Goal: Task Accomplishment & Management: Manage account settings

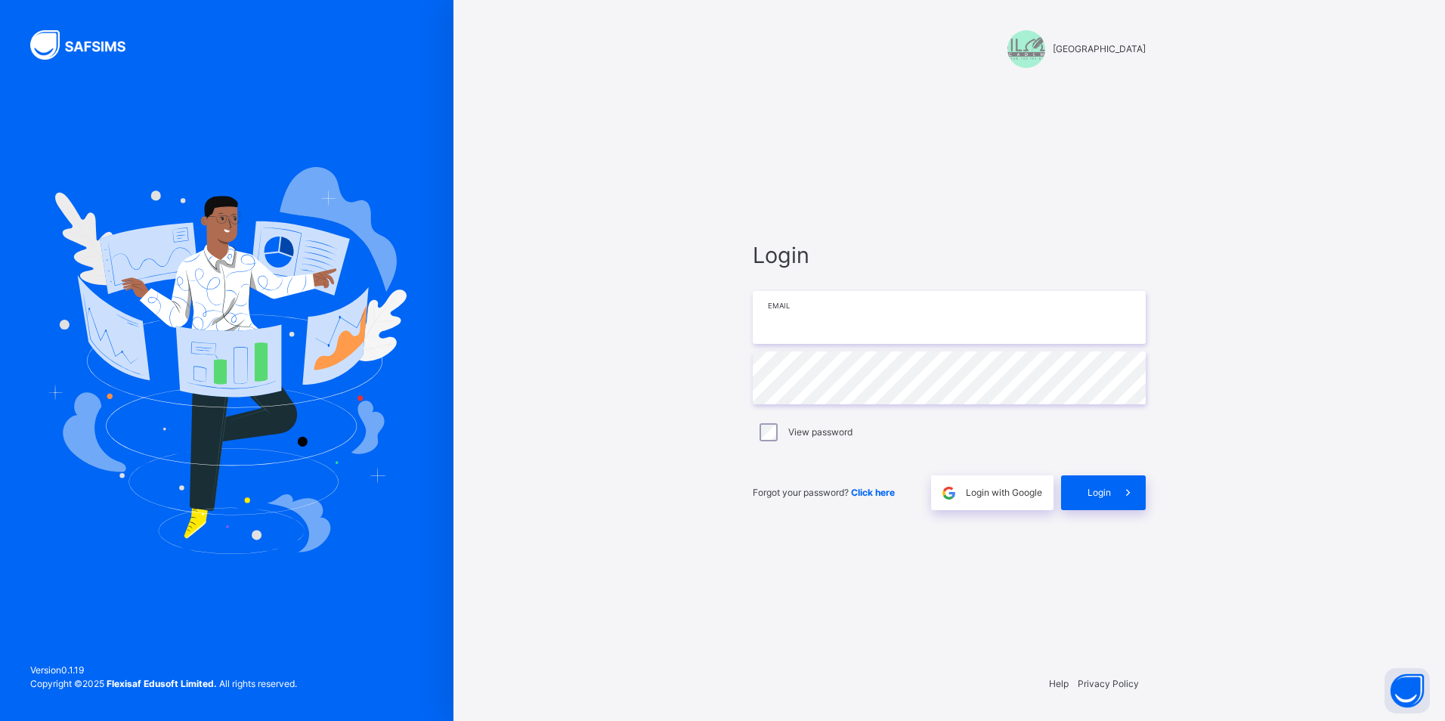
click at [829, 321] on input "email" at bounding box center [949, 317] width 393 height 53
type input "**********"
click at [1102, 496] on span "Login" at bounding box center [1099, 493] width 23 height 14
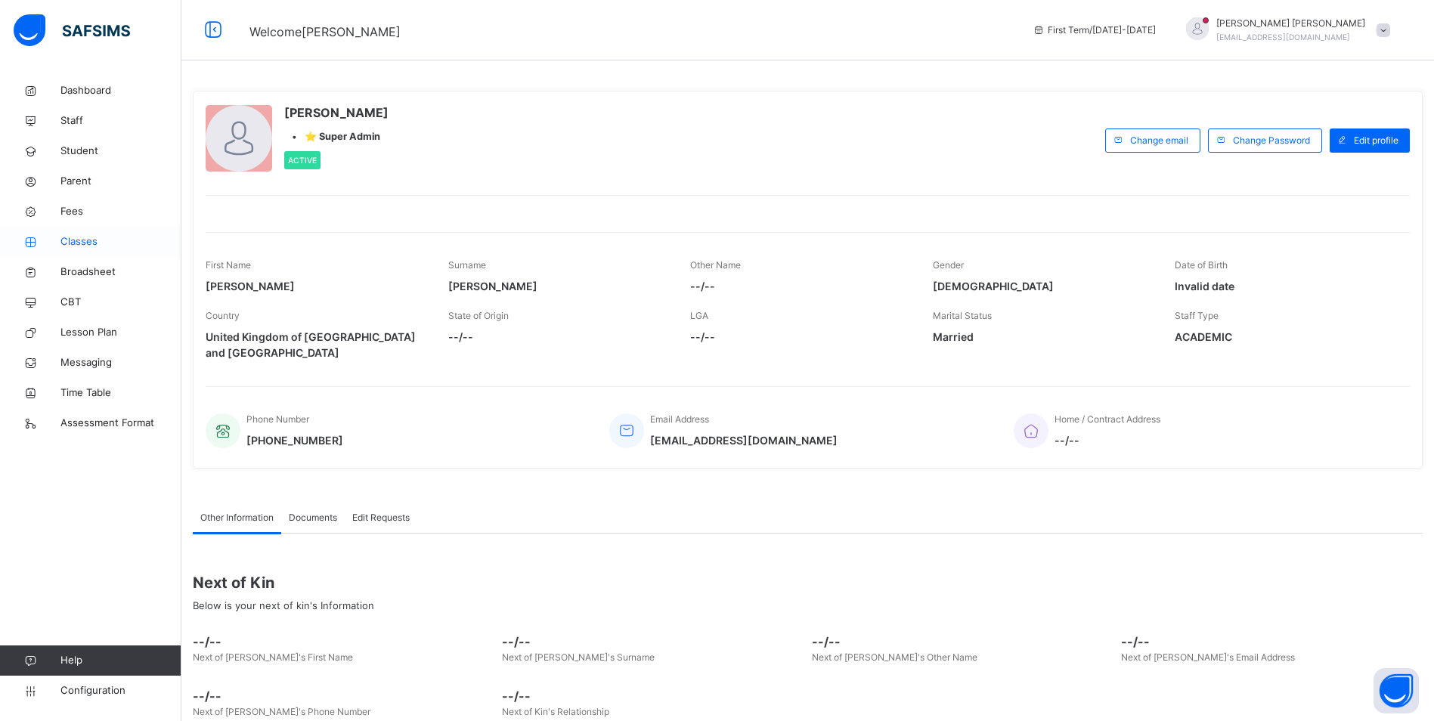
click at [84, 243] on span "Classes" at bounding box center [120, 241] width 121 height 15
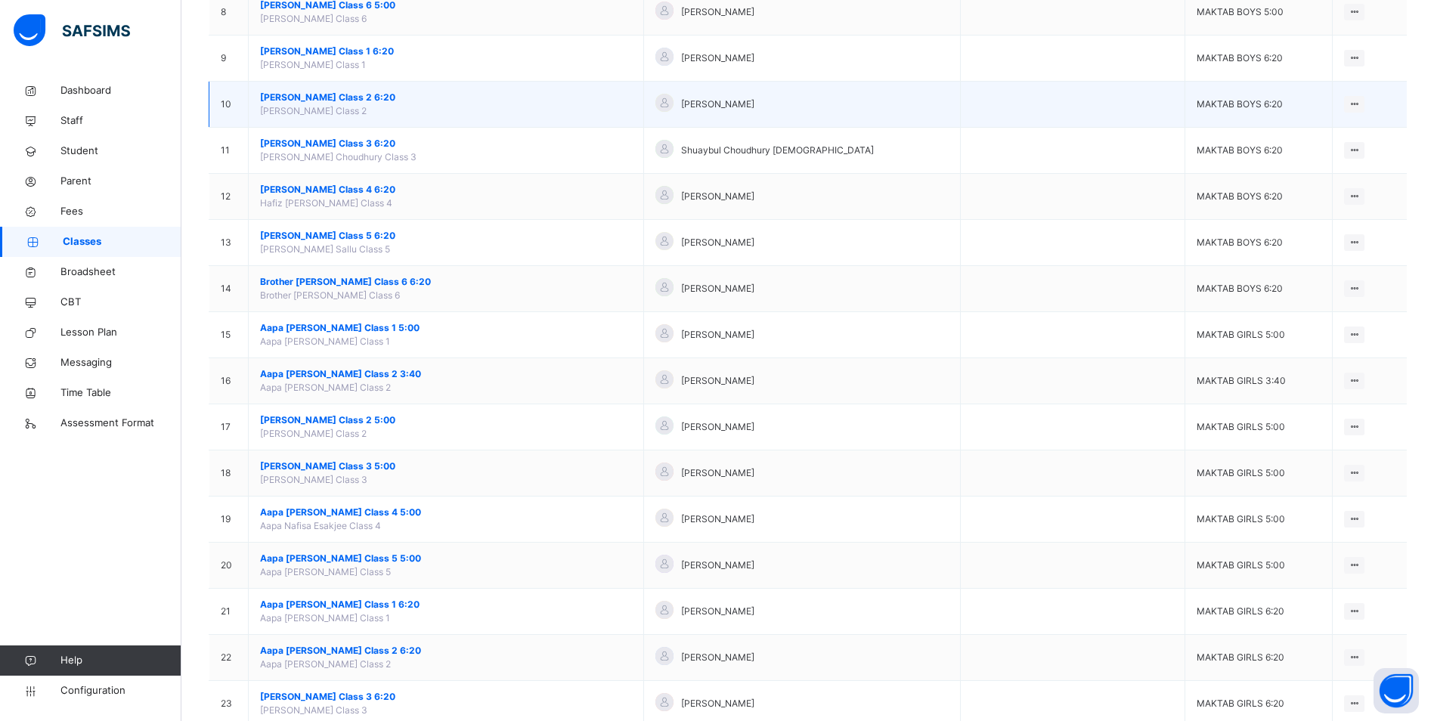
scroll to position [605, 0]
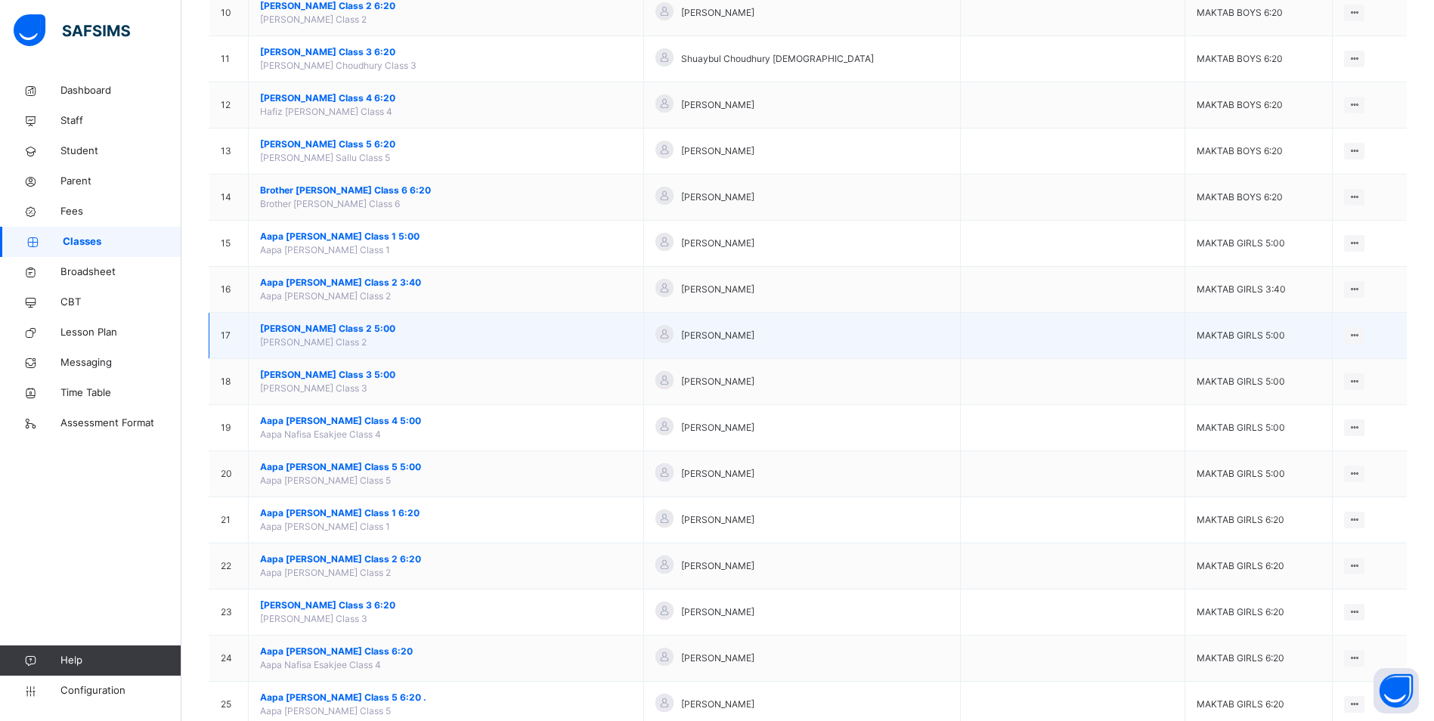
click at [345, 327] on span "[PERSON_NAME] Class 2 5:00" at bounding box center [446, 329] width 372 height 14
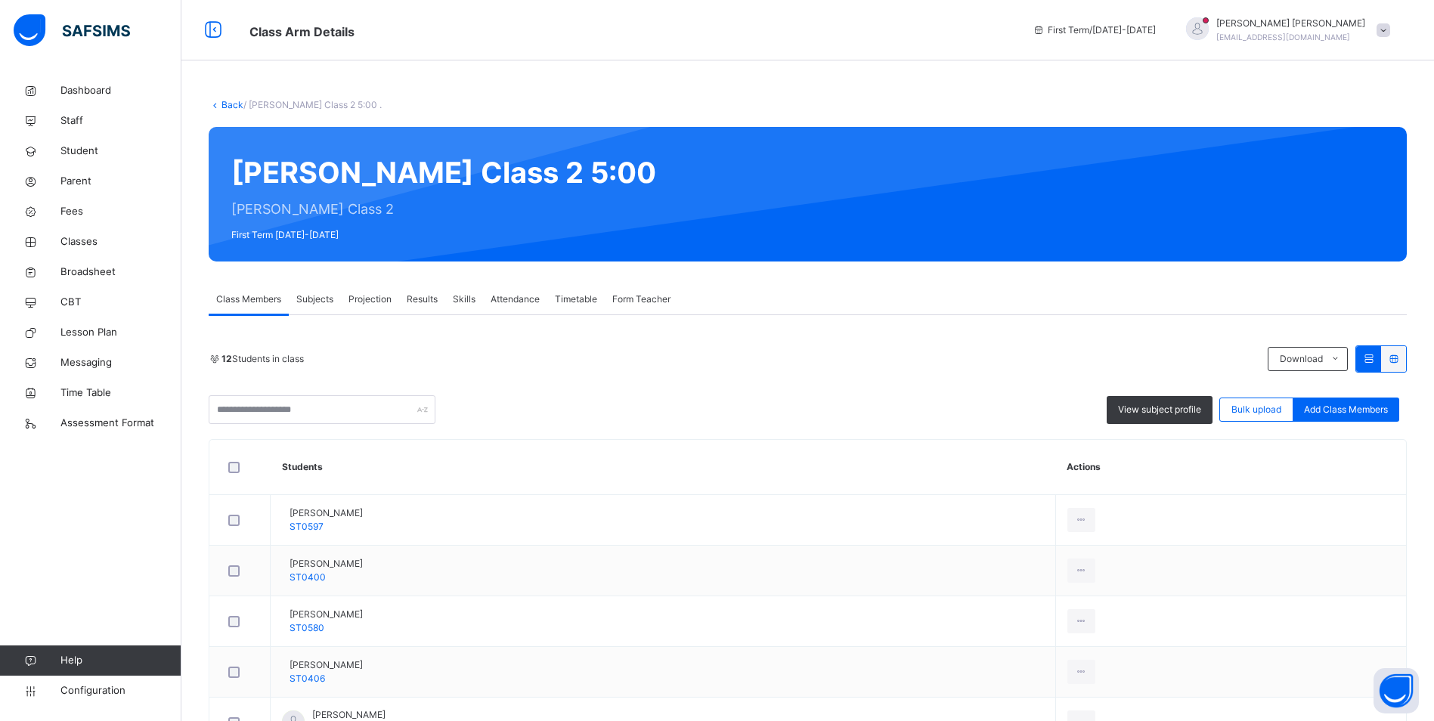
click at [516, 296] on span "Attendance" at bounding box center [515, 300] width 49 height 14
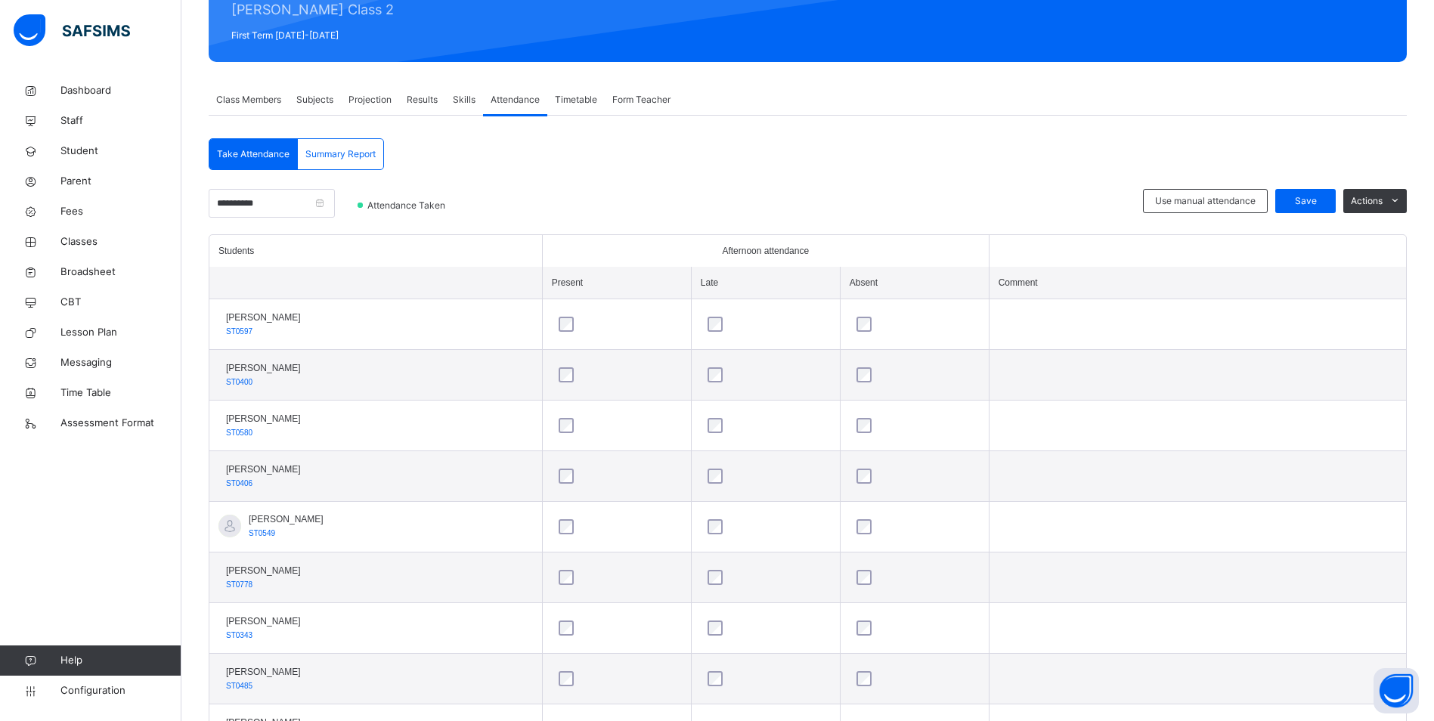
scroll to position [200, 0]
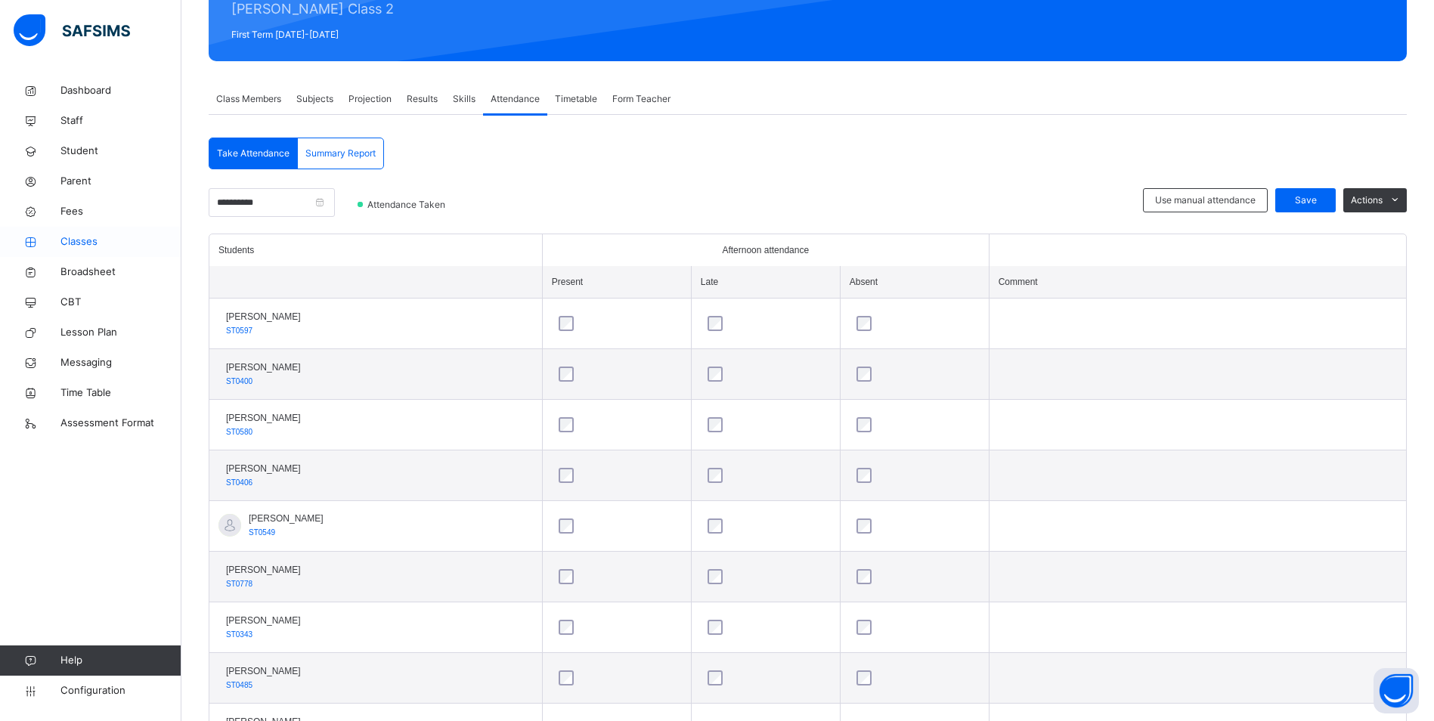
click at [82, 231] on link "Classes" at bounding box center [90, 242] width 181 height 30
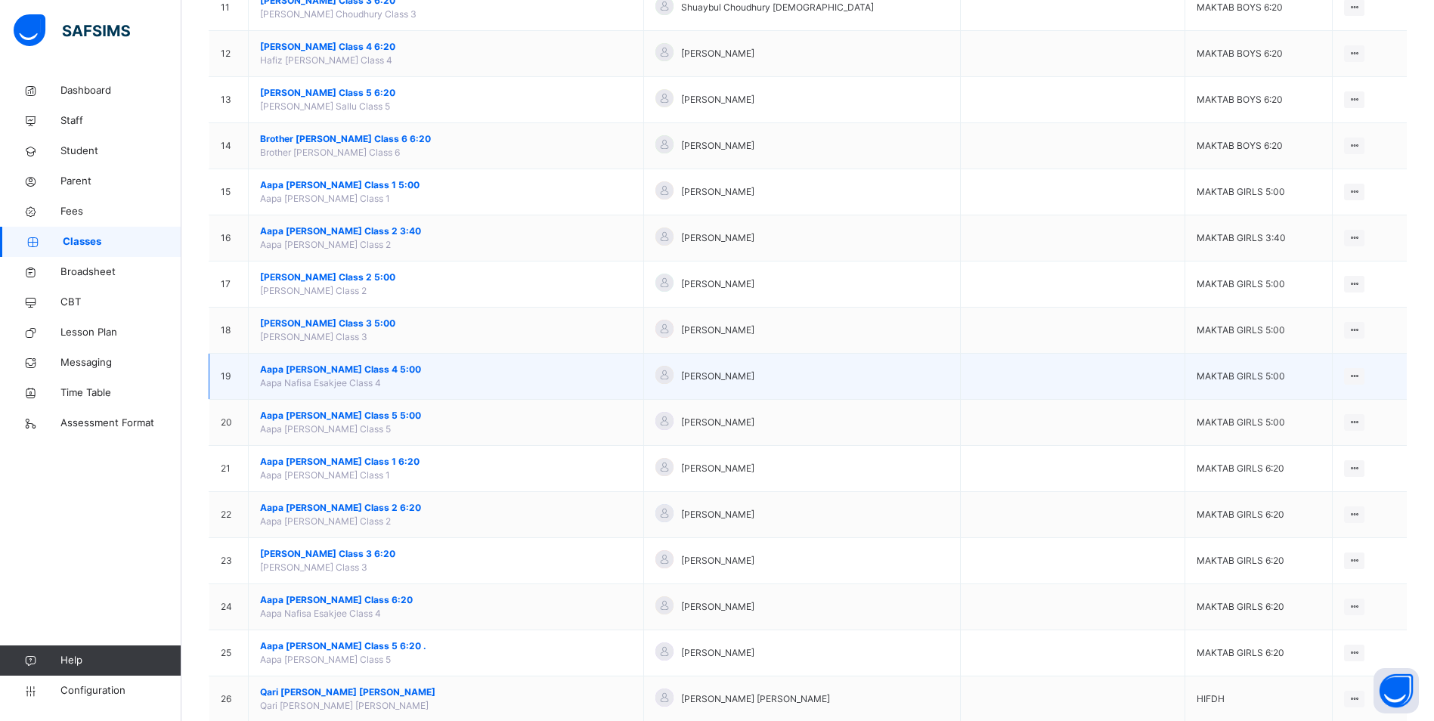
scroll to position [680, 0]
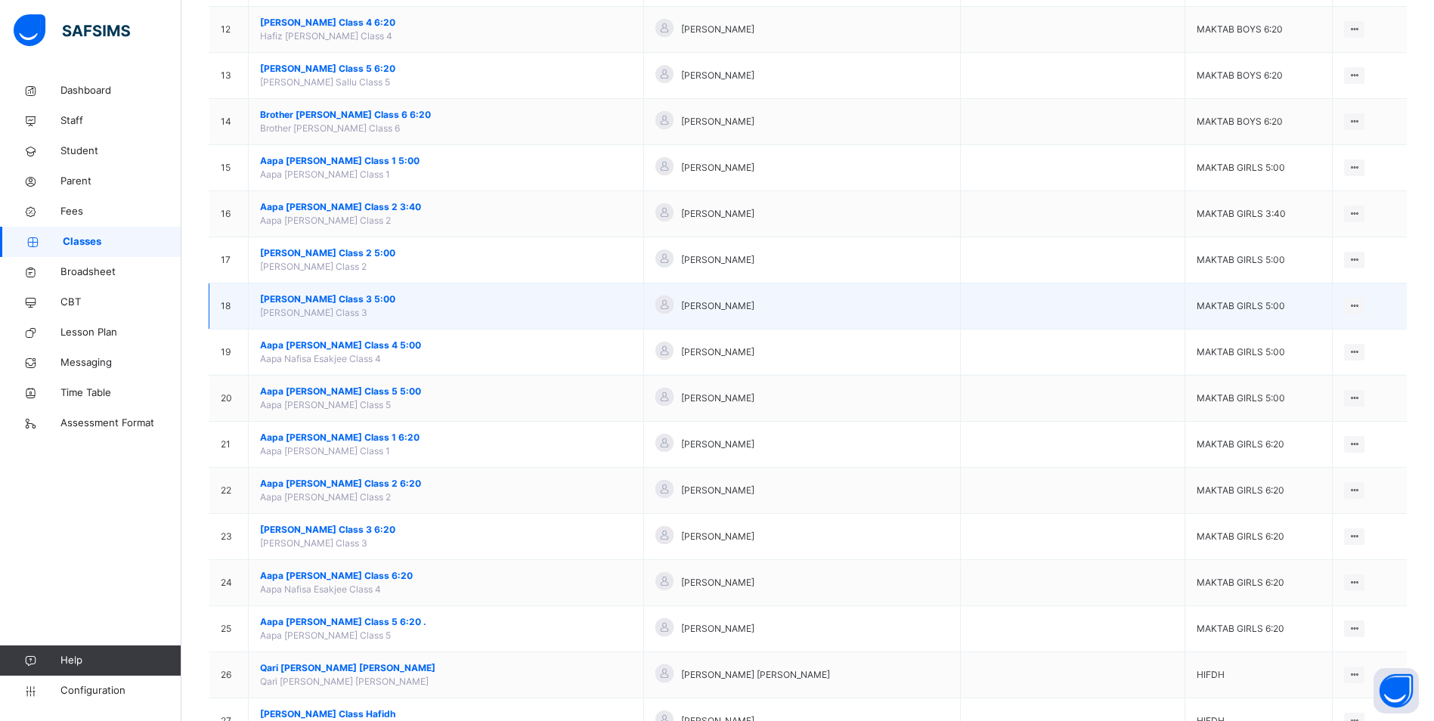
click at [391, 296] on span "[PERSON_NAME] Class 3 5:00" at bounding box center [446, 300] width 372 height 14
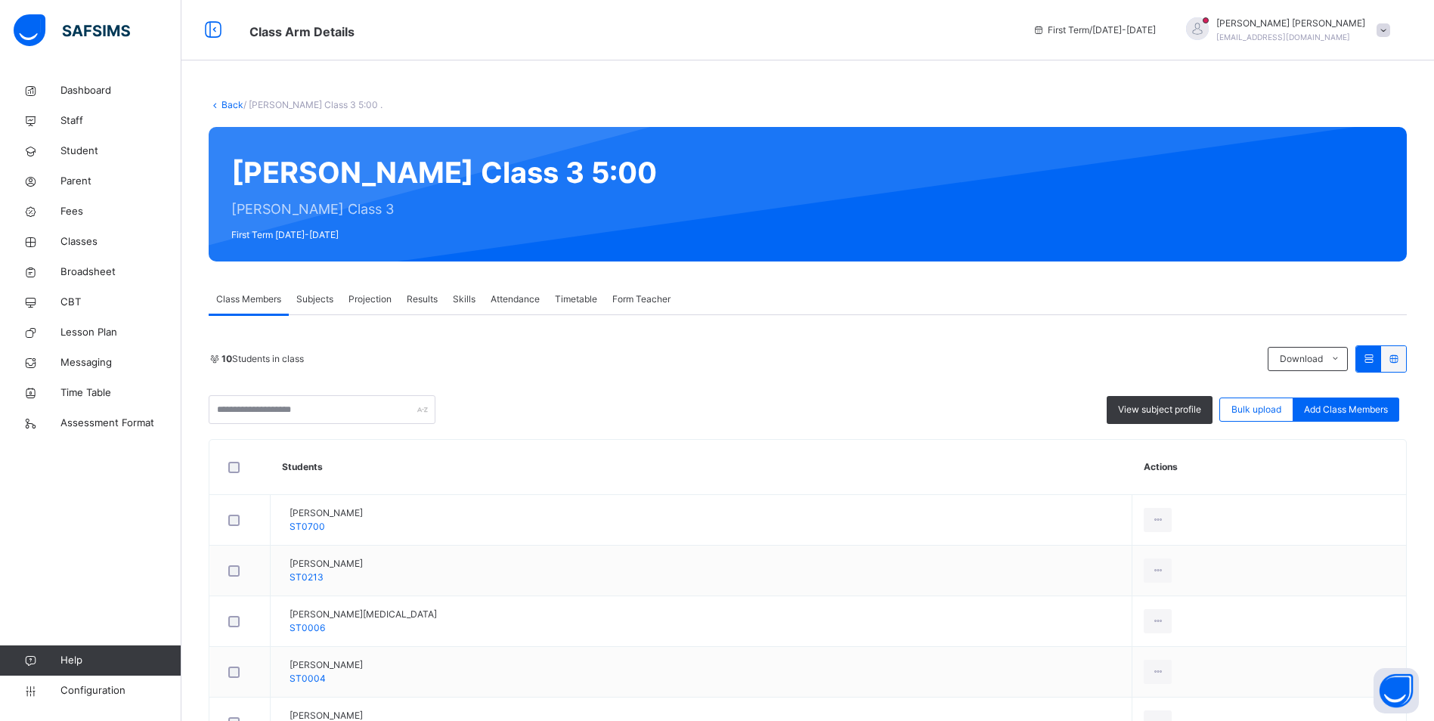
click at [494, 299] on span "Attendance" at bounding box center [515, 300] width 49 height 14
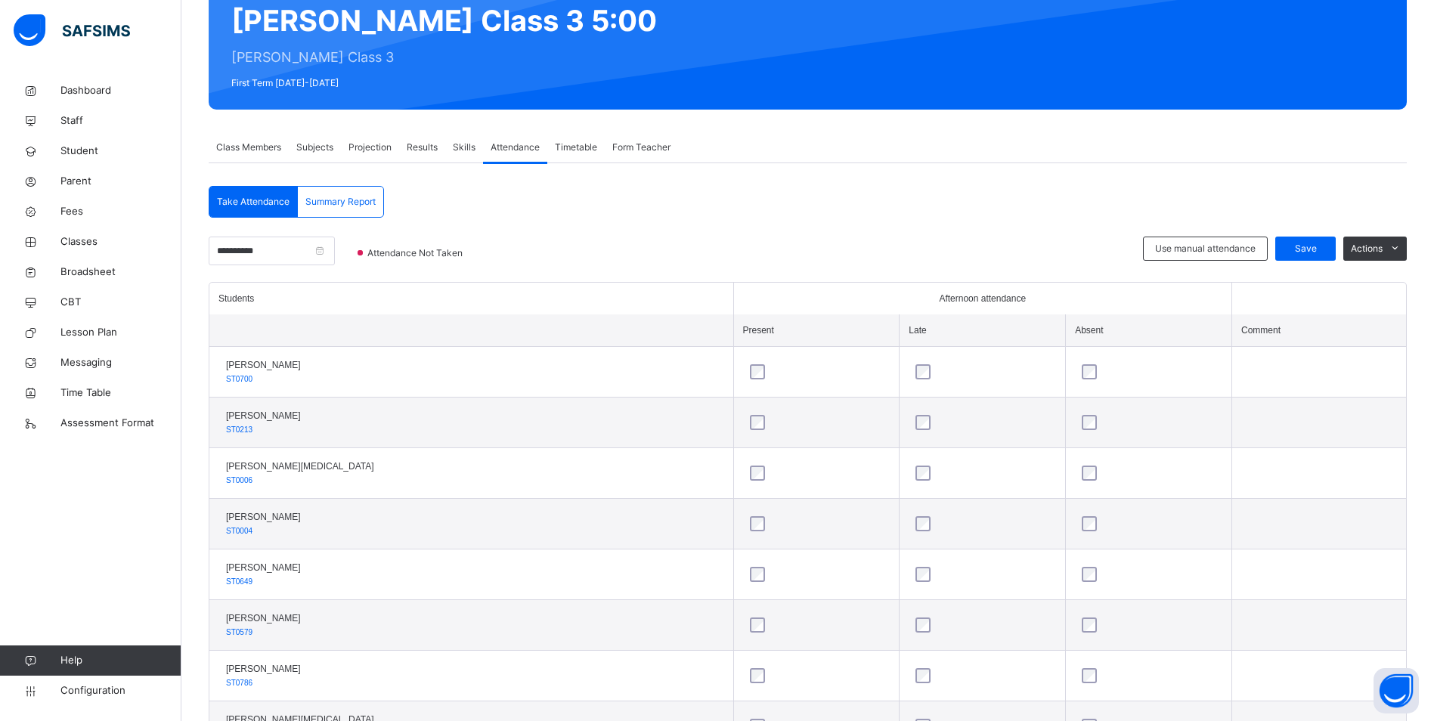
scroll to position [99, 0]
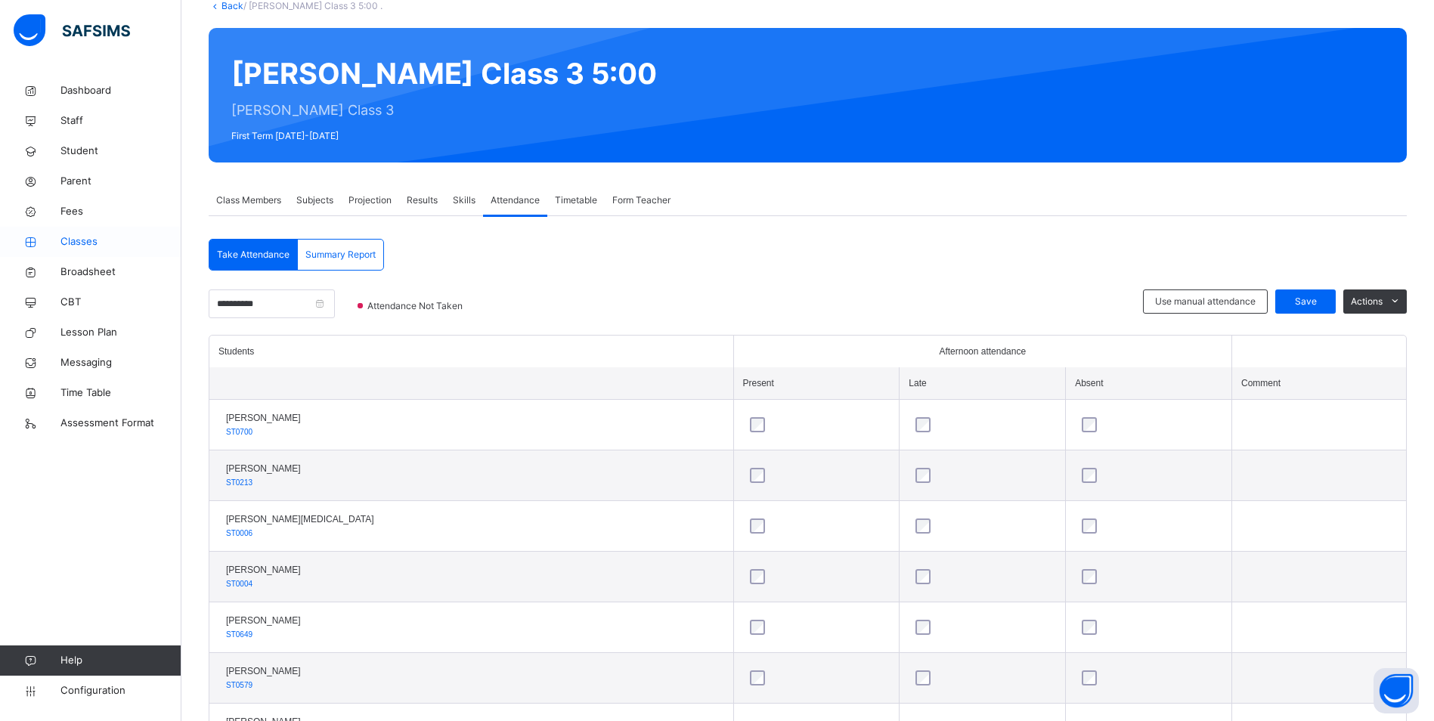
click at [85, 241] on span "Classes" at bounding box center [120, 241] width 121 height 15
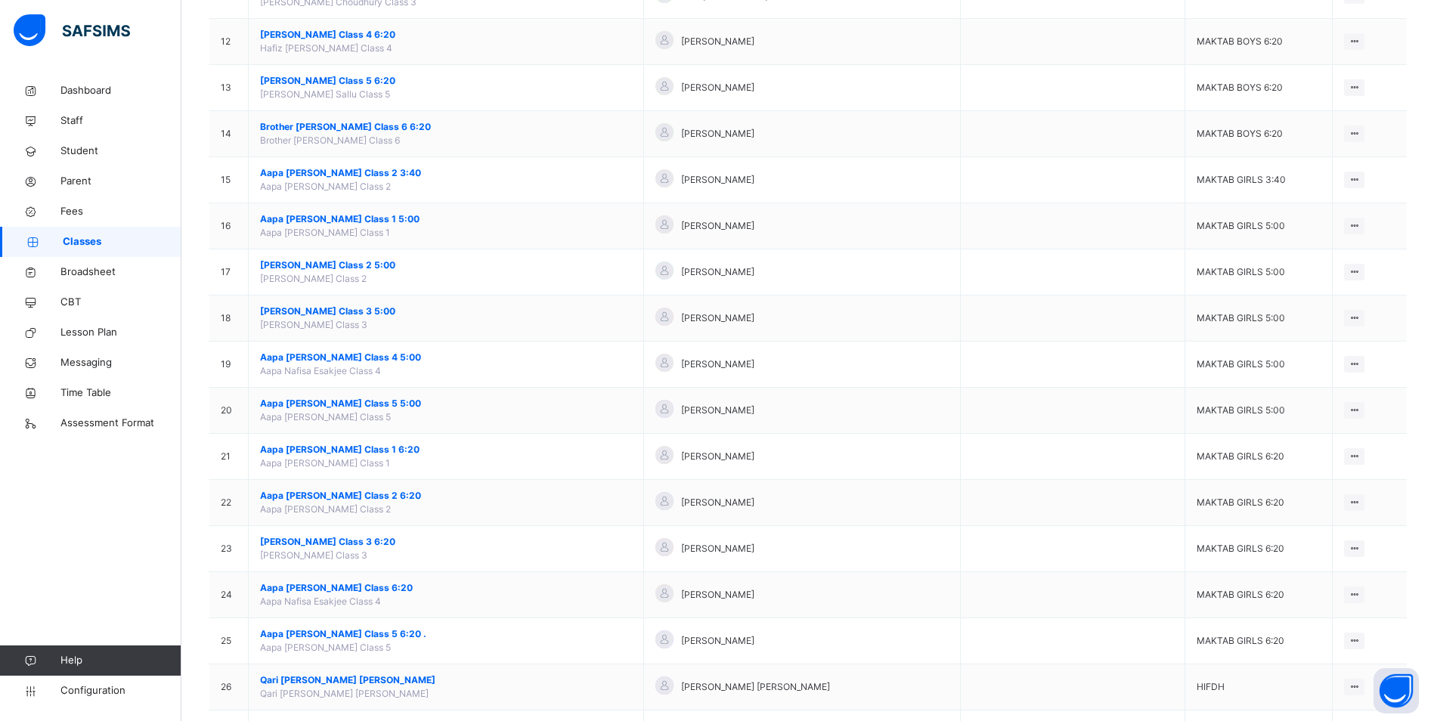
scroll to position [680, 0]
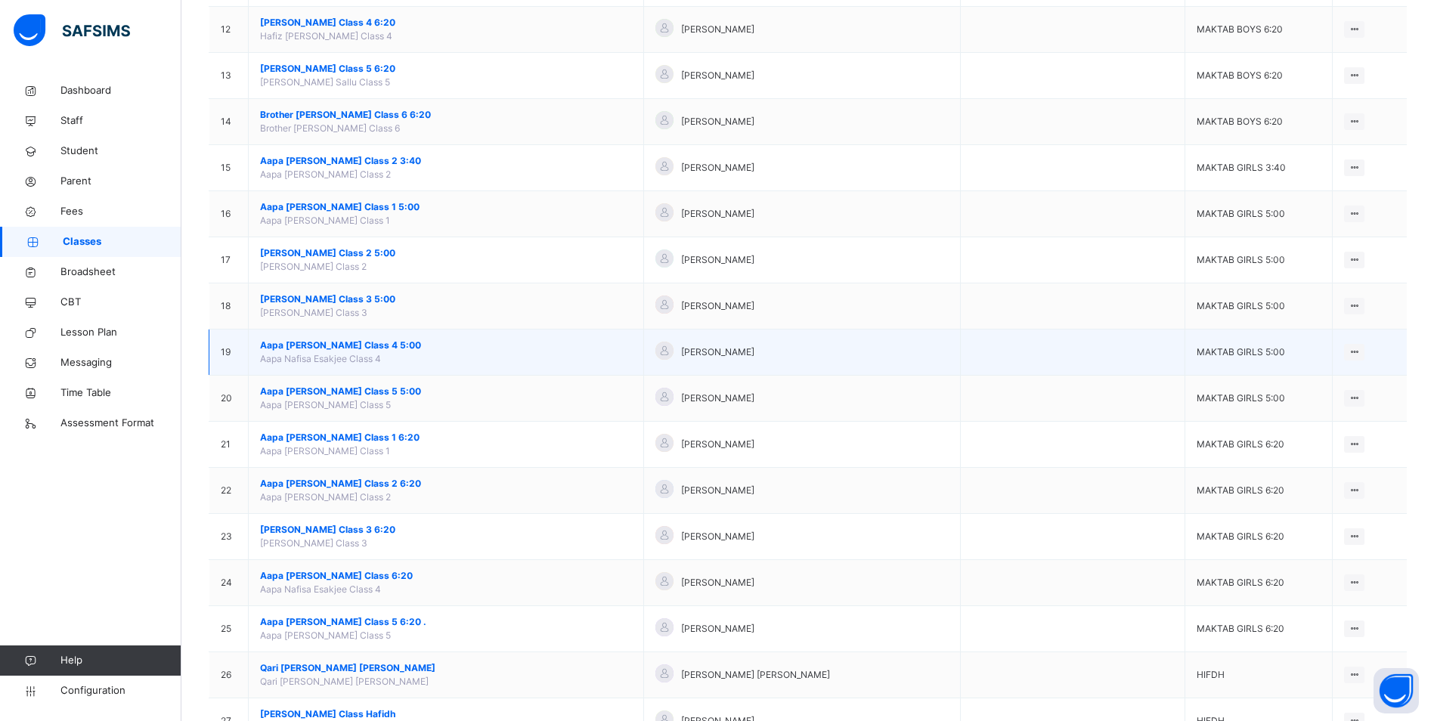
click at [379, 340] on span "Aapa [PERSON_NAME] Class 4 5:00" at bounding box center [446, 346] width 372 height 14
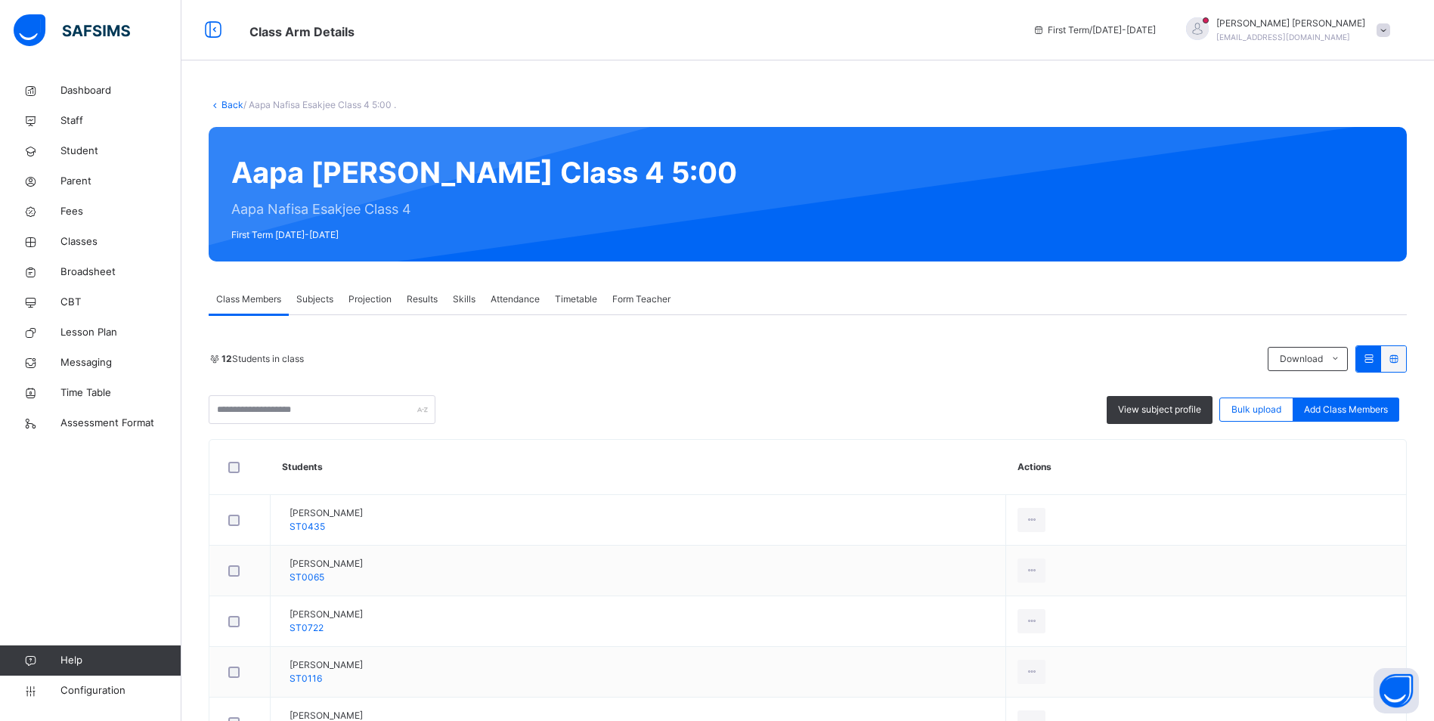
click at [525, 300] on span "Attendance" at bounding box center [515, 300] width 49 height 14
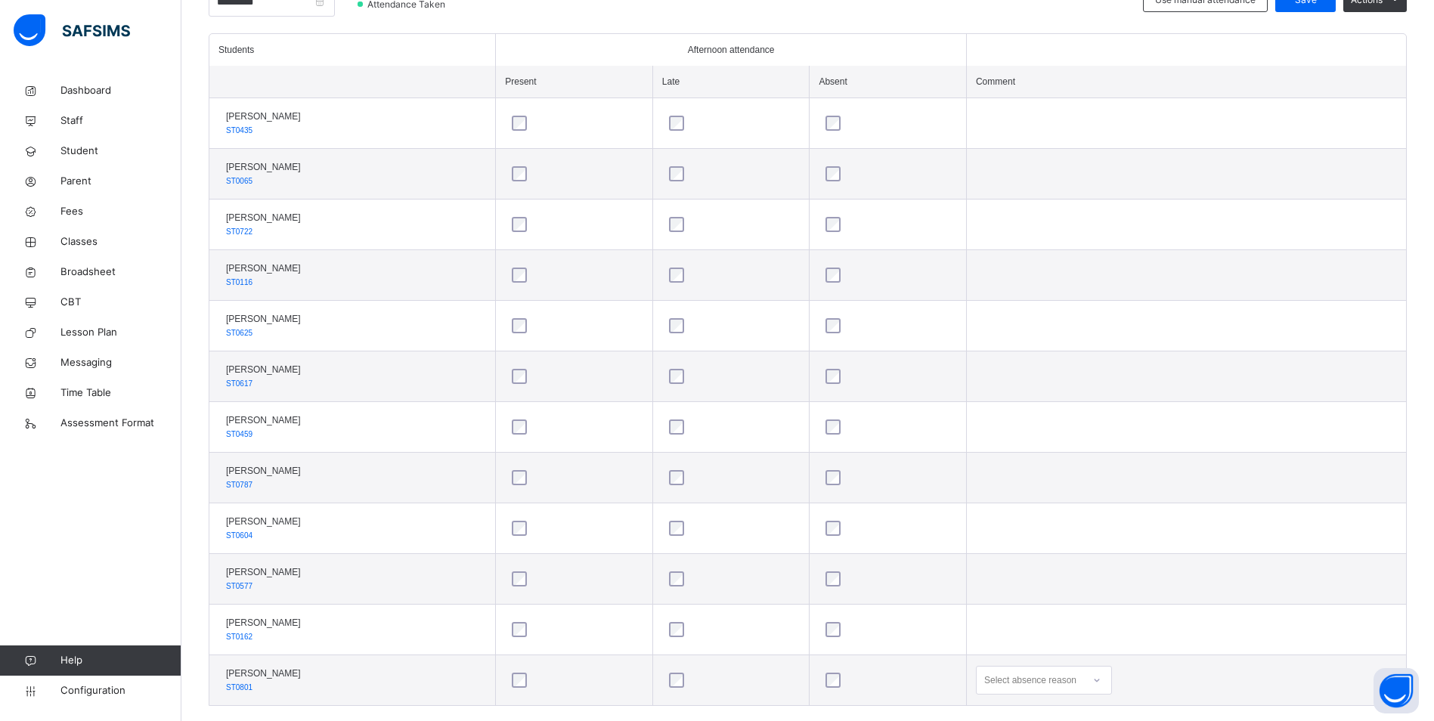
scroll to position [427, 0]
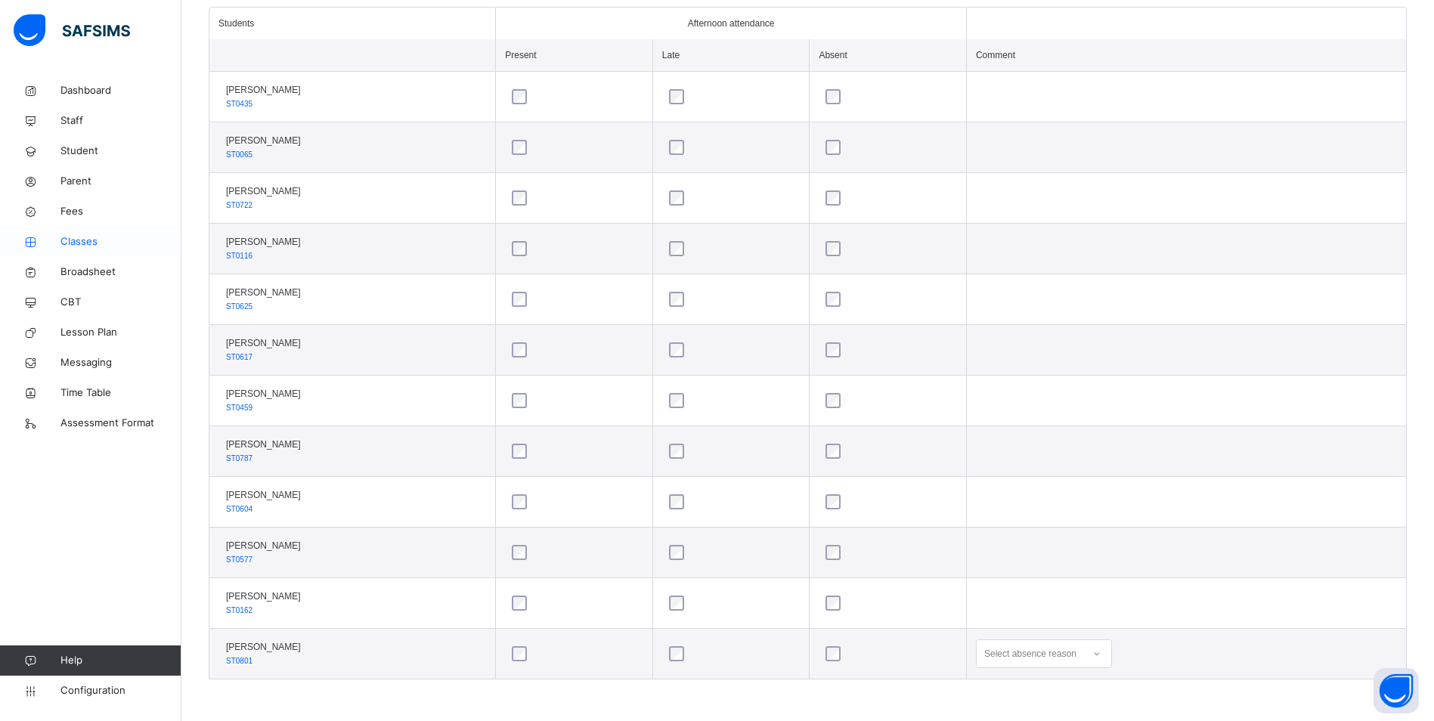
click at [82, 237] on span "Classes" at bounding box center [120, 241] width 121 height 15
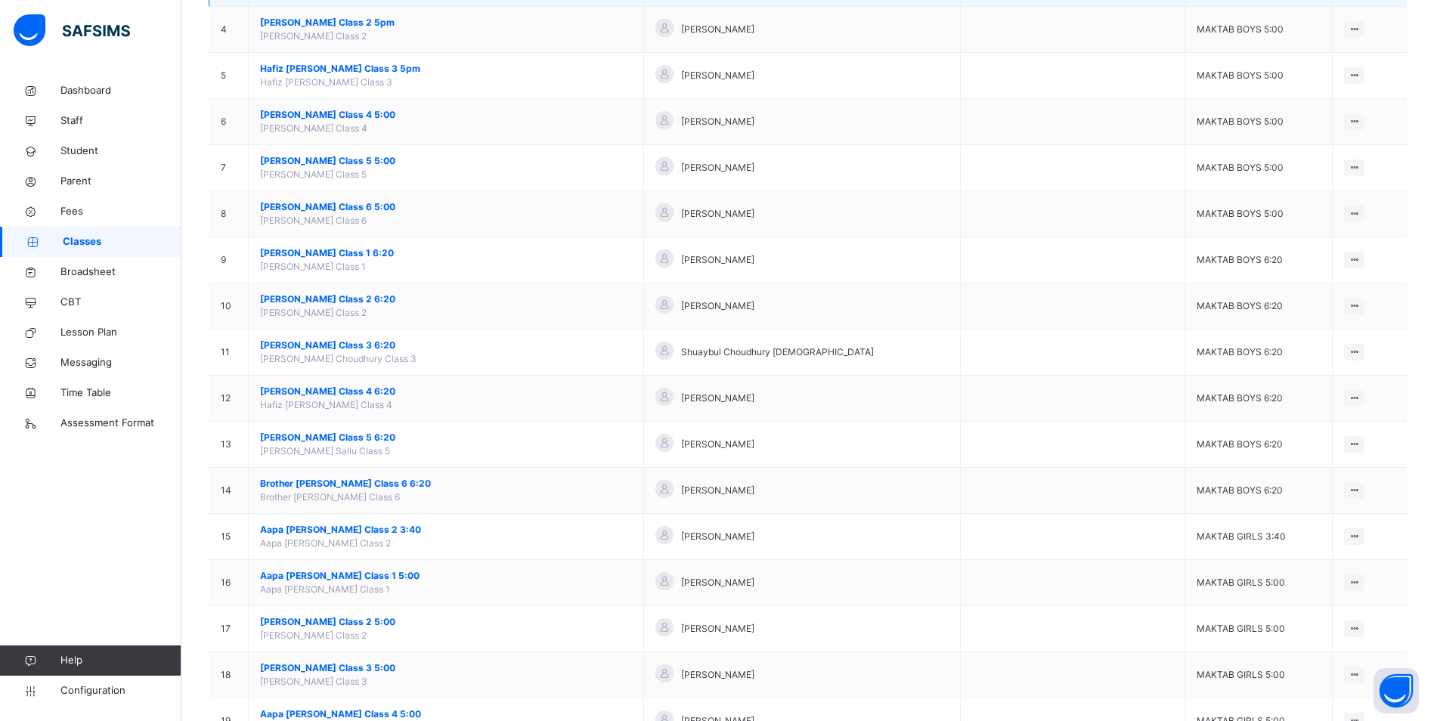
scroll to position [454, 0]
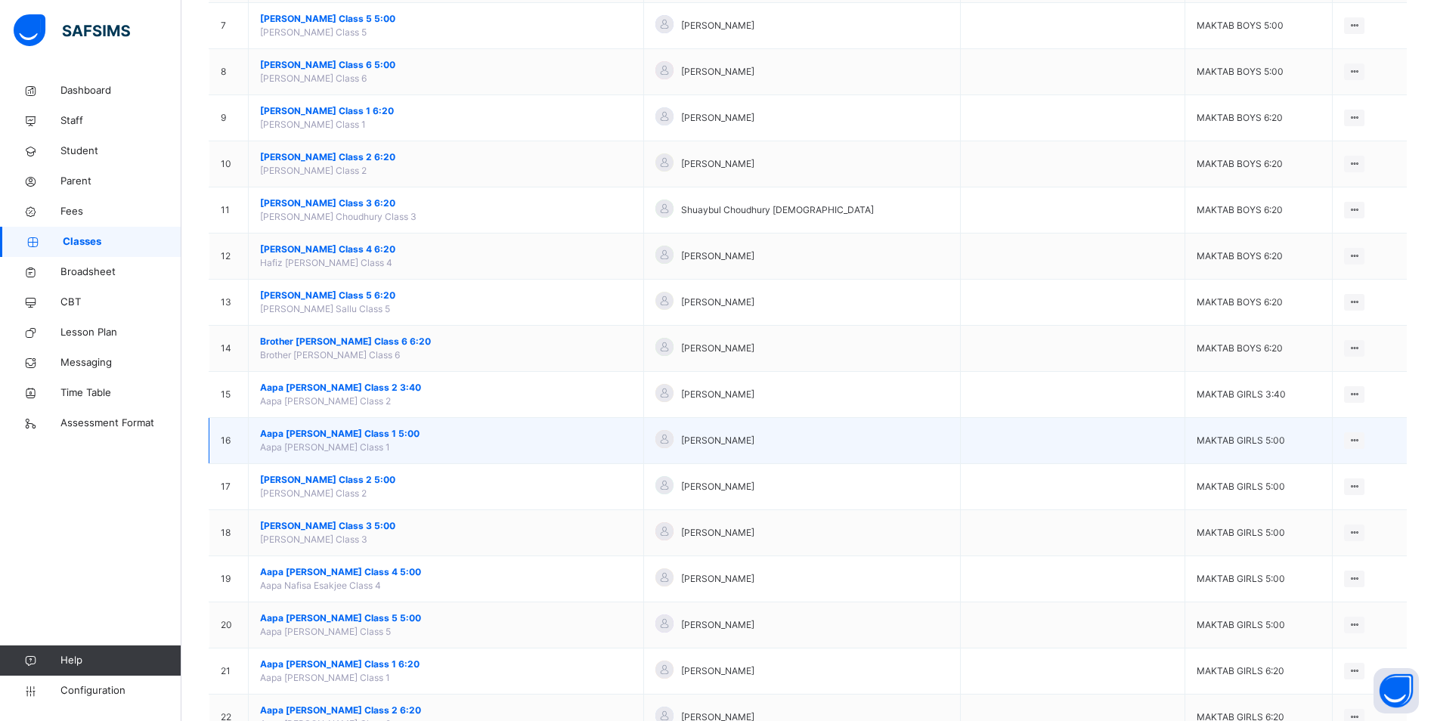
click at [335, 432] on span "Aapa [PERSON_NAME] Class 1 5:00" at bounding box center [446, 434] width 372 height 14
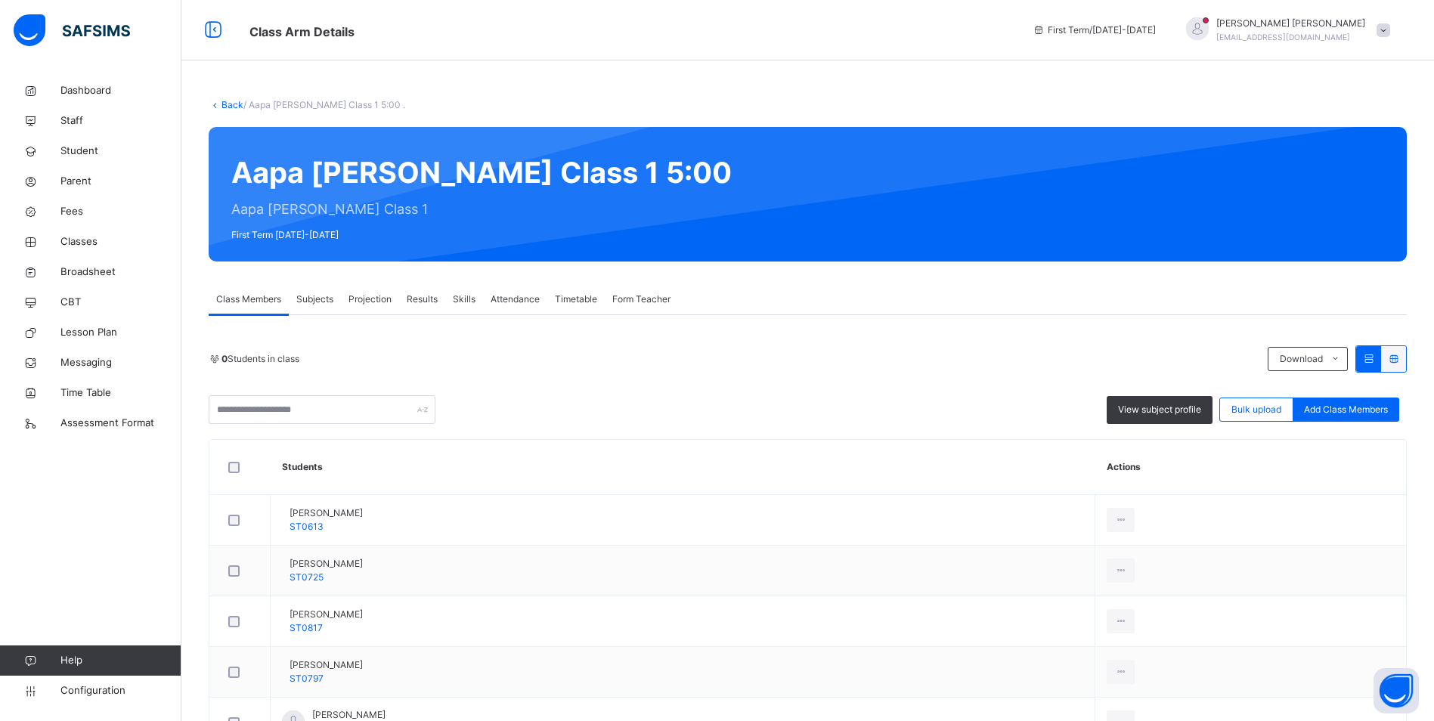
click at [513, 298] on span "Attendance" at bounding box center [515, 300] width 49 height 14
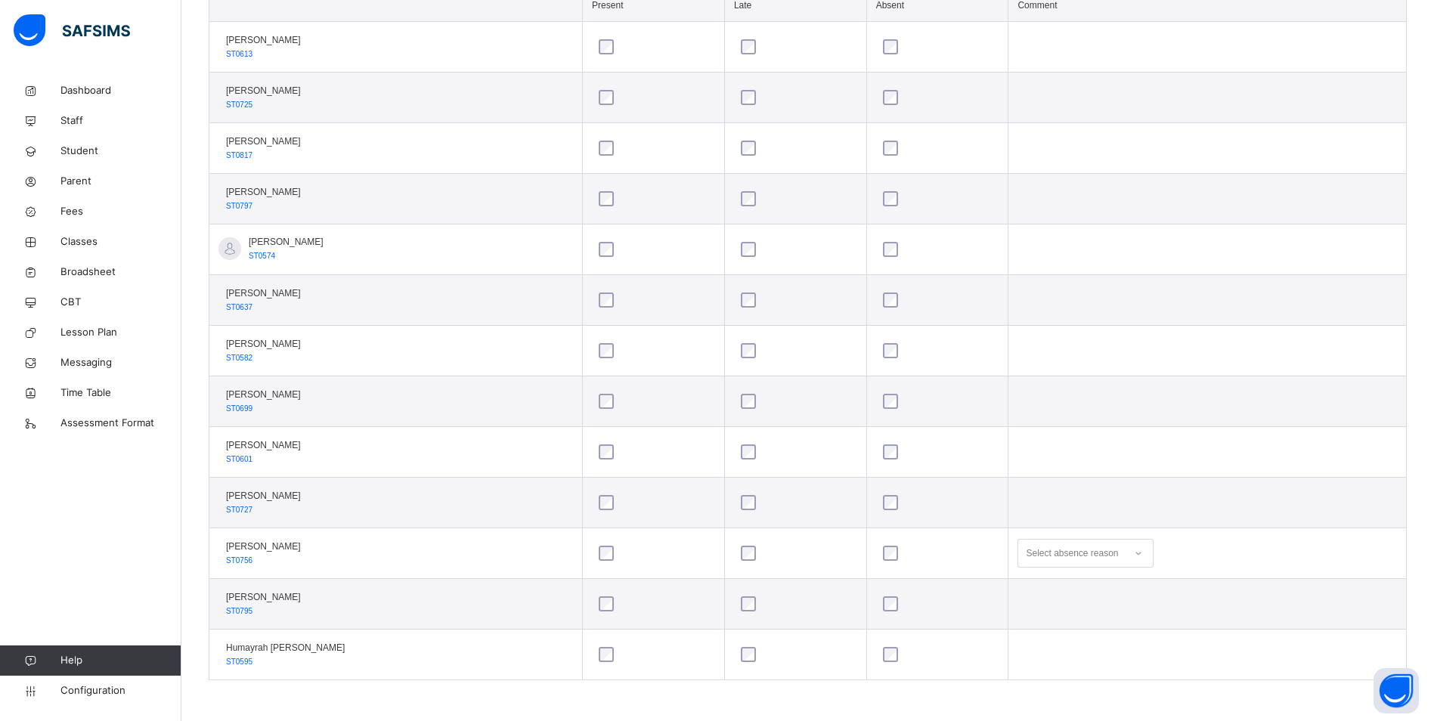
scroll to position [478, 0]
click at [1150, 556] on div at bounding box center [1139, 553] width 26 height 24
click at [1103, 586] on div "Not well" at bounding box center [1085, 587] width 135 height 26
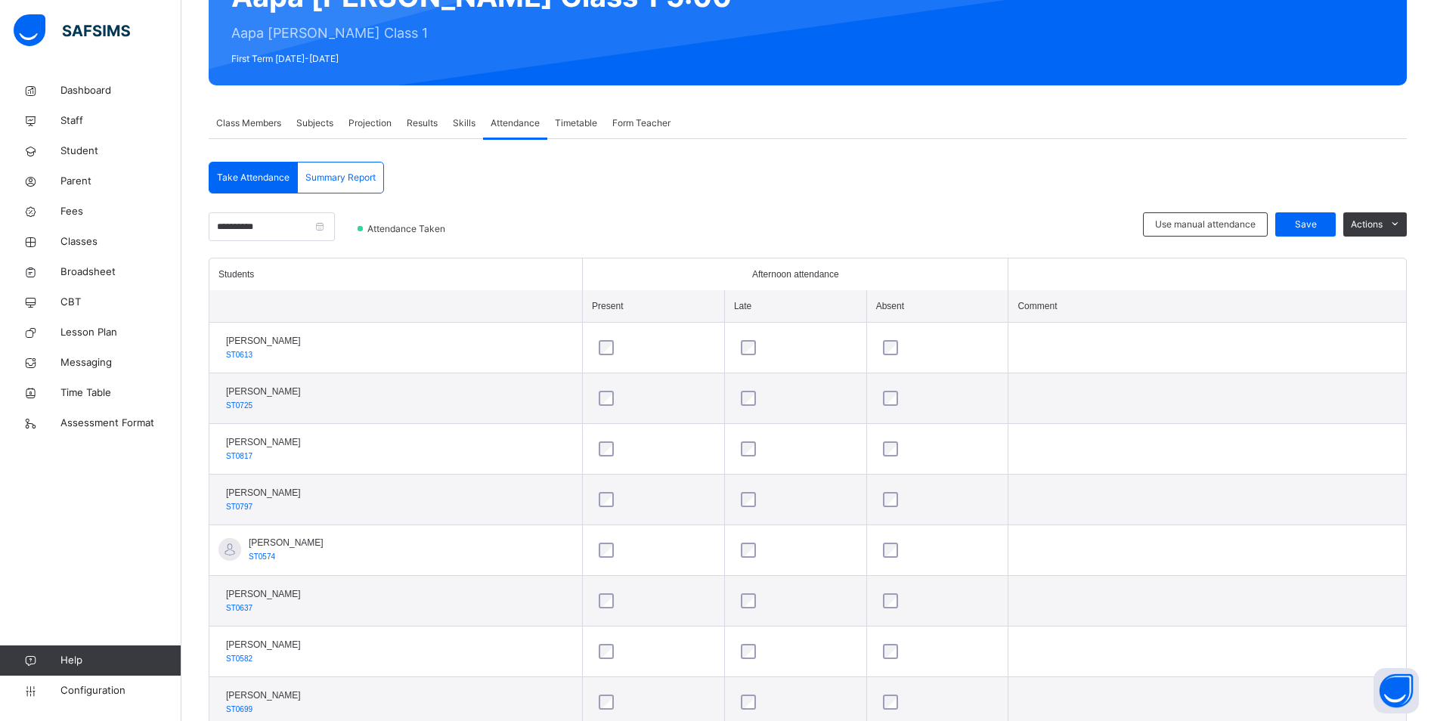
scroll to position [175, 0]
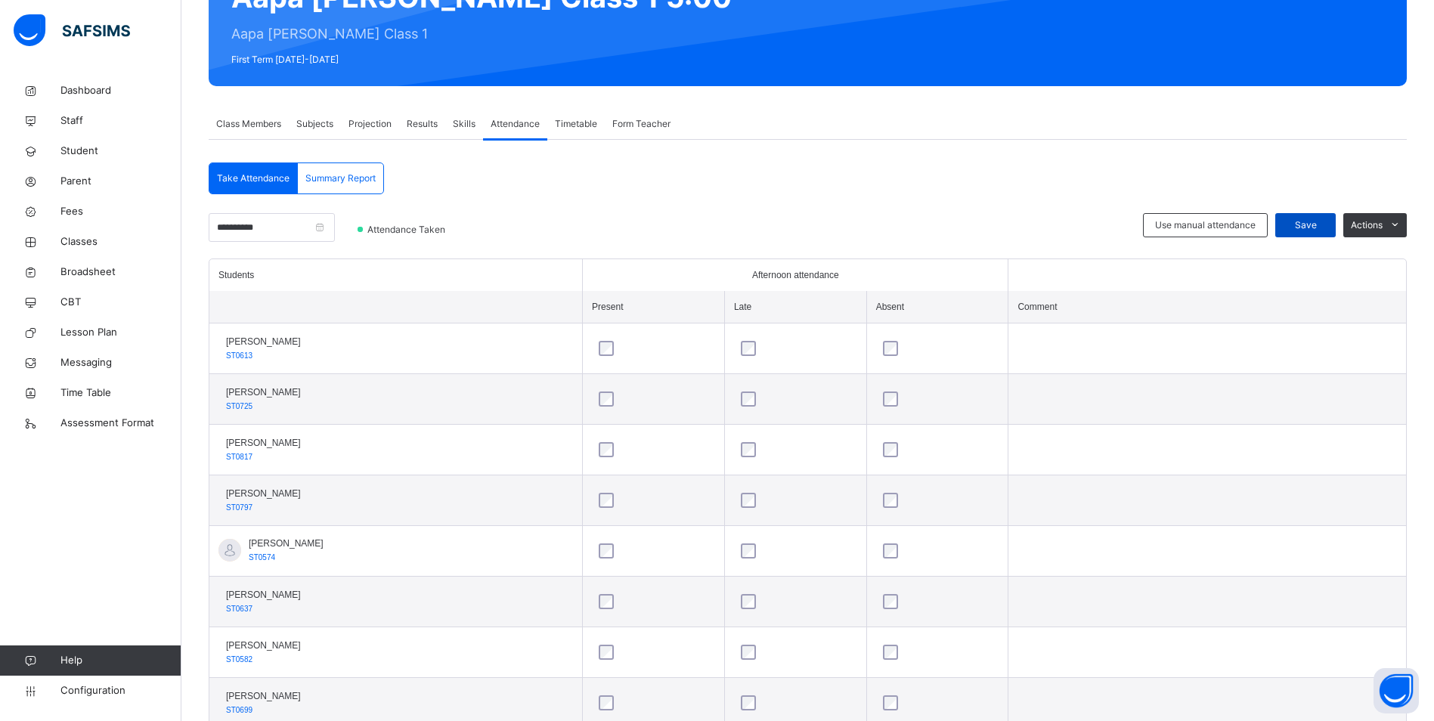
click at [1312, 225] on span "Save" at bounding box center [1306, 225] width 38 height 14
click at [85, 244] on span "Classes" at bounding box center [120, 241] width 121 height 15
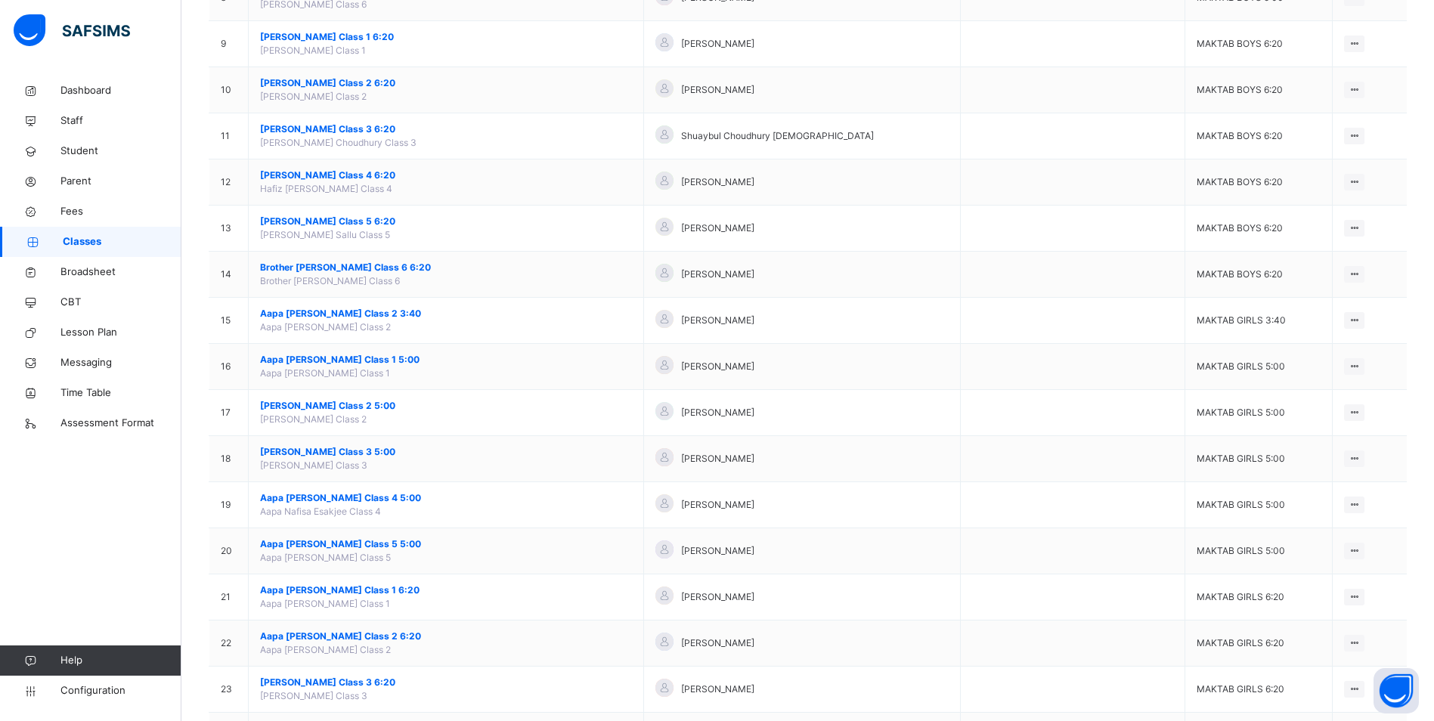
scroll to position [529, 0]
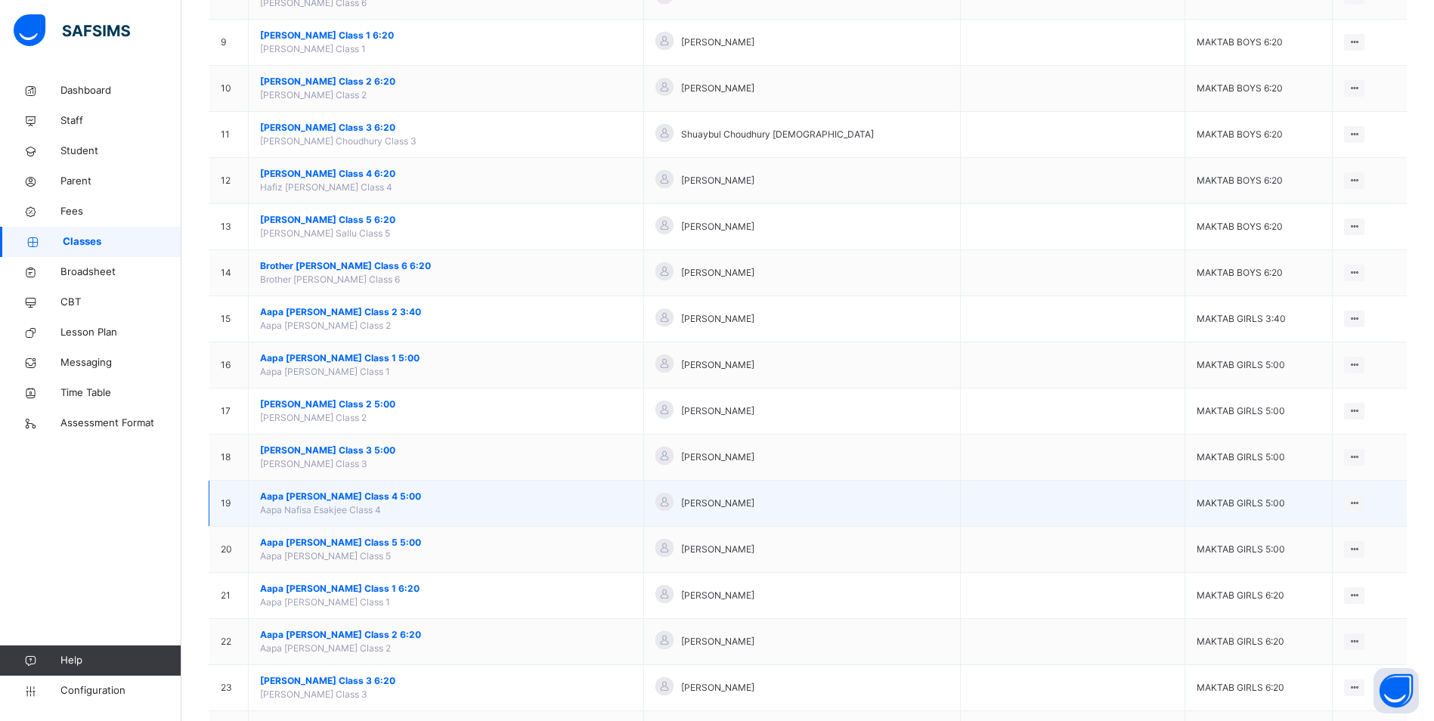
click at [355, 492] on span "Aapa [PERSON_NAME] Class 4 5:00" at bounding box center [446, 497] width 372 height 14
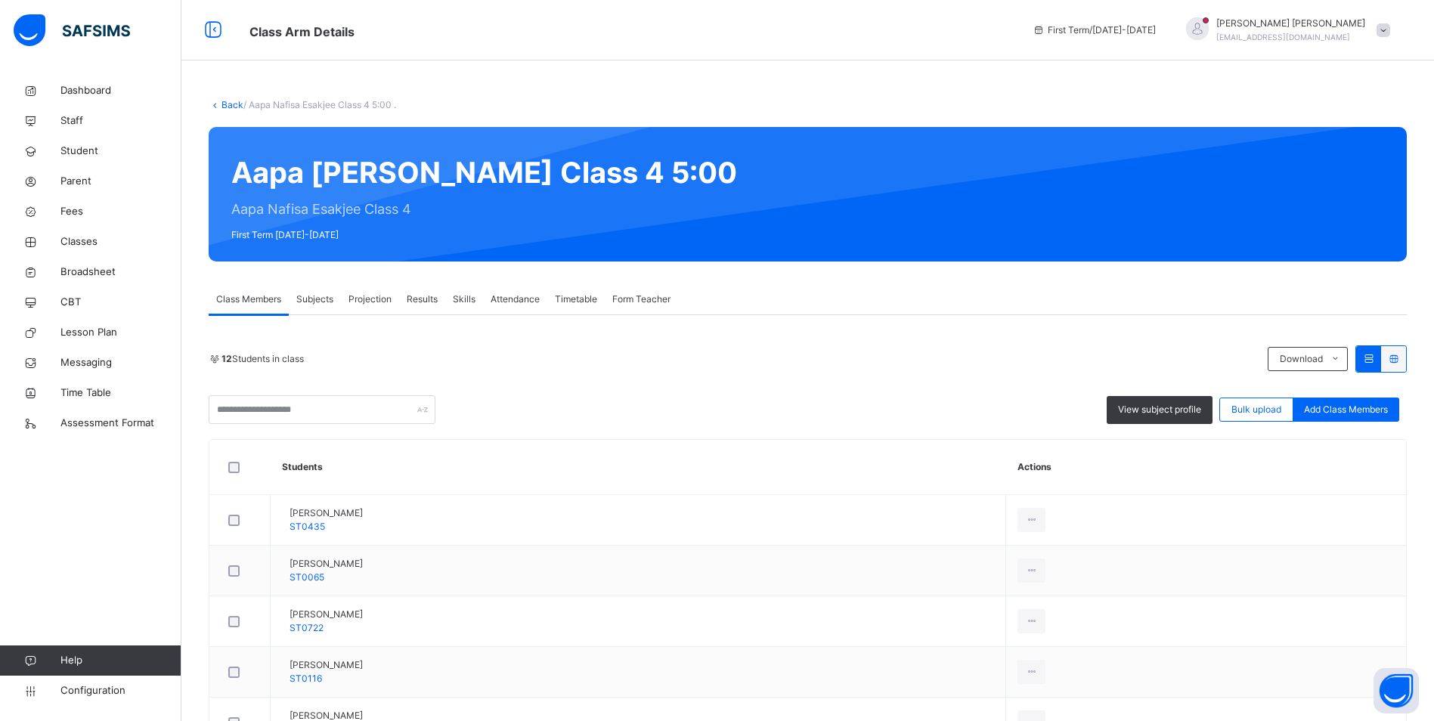
click at [528, 303] on span "Attendance" at bounding box center [515, 300] width 49 height 14
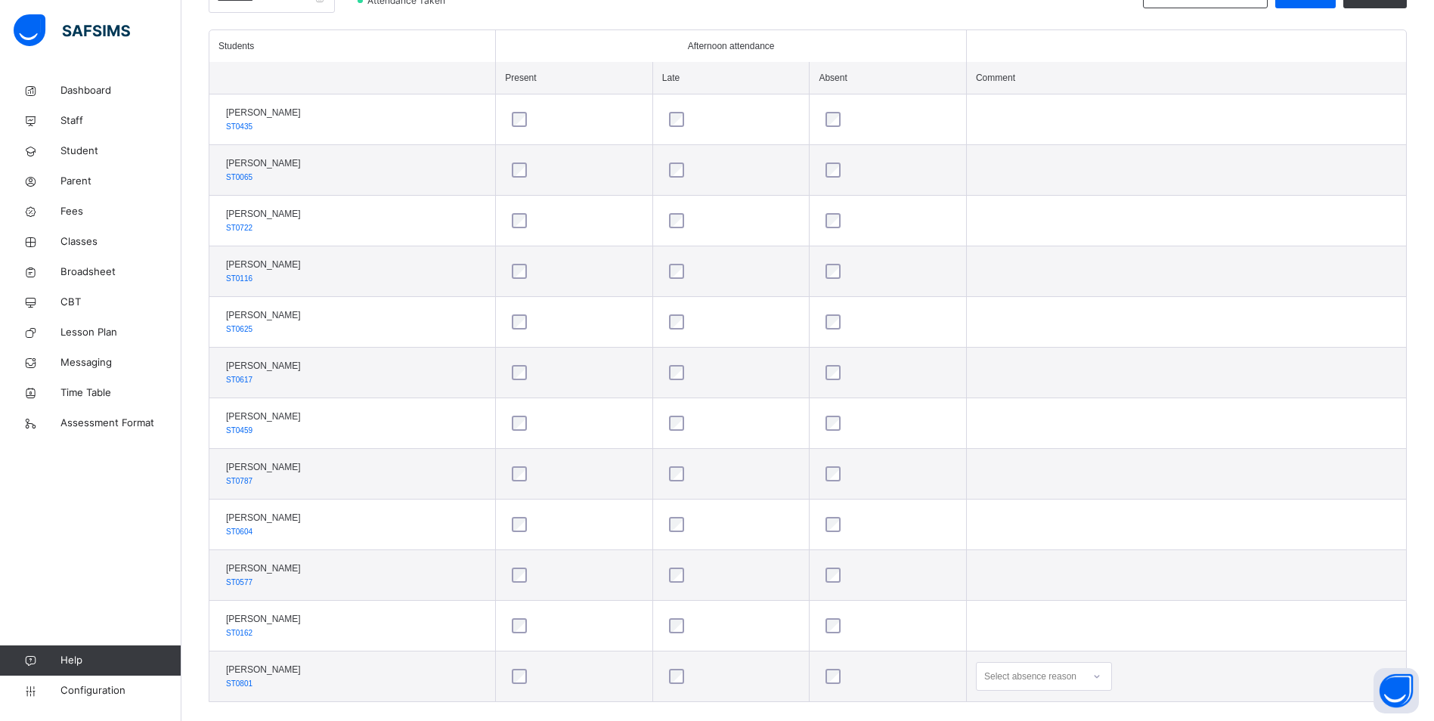
scroll to position [427, 0]
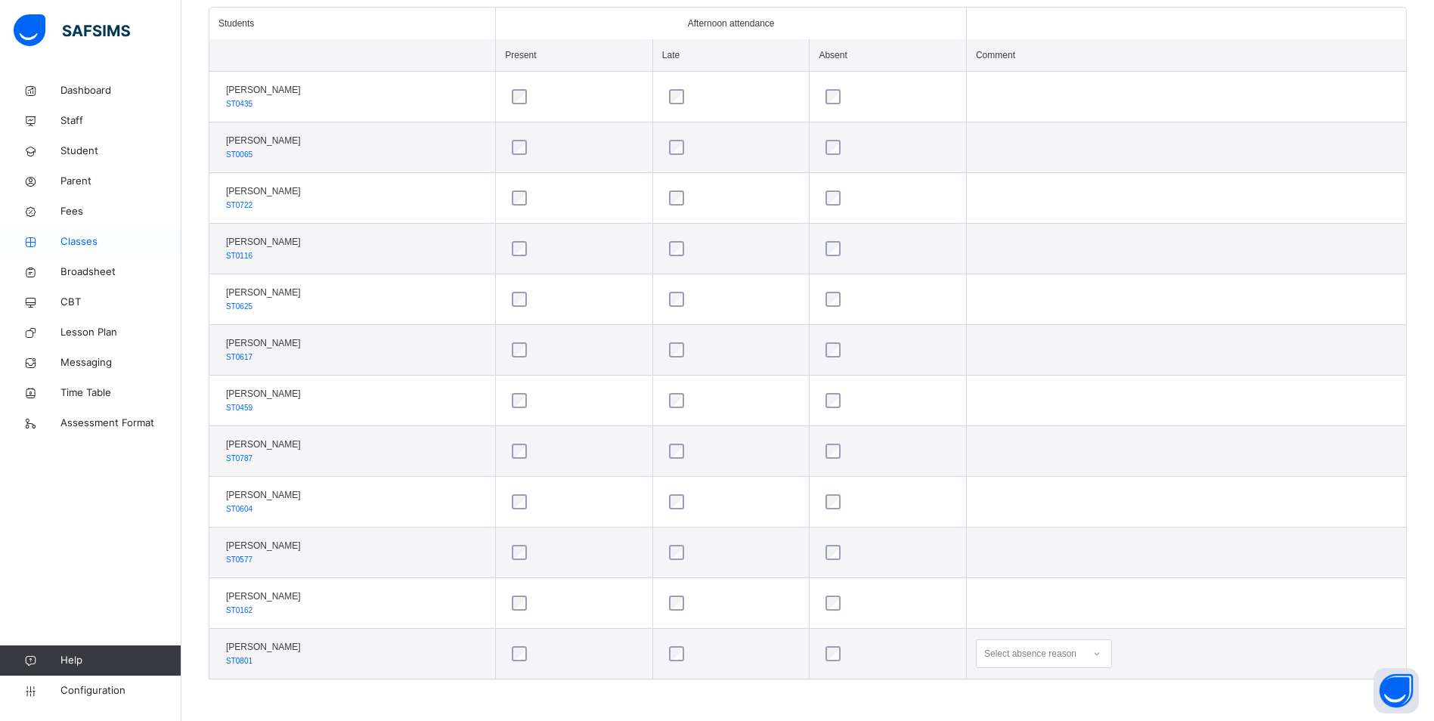
click at [88, 240] on span "Classes" at bounding box center [120, 241] width 121 height 15
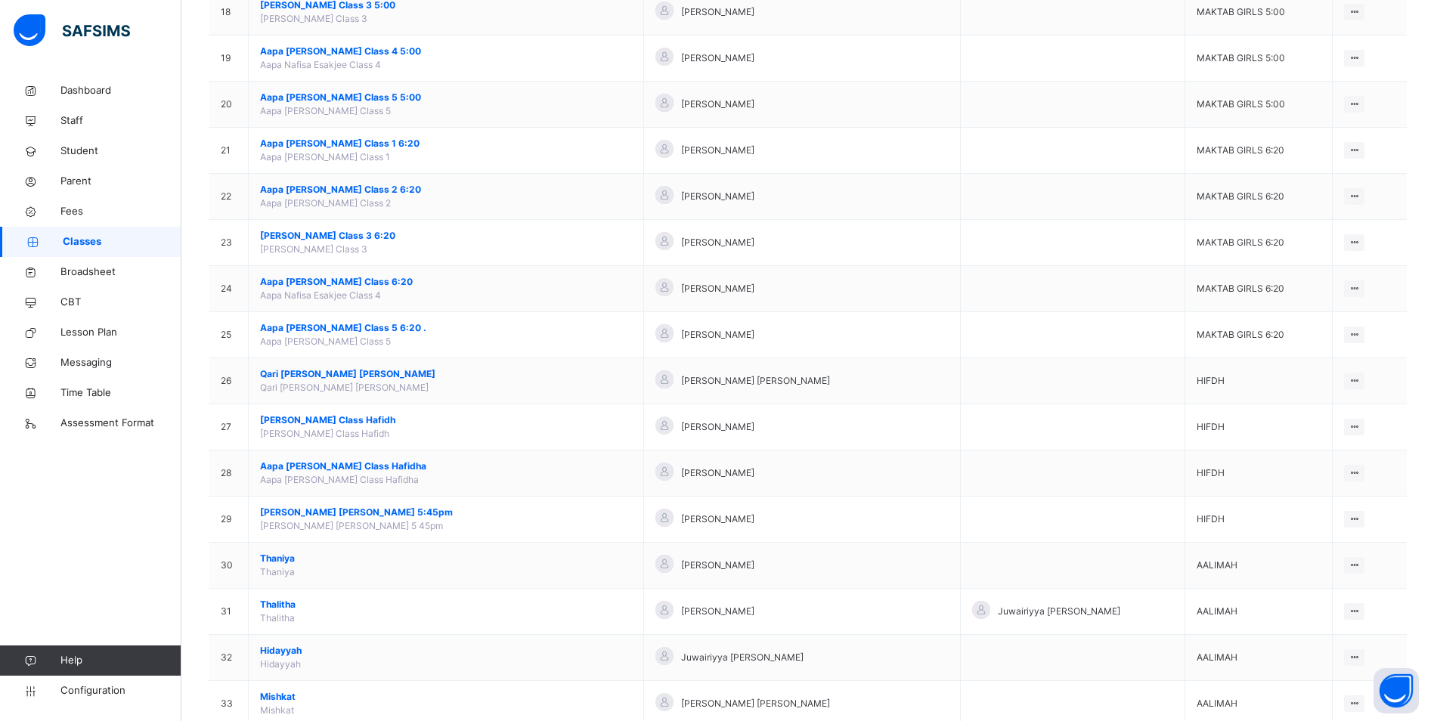
scroll to position [983, 0]
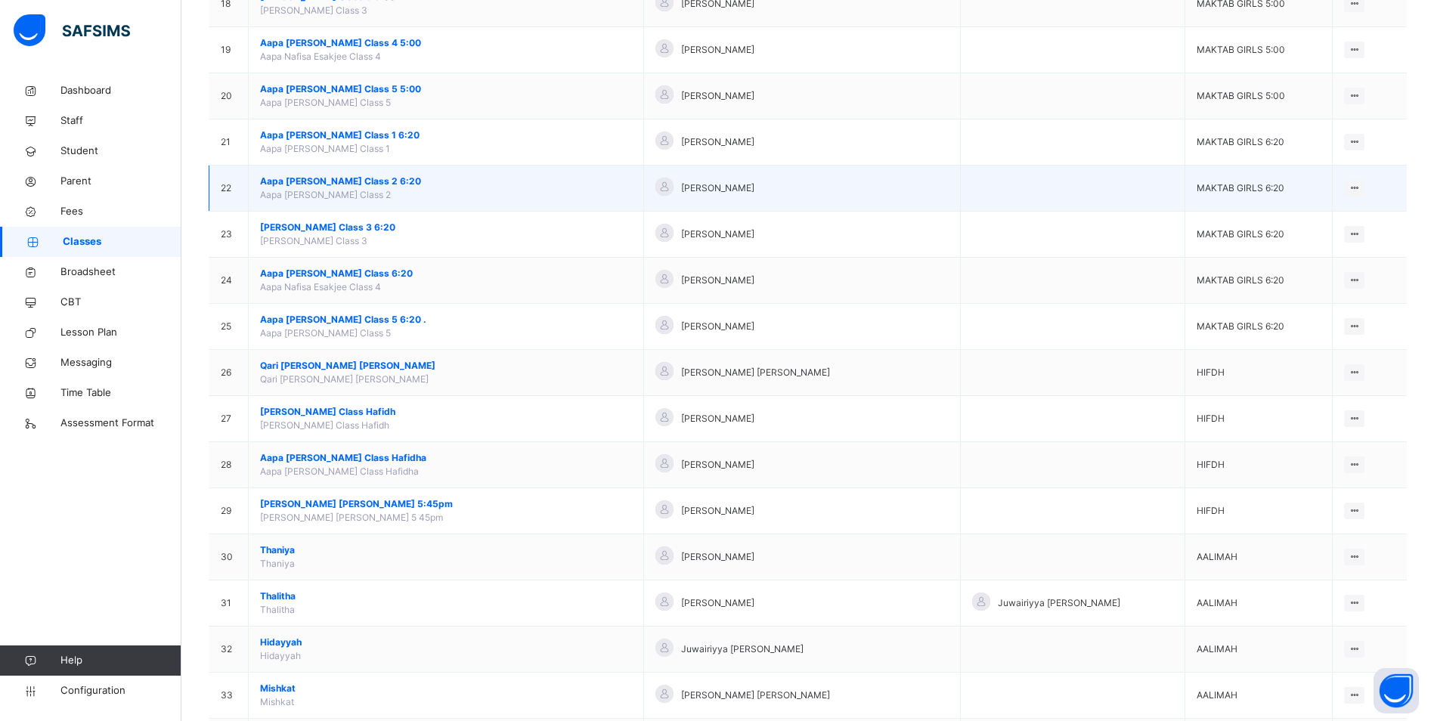
click at [336, 178] on span "Aapa [PERSON_NAME] Class 2 6:20" at bounding box center [446, 182] width 372 height 14
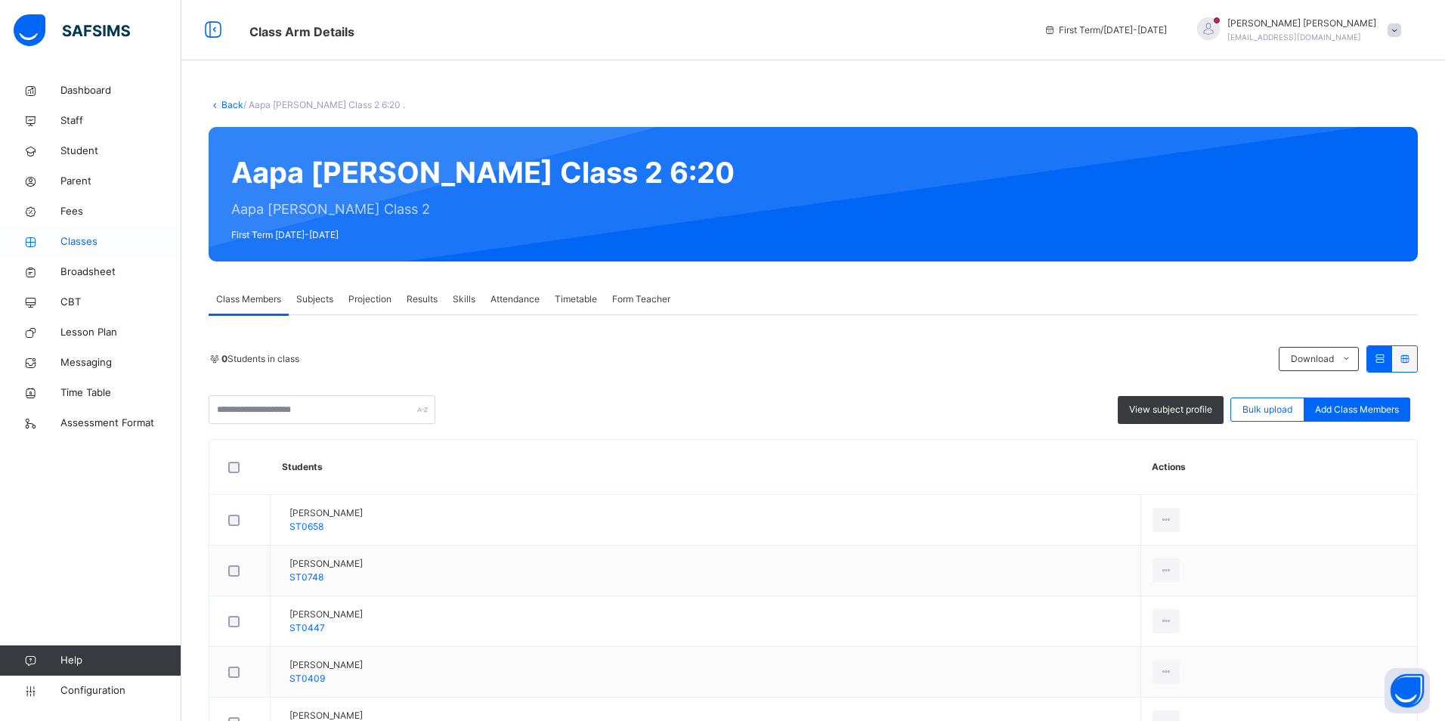
click at [87, 237] on span "Classes" at bounding box center [120, 241] width 121 height 15
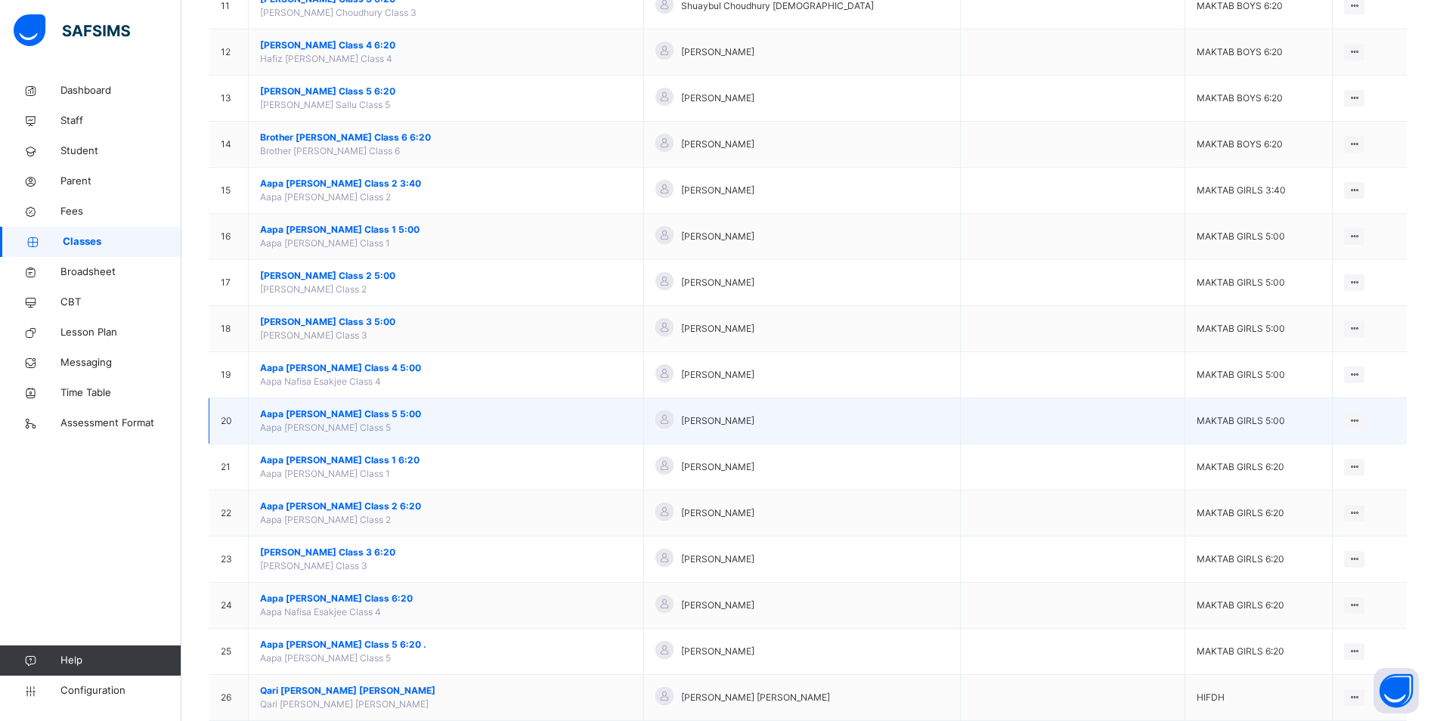
scroll to position [680, 0]
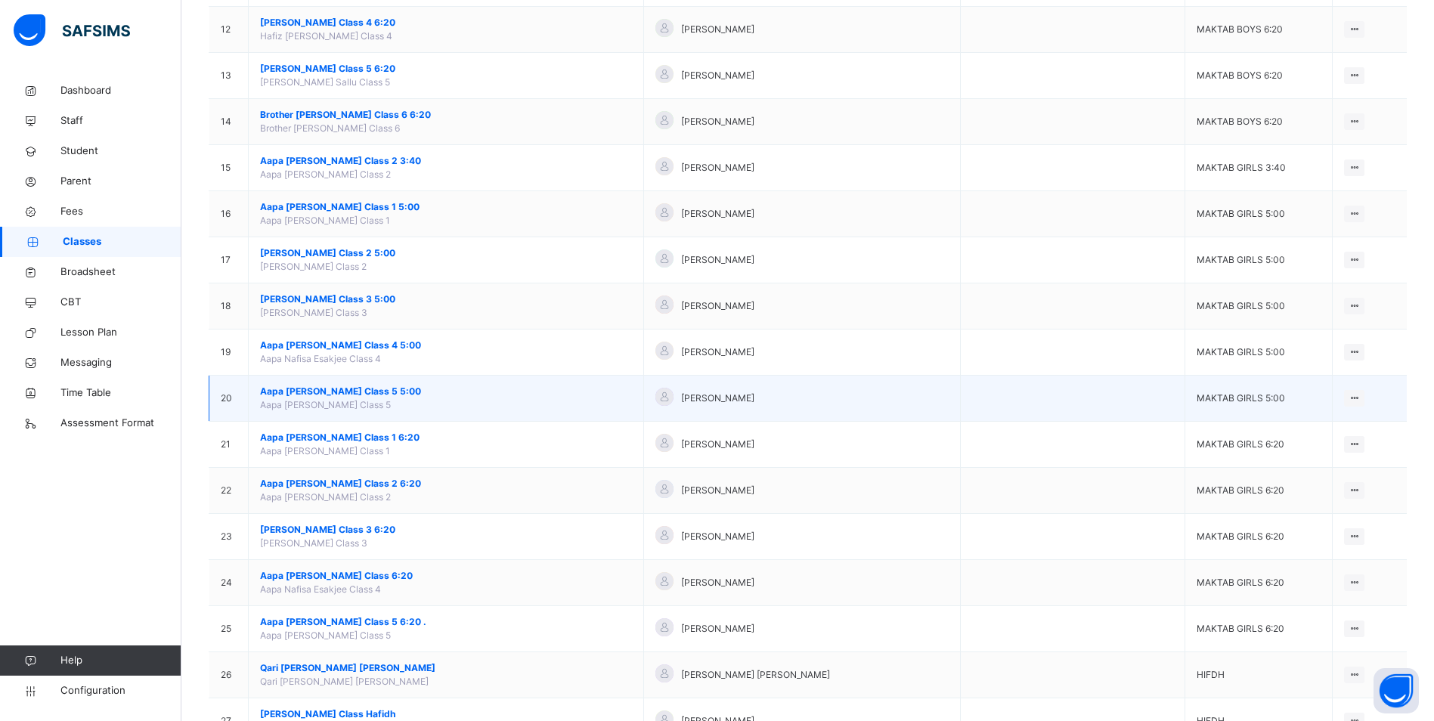
click at [345, 387] on span "Aapa [PERSON_NAME] Class 5 5:00" at bounding box center [446, 392] width 372 height 14
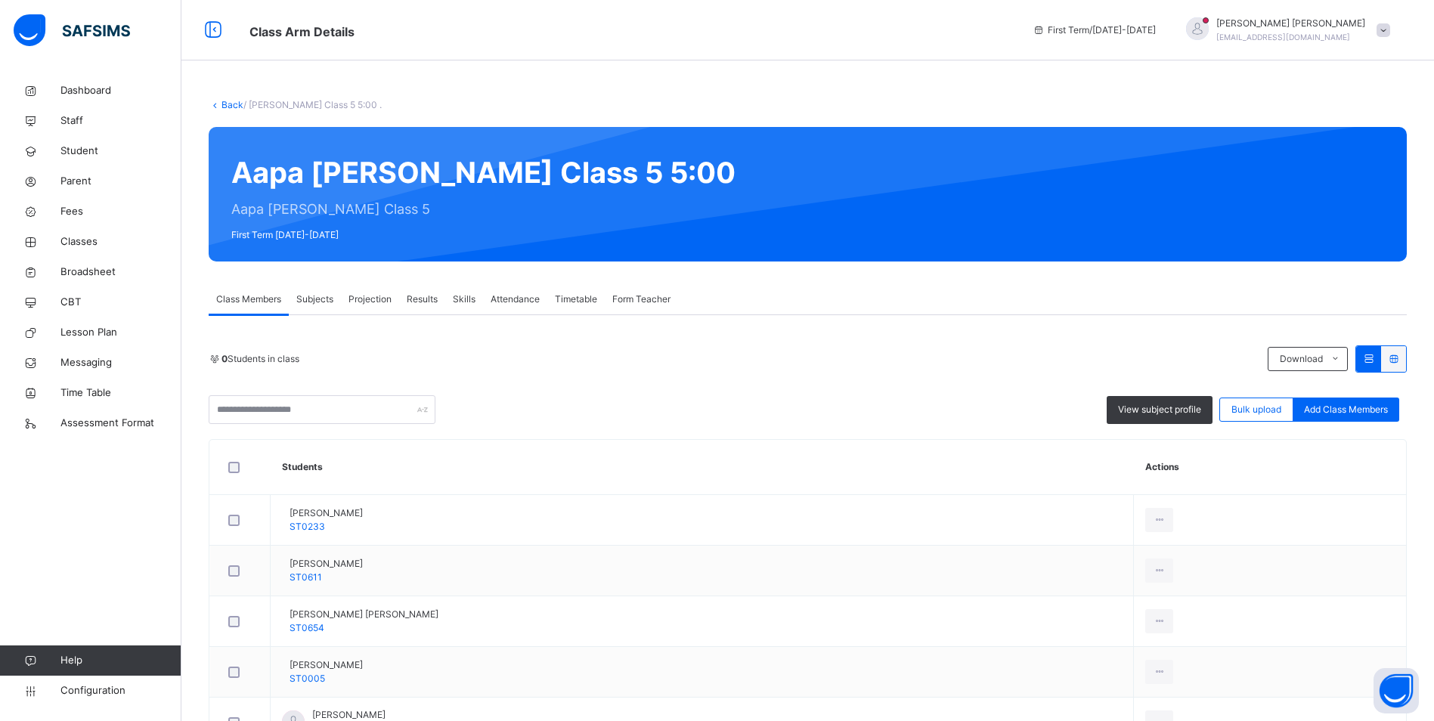
click at [525, 303] on span "Attendance" at bounding box center [515, 300] width 49 height 14
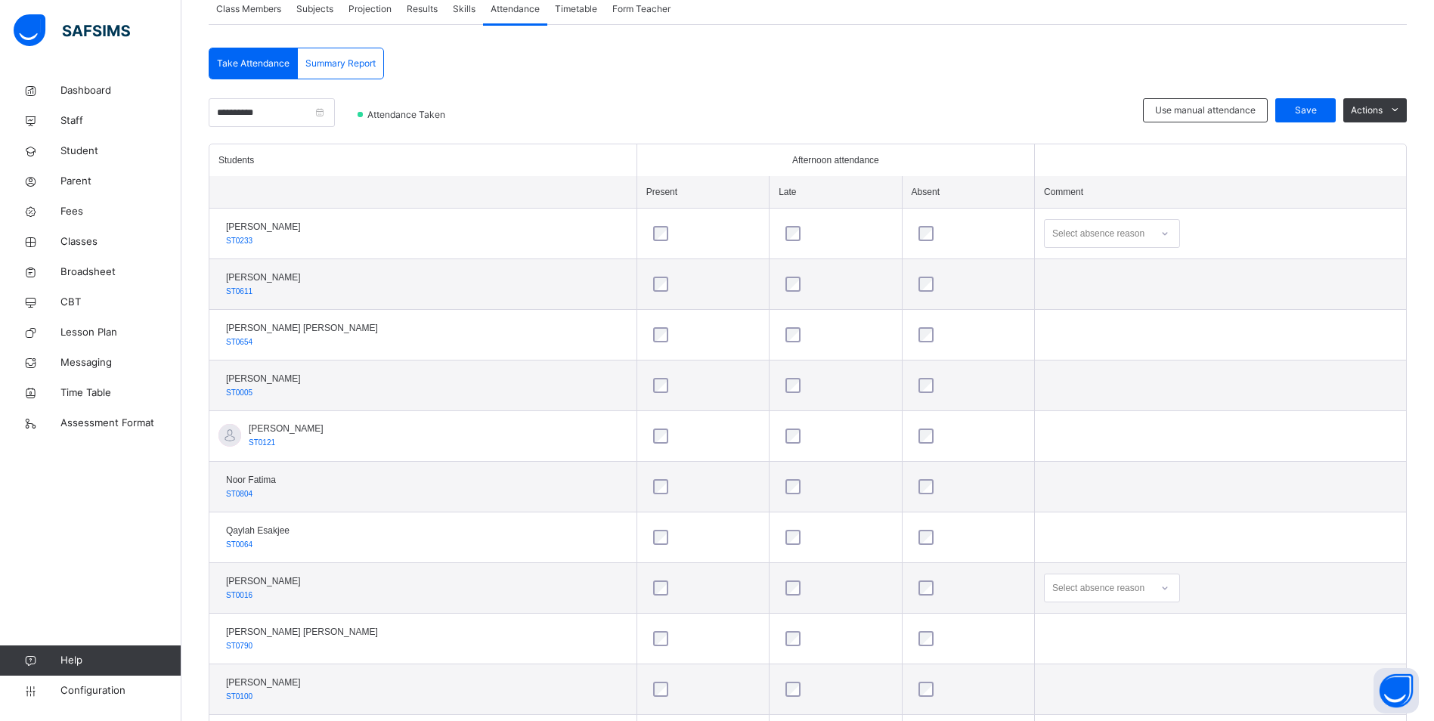
scroll to position [376, 0]
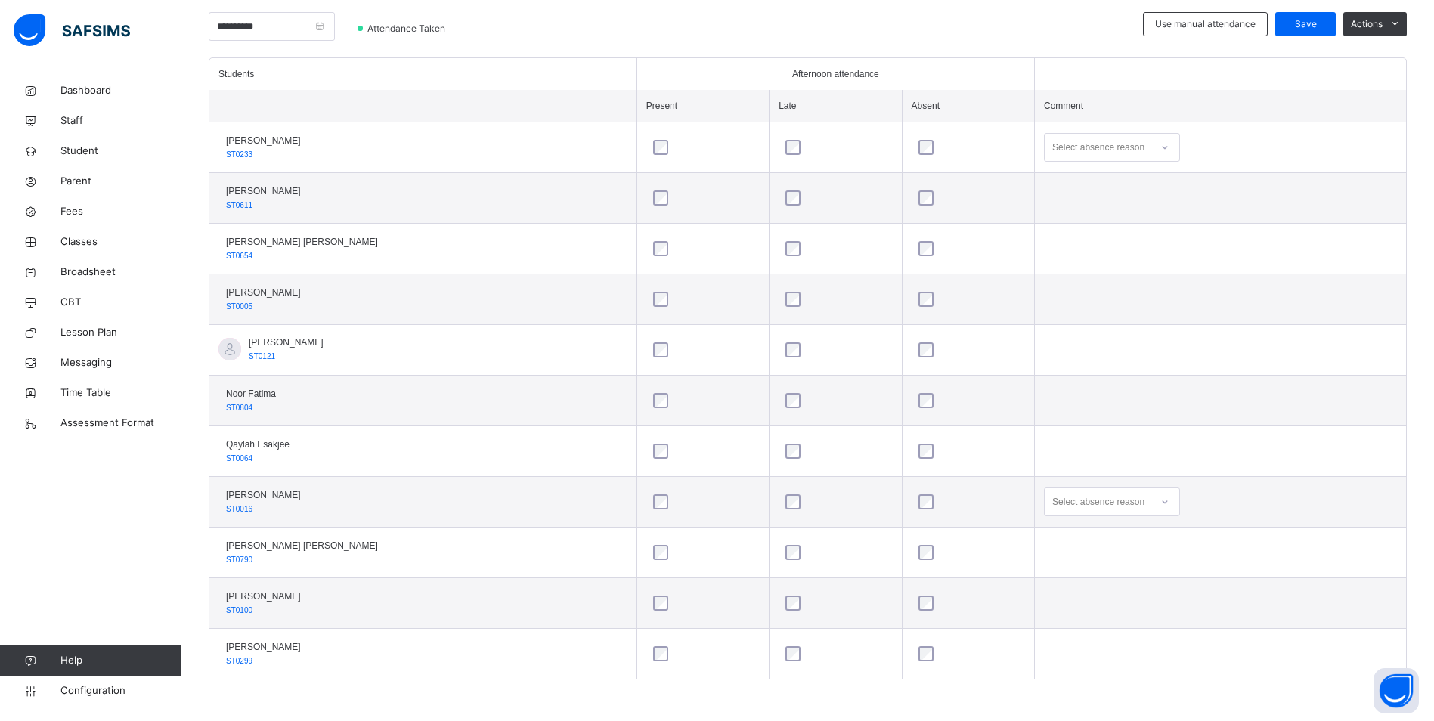
click at [1160, 500] on icon at bounding box center [1164, 501] width 9 height 15
click at [1063, 538] on div "Not well" at bounding box center [1112, 536] width 135 height 26
click at [1303, 25] on span "Save" at bounding box center [1306, 24] width 38 height 14
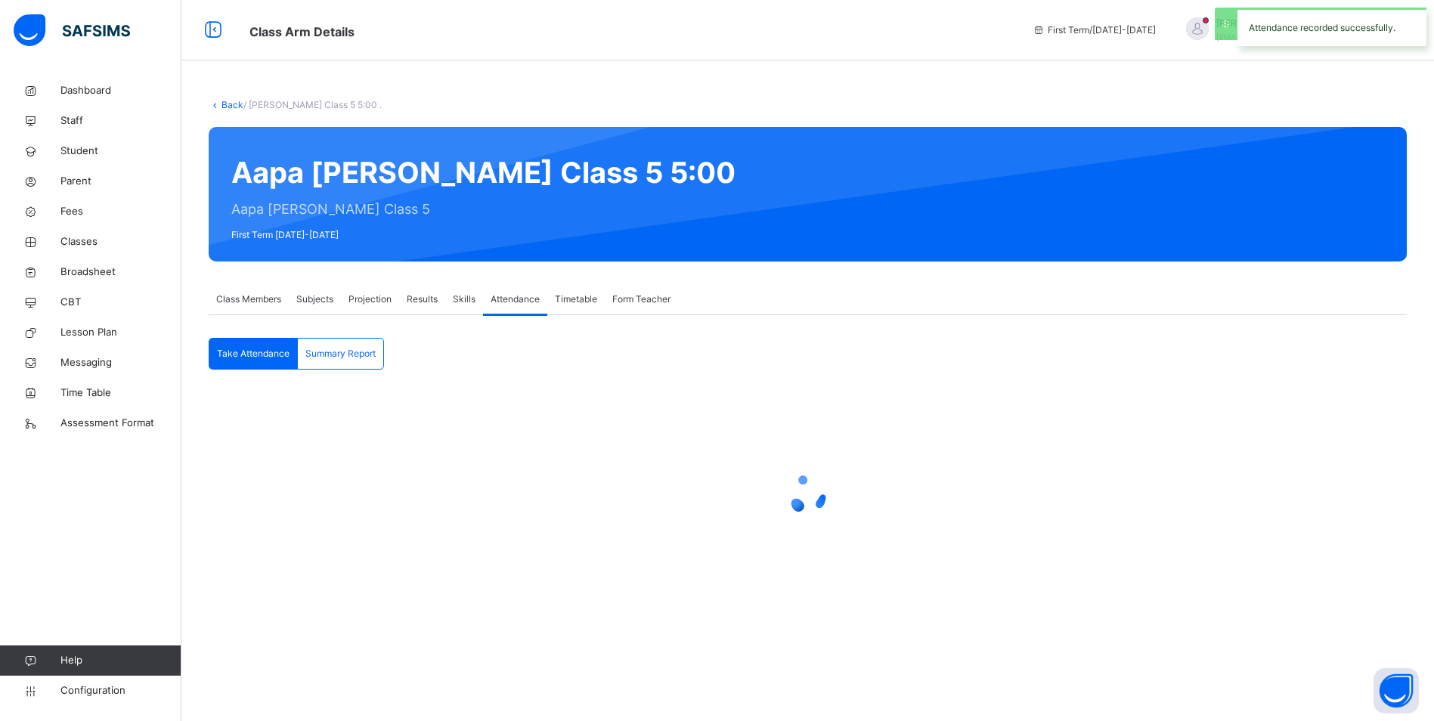
scroll to position [0, 0]
click at [82, 242] on span "Classes" at bounding box center [120, 241] width 121 height 15
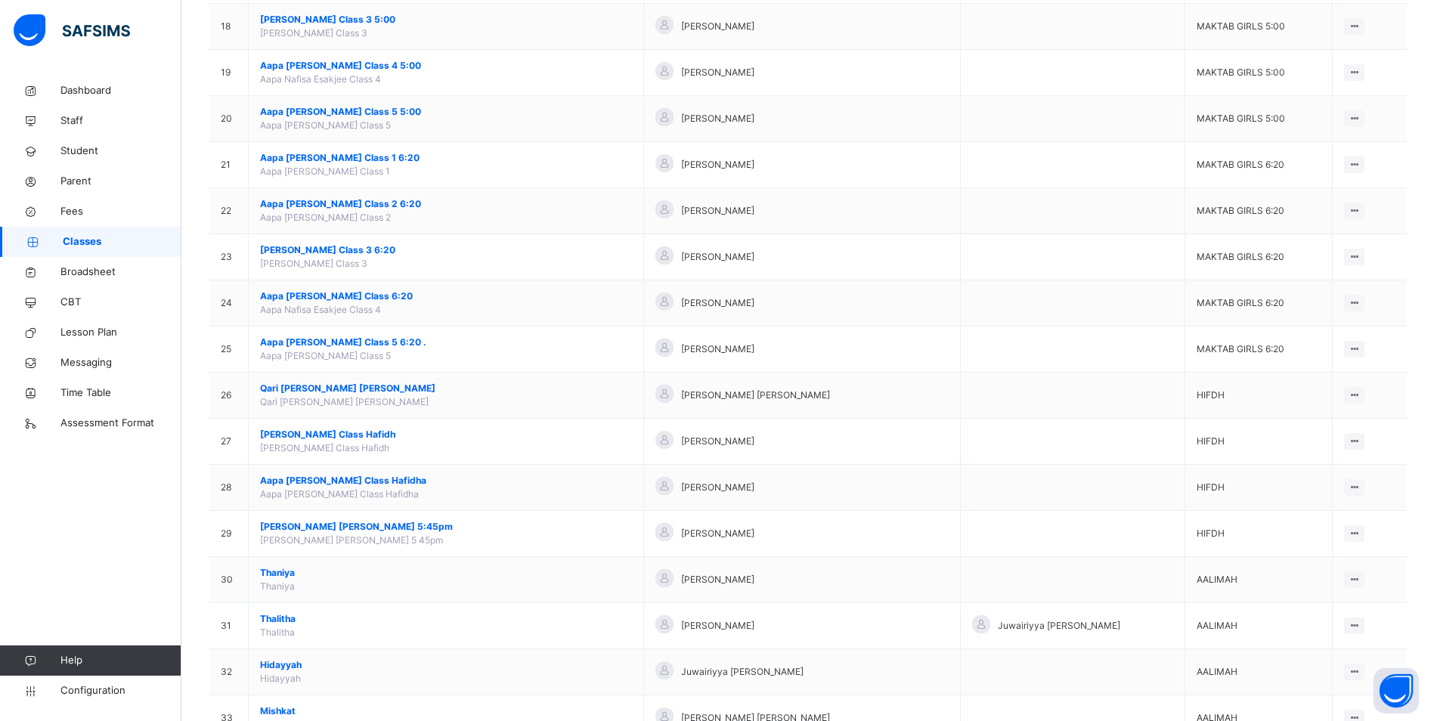
scroll to position [1058, 0]
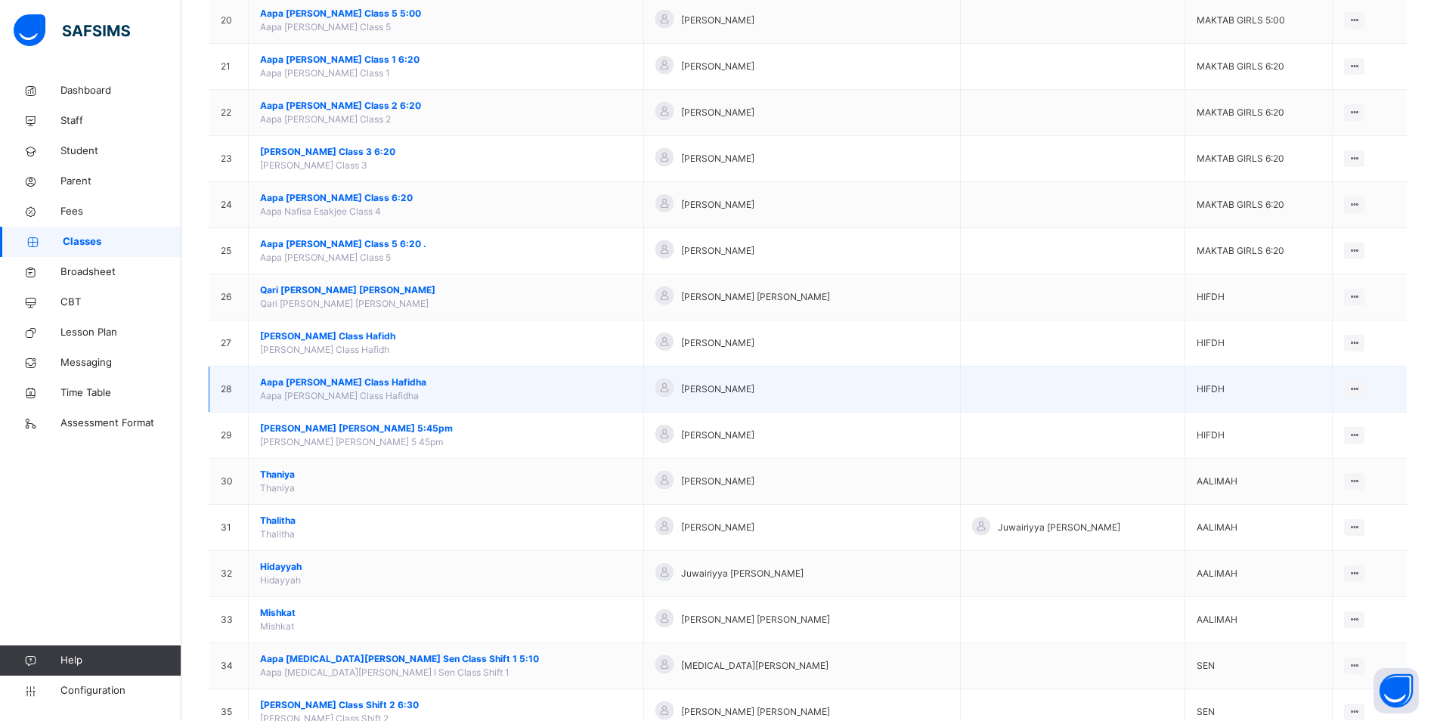
click at [314, 381] on span "Aapa [PERSON_NAME] Class Hafidha" at bounding box center [446, 383] width 372 height 14
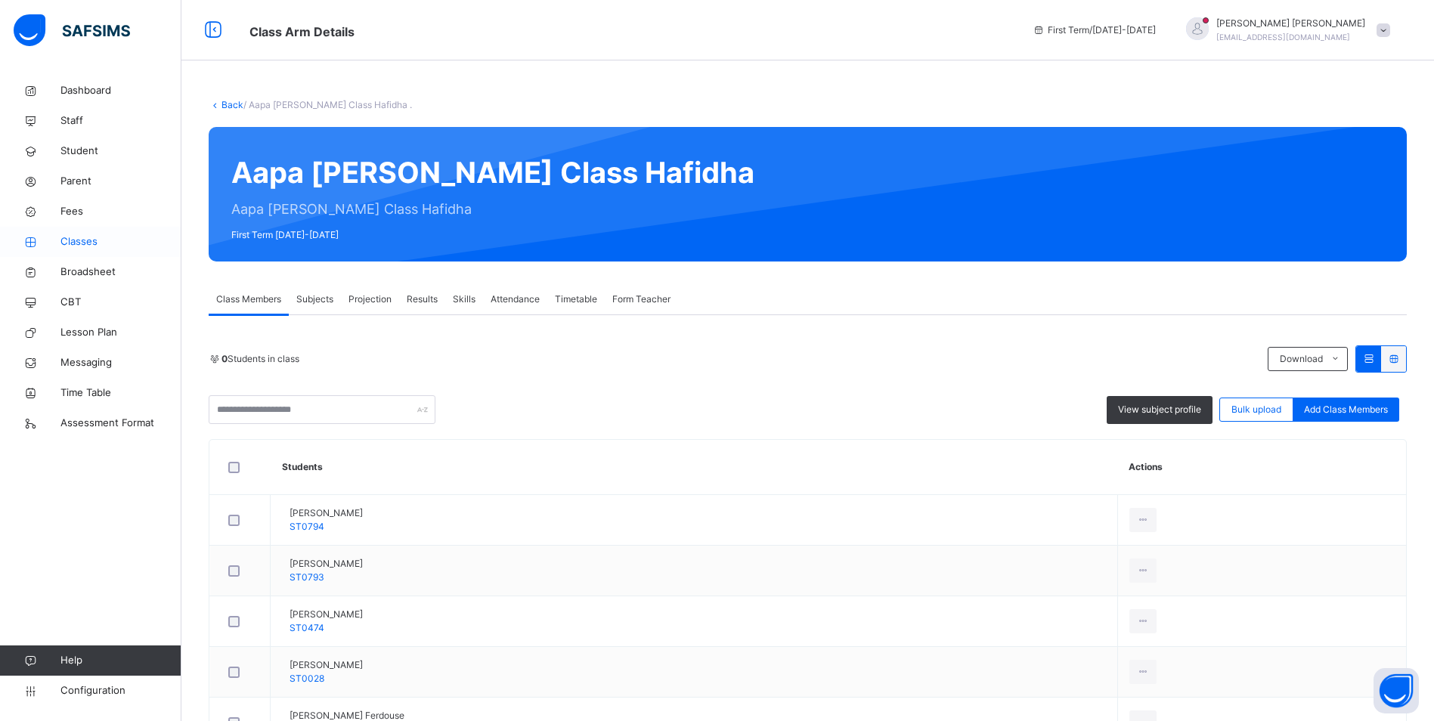
click at [100, 237] on span "Classes" at bounding box center [120, 241] width 121 height 15
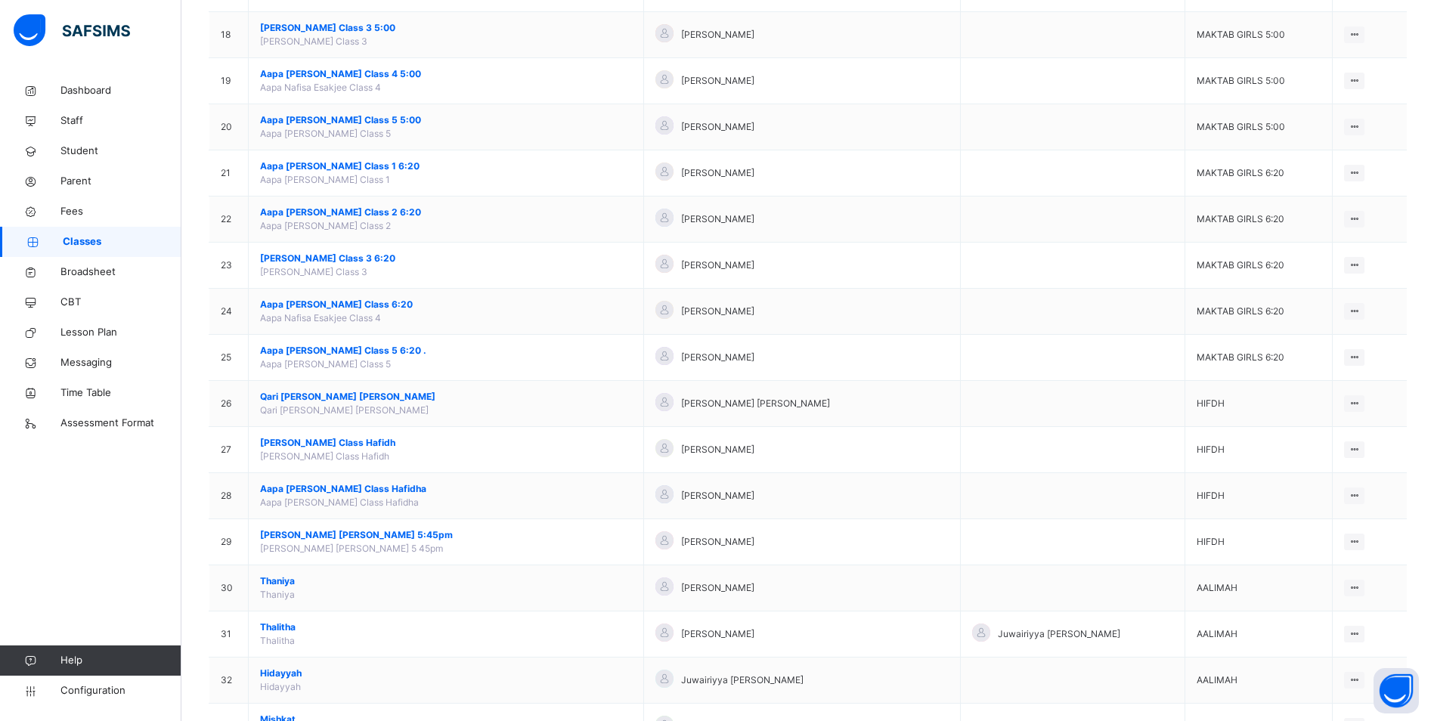
scroll to position [1111, 0]
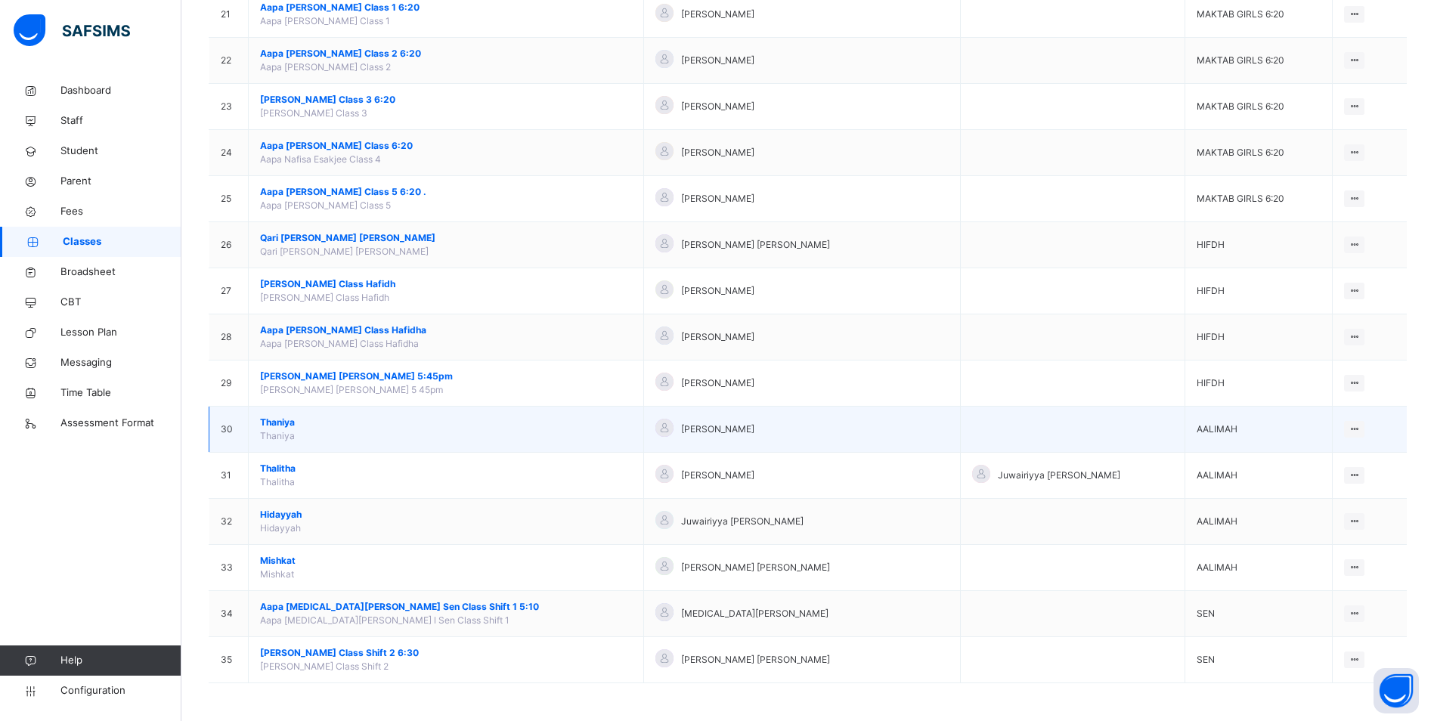
click at [282, 422] on span "Thaniya" at bounding box center [446, 423] width 372 height 14
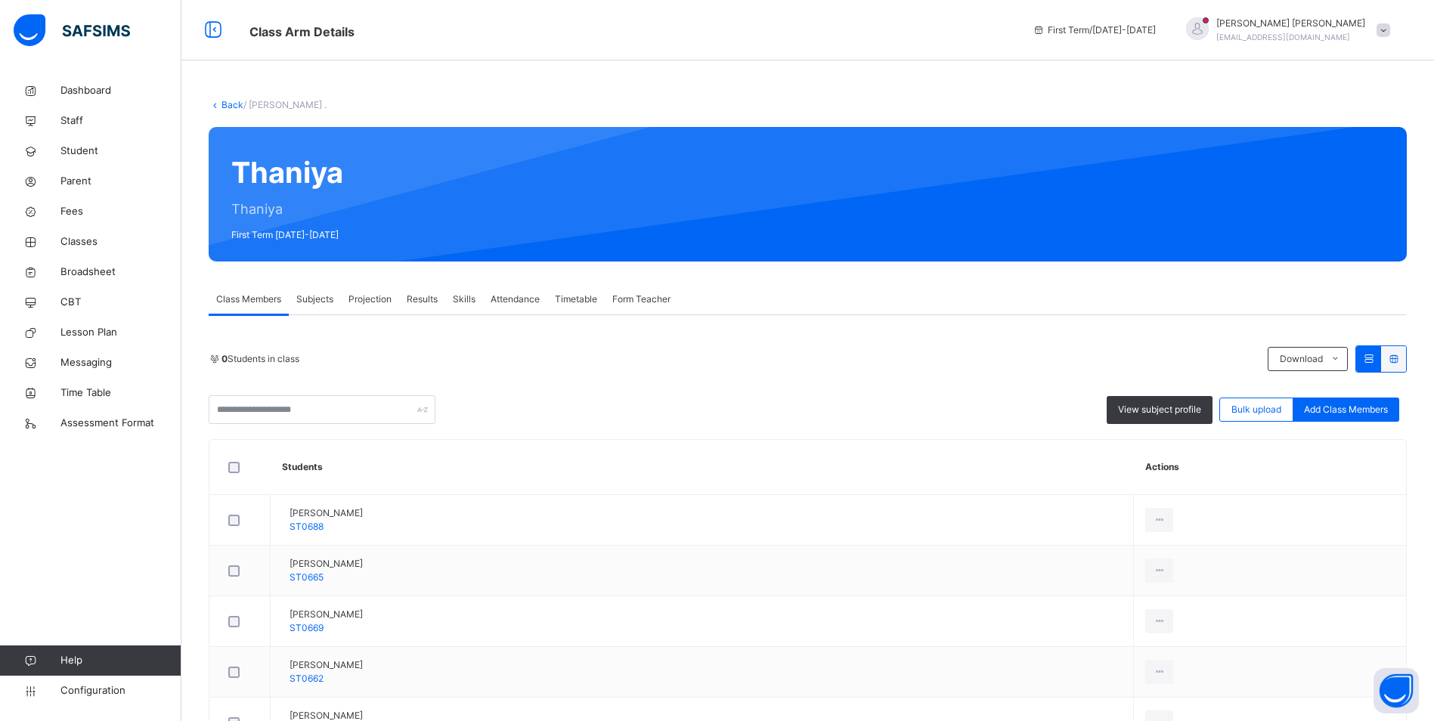
click at [538, 301] on span "Attendance" at bounding box center [515, 300] width 49 height 14
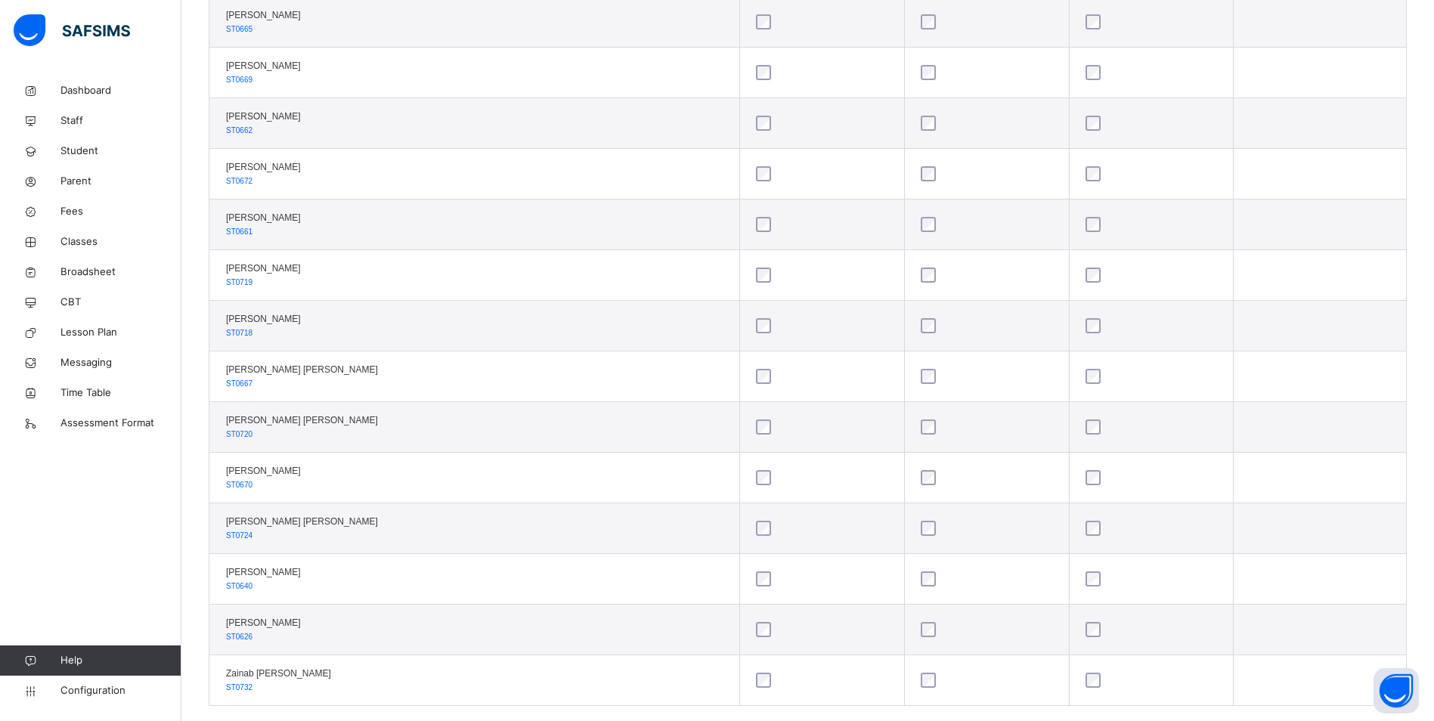
scroll to position [579, 0]
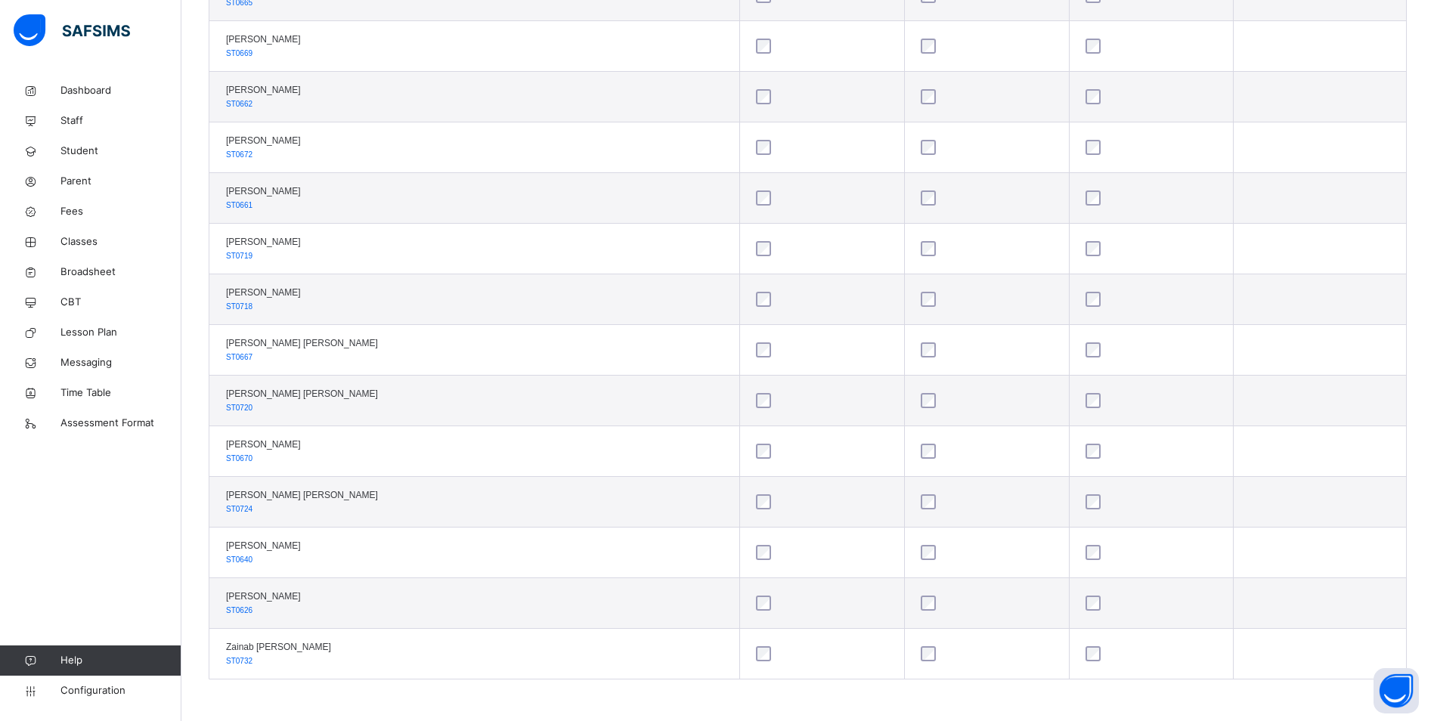
click at [1083, 643] on div at bounding box center [1152, 654] width 146 height 32
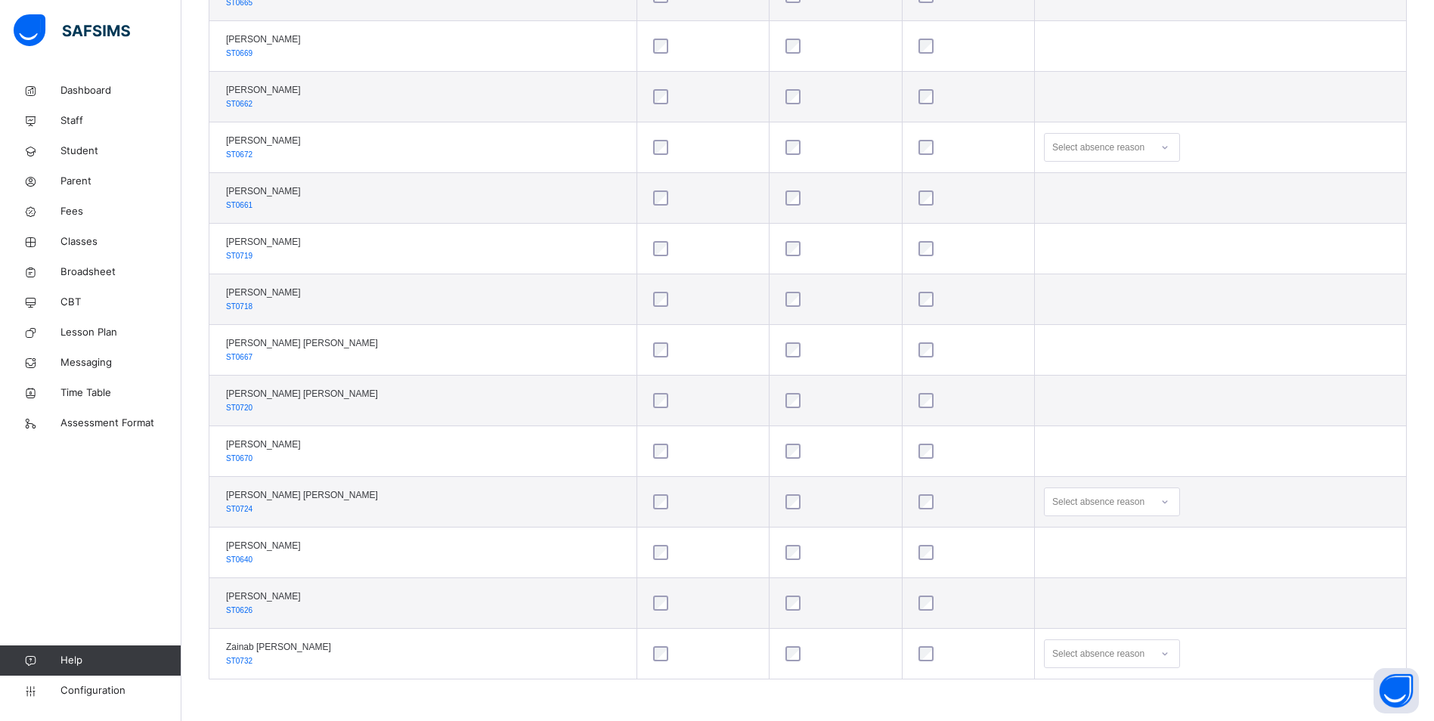
click at [1161, 147] on icon at bounding box center [1164, 147] width 9 height 15
click at [1116, 202] on div "Message sent" at bounding box center [1112, 207] width 135 height 26
click at [1160, 508] on icon at bounding box center [1164, 501] width 9 height 15
click at [1092, 559] on div "Message sent" at bounding box center [1112, 562] width 135 height 26
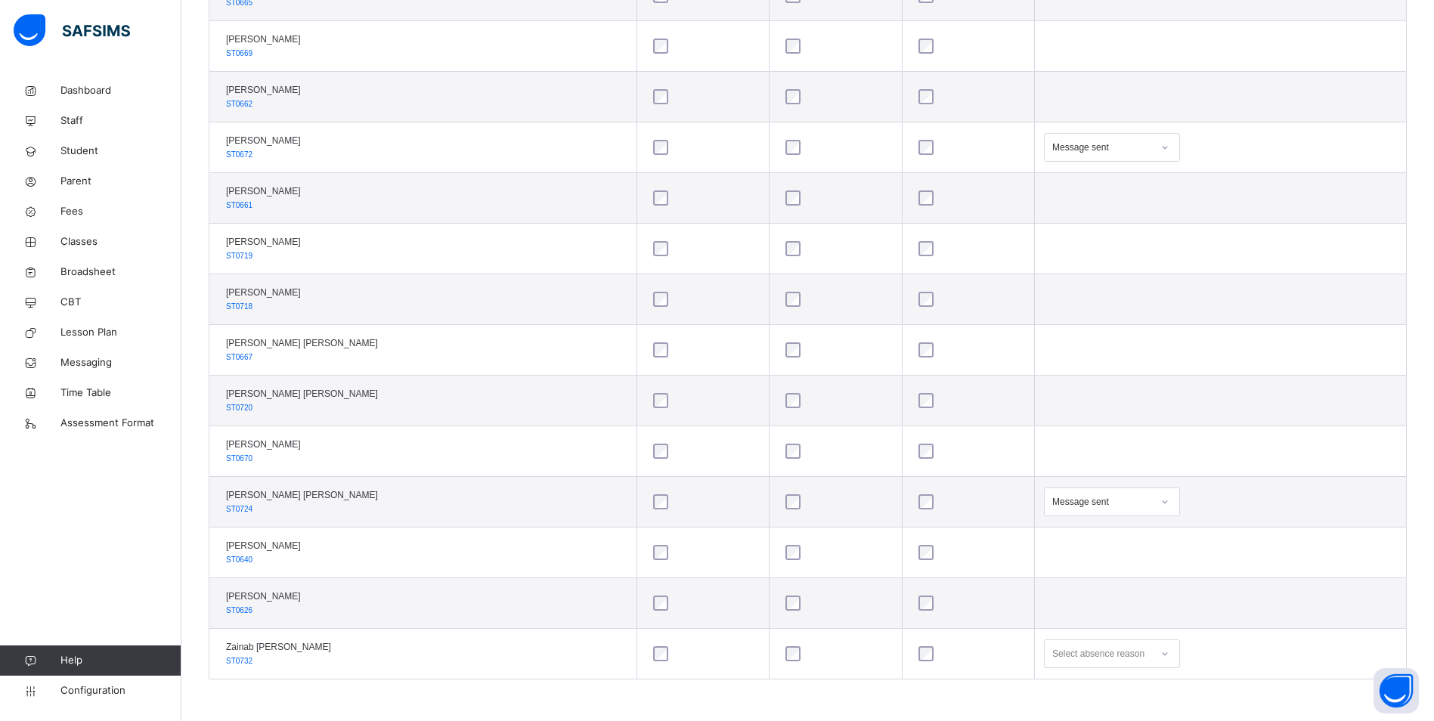
click at [1158, 652] on div "Select absence reason" at bounding box center [1112, 654] width 136 height 29
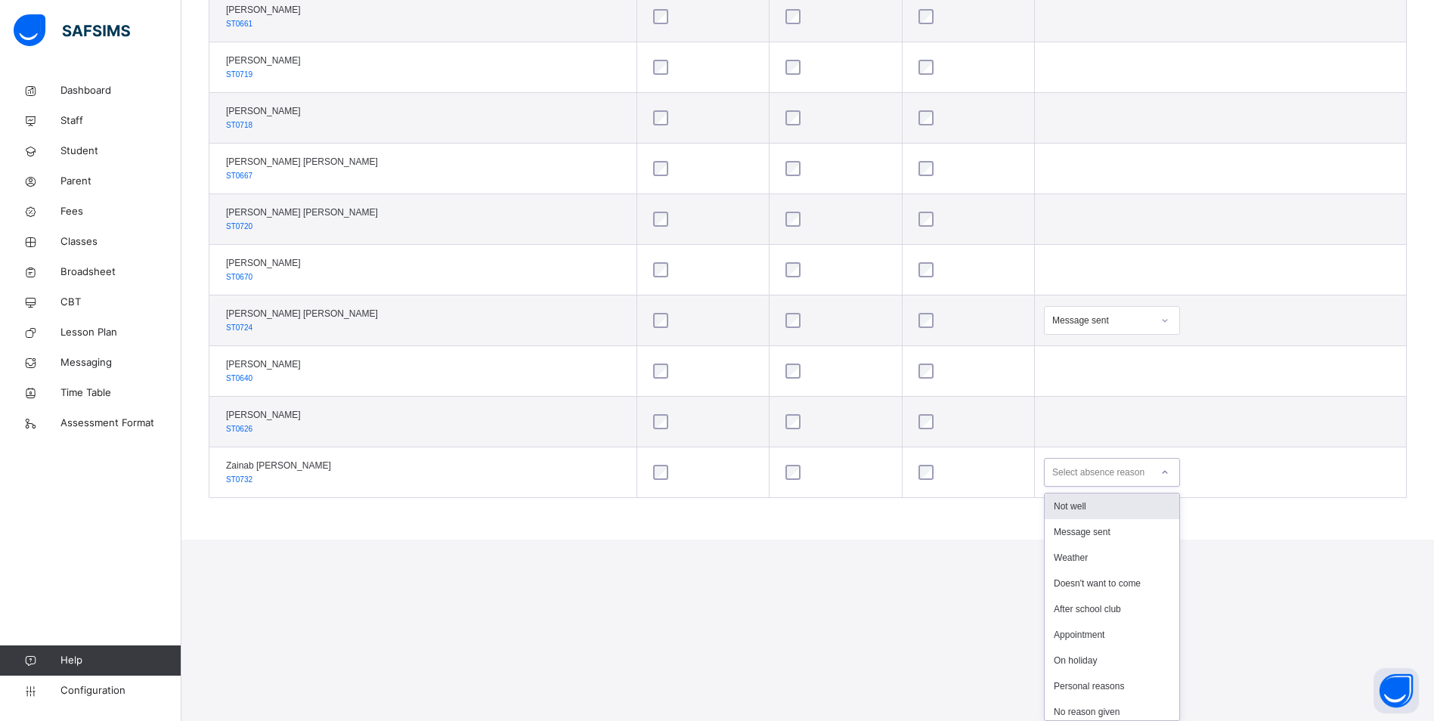
click at [1086, 507] on div "Not well" at bounding box center [1112, 507] width 135 height 26
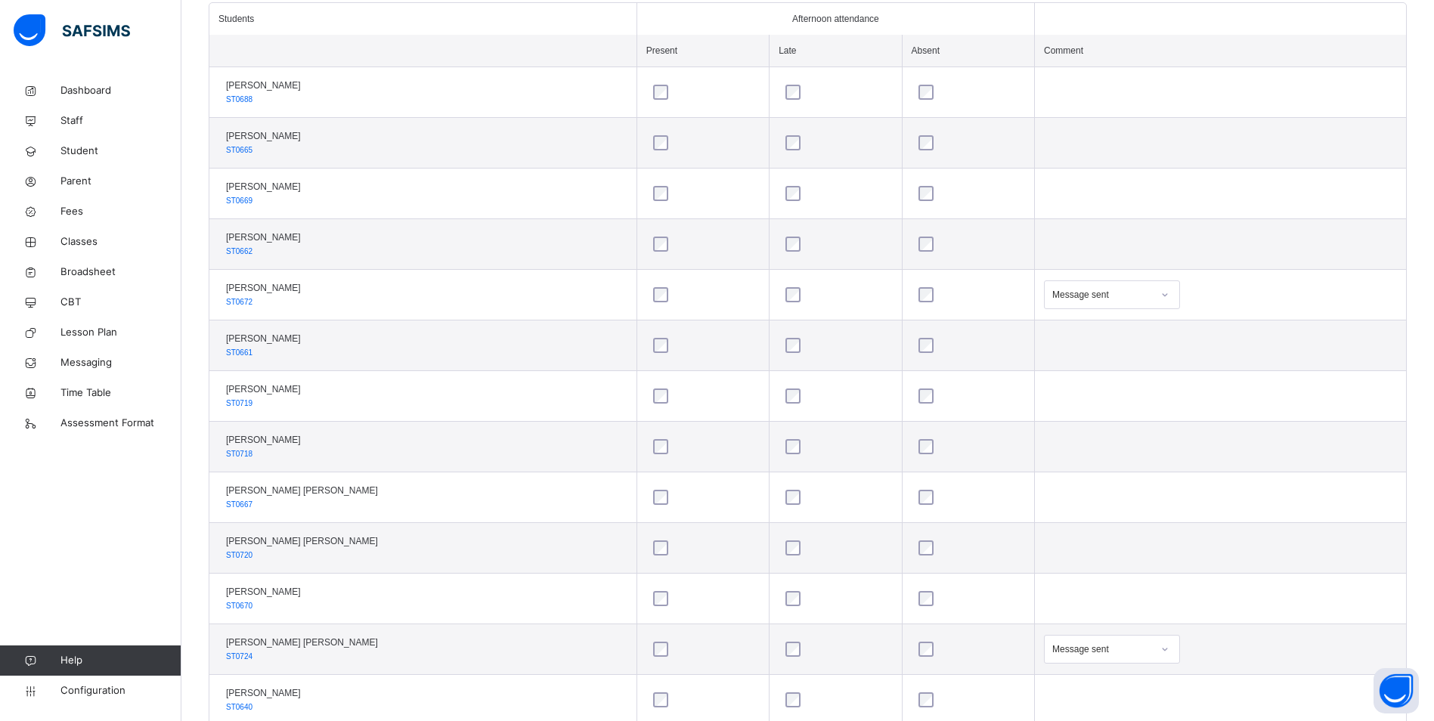
scroll to position [277, 0]
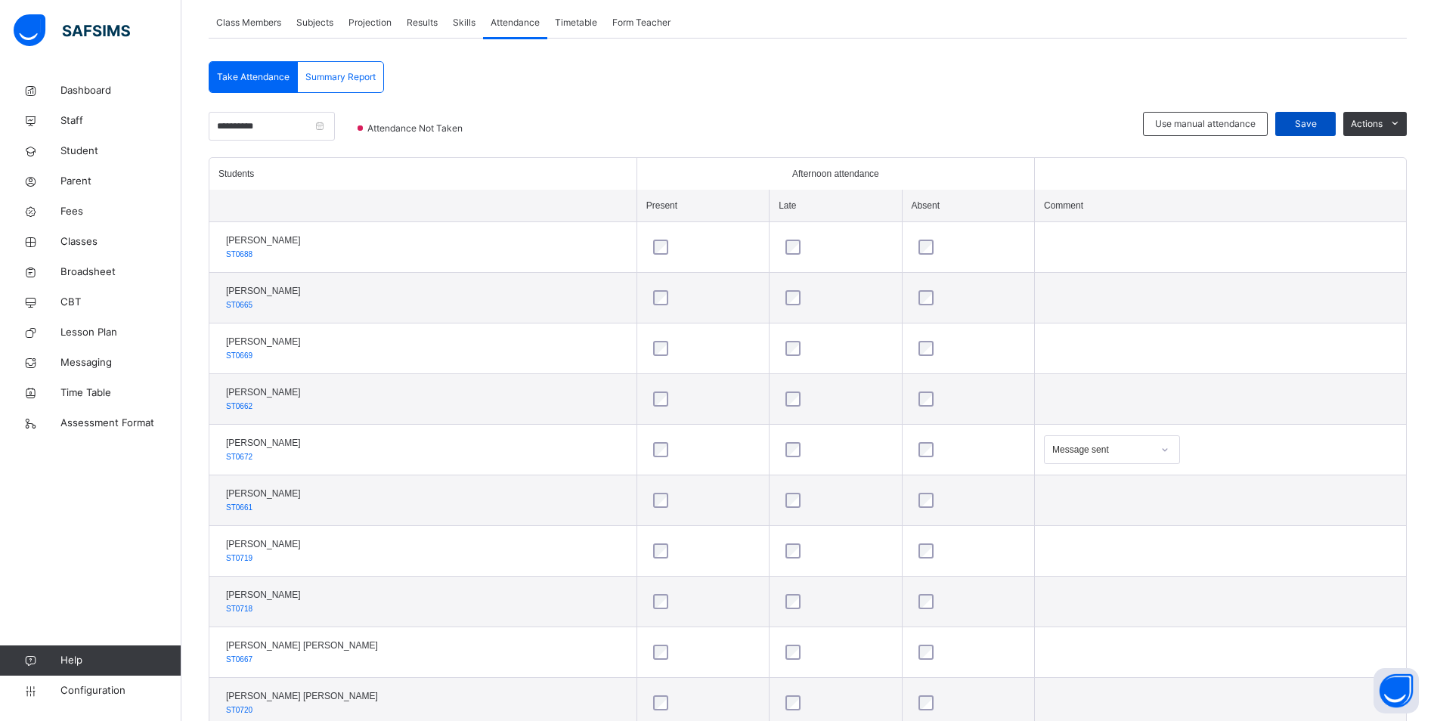
click at [1321, 119] on span "Save" at bounding box center [1306, 124] width 38 height 14
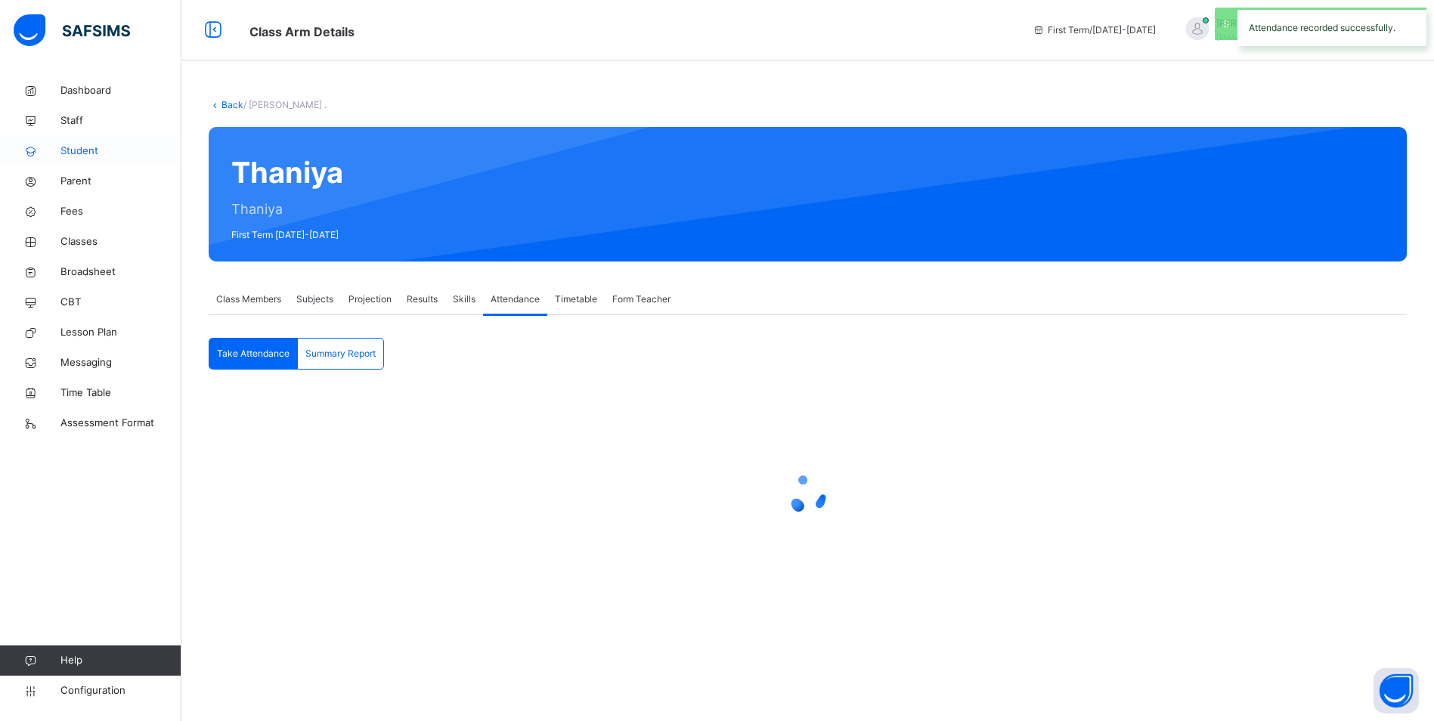
scroll to position [0, 0]
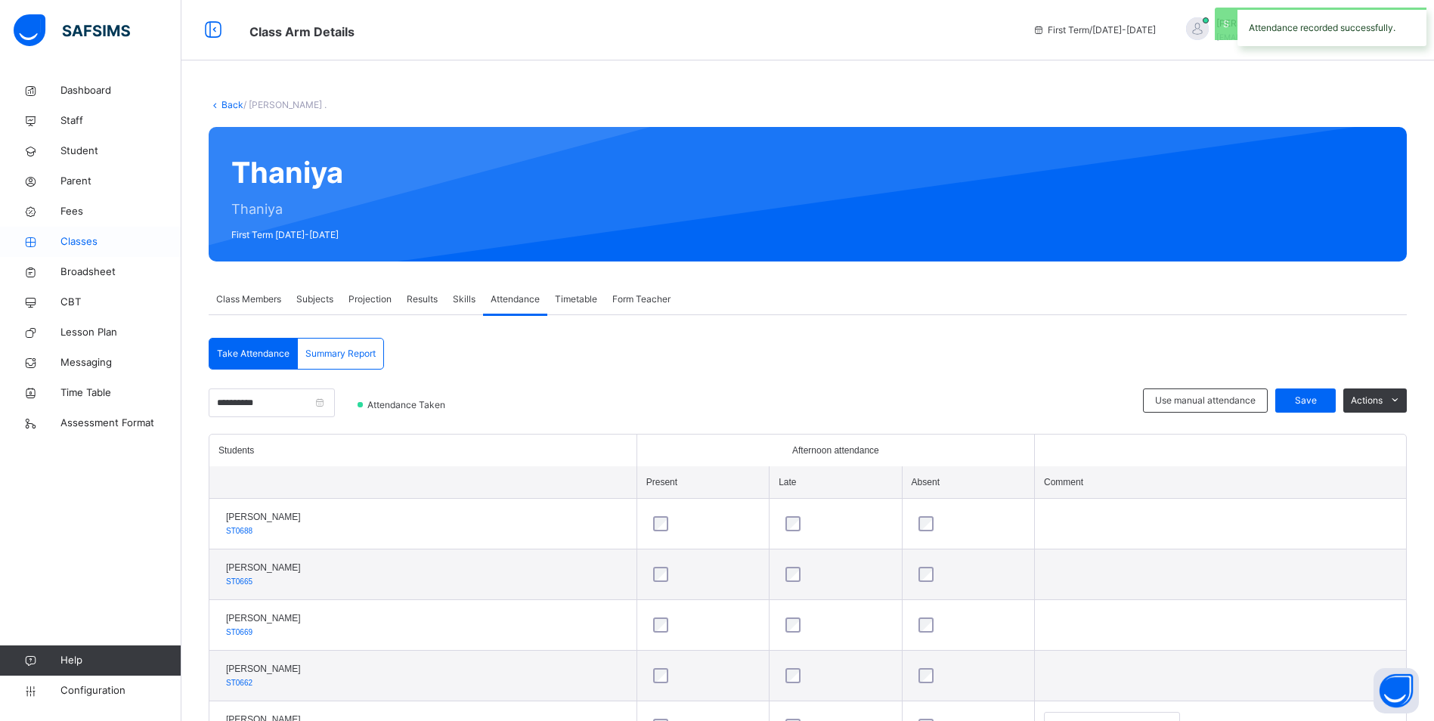
click at [93, 238] on span "Classes" at bounding box center [120, 241] width 121 height 15
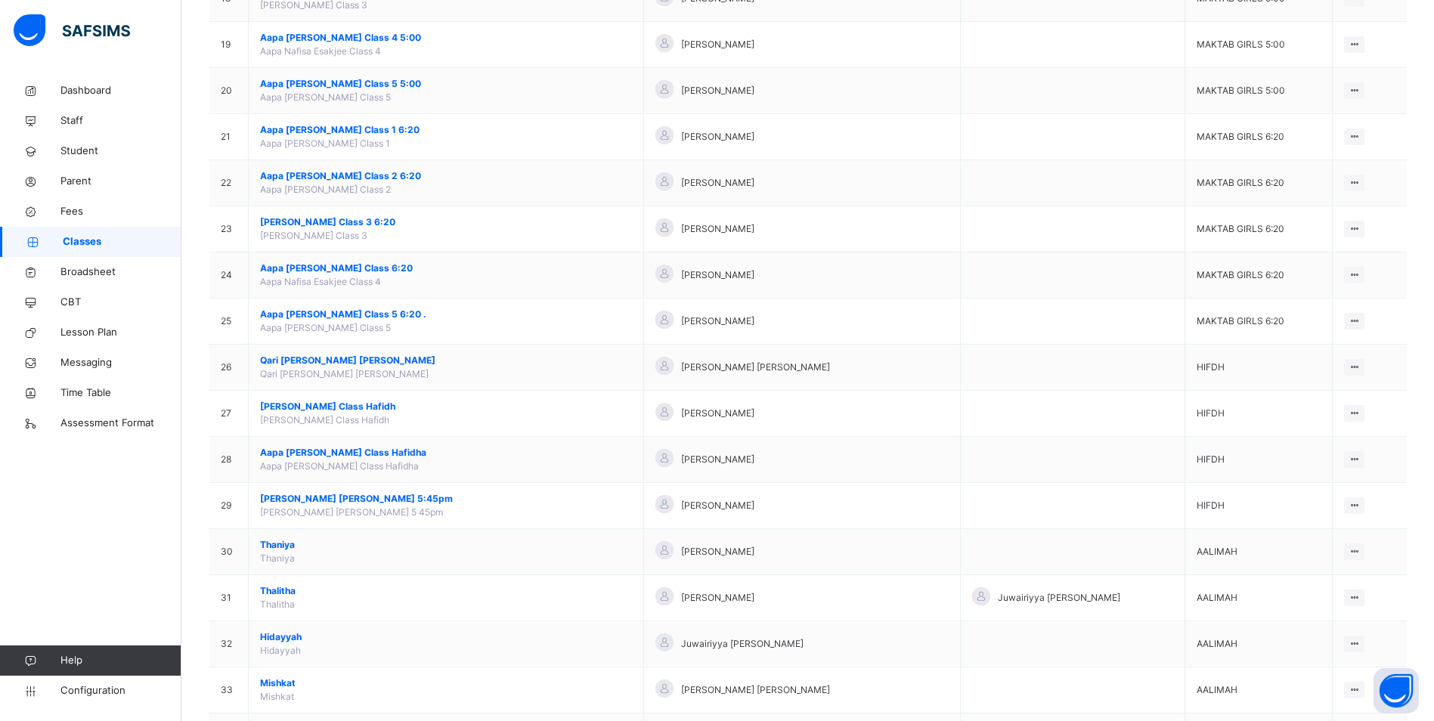
scroll to position [1111, 0]
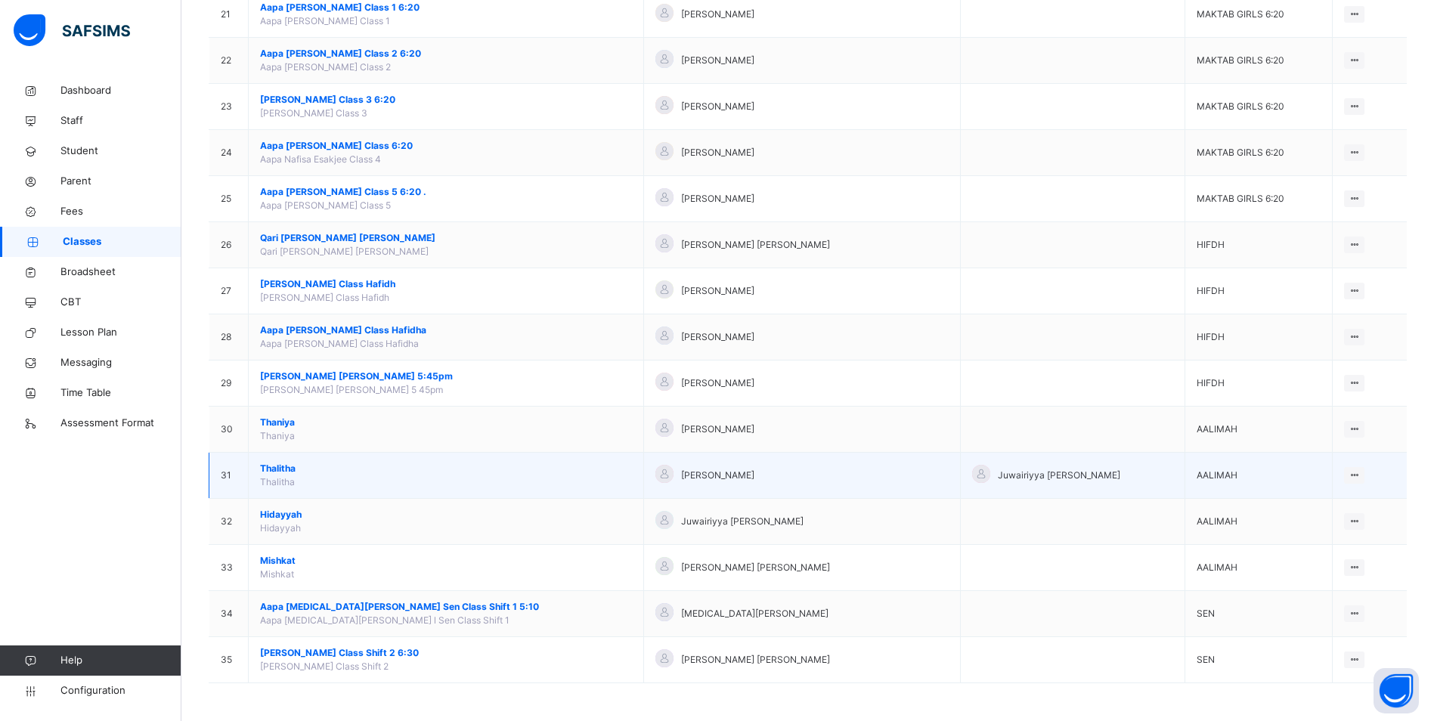
click at [268, 466] on span "Thalitha" at bounding box center [446, 469] width 372 height 14
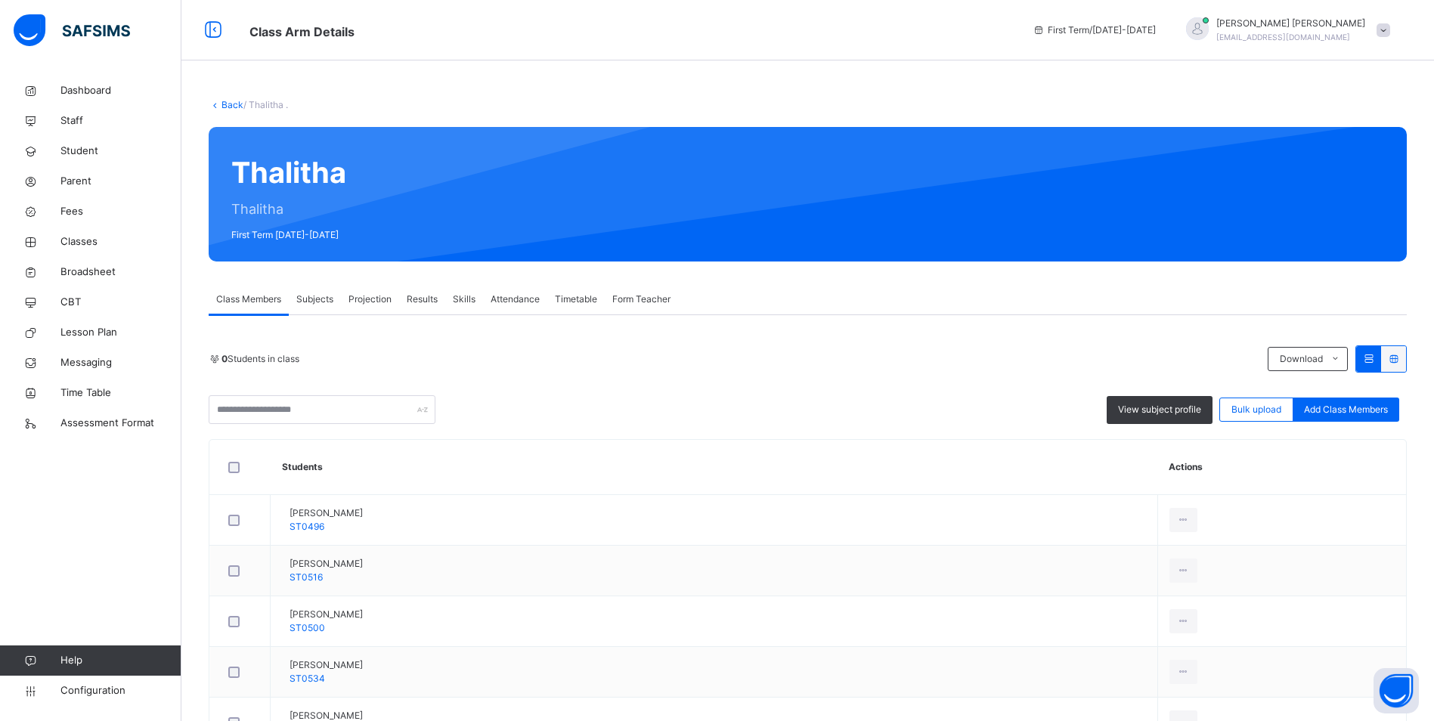
click at [534, 298] on span "Attendance" at bounding box center [515, 300] width 49 height 14
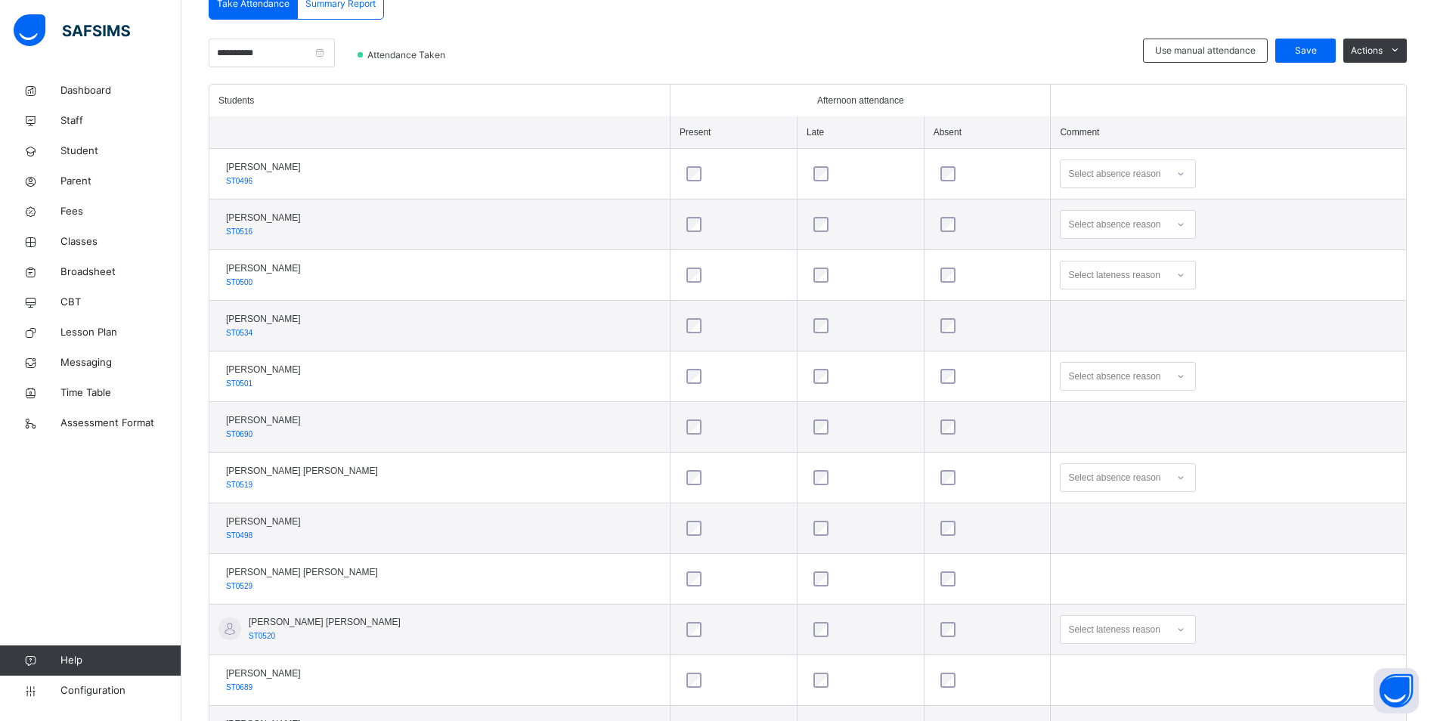
scroll to position [276, 0]
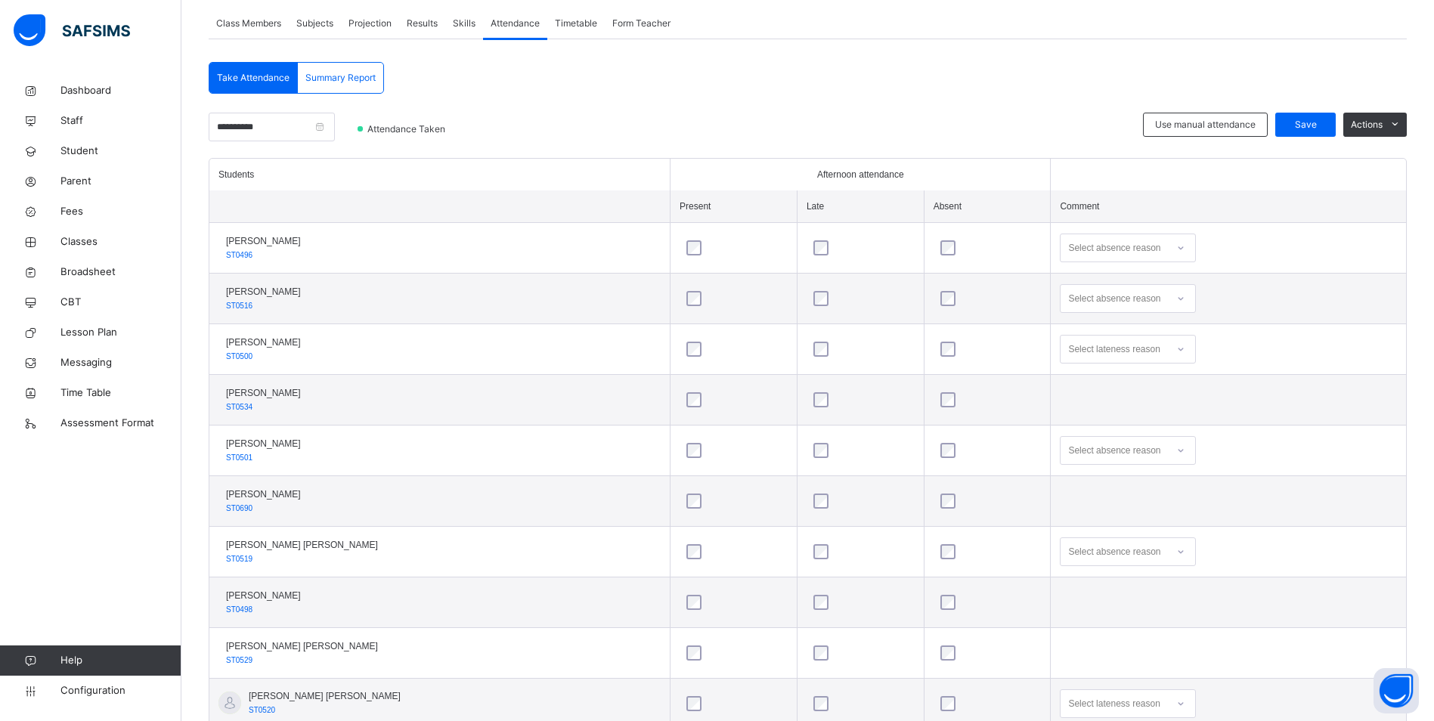
click at [1176, 252] on icon at bounding box center [1180, 247] width 9 height 15
click at [1094, 458] on div "Personal reasons" at bounding box center [1128, 462] width 135 height 26
click at [1176, 296] on icon at bounding box center [1180, 298] width 9 height 15
click at [1080, 334] on div "Not well" at bounding box center [1128, 333] width 135 height 26
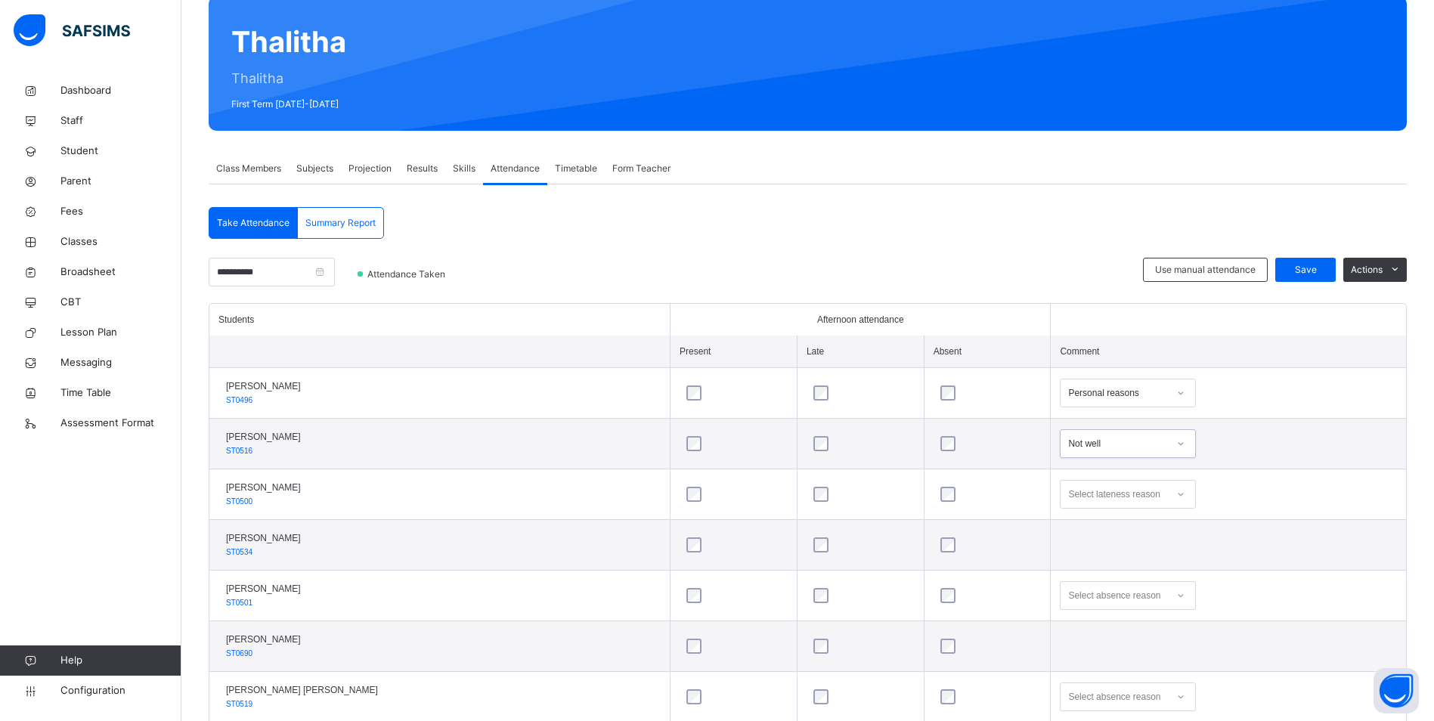
scroll to position [125, 0]
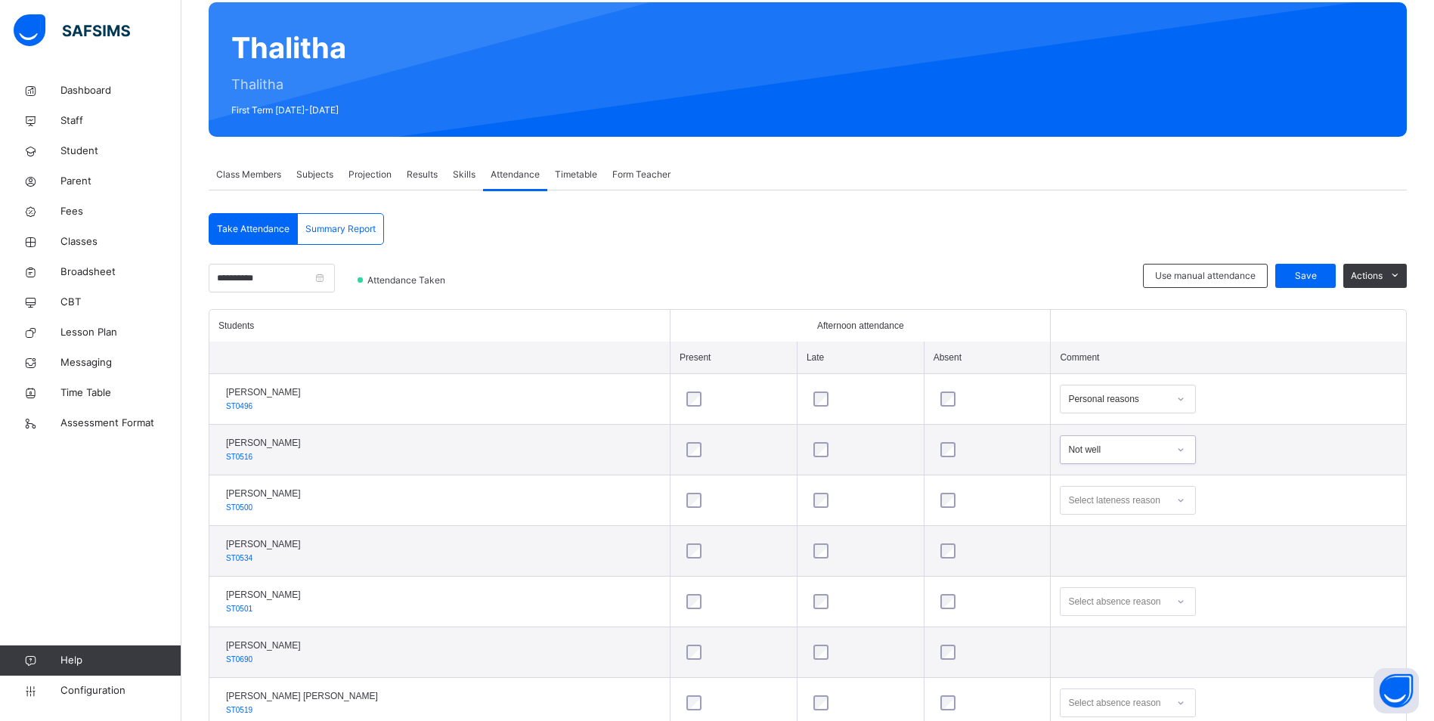
click at [243, 171] on span "Class Members" at bounding box center [248, 175] width 65 height 14
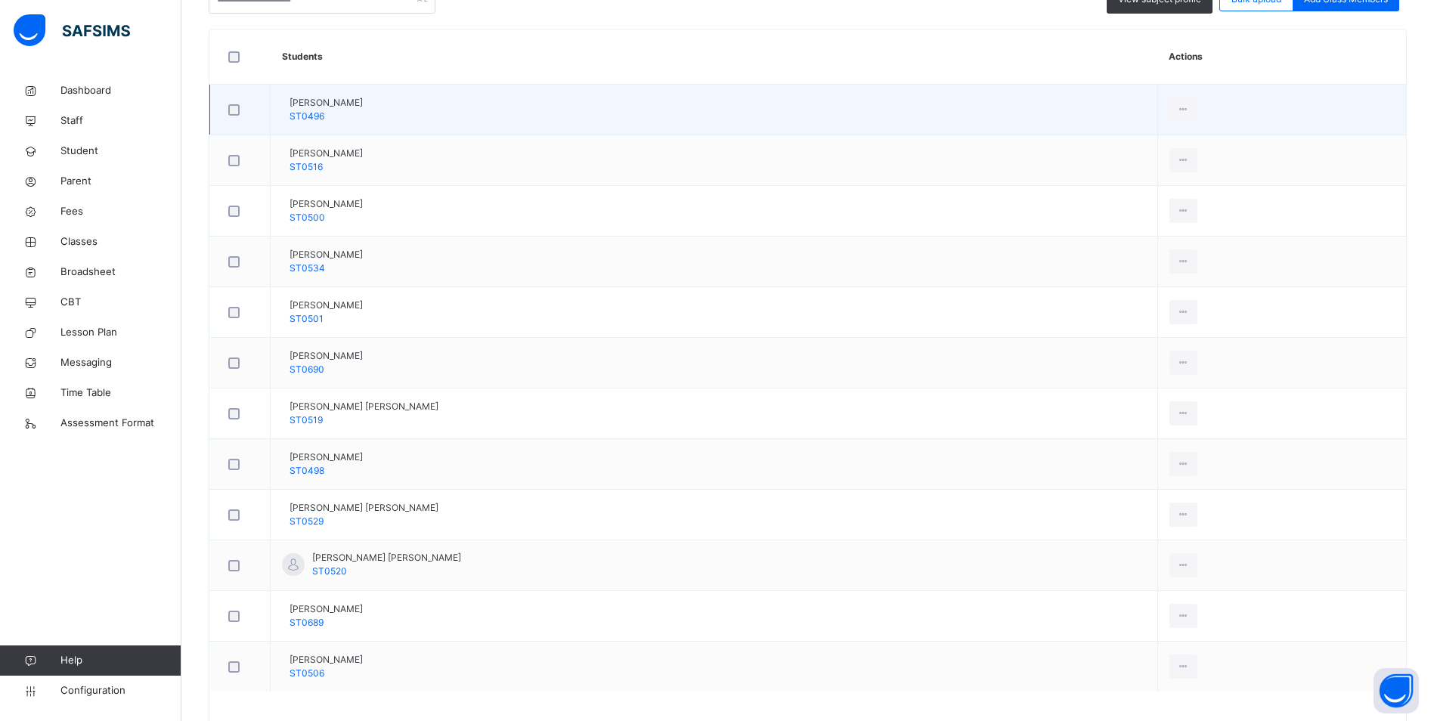
scroll to position [465, 0]
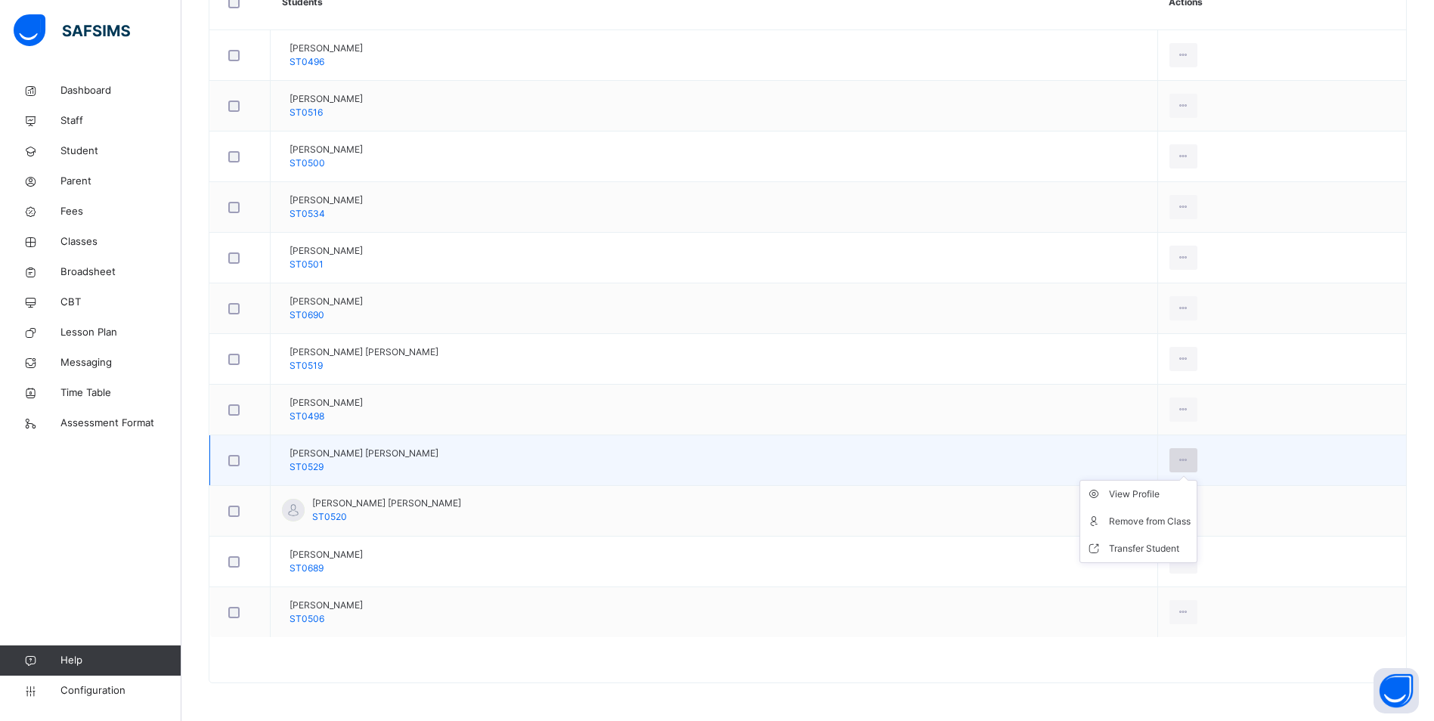
click at [1177, 460] on icon at bounding box center [1183, 461] width 13 height 14
click at [1109, 551] on div "Transfer Student" at bounding box center [1150, 548] width 82 height 15
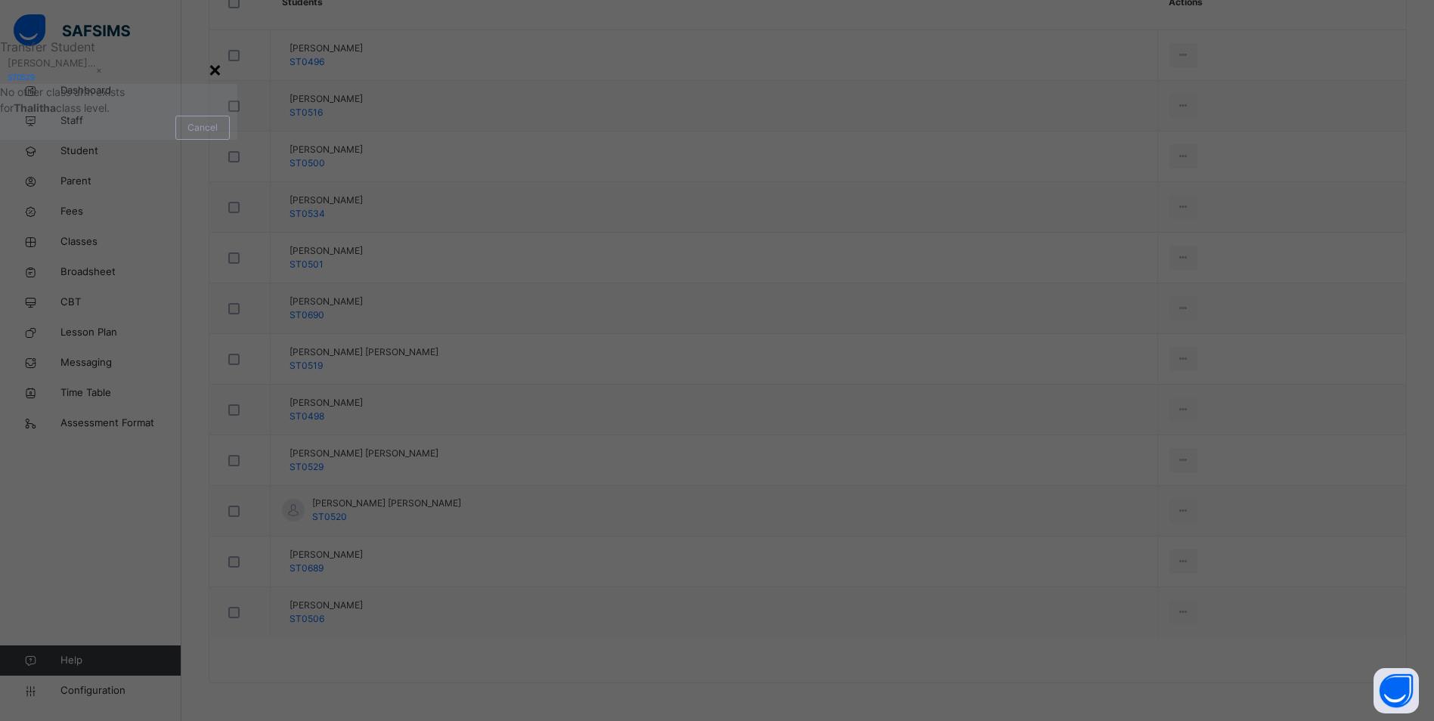
click at [222, 85] on div "×" at bounding box center [215, 69] width 14 height 32
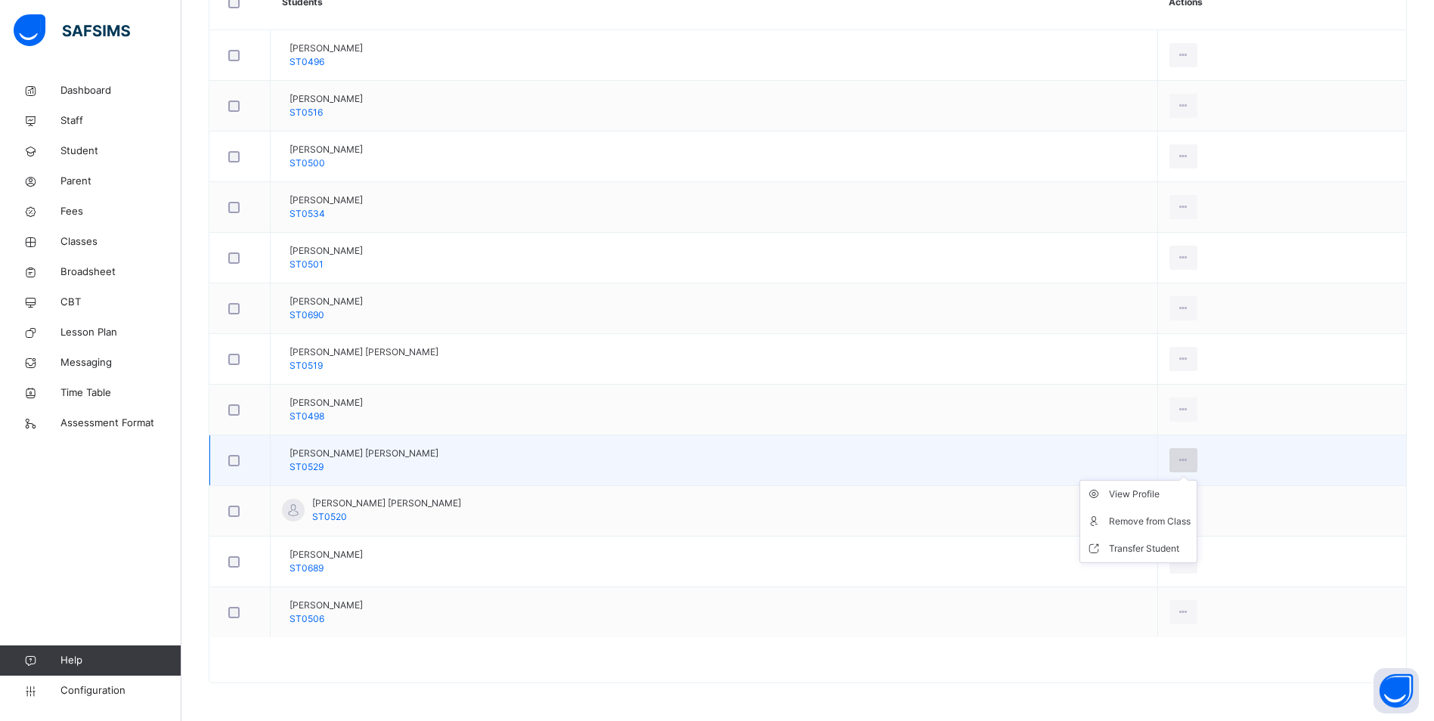
click at [1177, 461] on icon at bounding box center [1183, 461] width 13 height 14
click at [1109, 525] on div "Remove from Class" at bounding box center [1150, 521] width 82 height 15
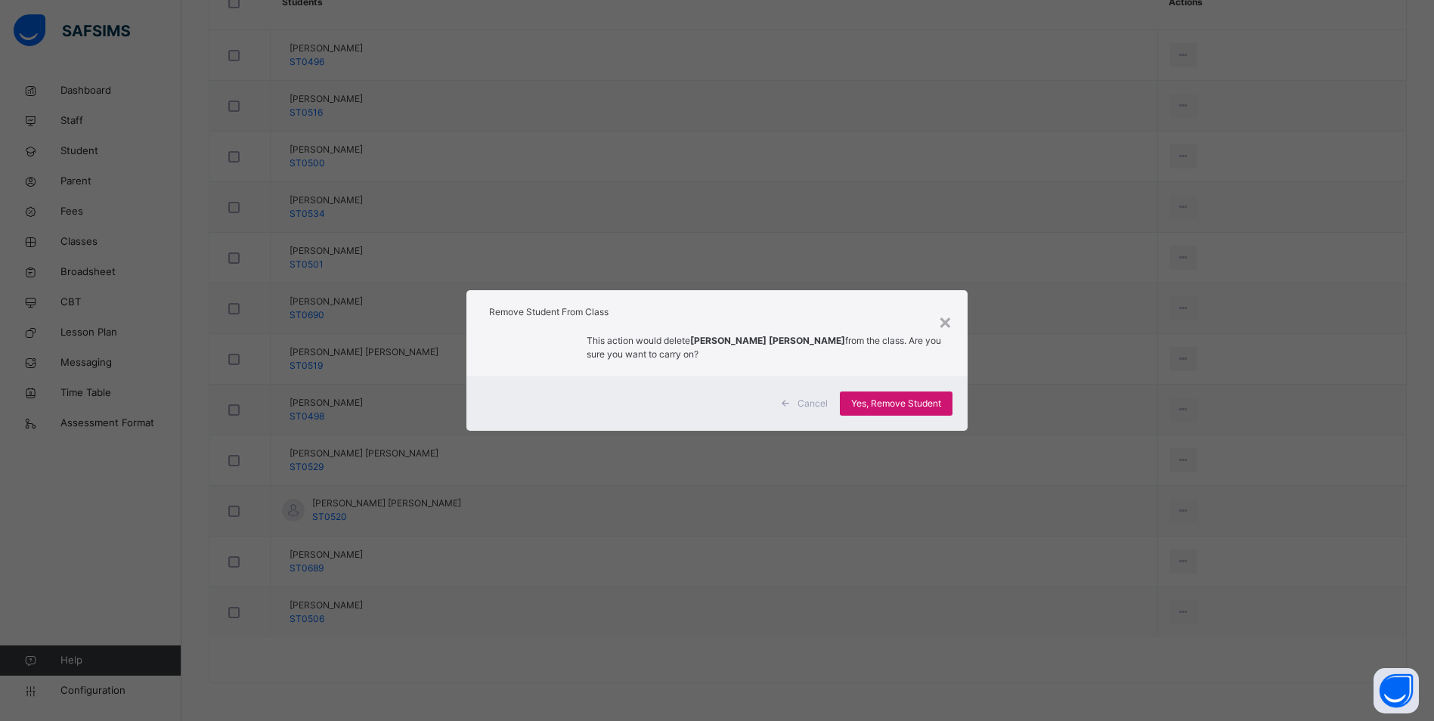
click at [909, 401] on span "Yes, Remove Student" at bounding box center [896, 404] width 90 height 14
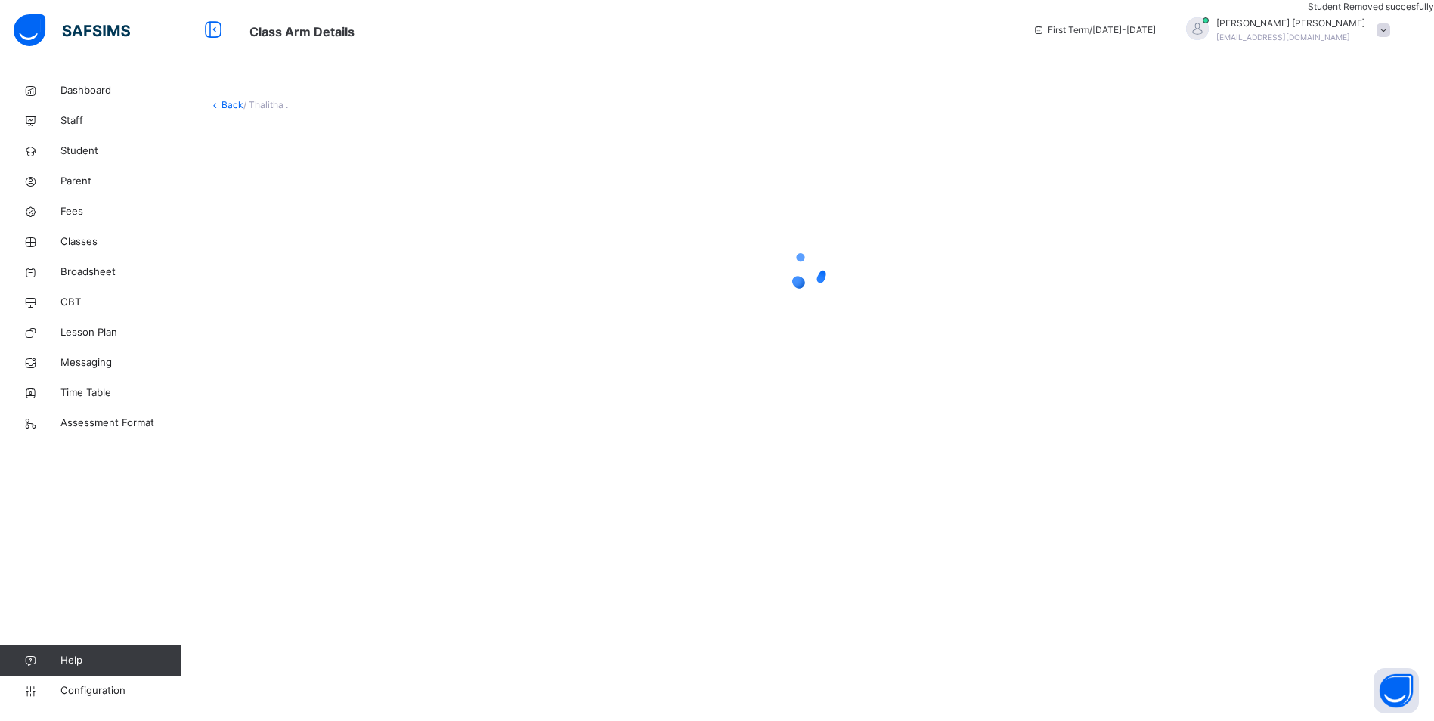
scroll to position [0, 0]
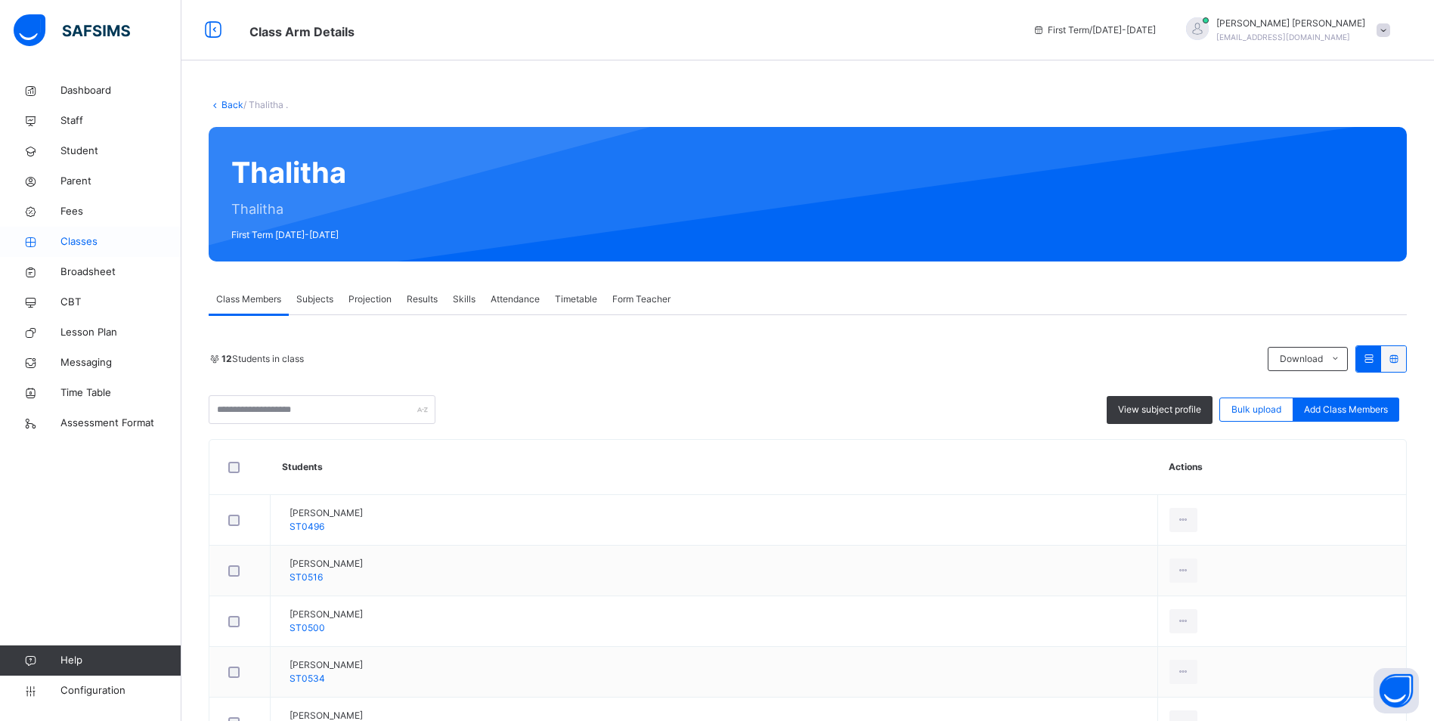
click at [67, 239] on span "Classes" at bounding box center [120, 241] width 121 height 15
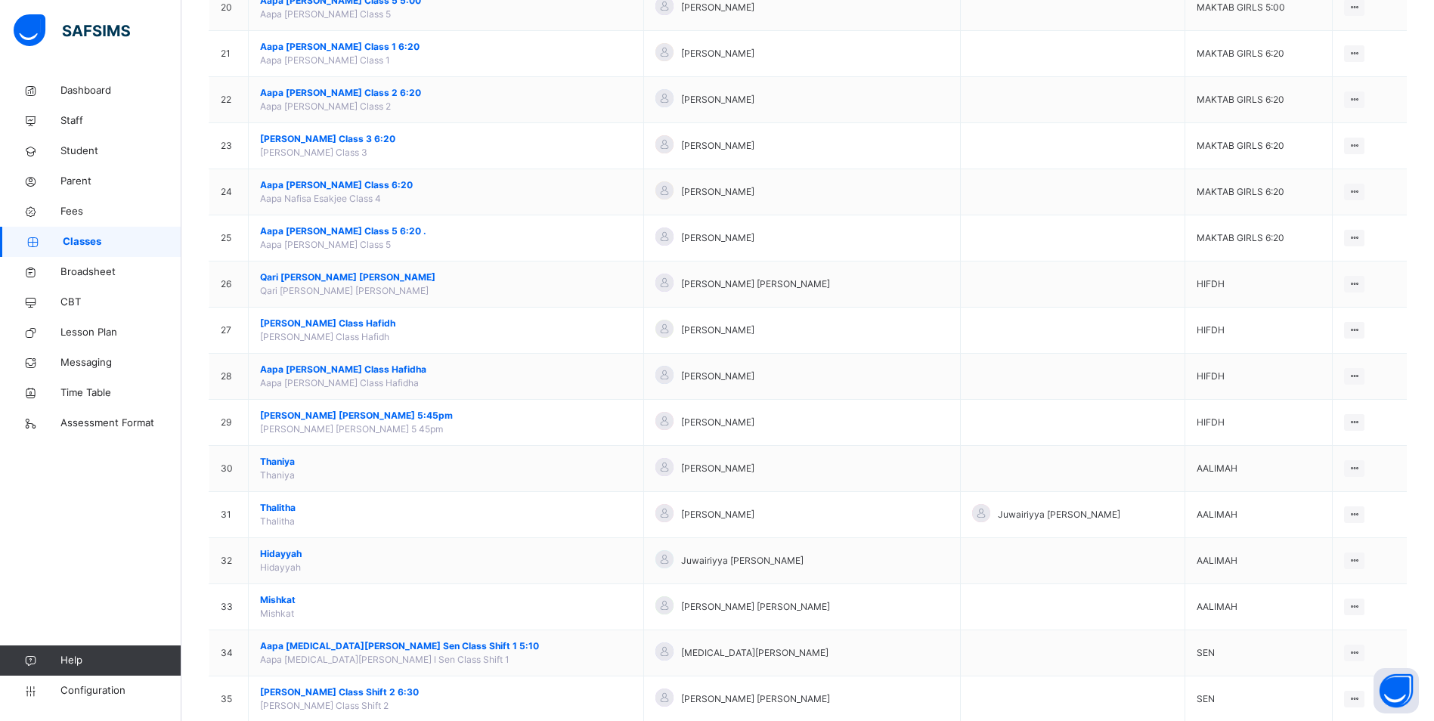
scroll to position [1111, 0]
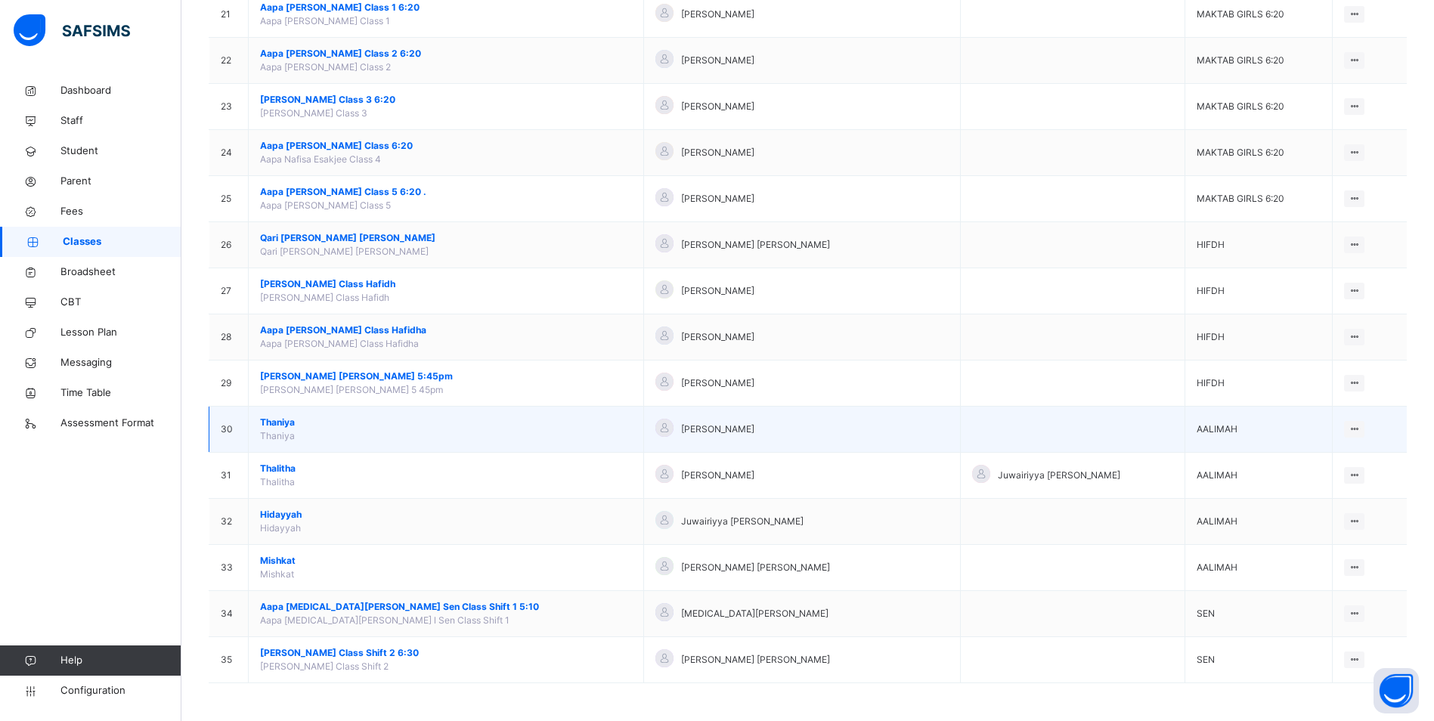
click at [287, 424] on span "Thaniya" at bounding box center [446, 423] width 372 height 14
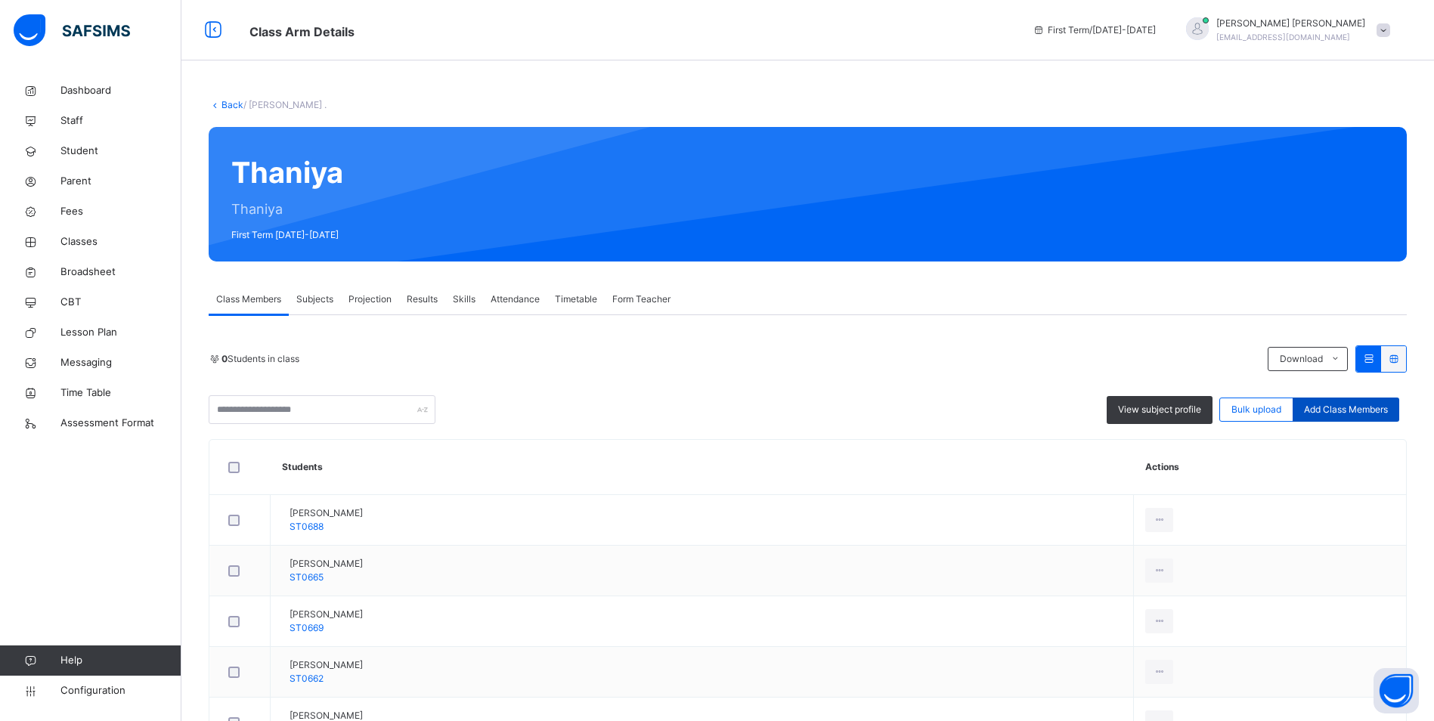
click at [1383, 409] on span "Add Class Members" at bounding box center [1346, 410] width 84 height 14
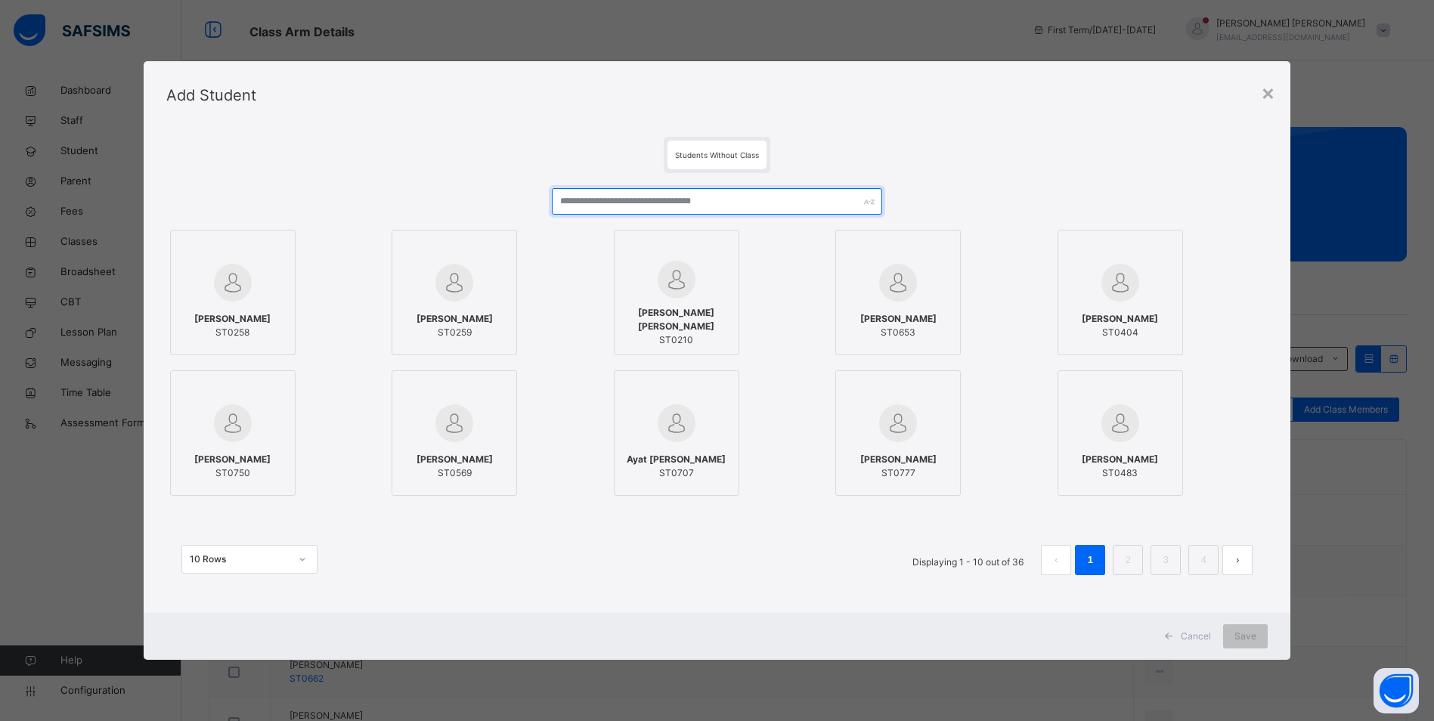
click at [697, 198] on input "text" at bounding box center [717, 201] width 330 height 26
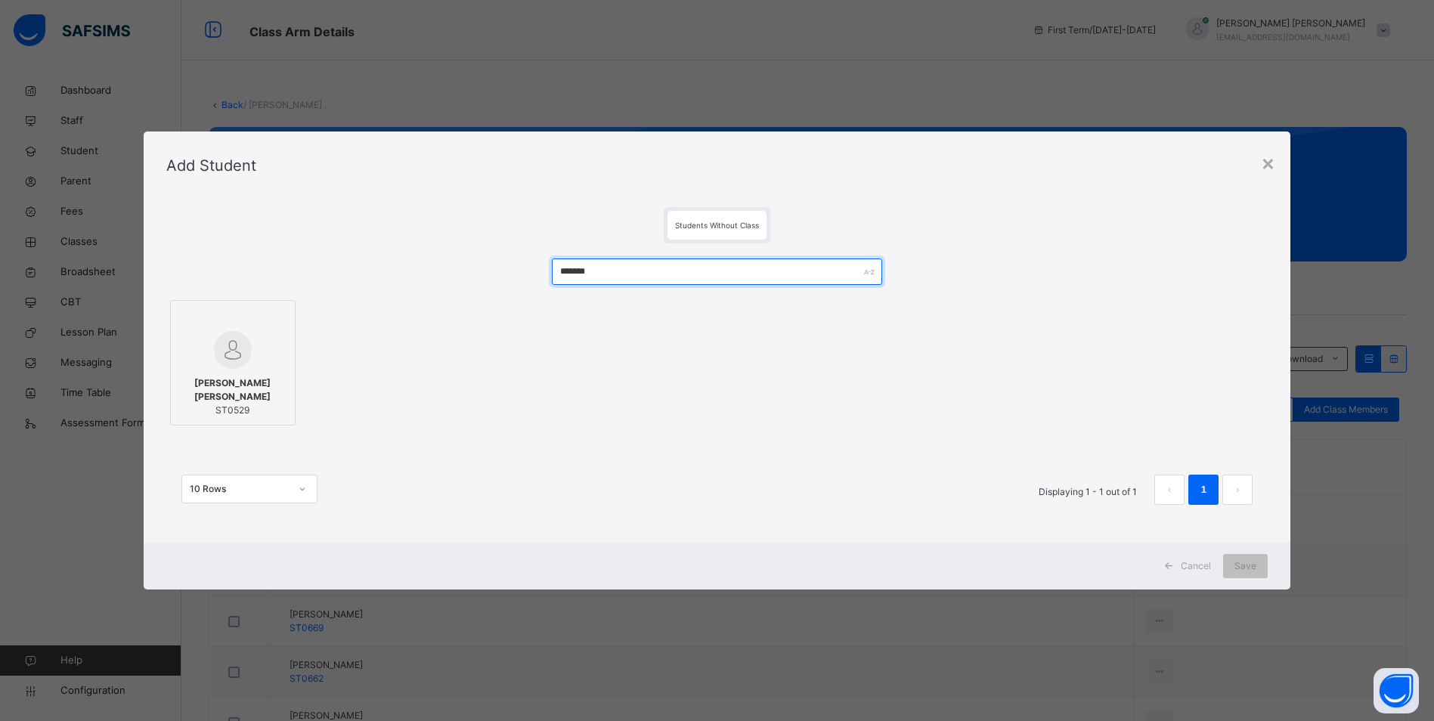
type input "*******"
click at [263, 358] on div at bounding box center [232, 350] width 109 height 38
click at [1266, 565] on span "Save" at bounding box center [1256, 566] width 22 height 14
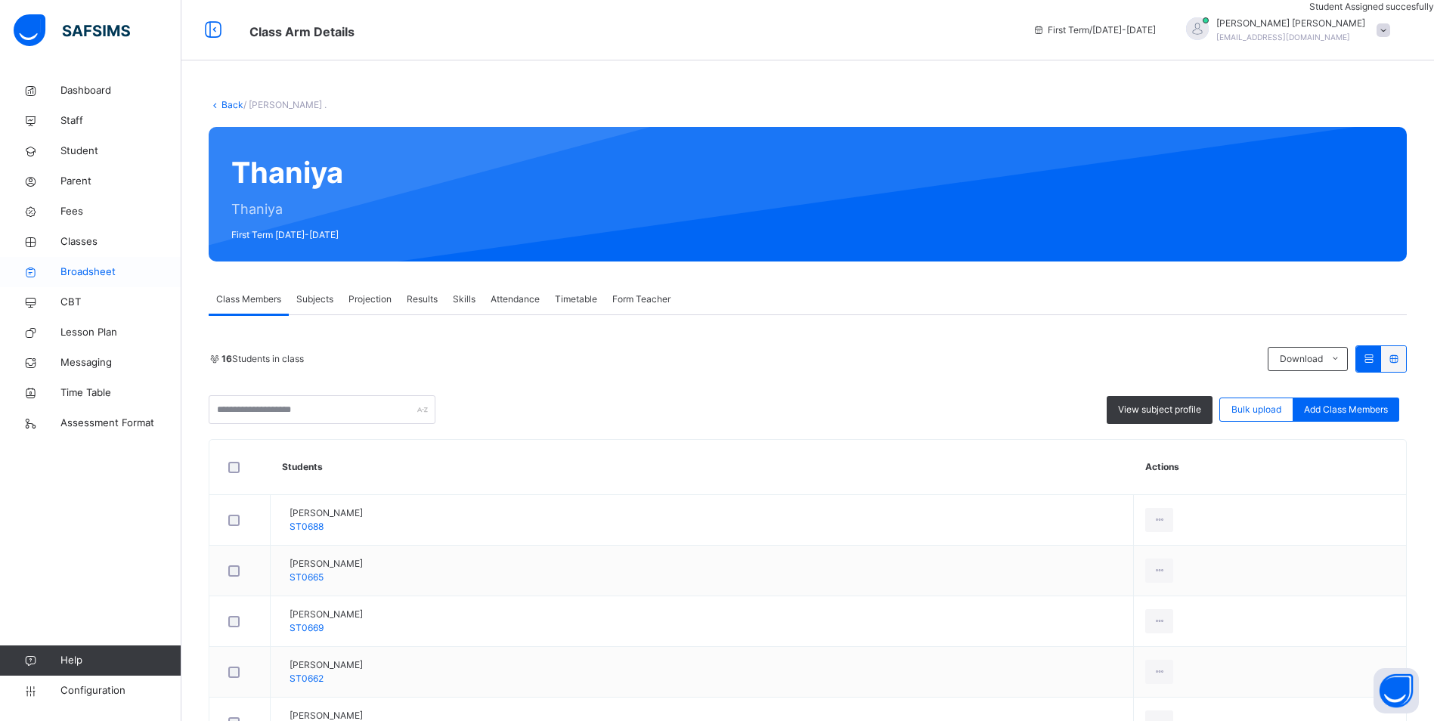
drag, startPoint x: 79, startPoint y: 237, endPoint x: 156, endPoint y: 279, distance: 88.6
click at [79, 237] on span "Classes" at bounding box center [120, 241] width 121 height 15
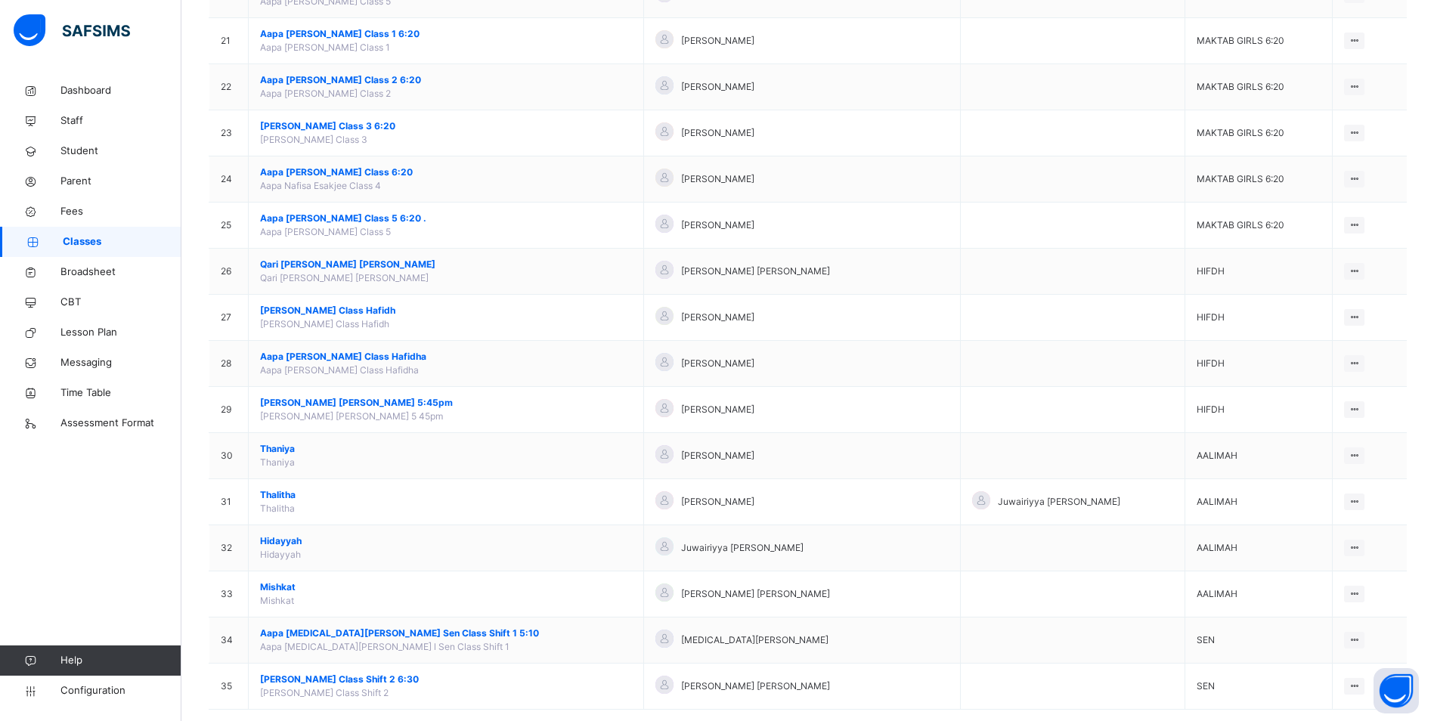
scroll to position [1111, 0]
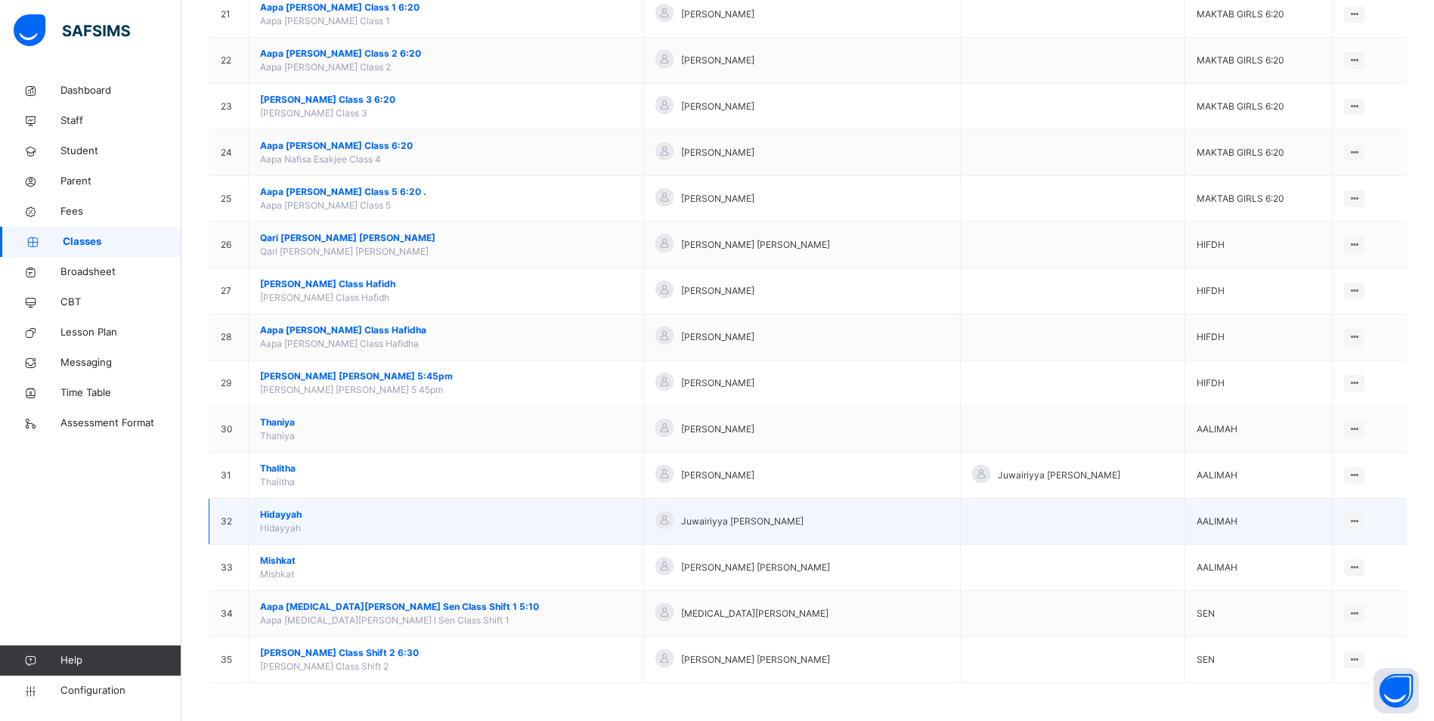
click at [286, 513] on span "Hidayyah" at bounding box center [446, 515] width 372 height 14
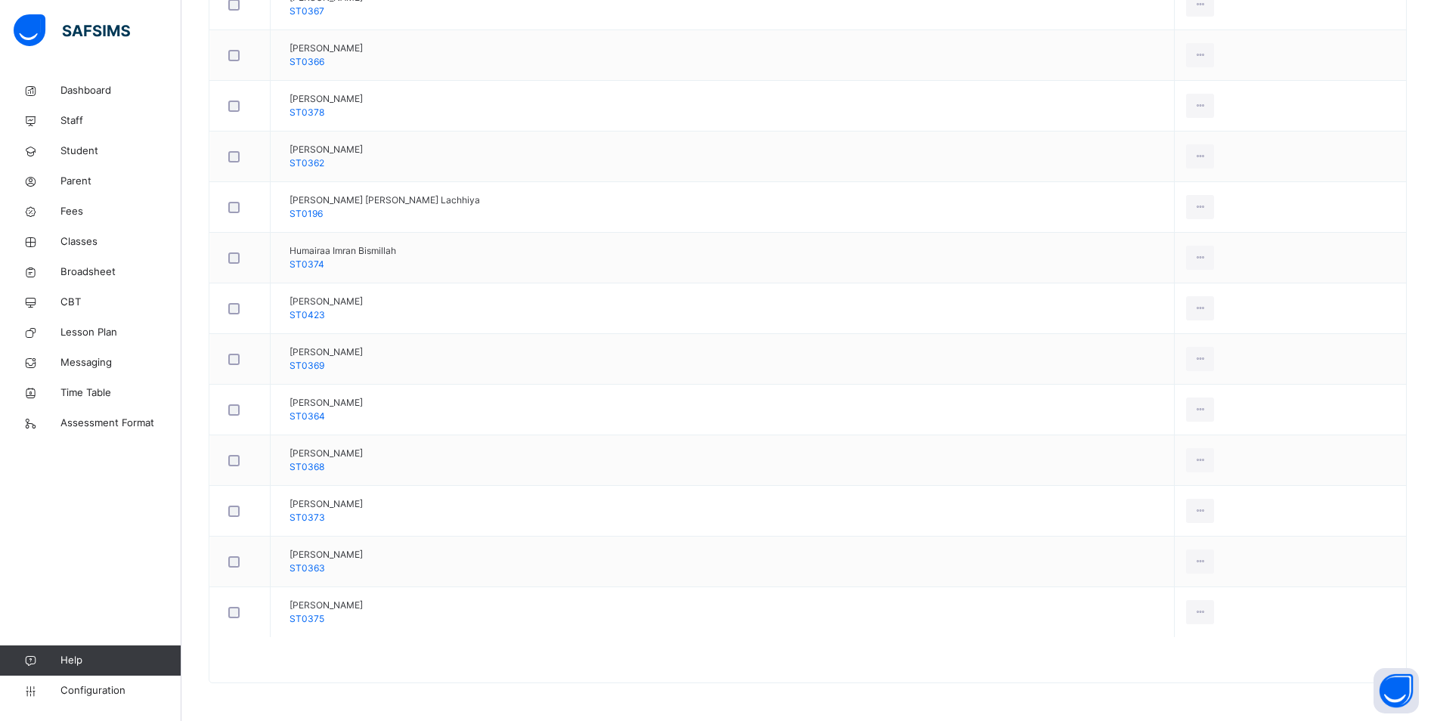
scroll to position [289, 0]
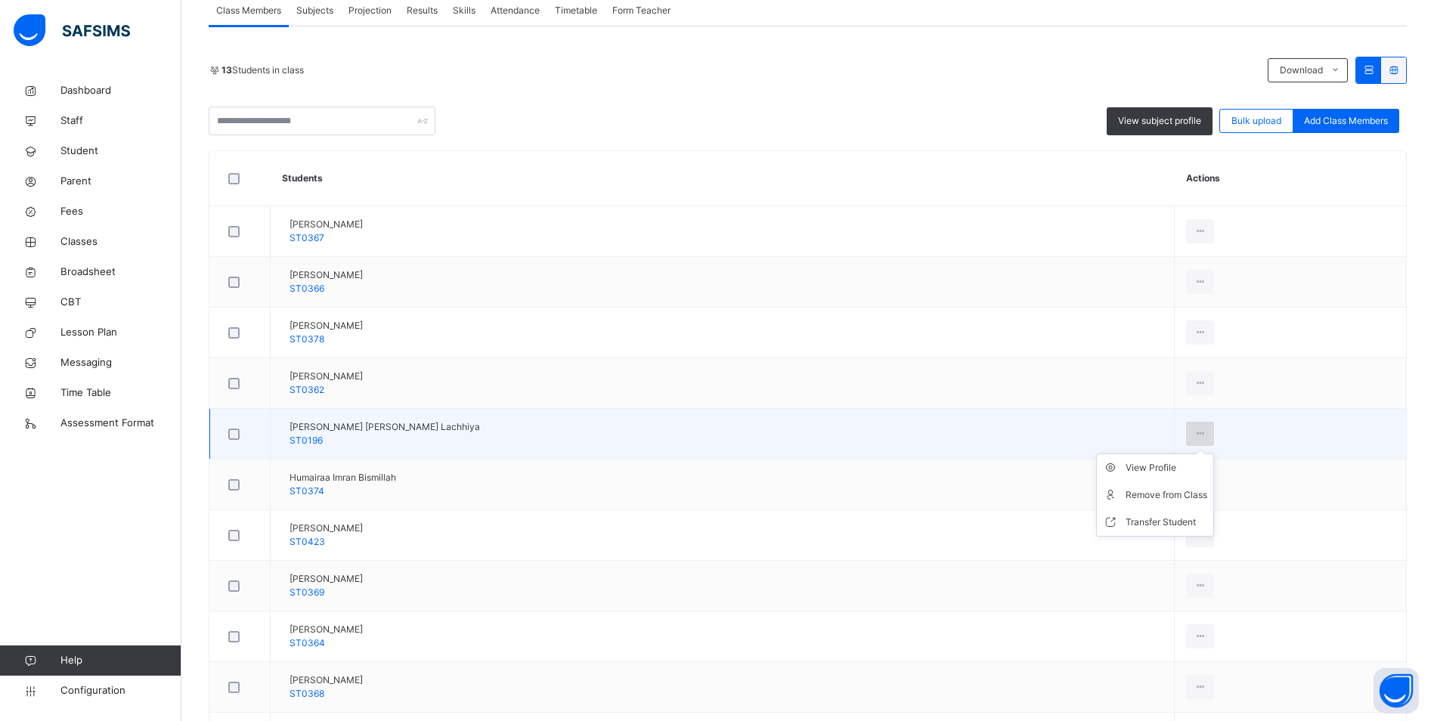
click at [1186, 429] on div at bounding box center [1200, 434] width 28 height 24
click at [1126, 491] on div "Remove from Class" at bounding box center [1167, 495] width 82 height 15
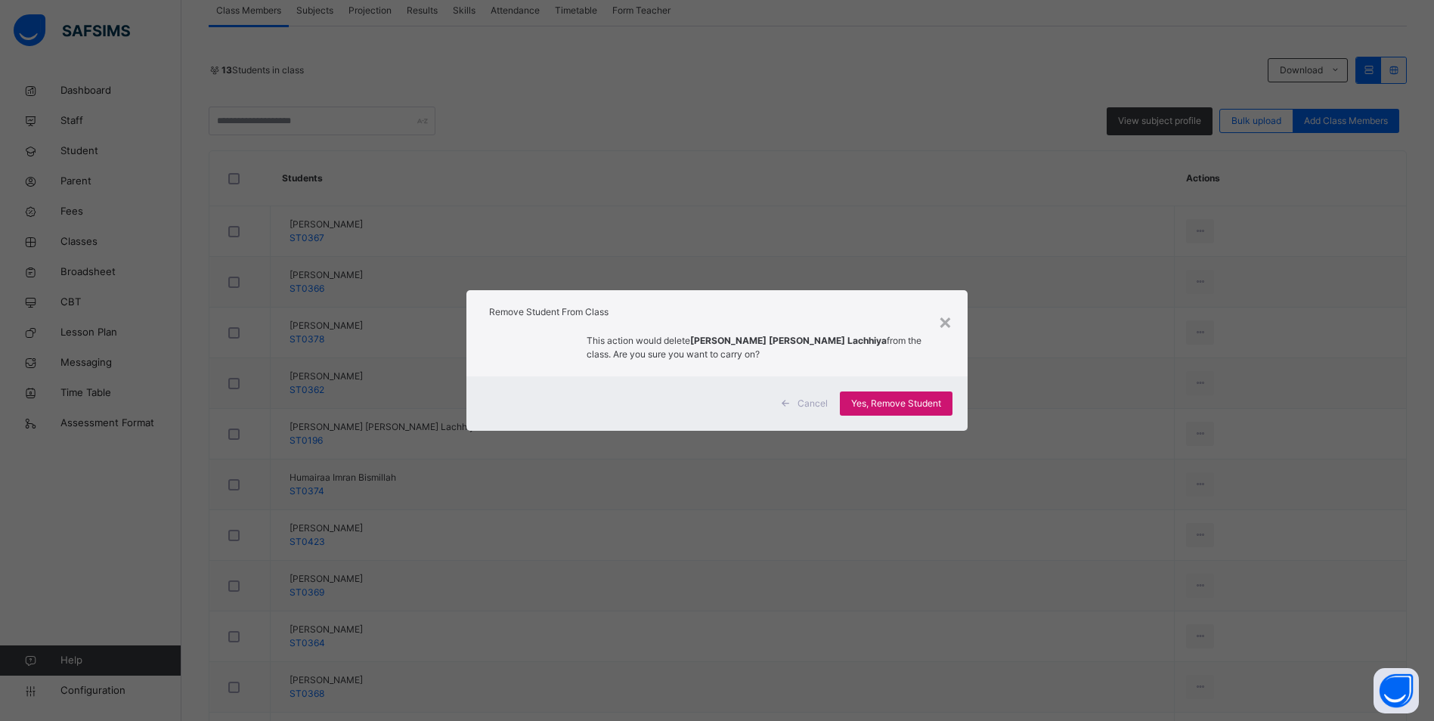
click at [894, 396] on div "Yes, Remove Student" at bounding box center [896, 404] width 113 height 24
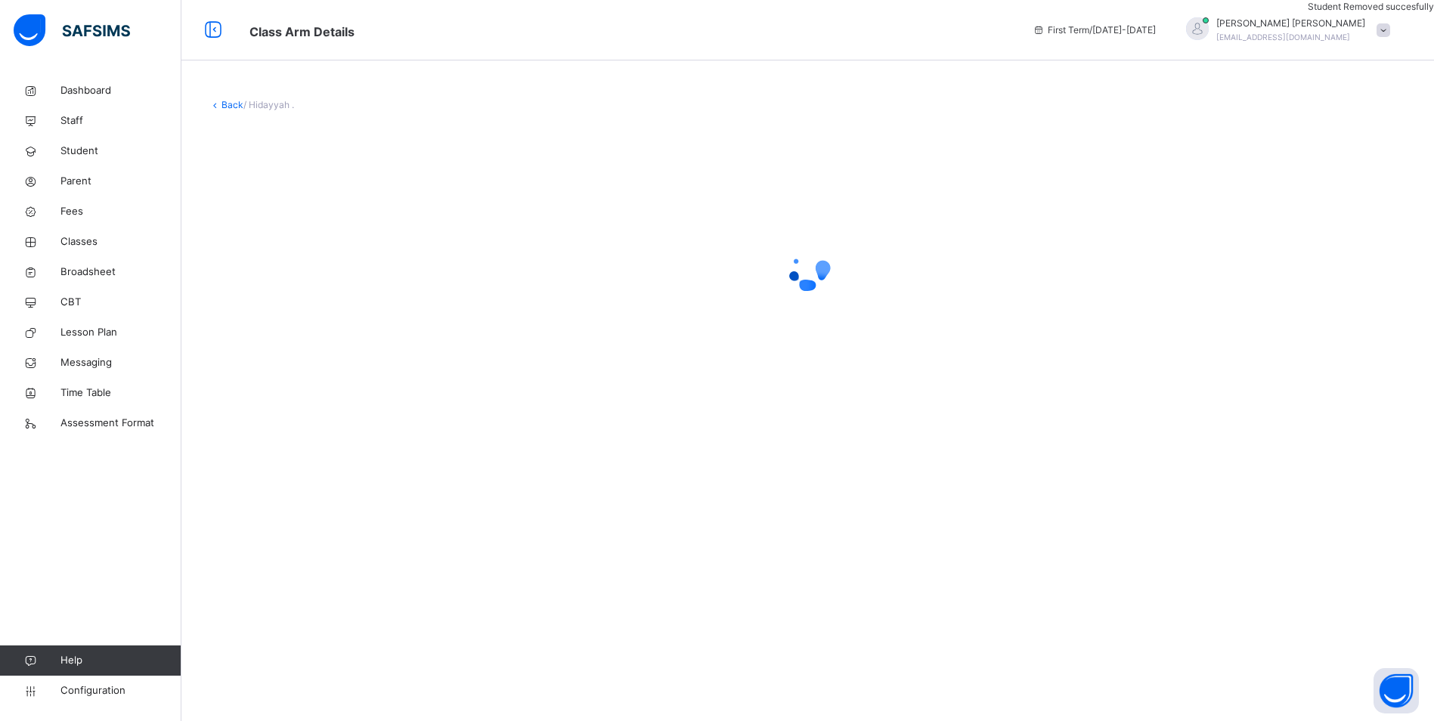
scroll to position [0, 0]
click at [82, 240] on span "Classes" at bounding box center [120, 241] width 121 height 15
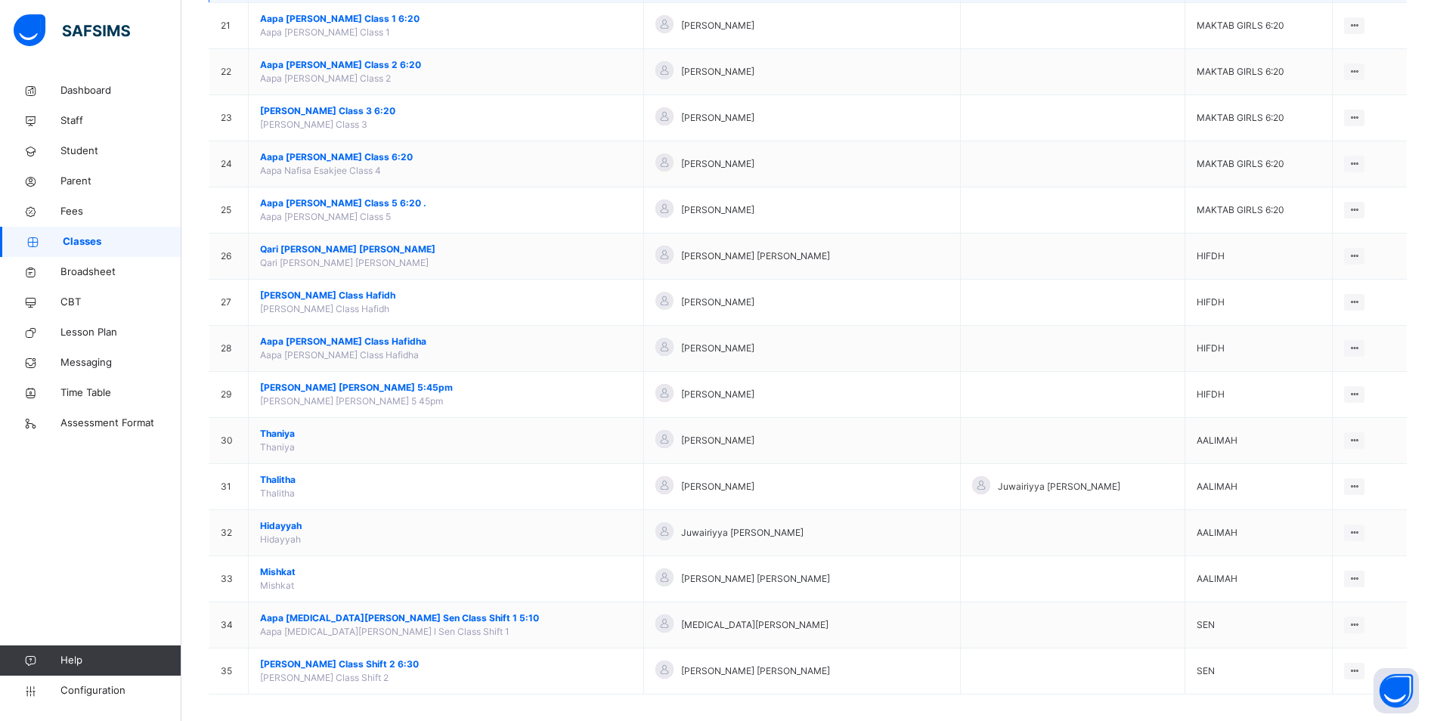
scroll to position [1111, 0]
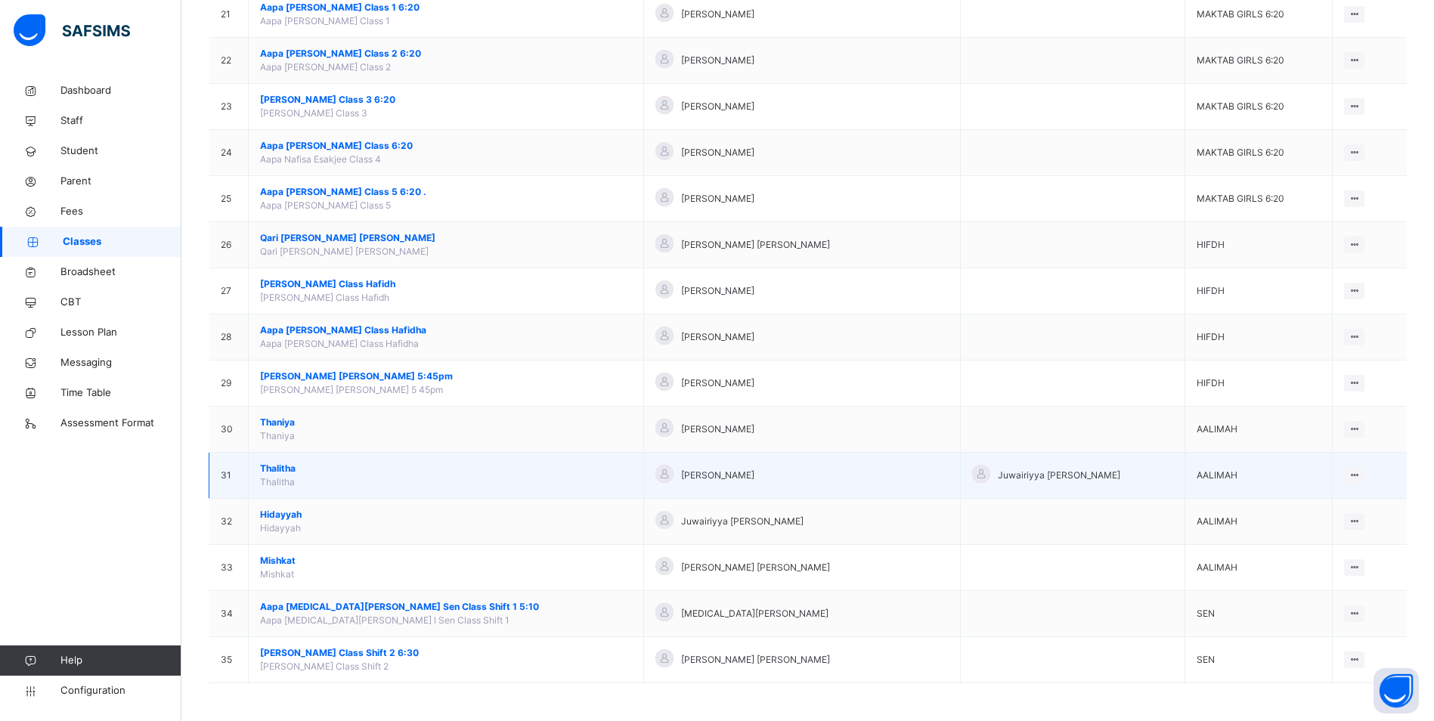
click at [280, 468] on span "Thalitha" at bounding box center [446, 469] width 372 height 14
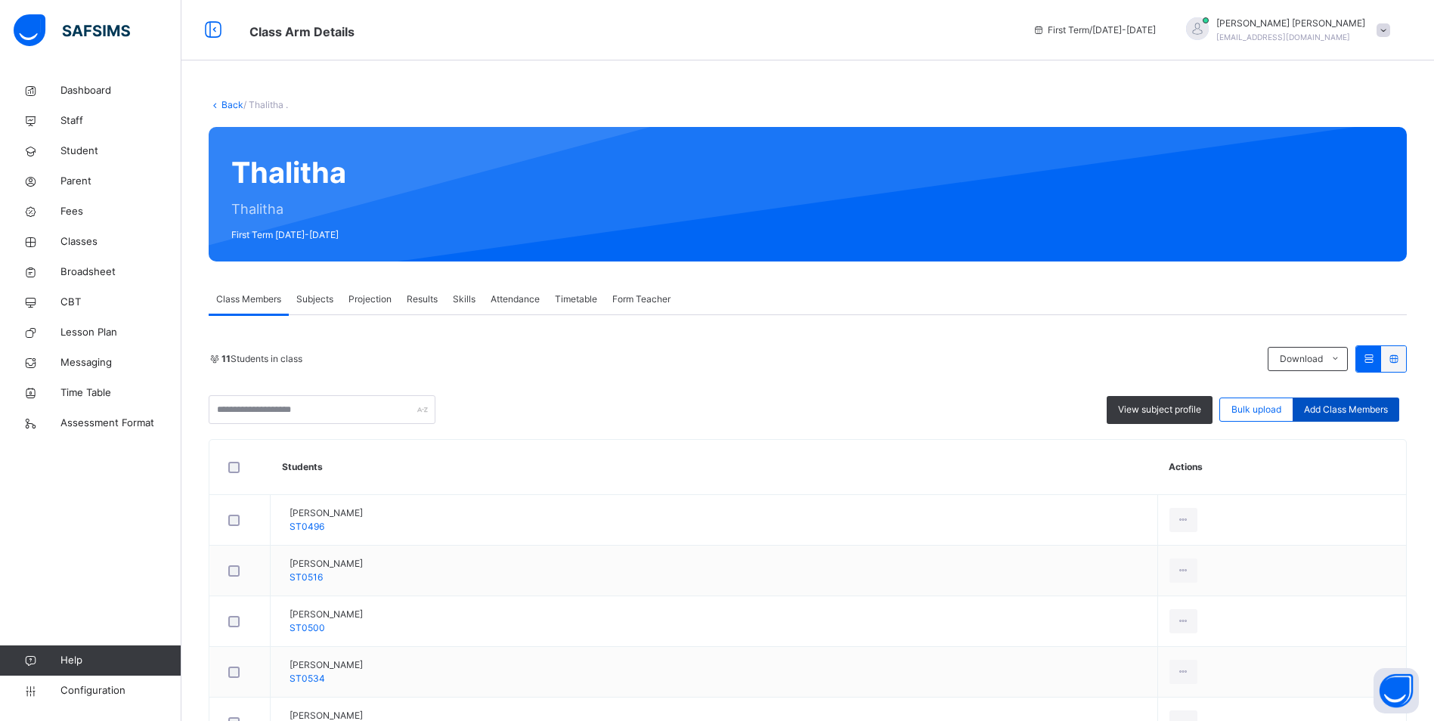
click at [1372, 411] on span "Add Class Members" at bounding box center [1346, 410] width 84 height 14
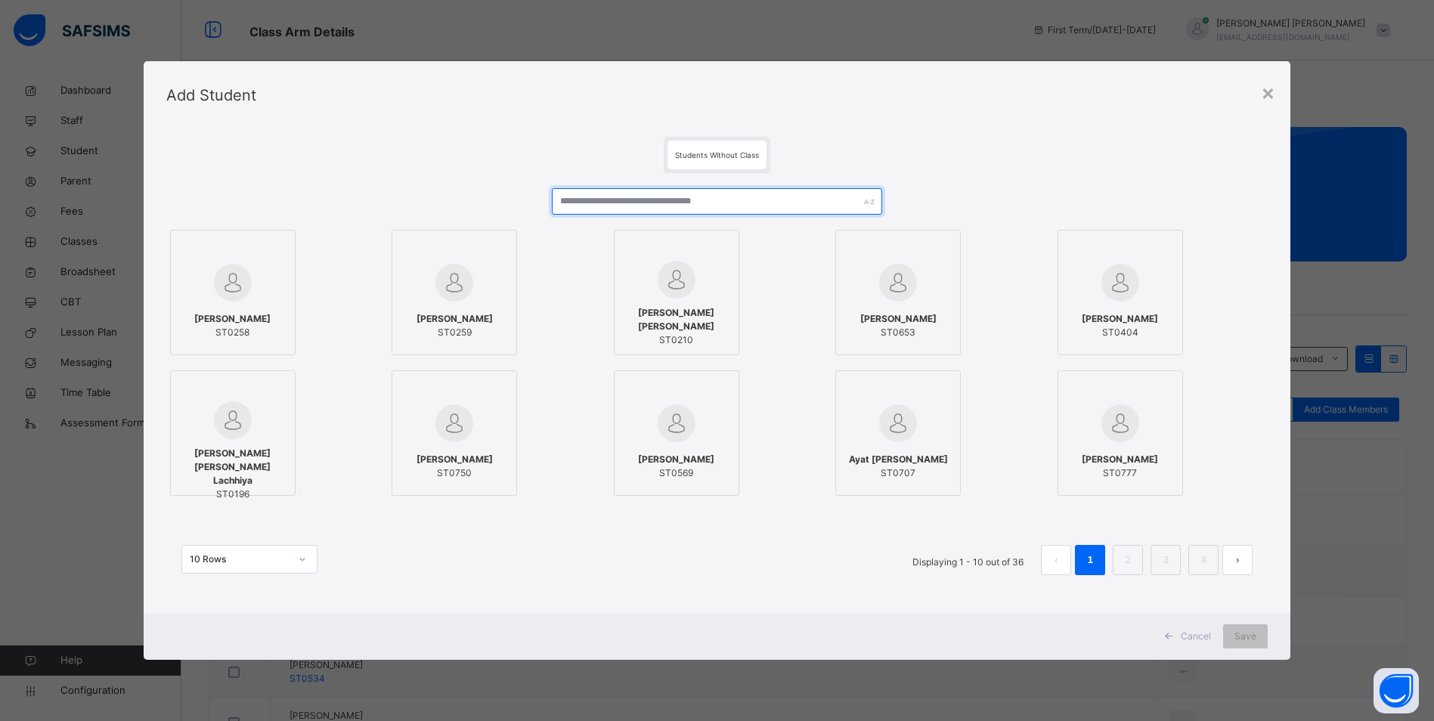
click at [638, 201] on input "text" at bounding box center [717, 201] width 330 height 26
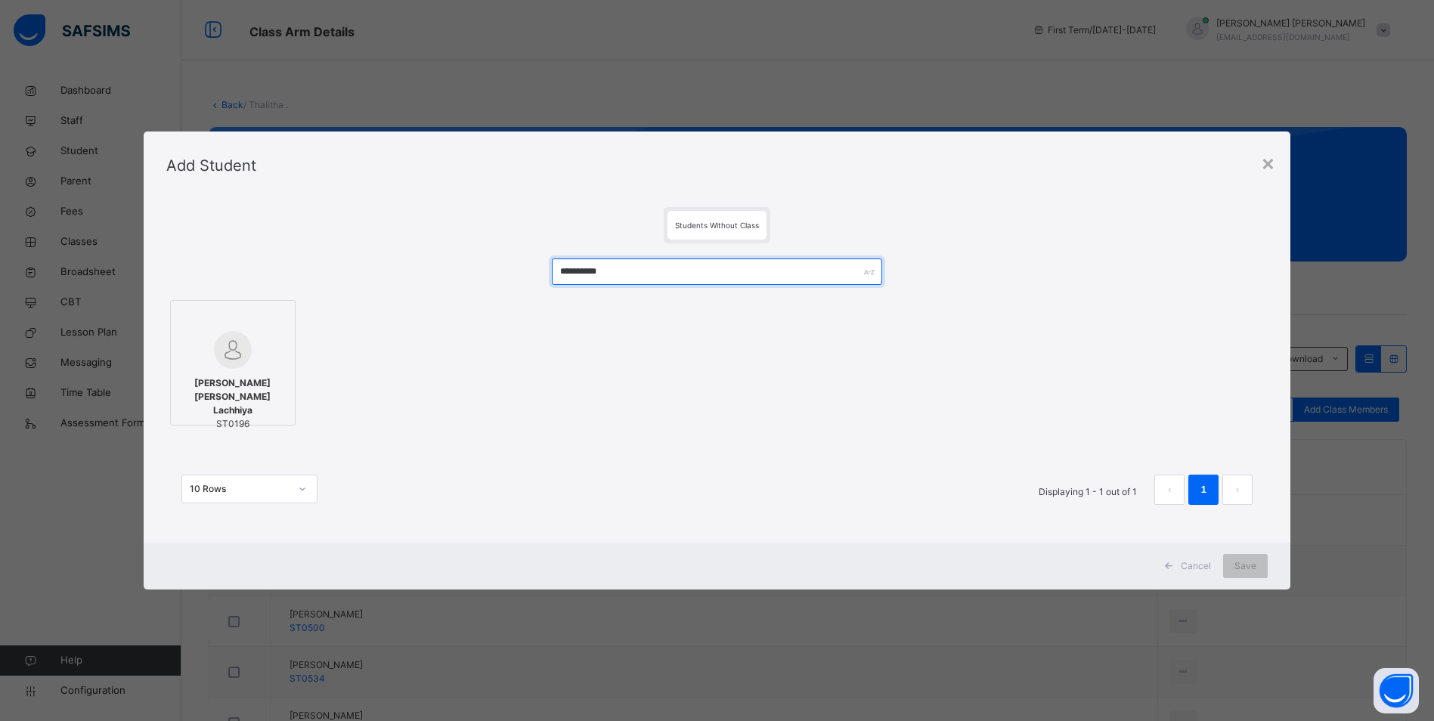
type input "**********"
click at [230, 345] on img at bounding box center [233, 350] width 38 height 38
click at [1253, 559] on div "Save" at bounding box center [1256, 566] width 45 height 24
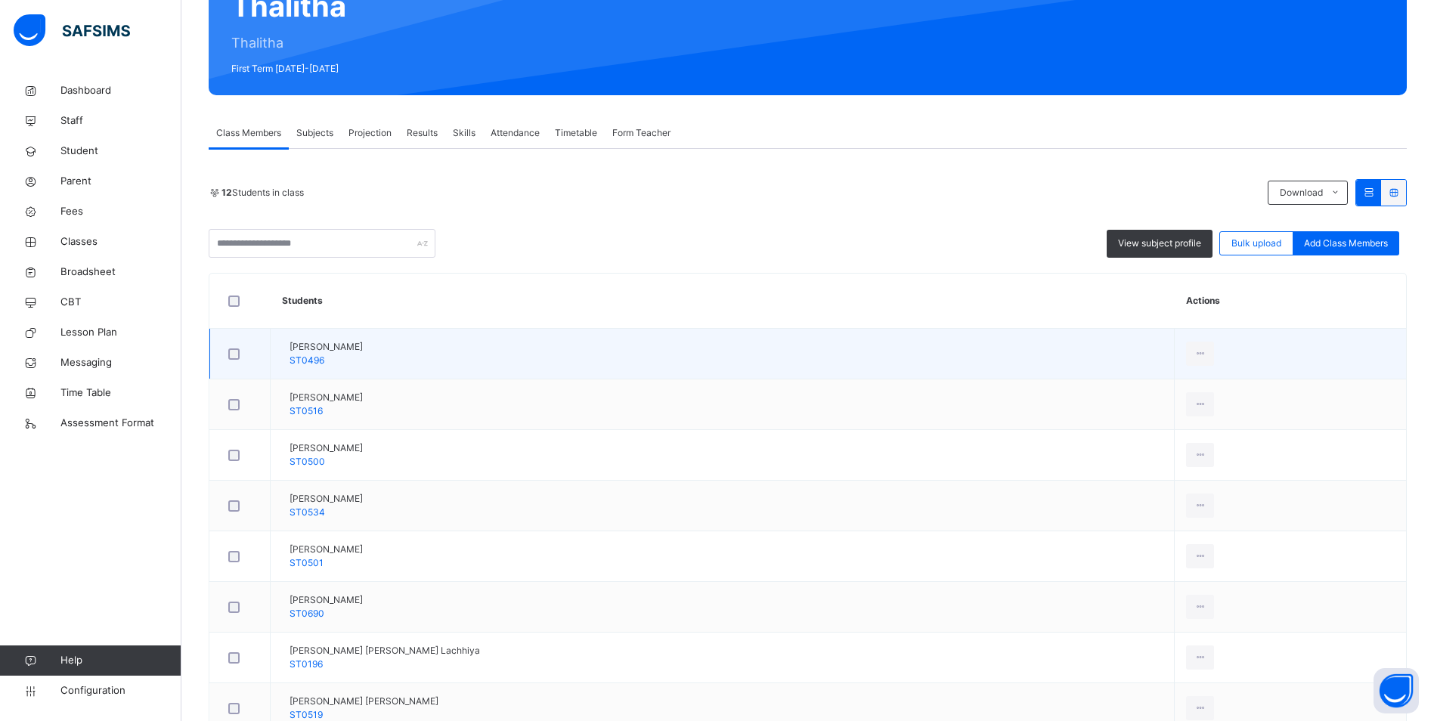
scroll to position [163, 0]
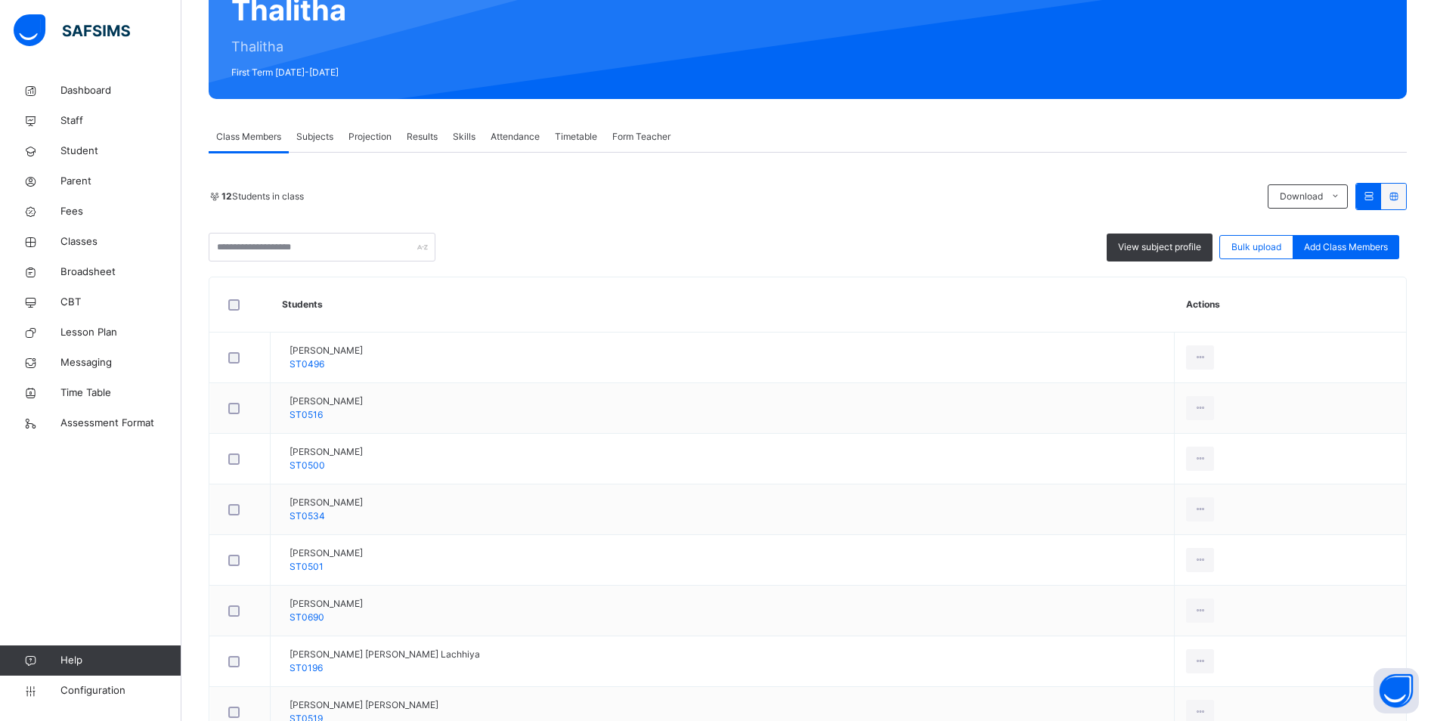
click at [519, 129] on div "Attendance" at bounding box center [515, 137] width 64 height 30
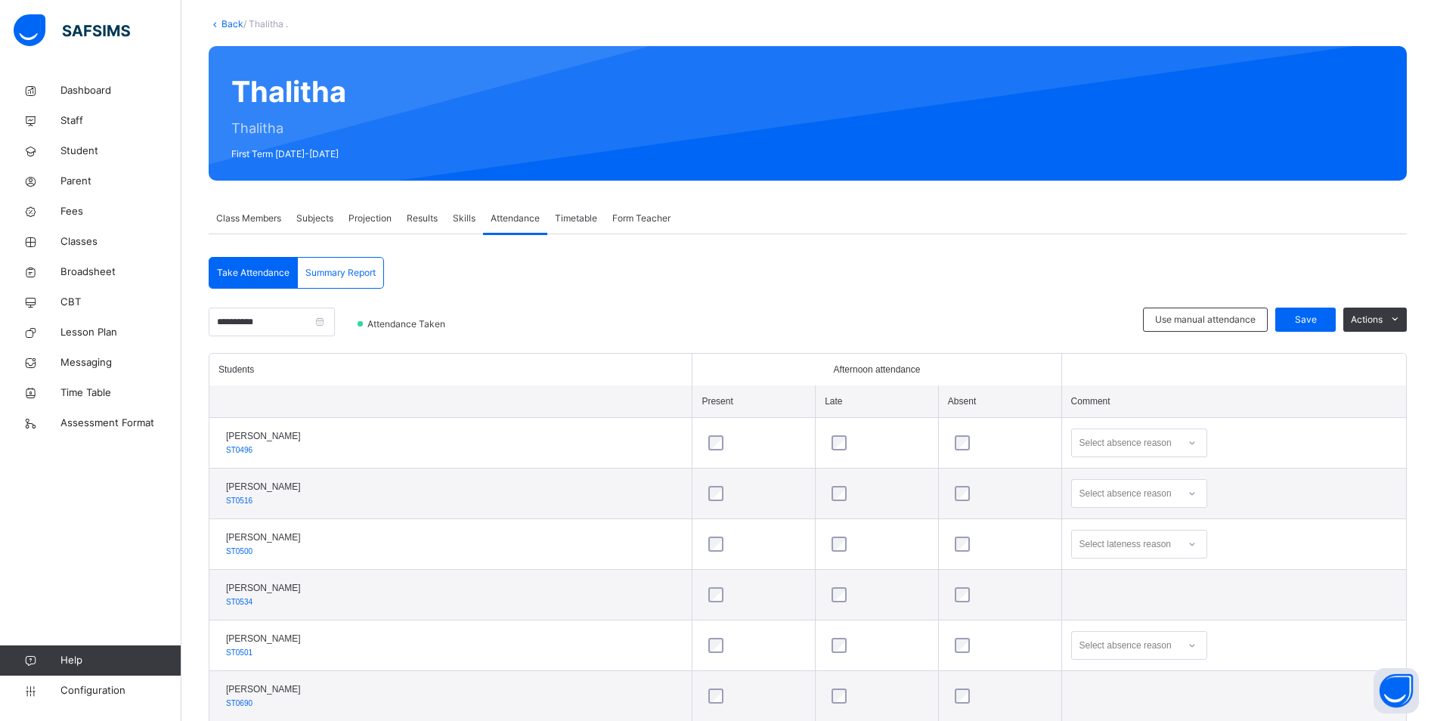
scroll to position [76, 0]
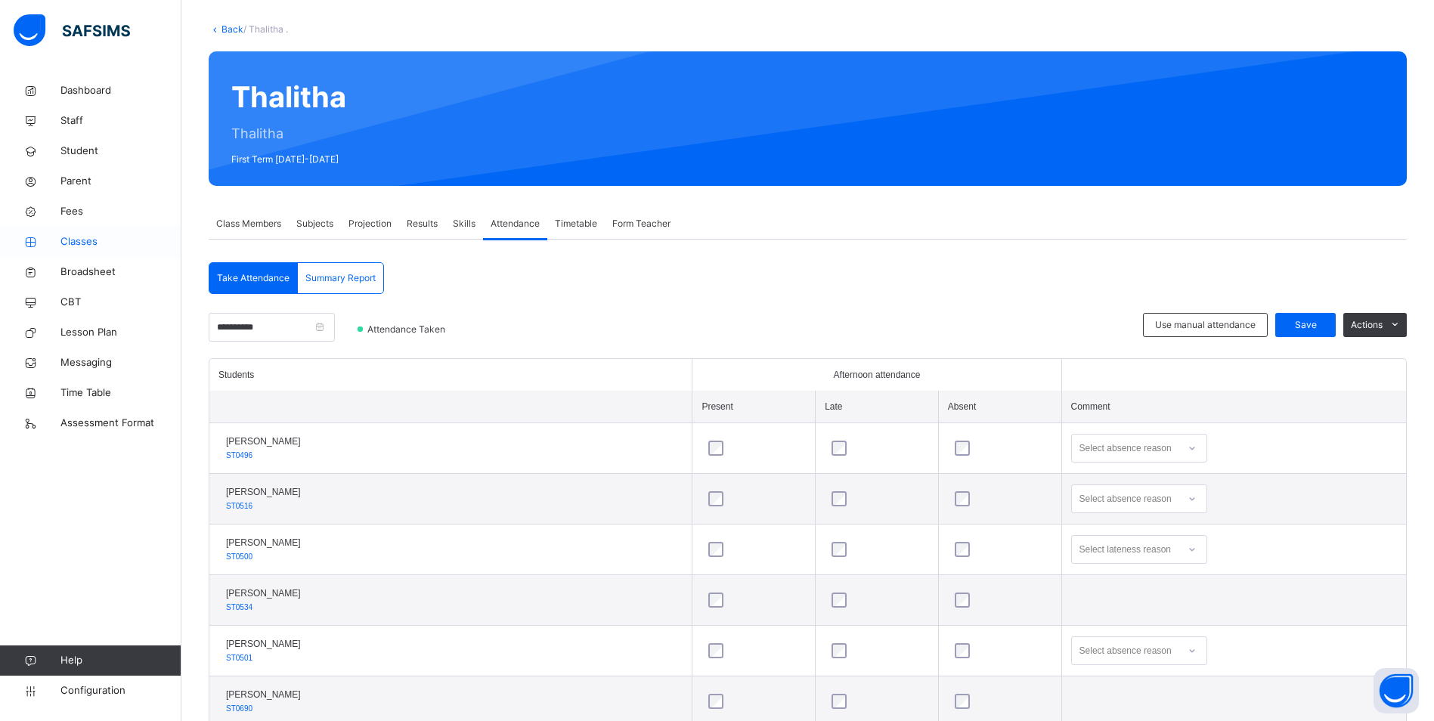
click at [91, 235] on span "Classes" at bounding box center [120, 241] width 121 height 15
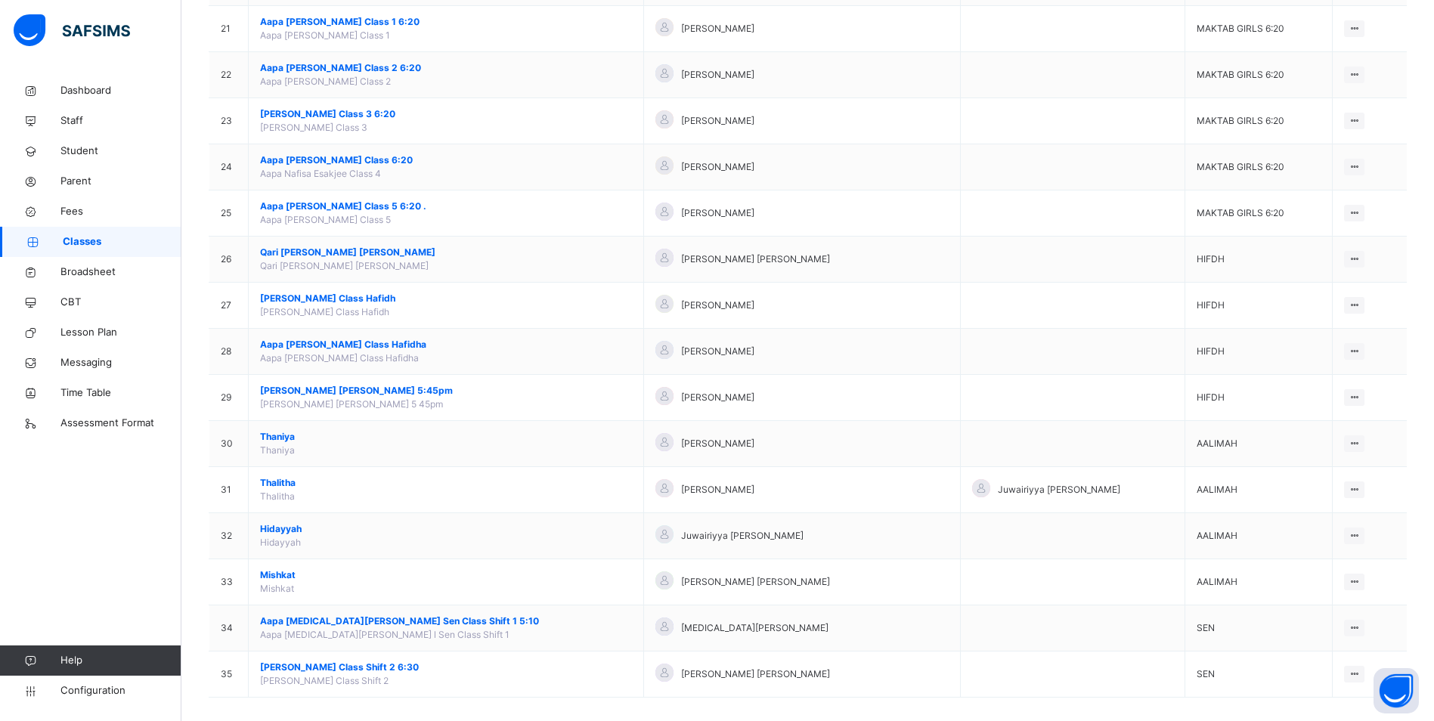
scroll to position [1111, 0]
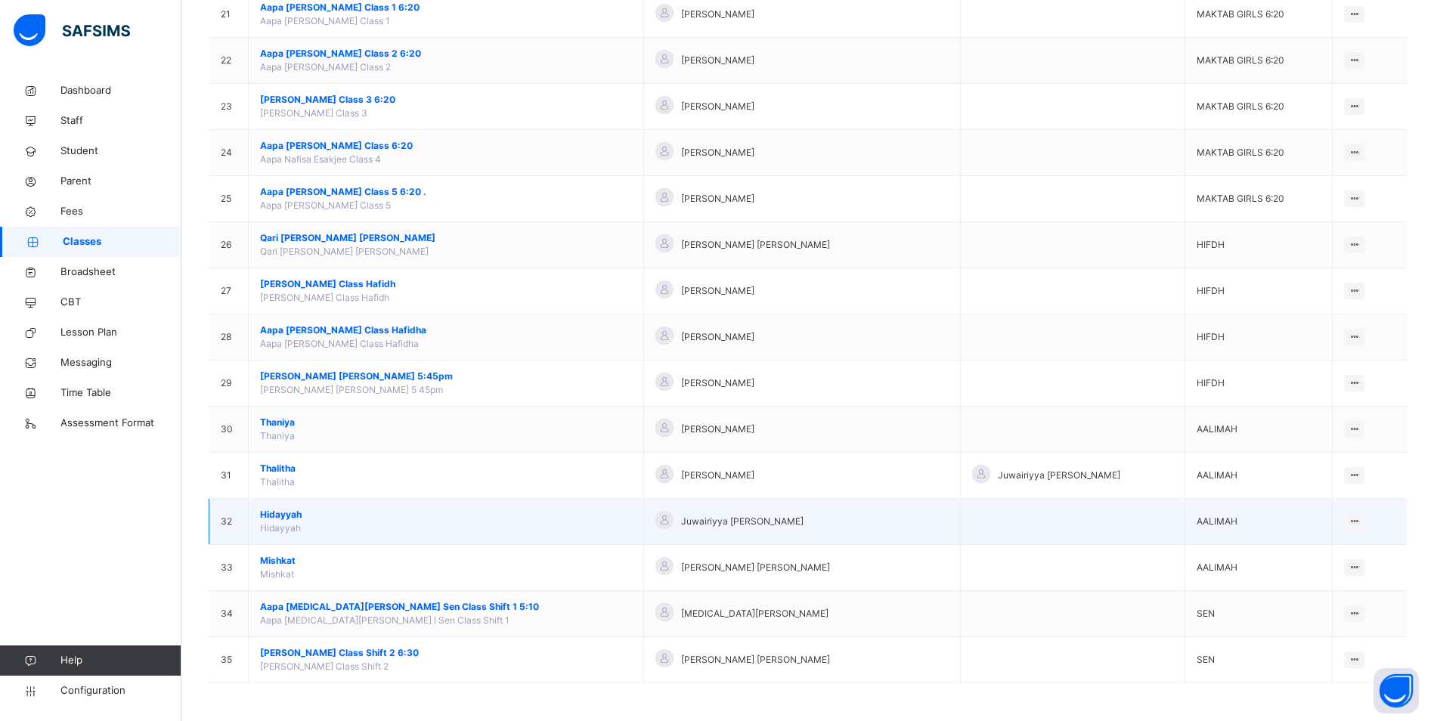
click at [279, 514] on span "Hidayyah" at bounding box center [446, 515] width 372 height 14
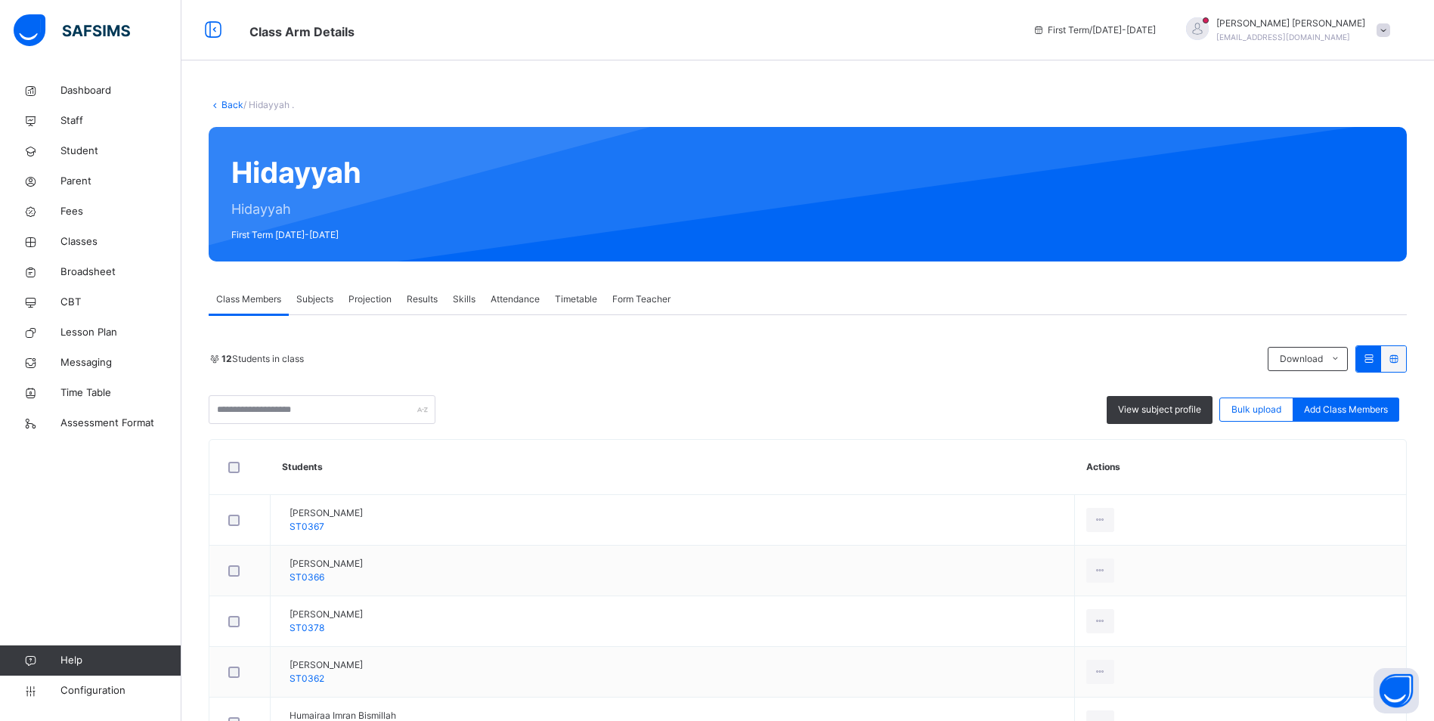
click at [528, 299] on span "Attendance" at bounding box center [515, 300] width 49 height 14
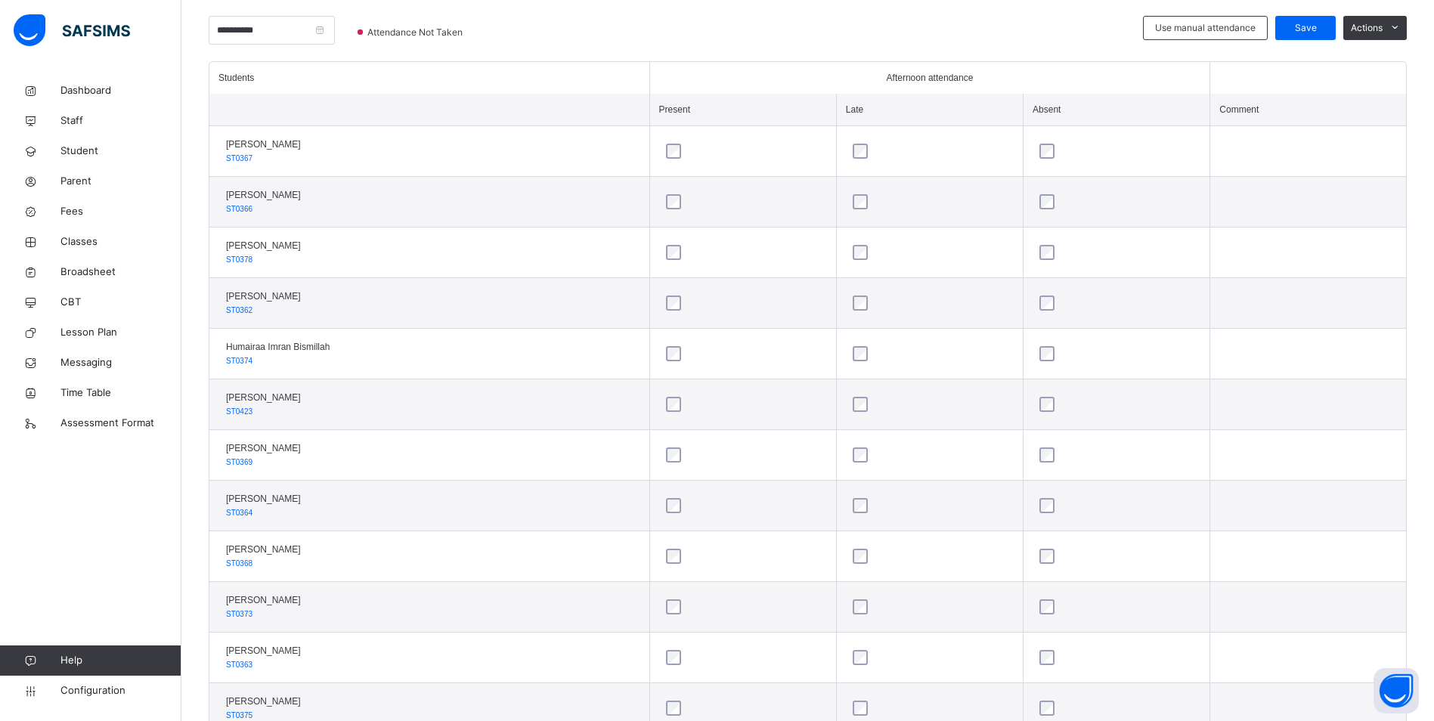
scroll to position [378, 0]
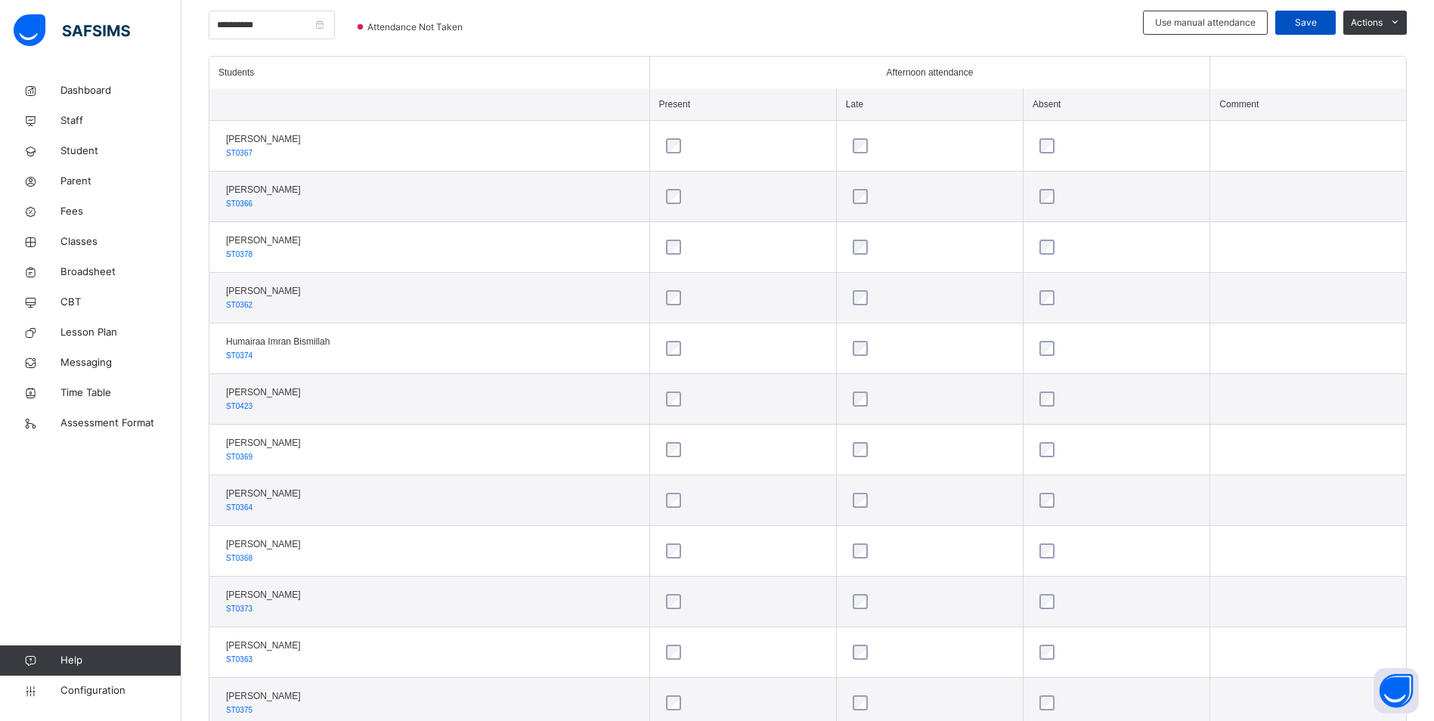
click at [1320, 24] on span "Save" at bounding box center [1306, 23] width 38 height 14
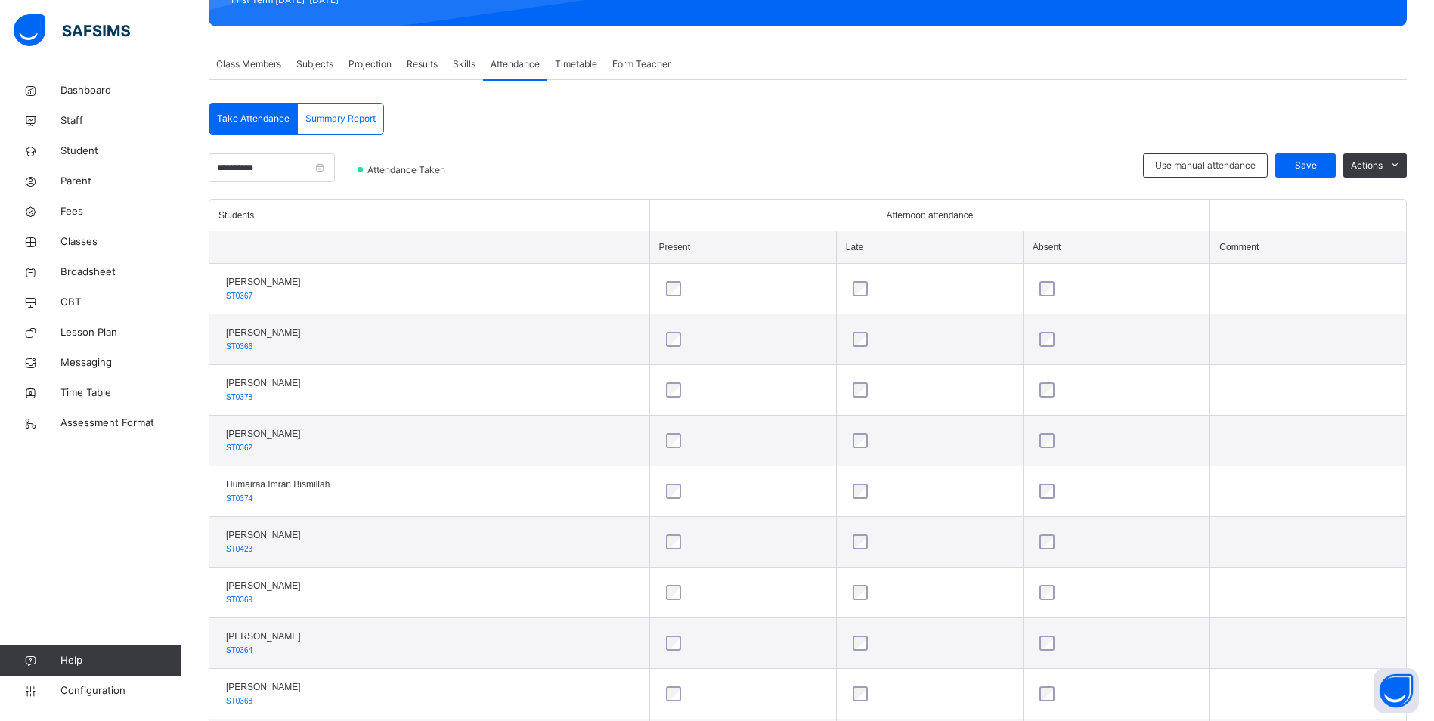
scroll to position [200, 0]
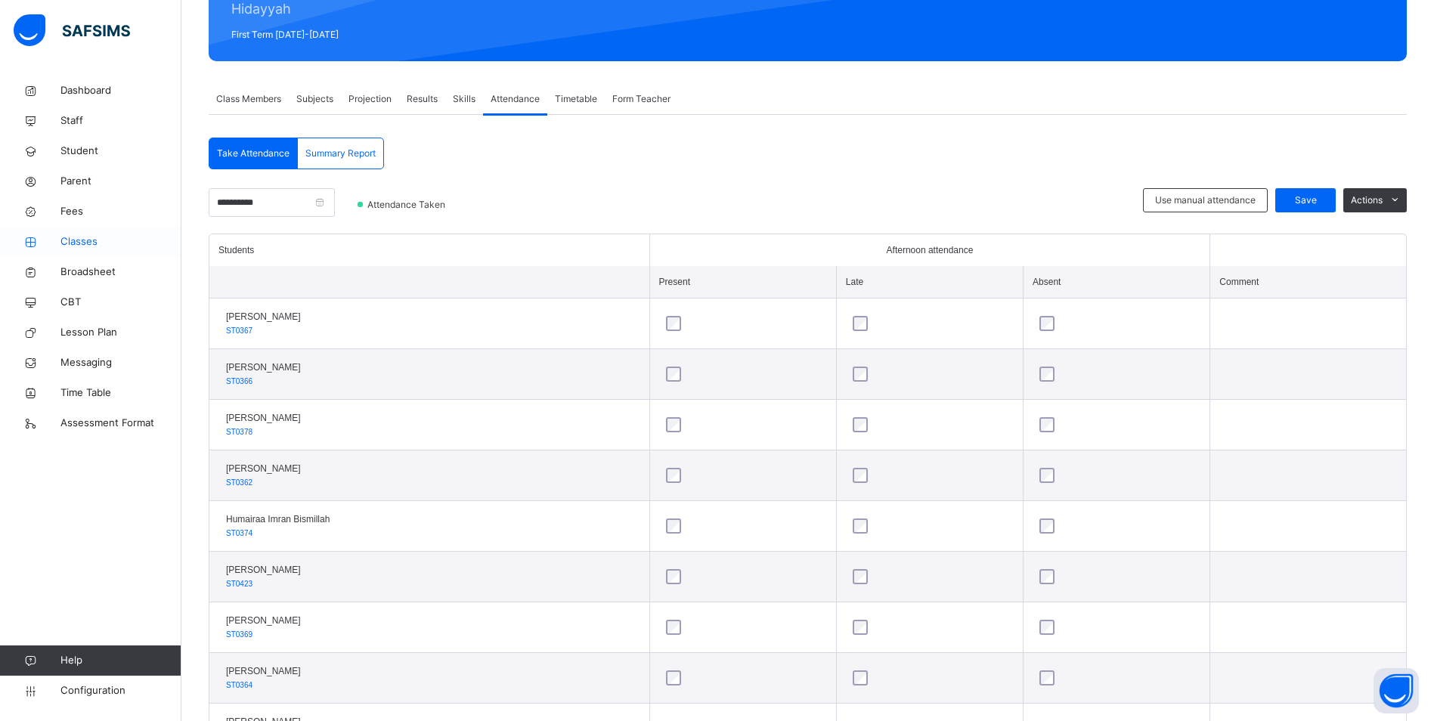
click at [86, 240] on span "Classes" at bounding box center [120, 241] width 121 height 15
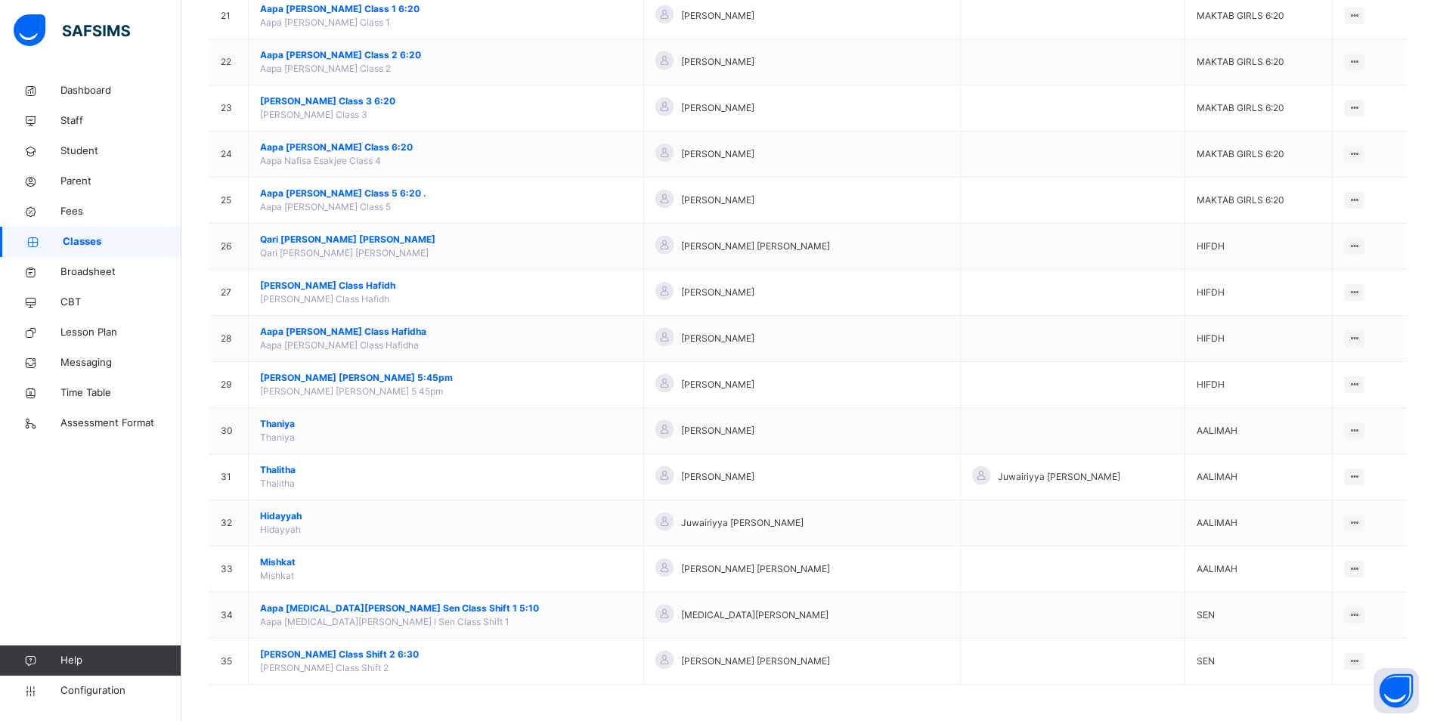
scroll to position [1111, 0]
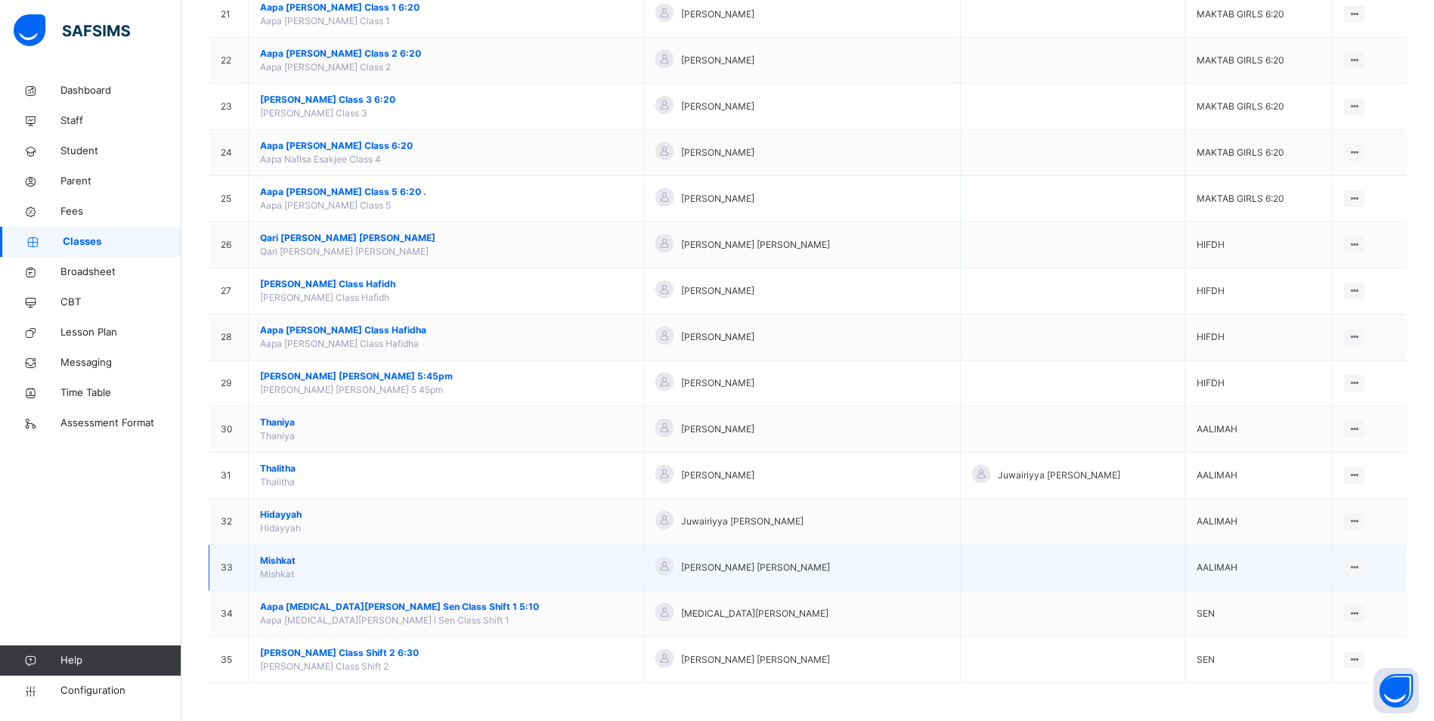
click at [281, 558] on span "Mishkat" at bounding box center [446, 561] width 372 height 14
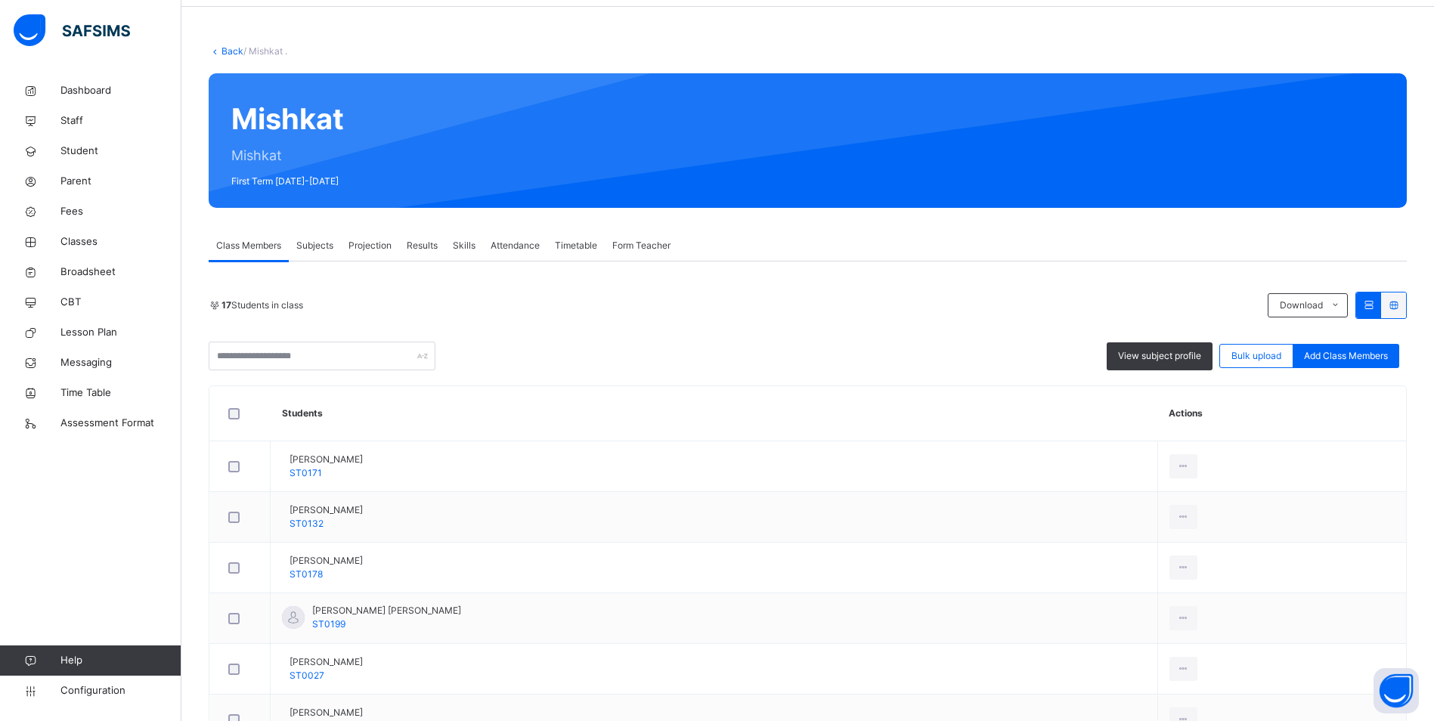
scroll to position [38, 0]
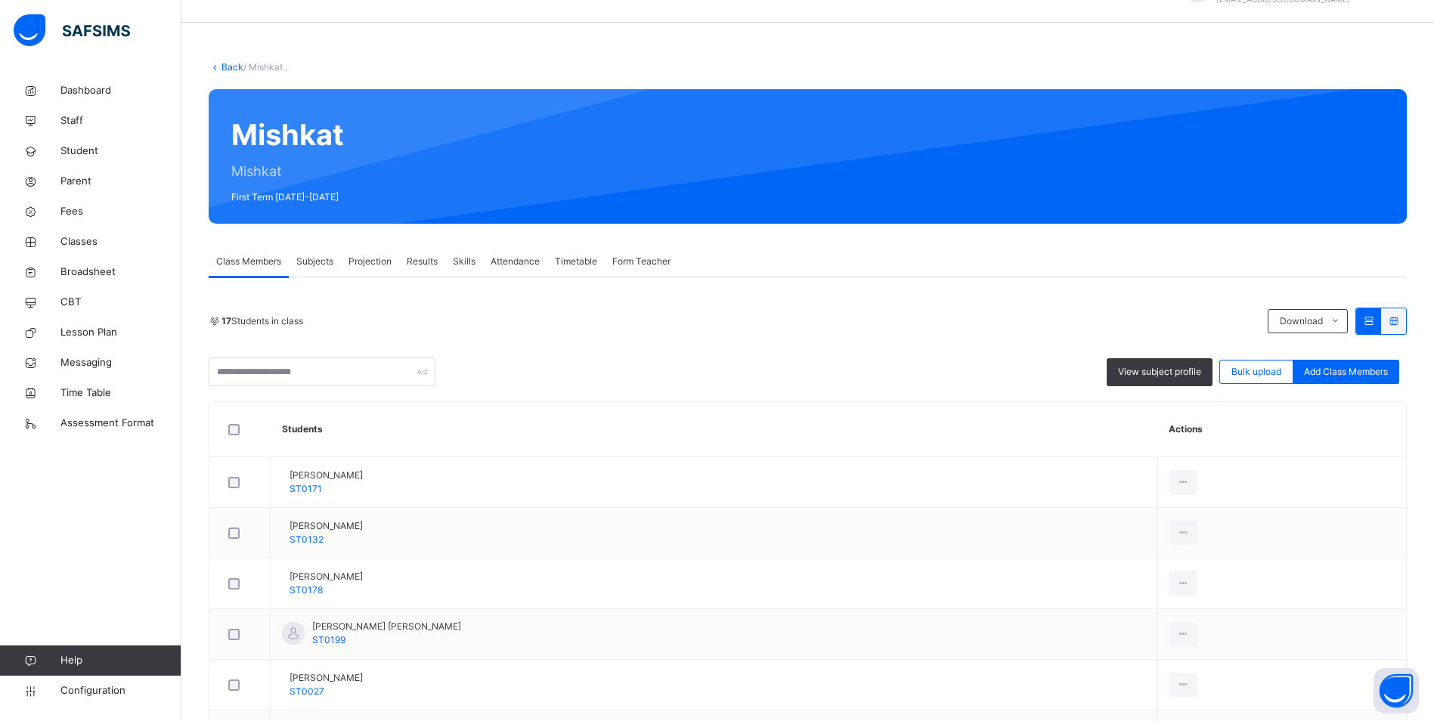
click at [519, 262] on span "Attendance" at bounding box center [515, 262] width 49 height 14
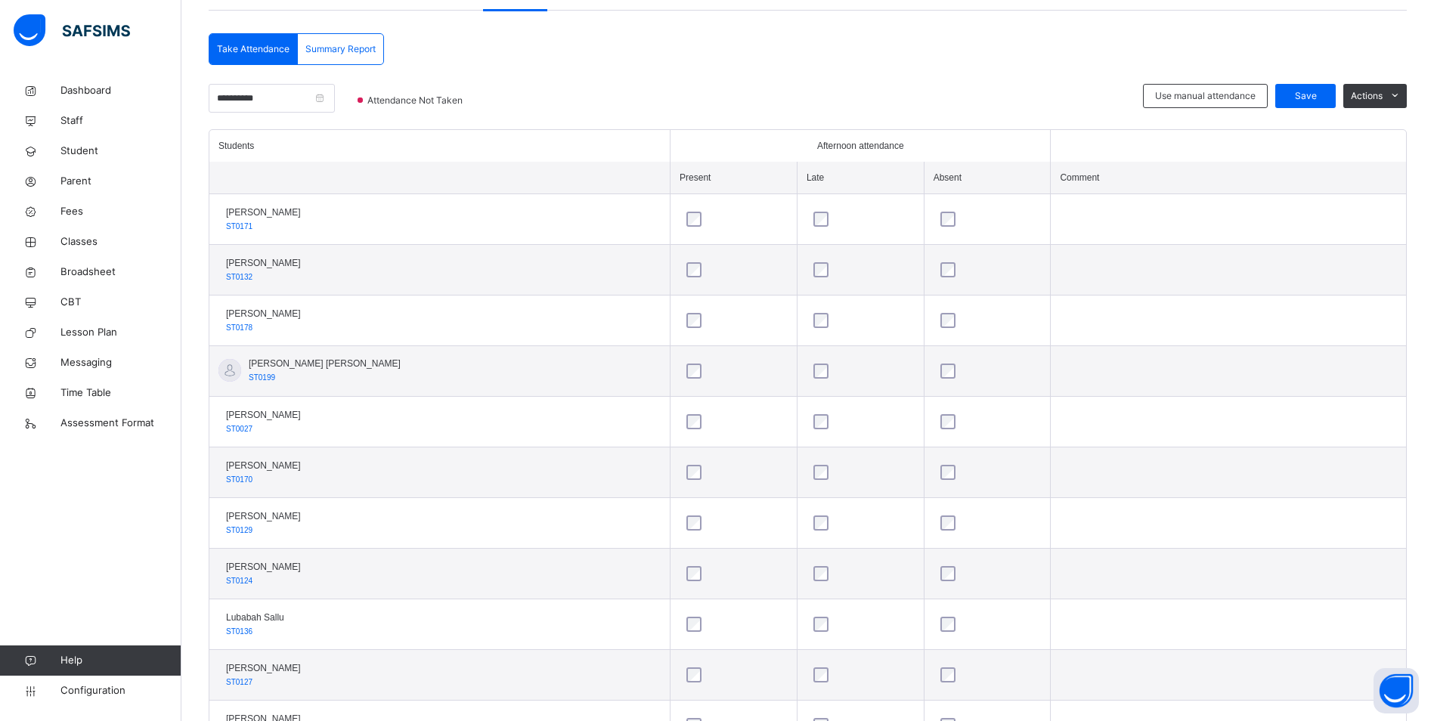
scroll to position [302, 0]
click at [1317, 94] on span "Save" at bounding box center [1306, 98] width 38 height 14
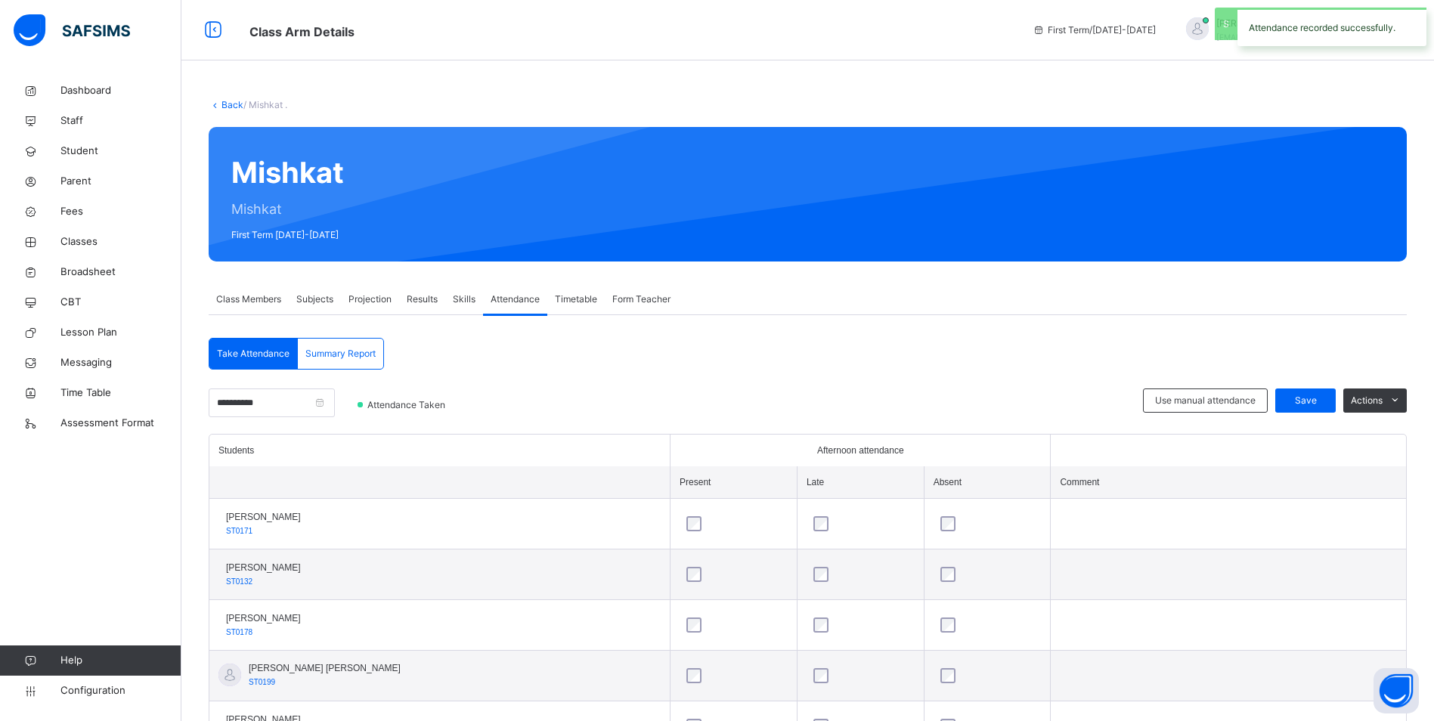
scroll to position [680, 0]
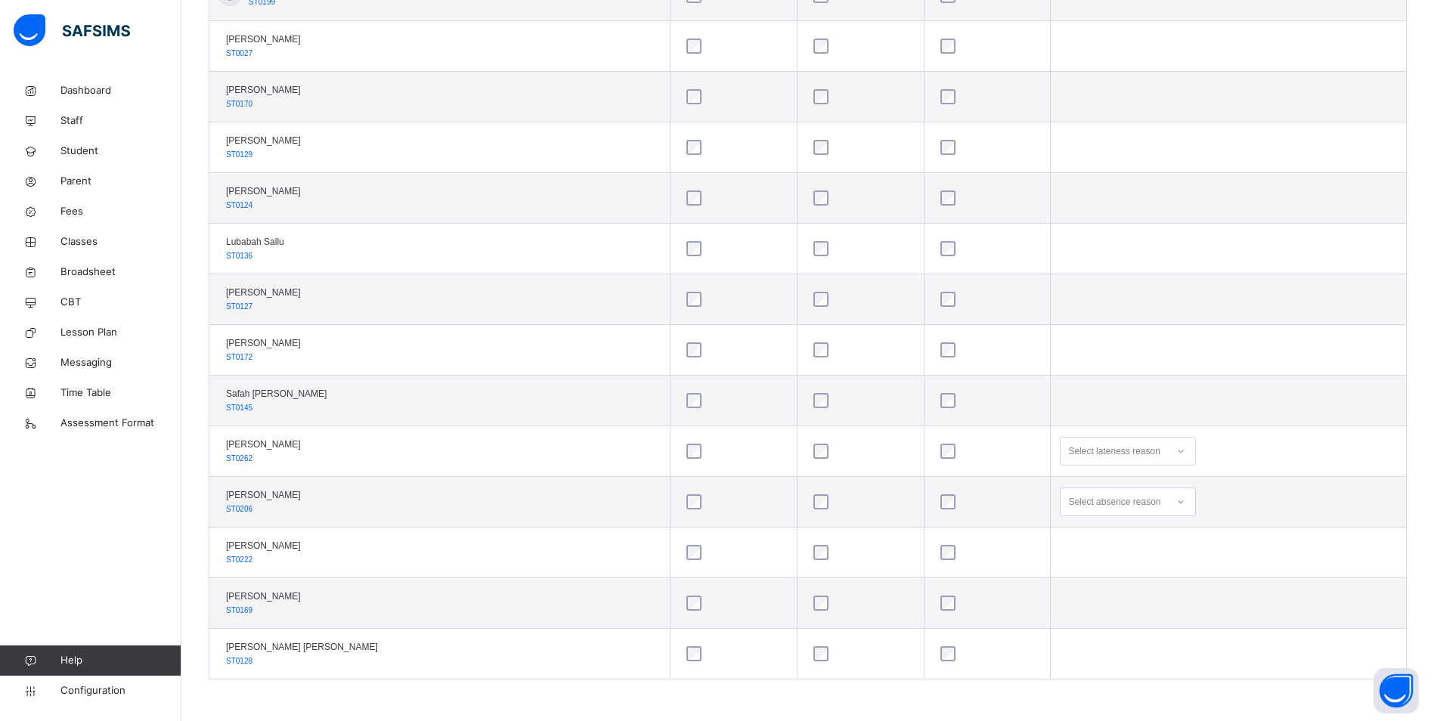
click at [807, 491] on div at bounding box center [861, 502] width 108 height 32
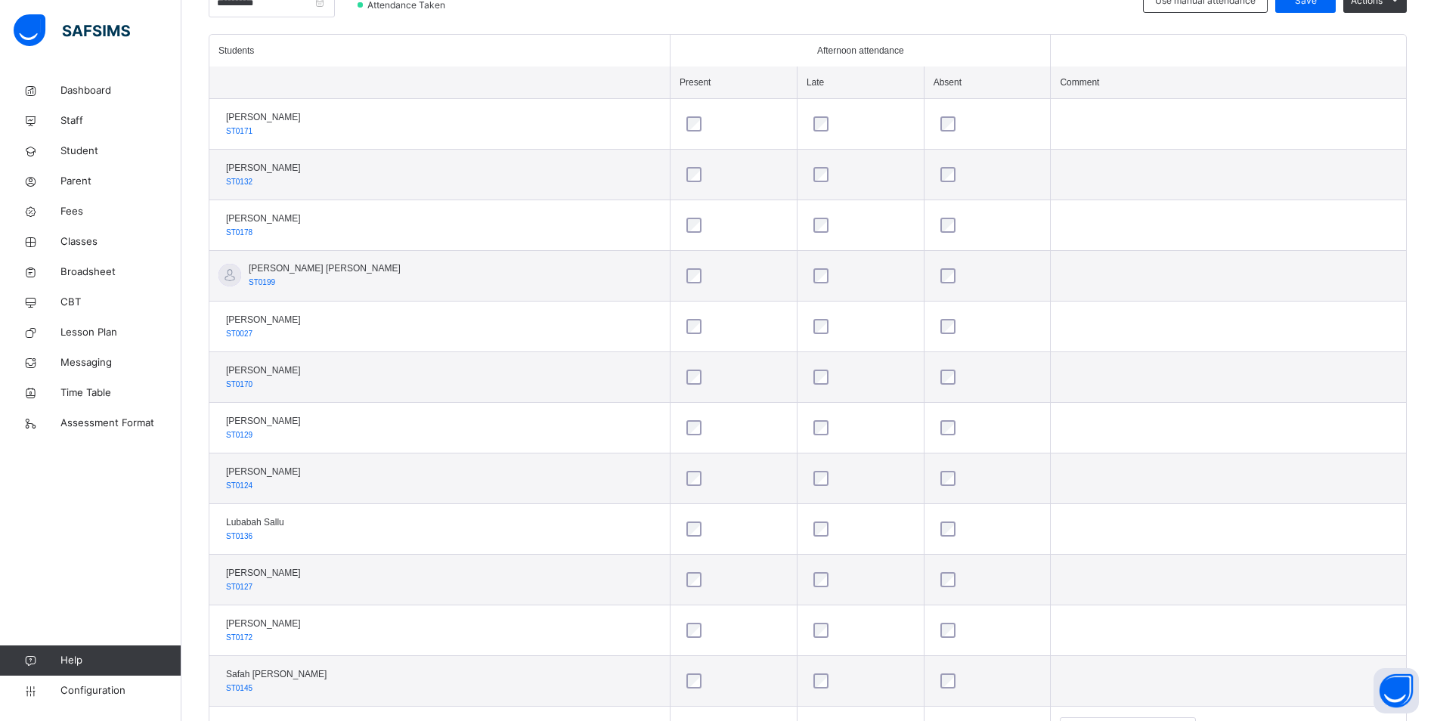
scroll to position [378, 0]
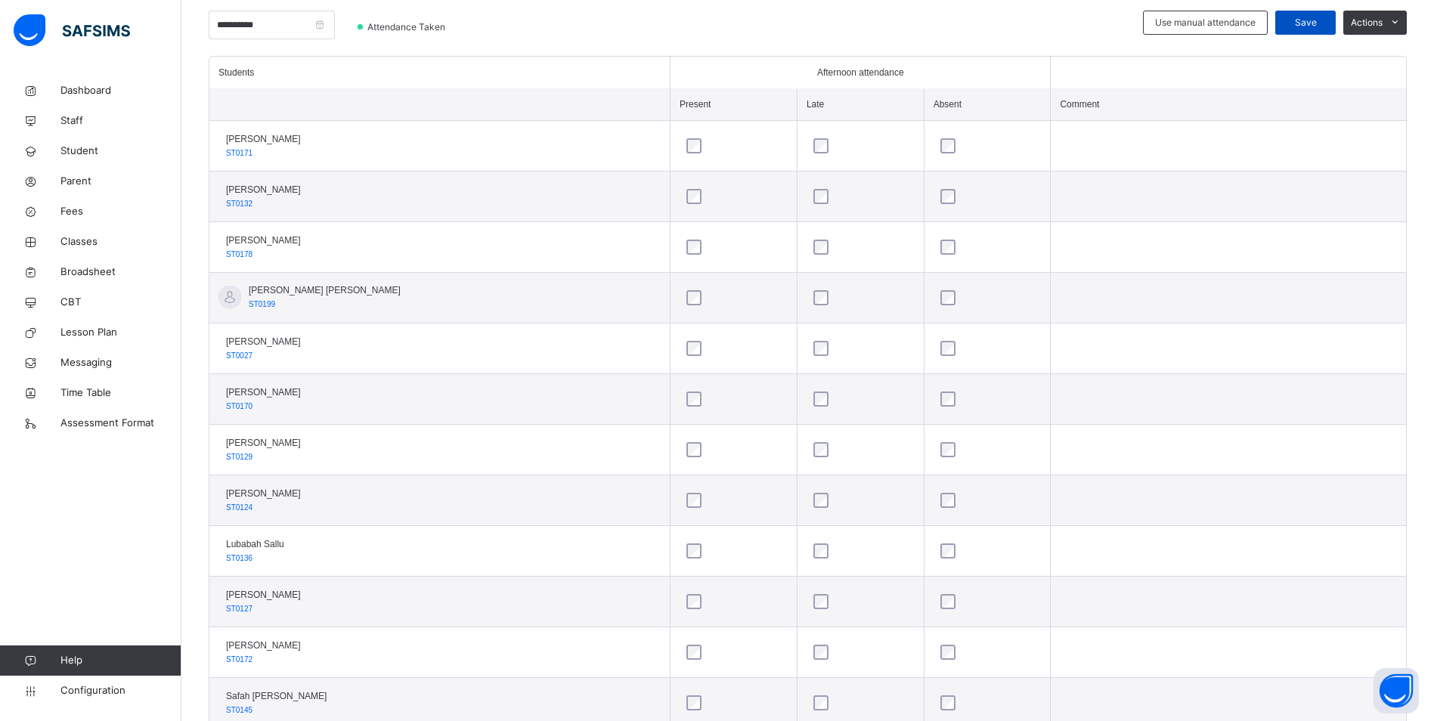
click at [1330, 15] on div "Save" at bounding box center [1305, 23] width 60 height 24
click at [81, 242] on span "Classes" at bounding box center [120, 241] width 121 height 15
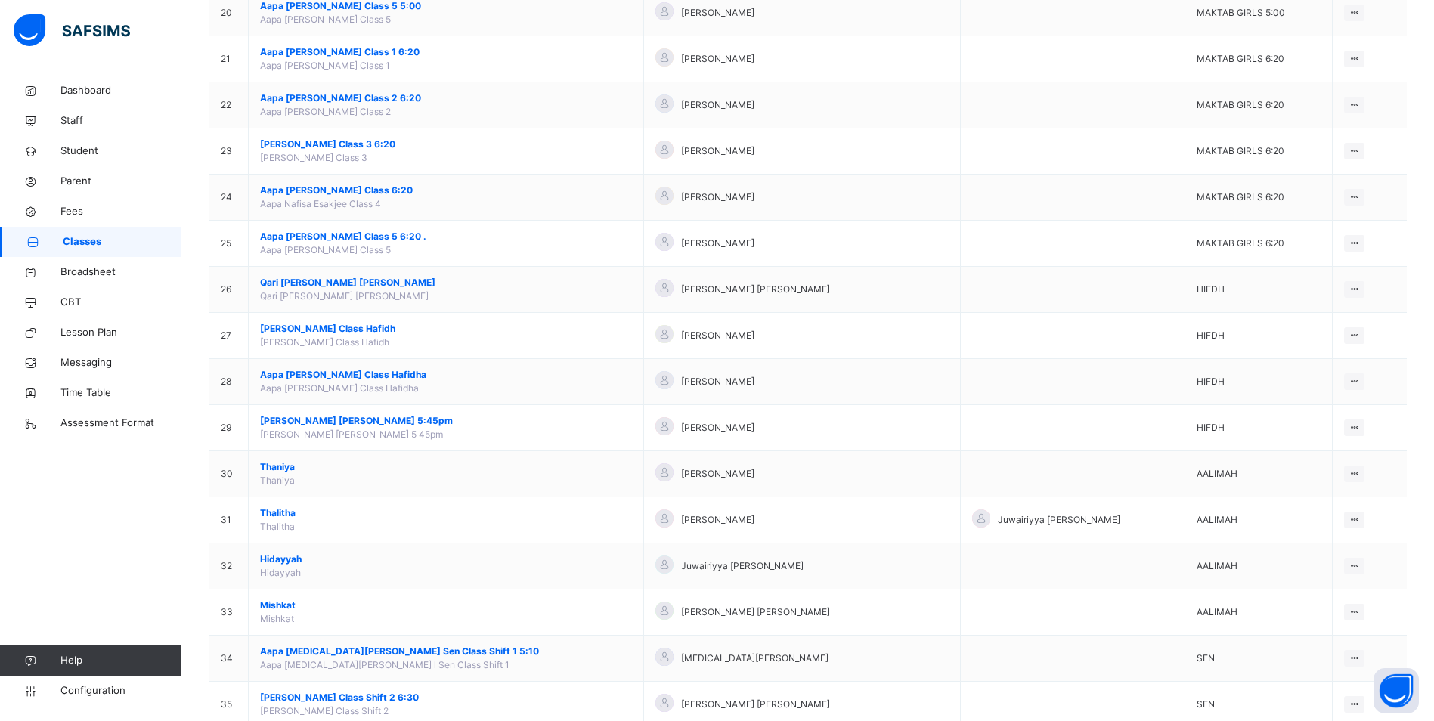
scroll to position [1111, 0]
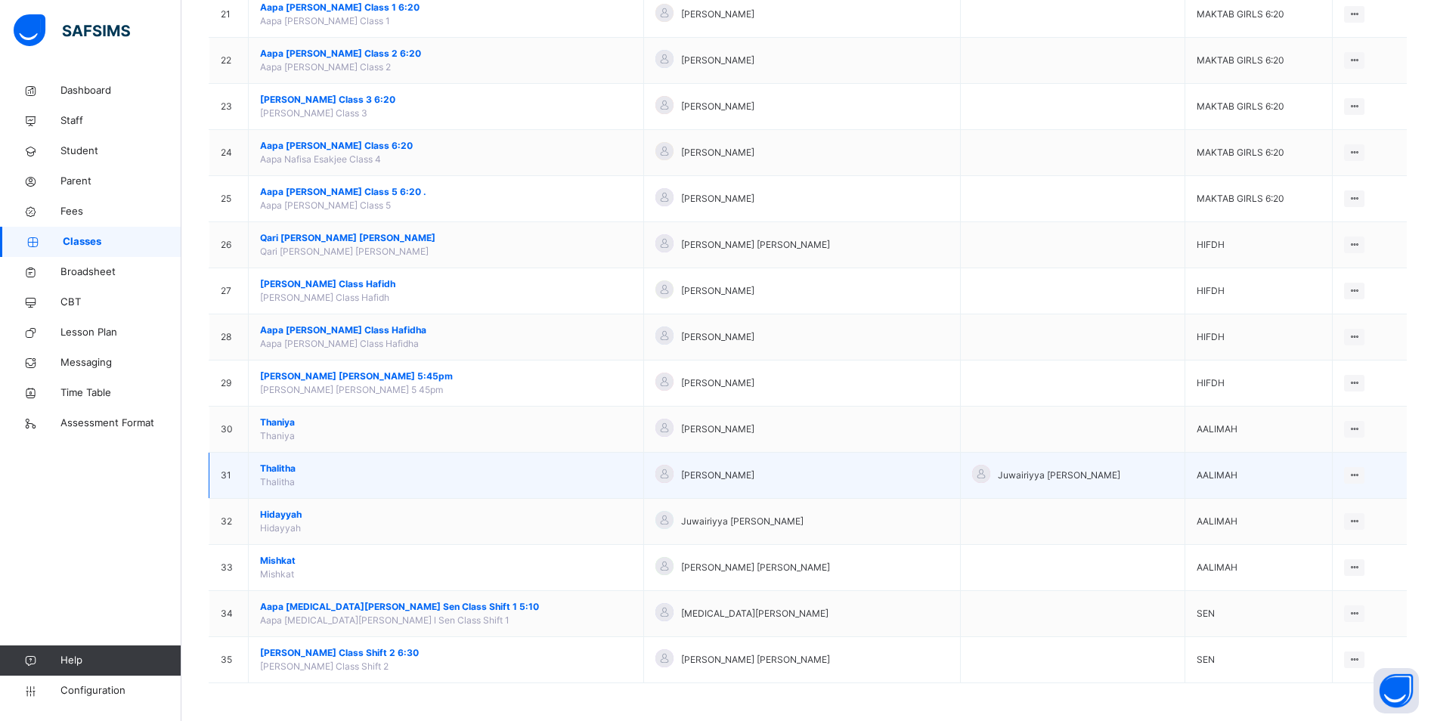
click at [290, 464] on span "Thalitha" at bounding box center [446, 469] width 372 height 14
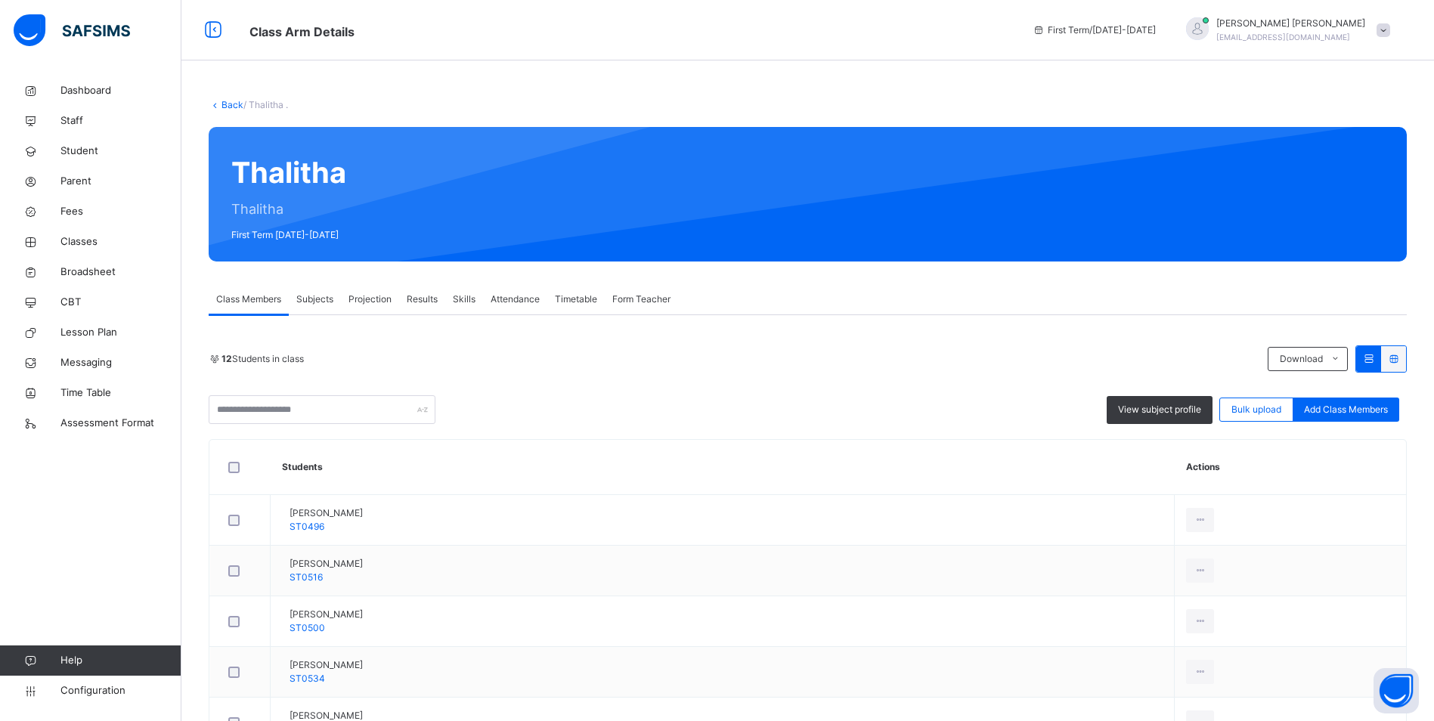
click at [497, 290] on div "Attendance" at bounding box center [515, 299] width 64 height 30
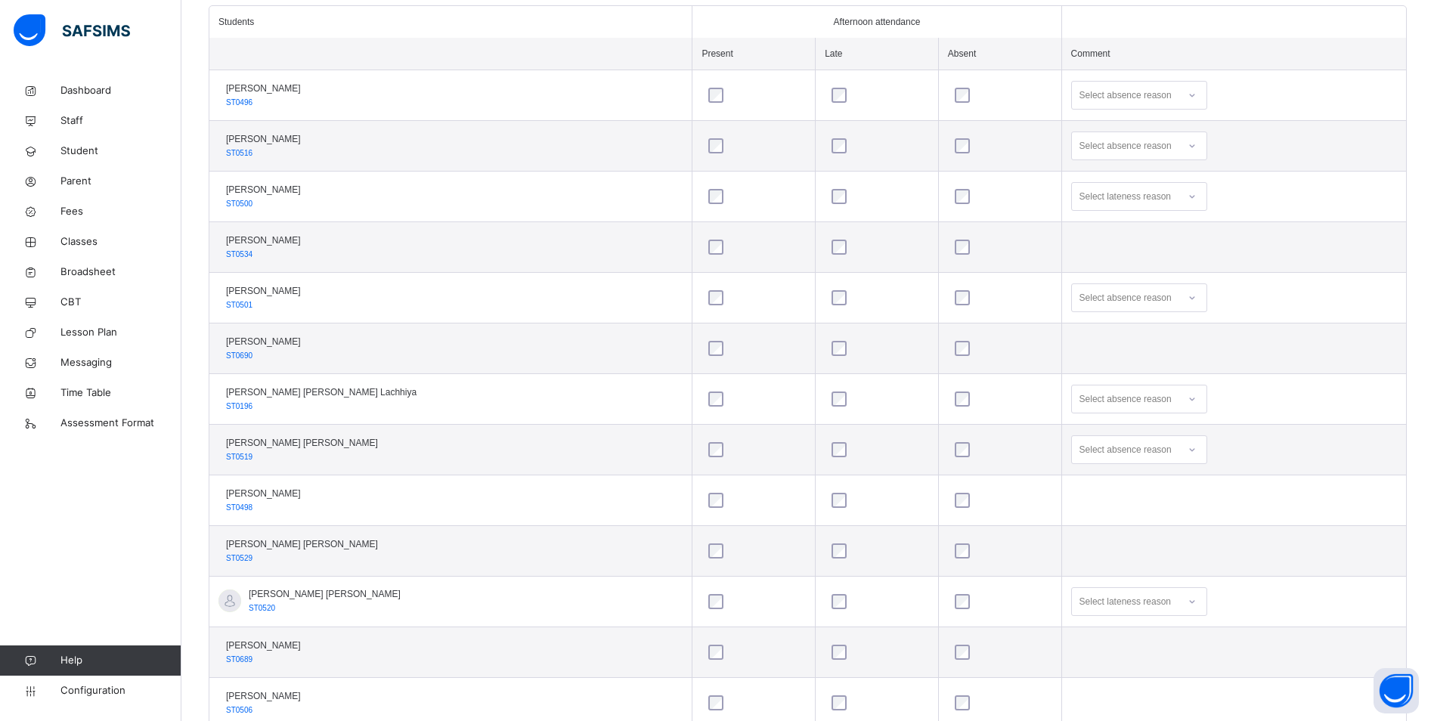
scroll to position [402, 0]
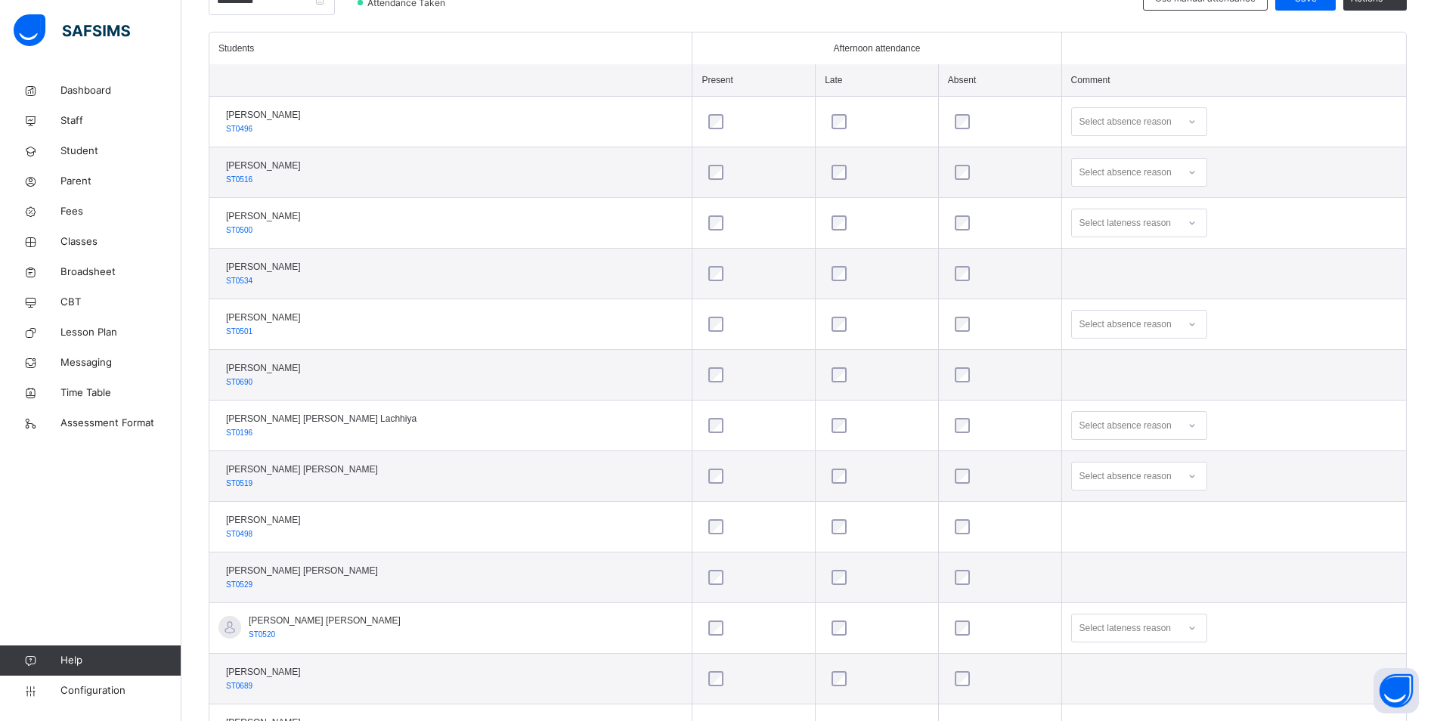
click at [1188, 168] on icon at bounding box center [1192, 172] width 9 height 15
click at [1090, 210] on div "Not well" at bounding box center [1139, 207] width 135 height 26
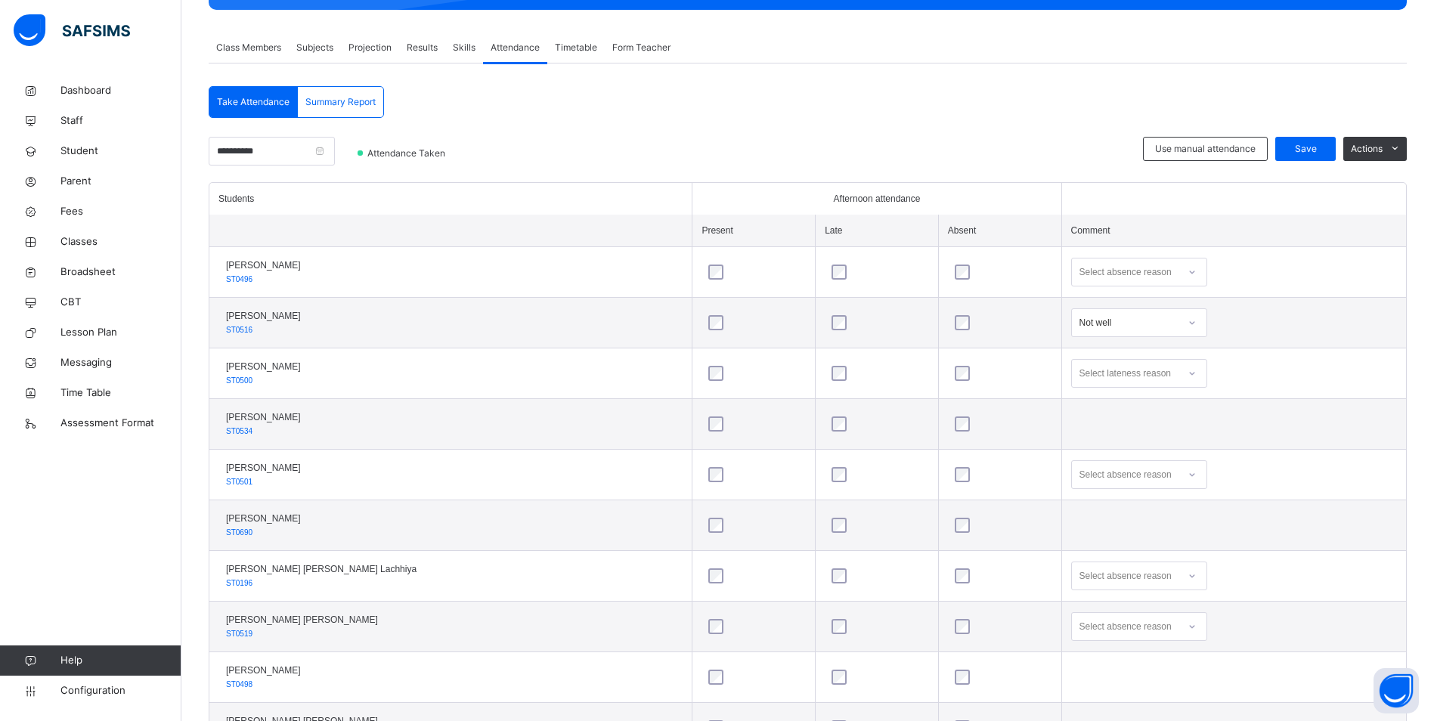
scroll to position [251, 0]
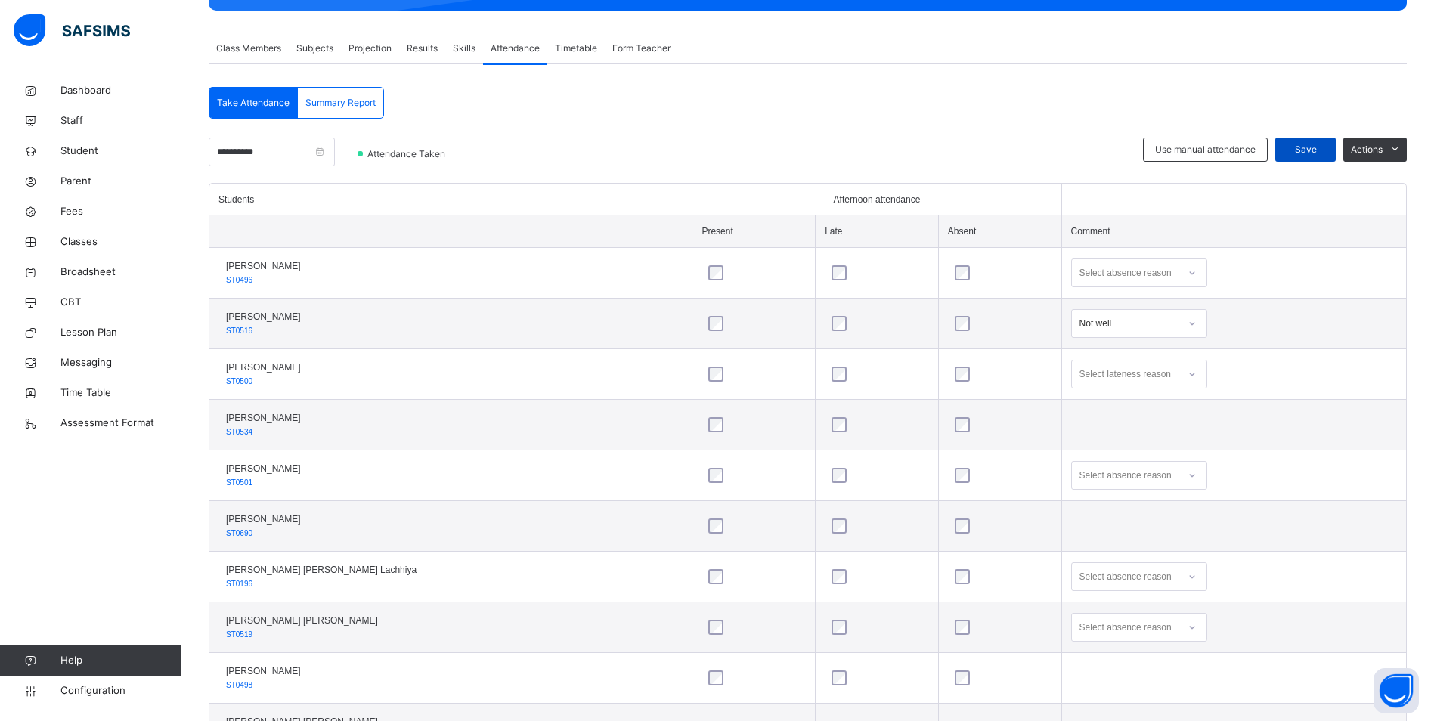
click at [1312, 154] on span "Save" at bounding box center [1306, 150] width 38 height 14
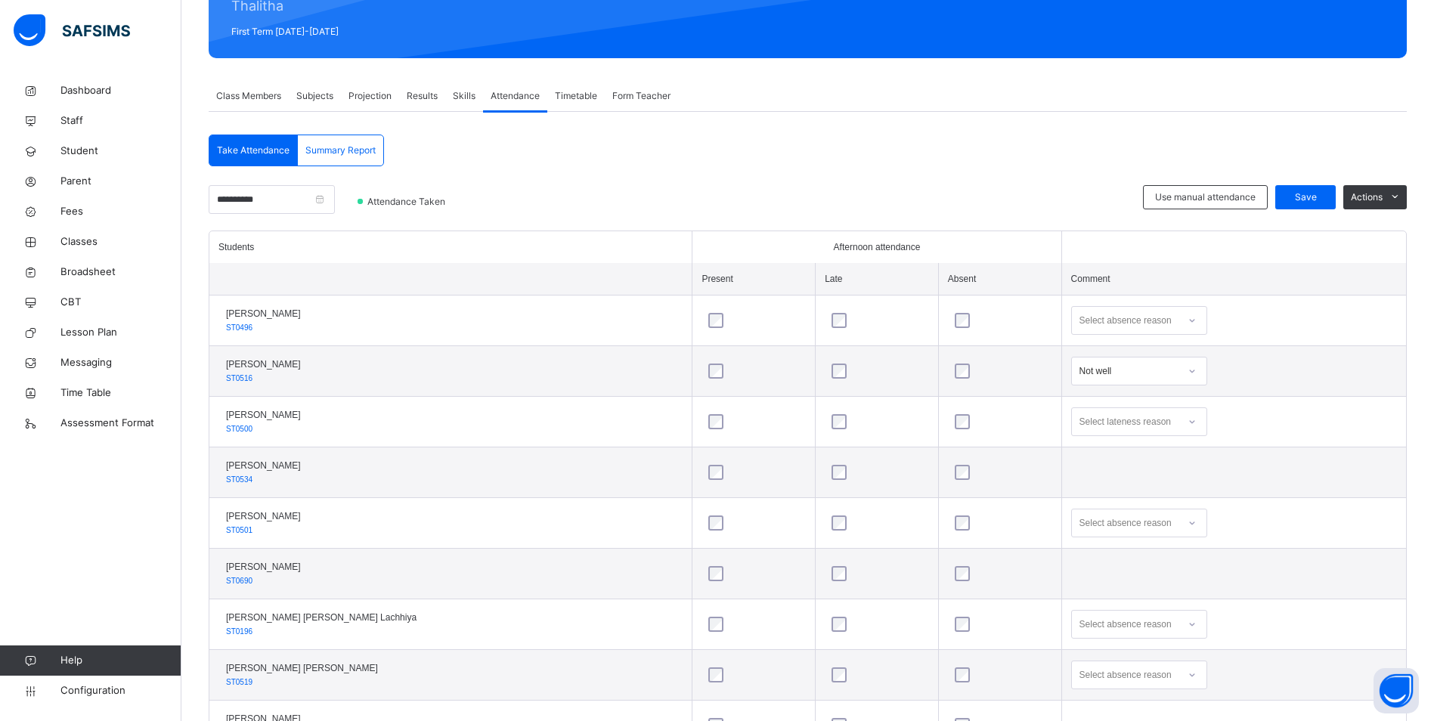
scroll to position [100, 0]
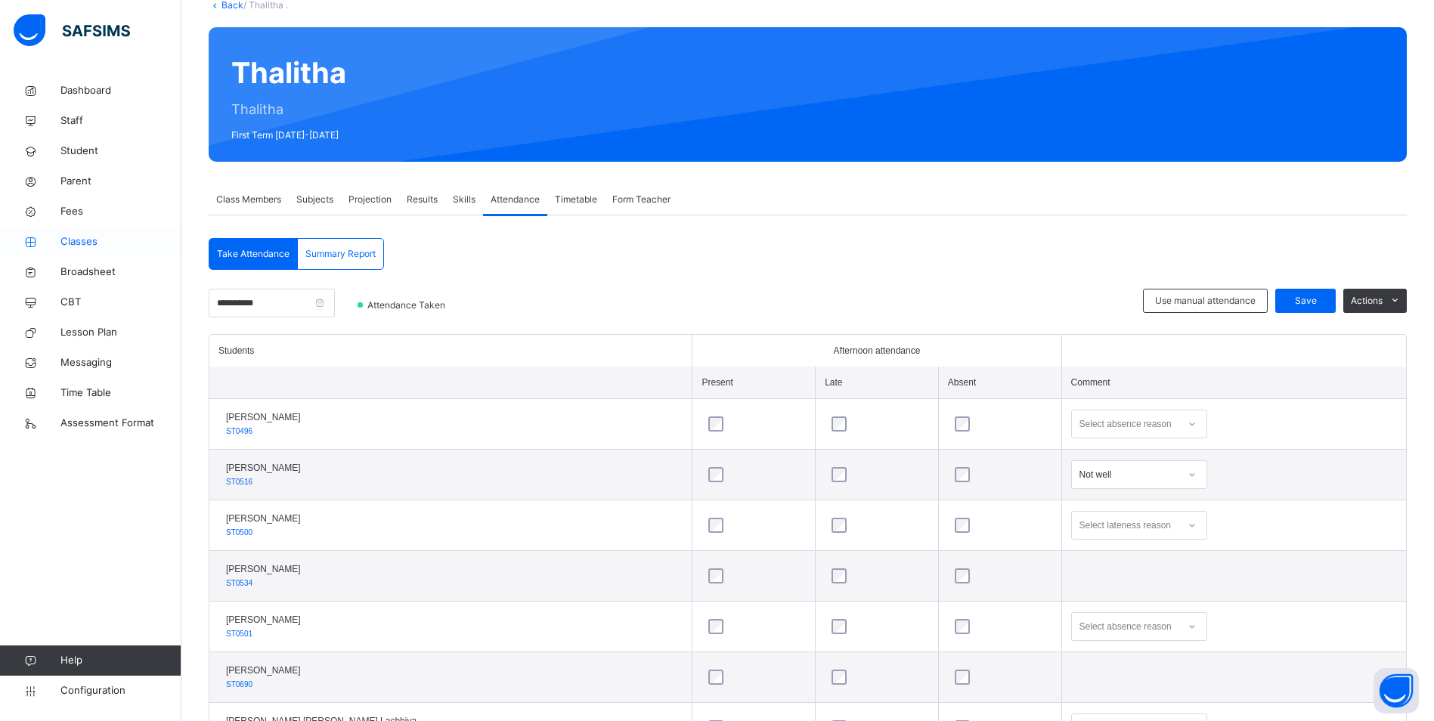
click at [78, 249] on span "Classes" at bounding box center [120, 241] width 121 height 15
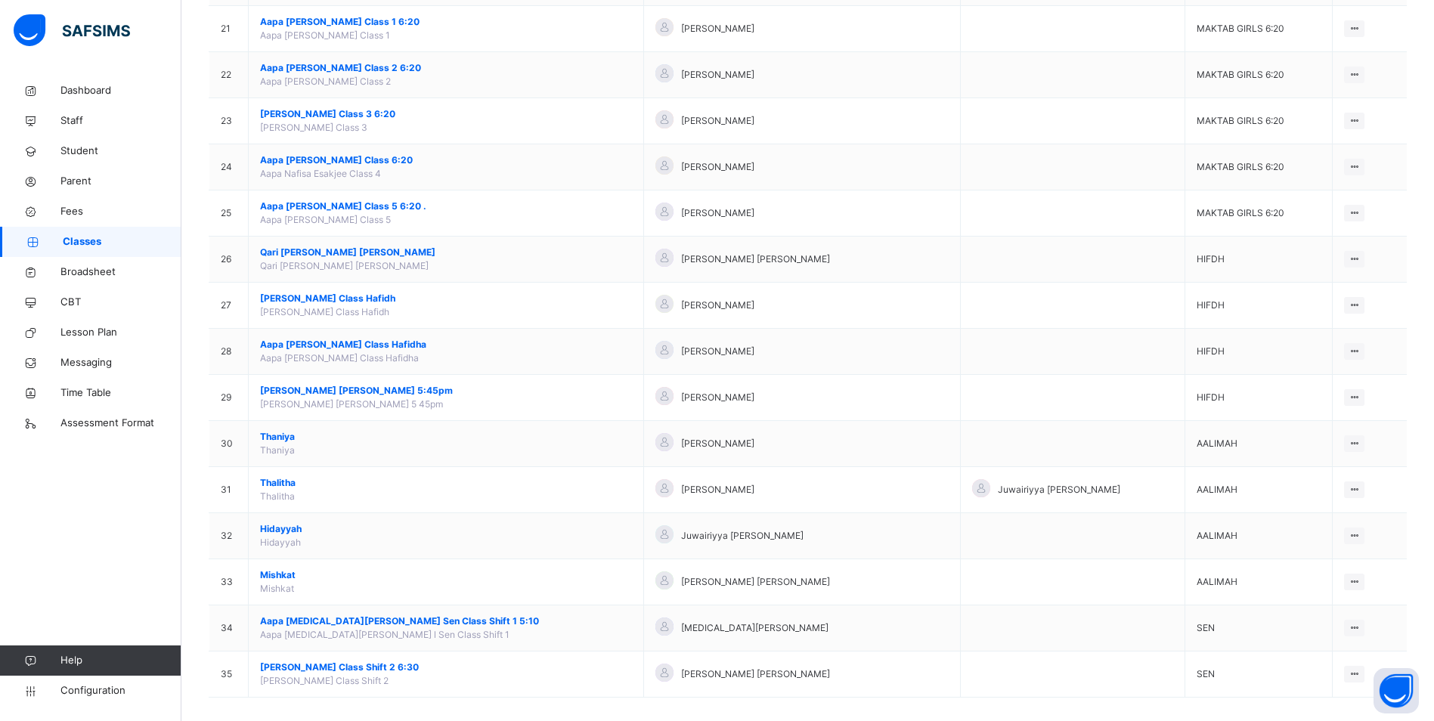
scroll to position [1111, 0]
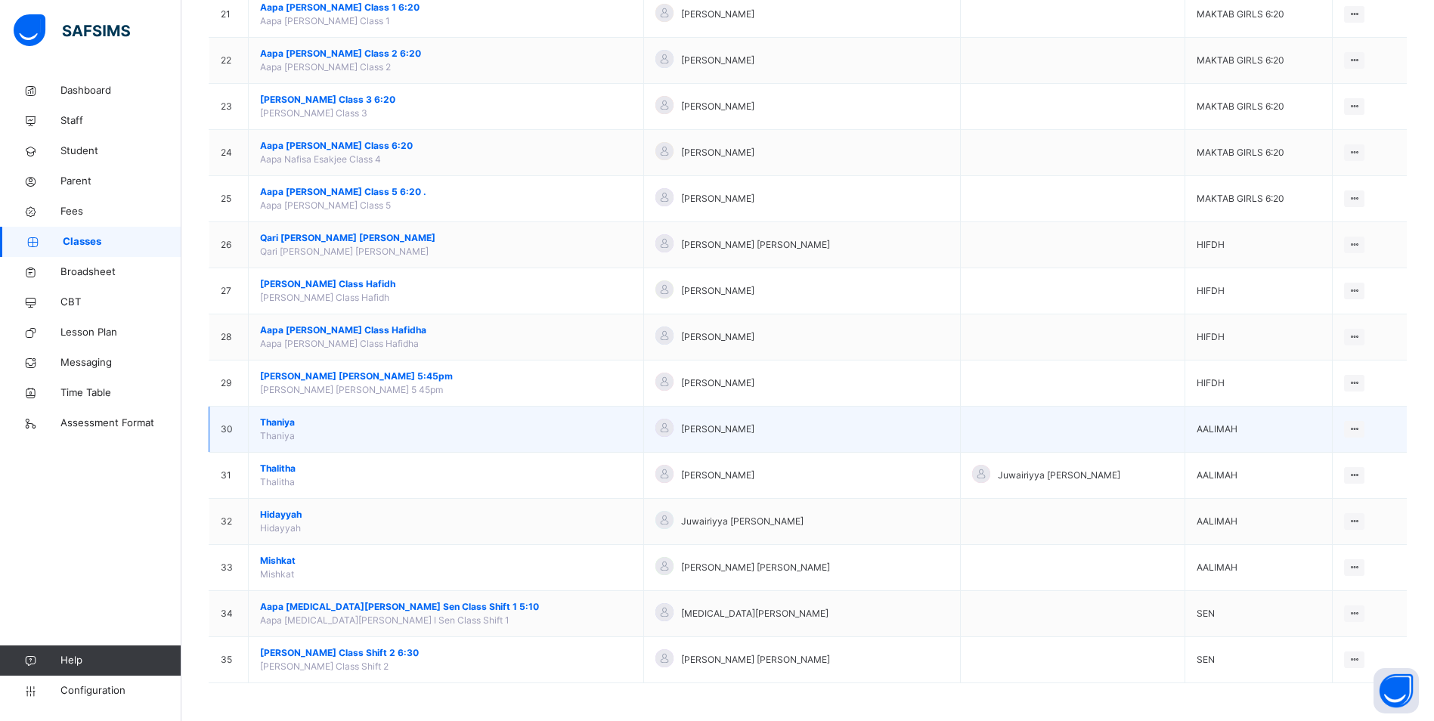
click at [273, 423] on span "Thaniya" at bounding box center [446, 423] width 372 height 14
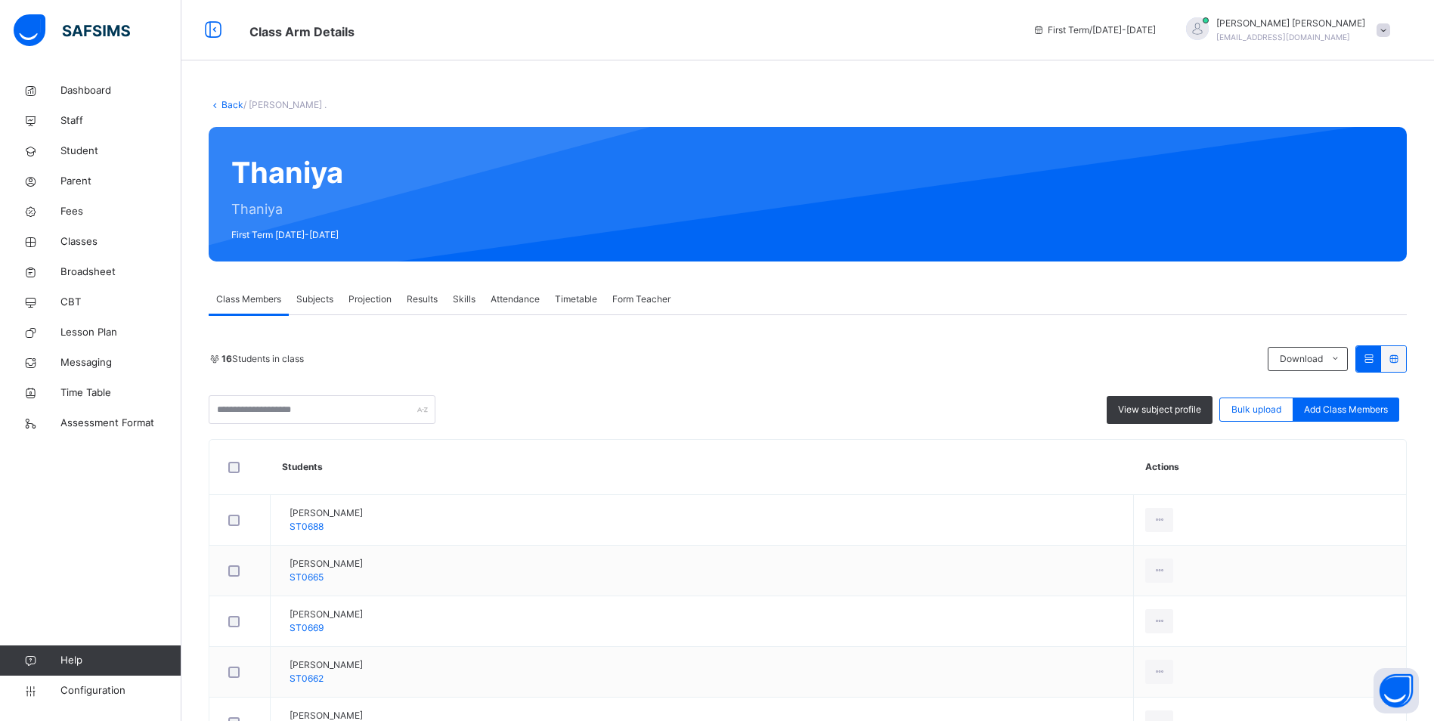
click at [519, 293] on span "Attendance" at bounding box center [515, 300] width 49 height 14
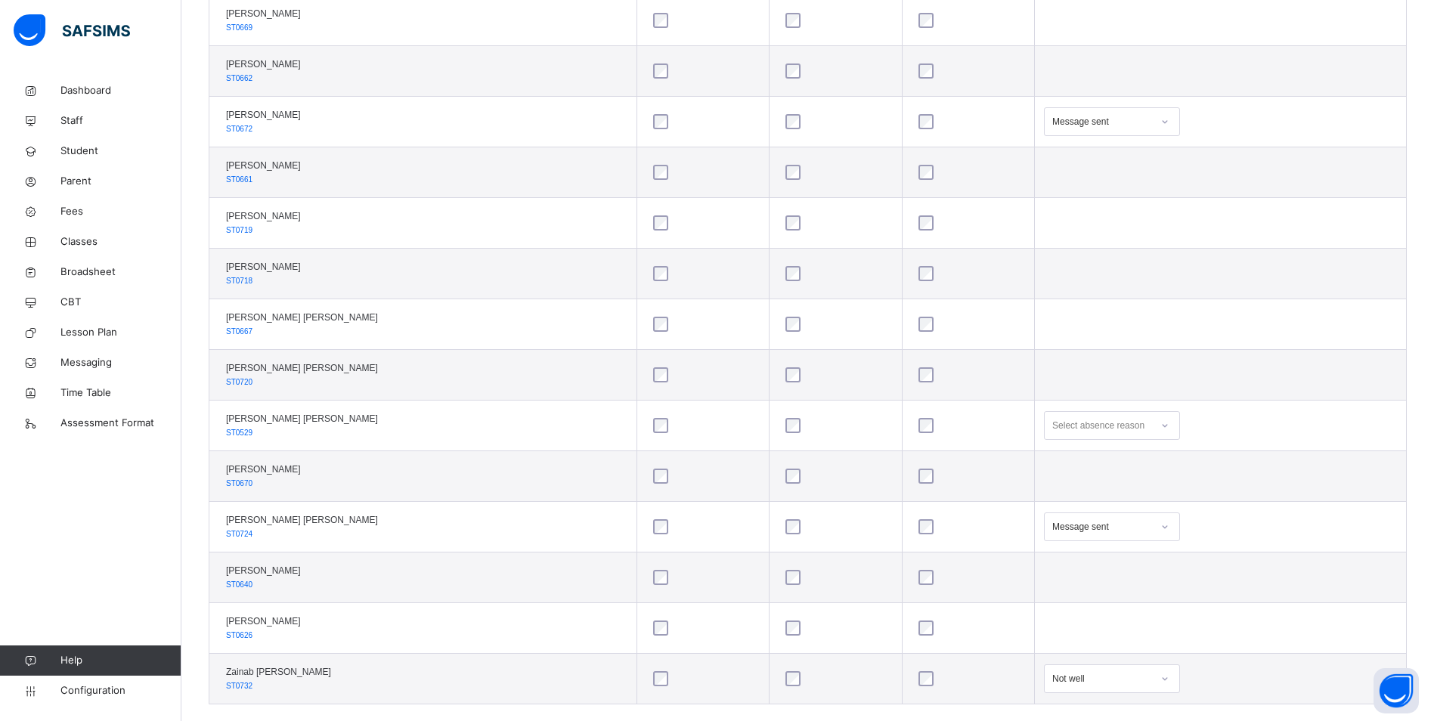
scroll to position [630, 0]
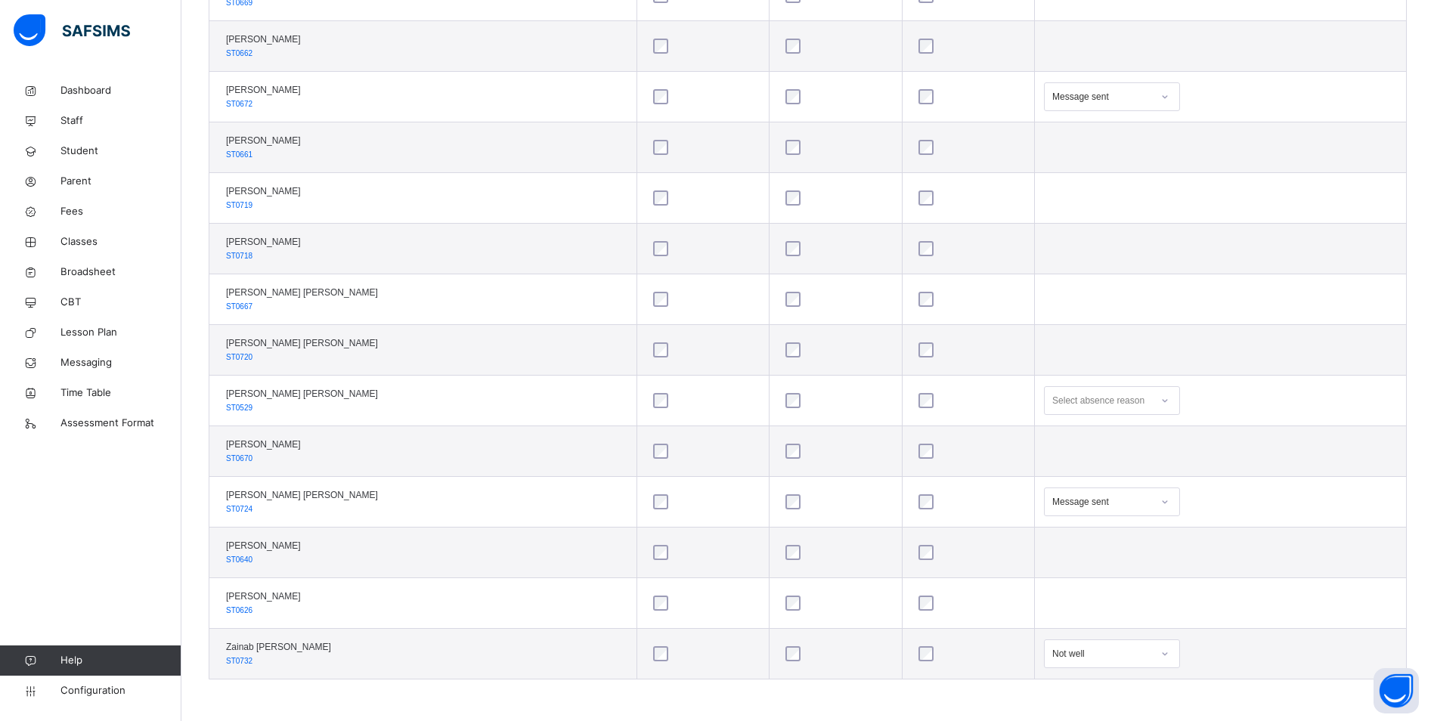
click at [1164, 501] on div at bounding box center [1165, 502] width 26 height 24
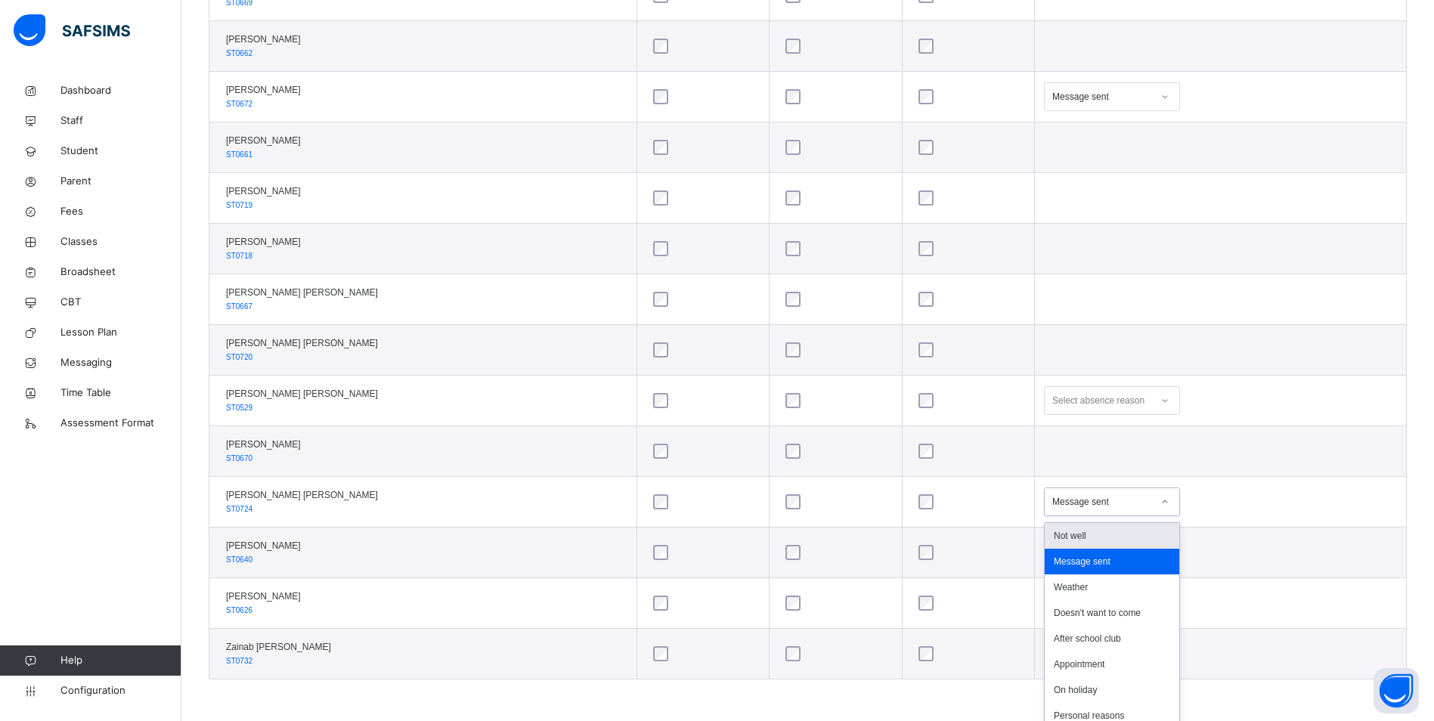
click at [1122, 534] on div "Not well" at bounding box center [1112, 536] width 135 height 26
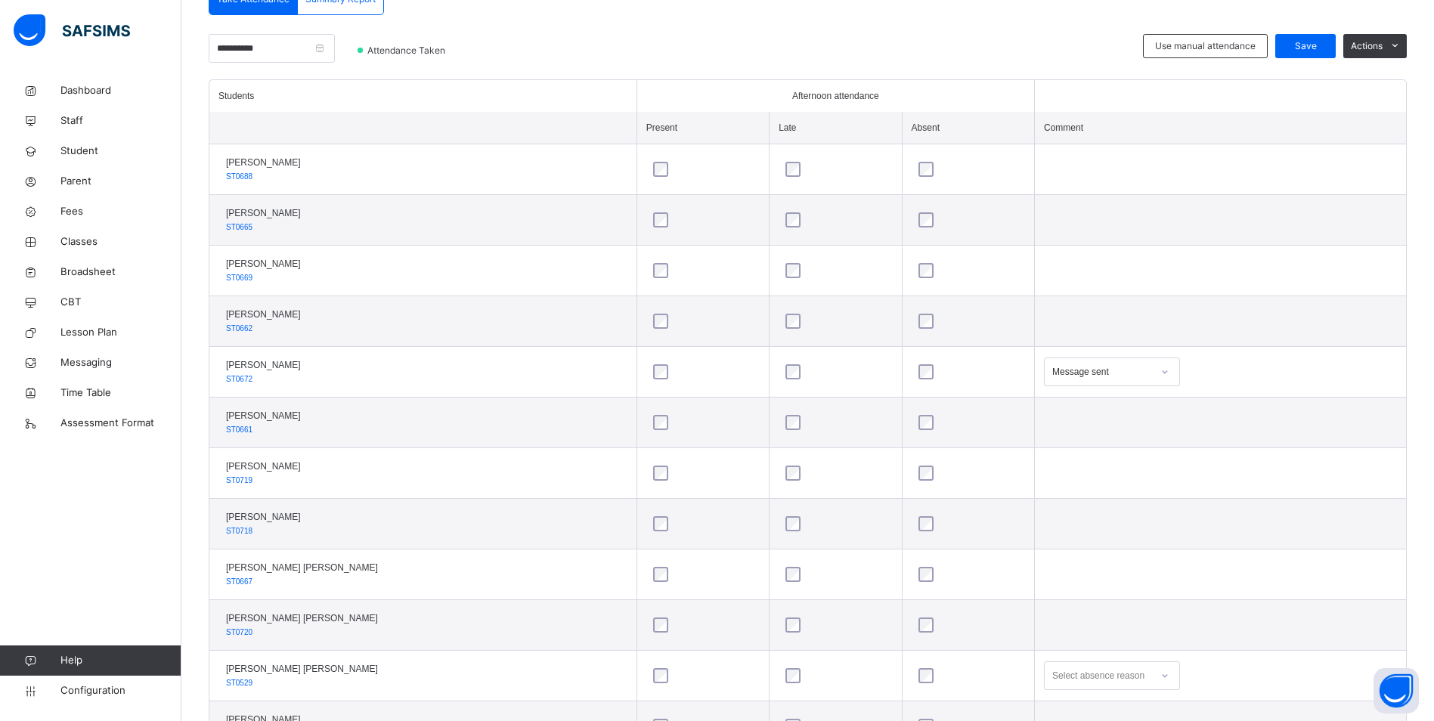
scroll to position [327, 0]
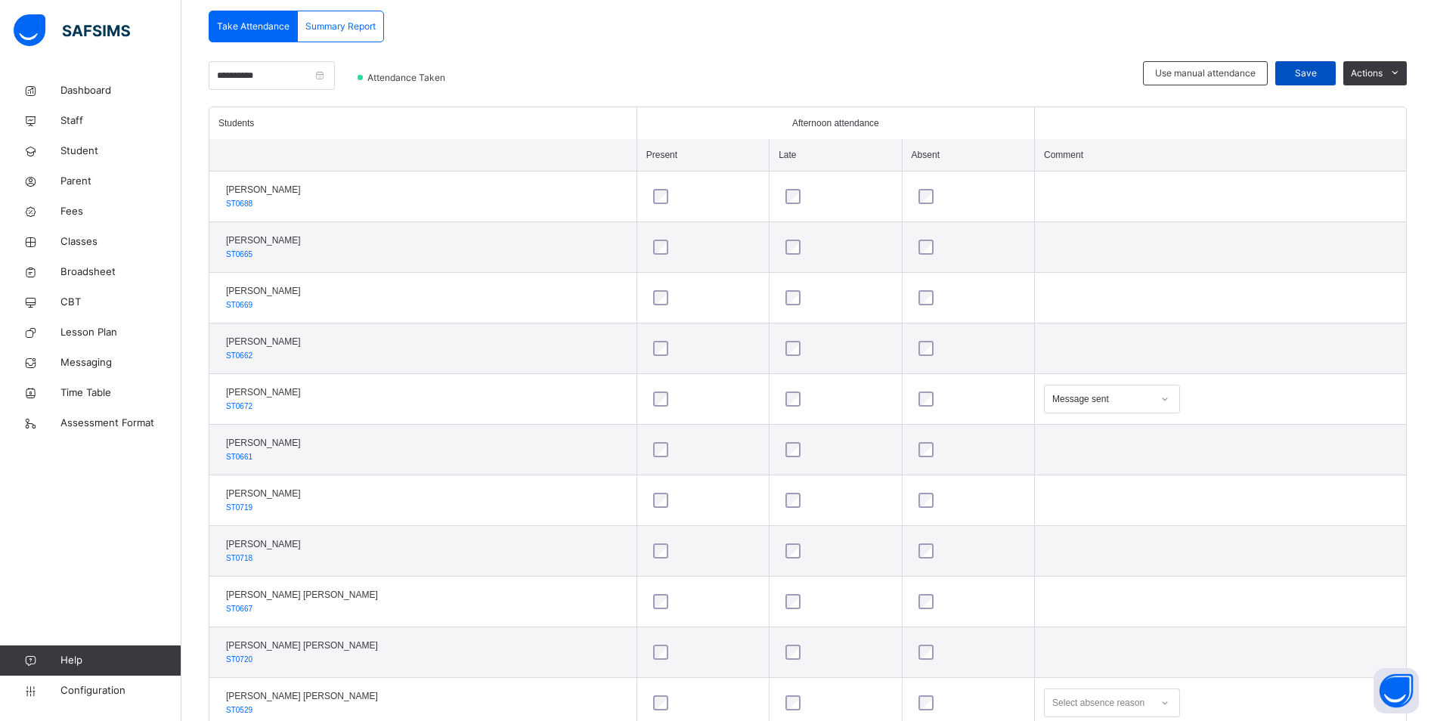
click at [1324, 71] on span "Save" at bounding box center [1306, 74] width 38 height 14
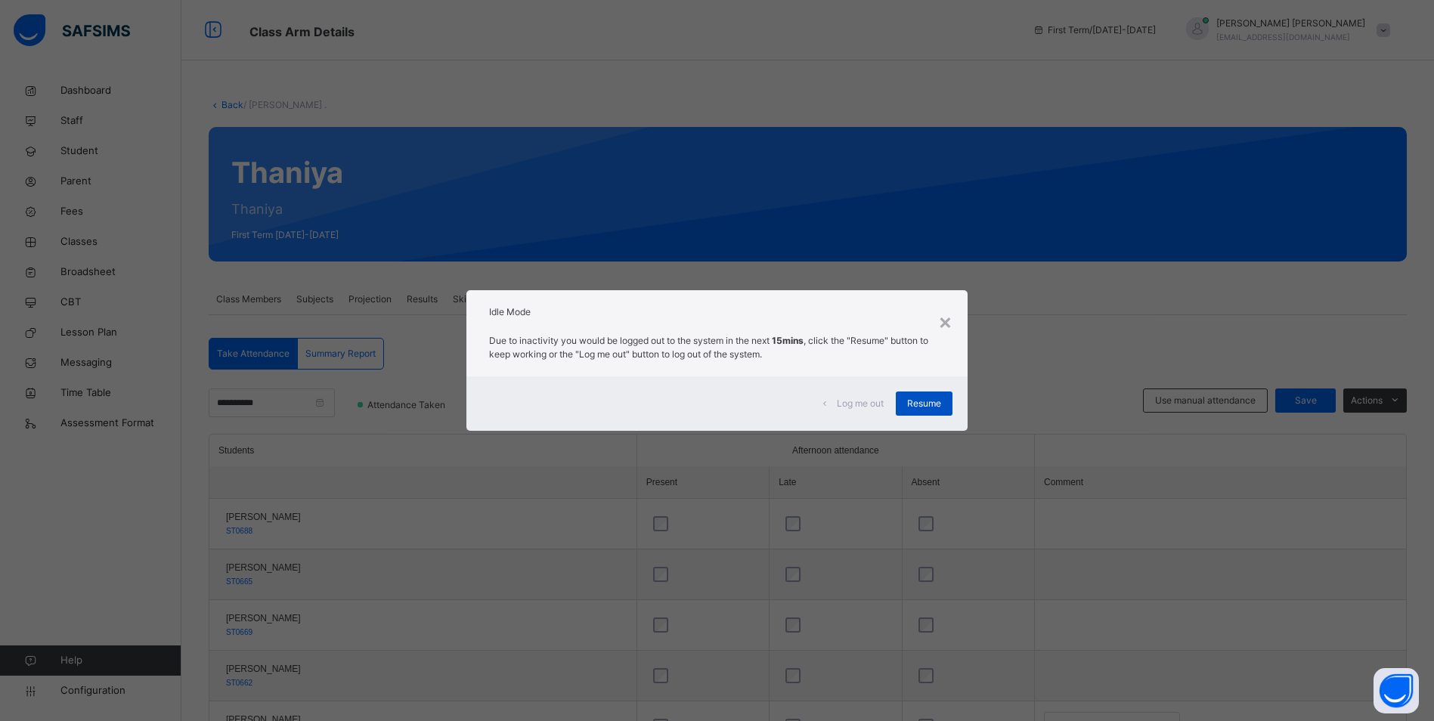
click at [941, 407] on span "Resume" at bounding box center [924, 404] width 34 height 14
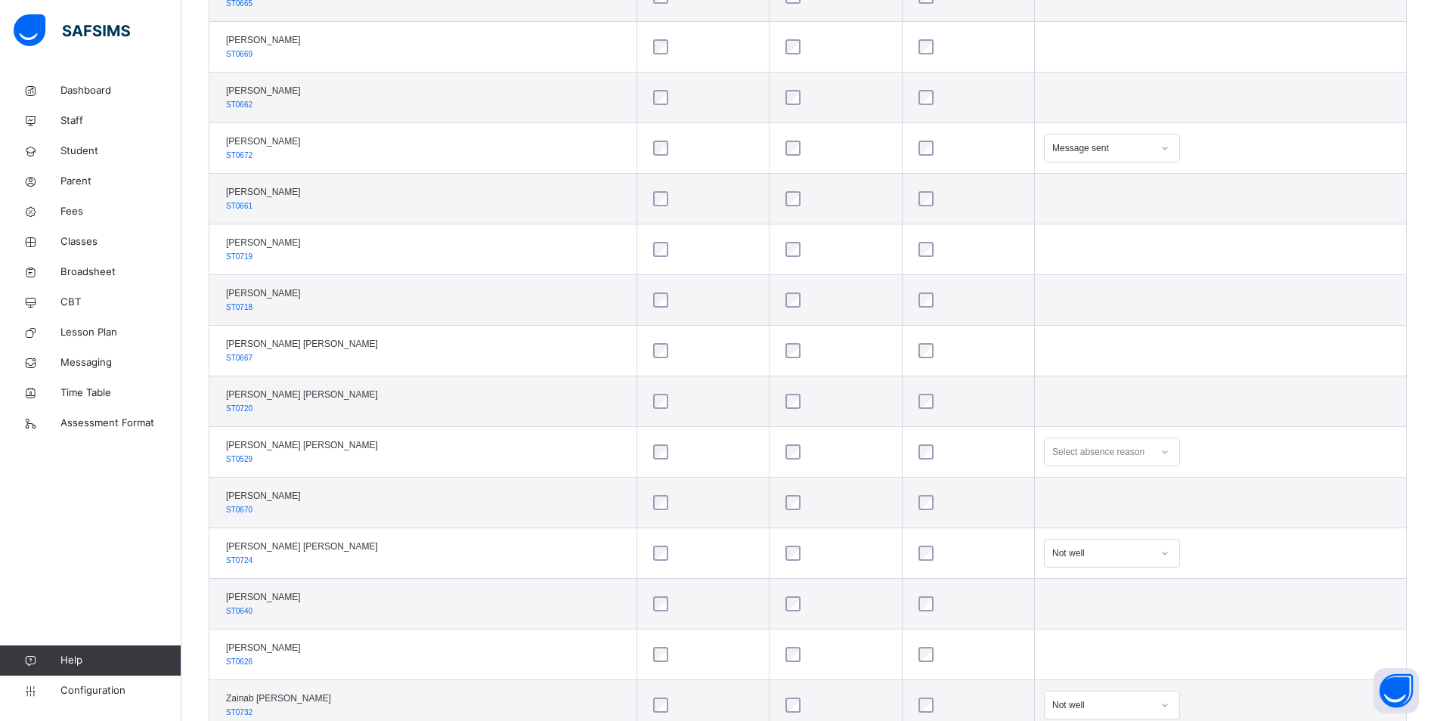
scroll to position [605, 0]
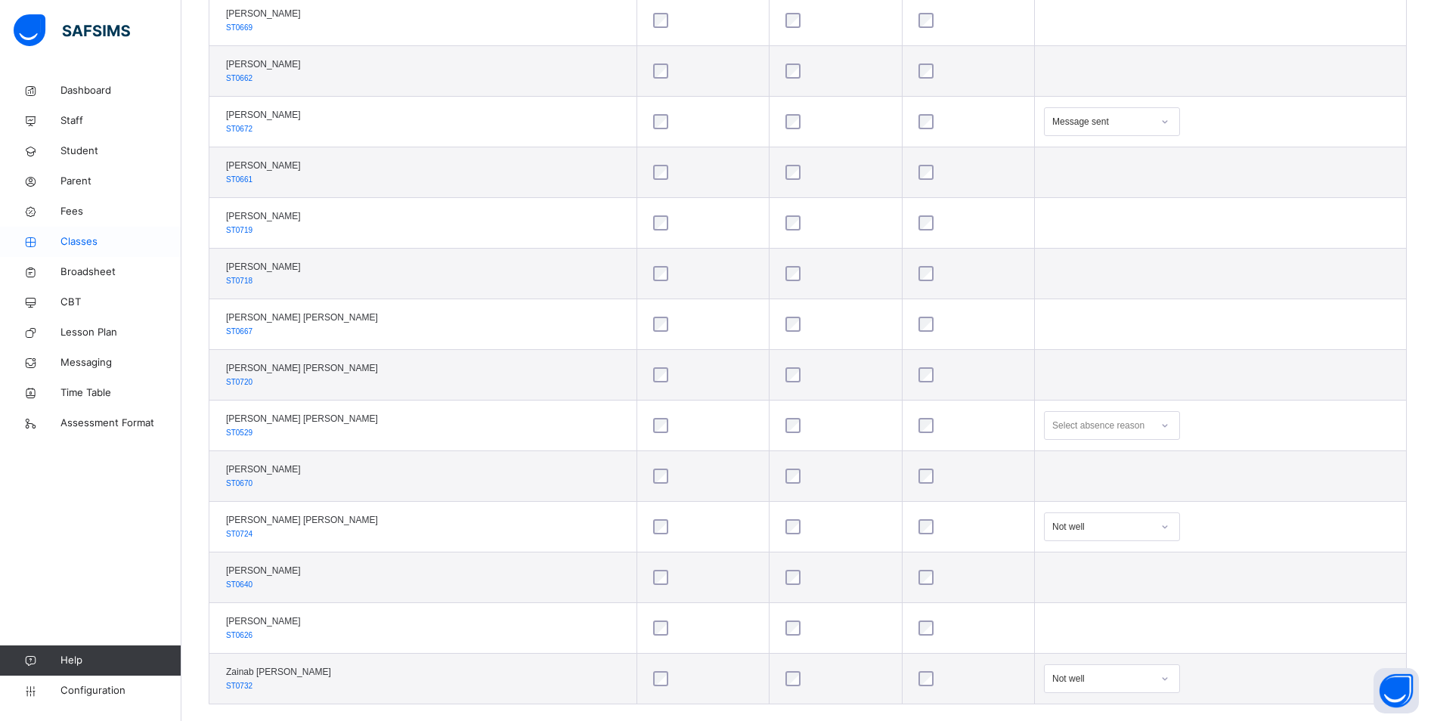
click at [71, 229] on link "Classes" at bounding box center [90, 242] width 181 height 30
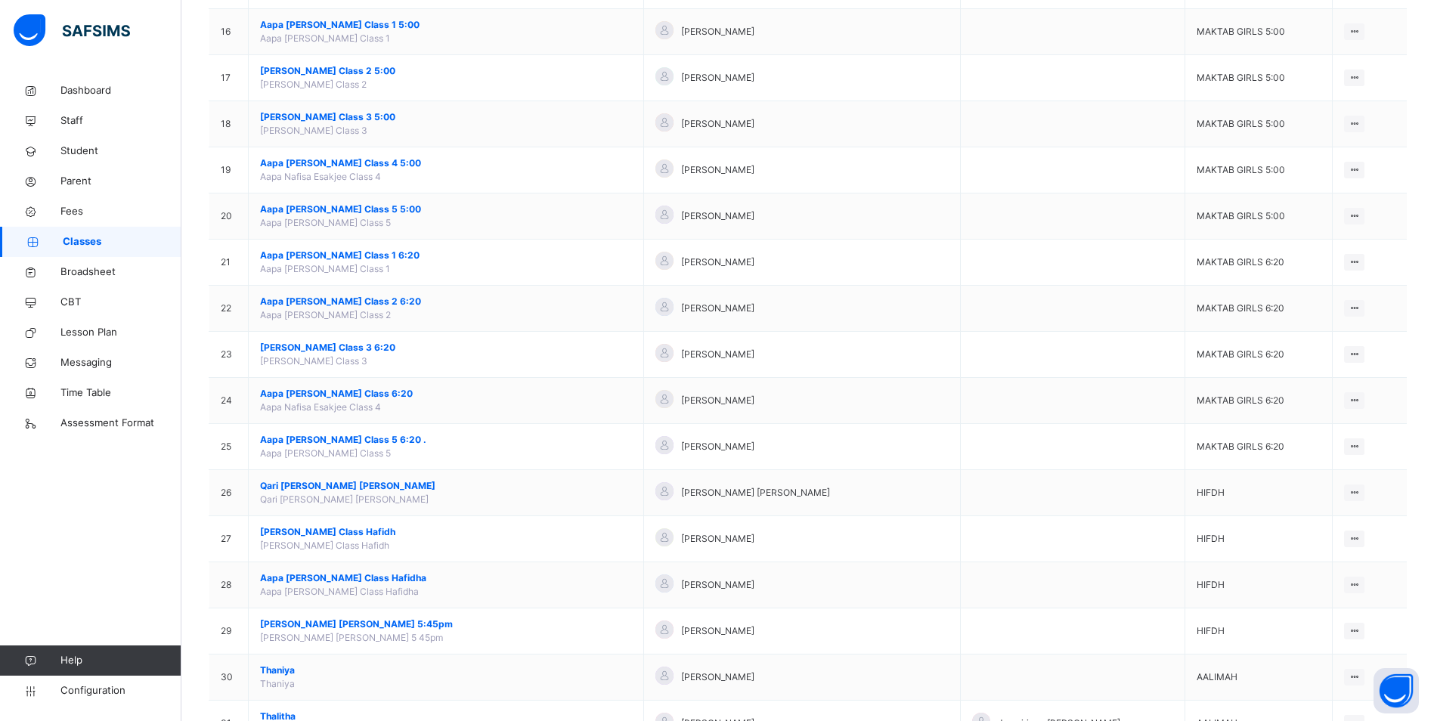
scroll to position [907, 0]
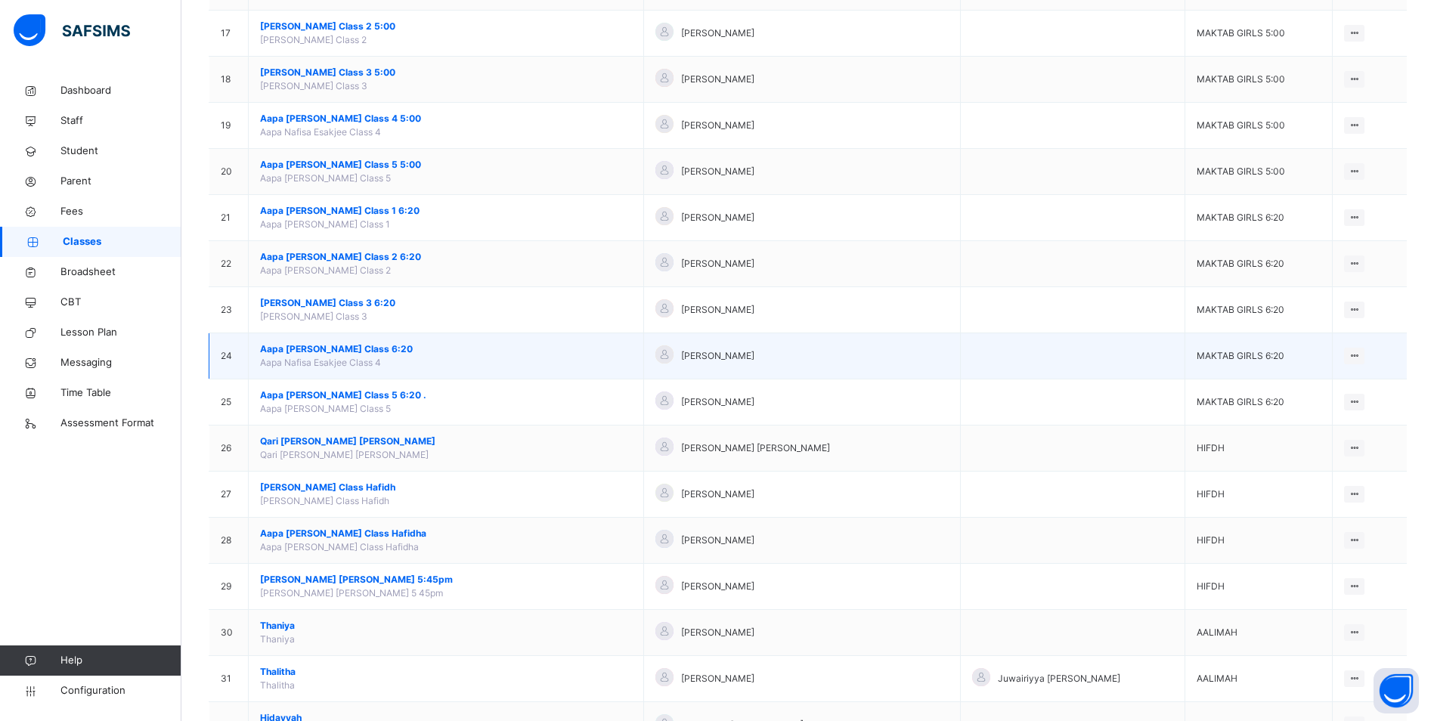
click at [361, 346] on span "Aapa [PERSON_NAME] Class 6:20" at bounding box center [446, 349] width 372 height 14
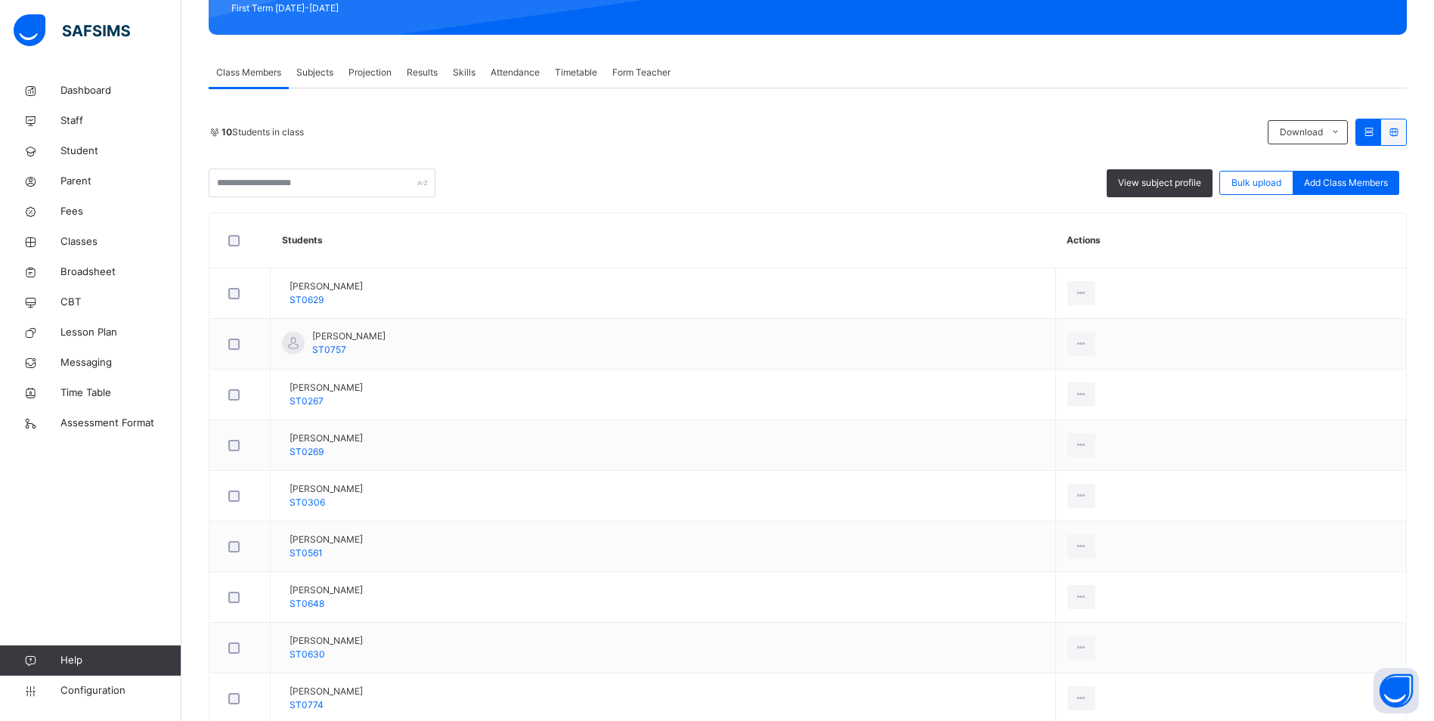
scroll to position [364, 0]
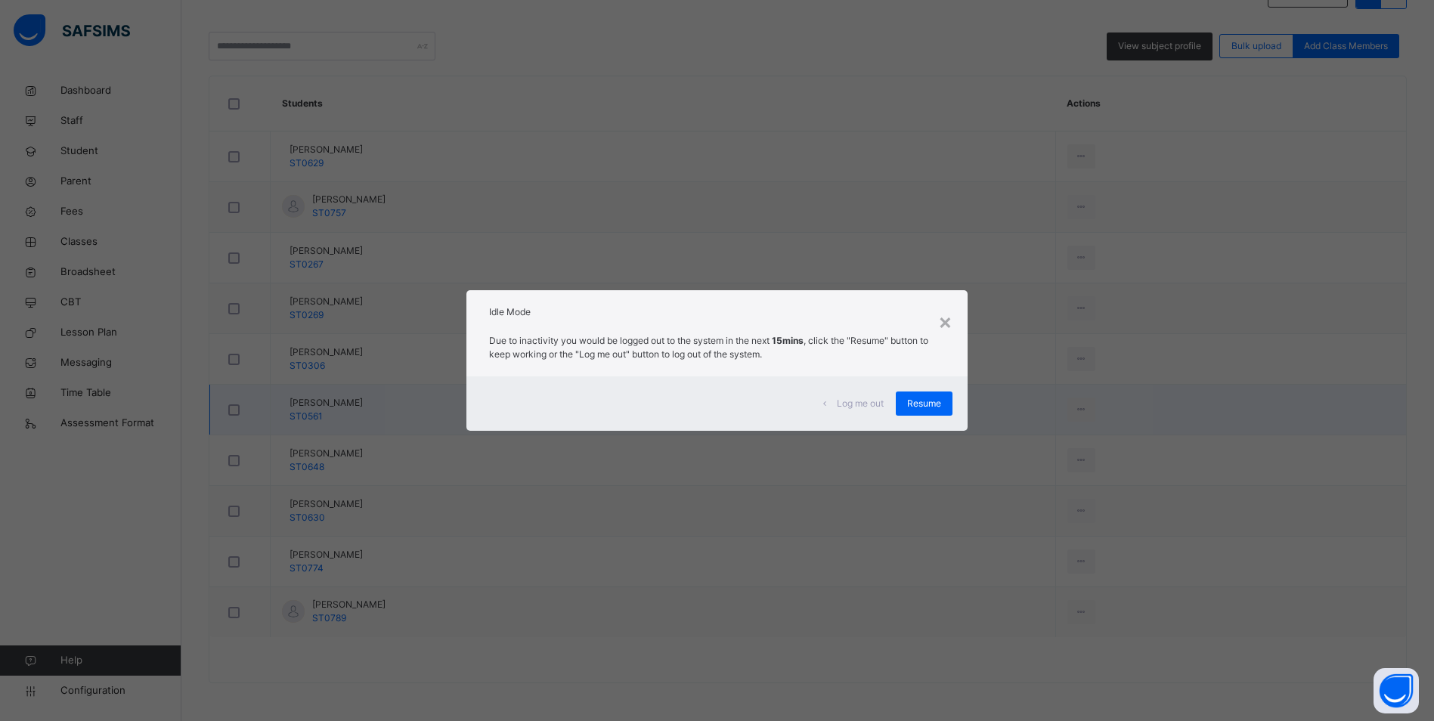
drag, startPoint x: 922, startPoint y: 398, endPoint x: 869, endPoint y: 398, distance: 52.9
click at [922, 398] on span "Resume" at bounding box center [924, 404] width 34 height 14
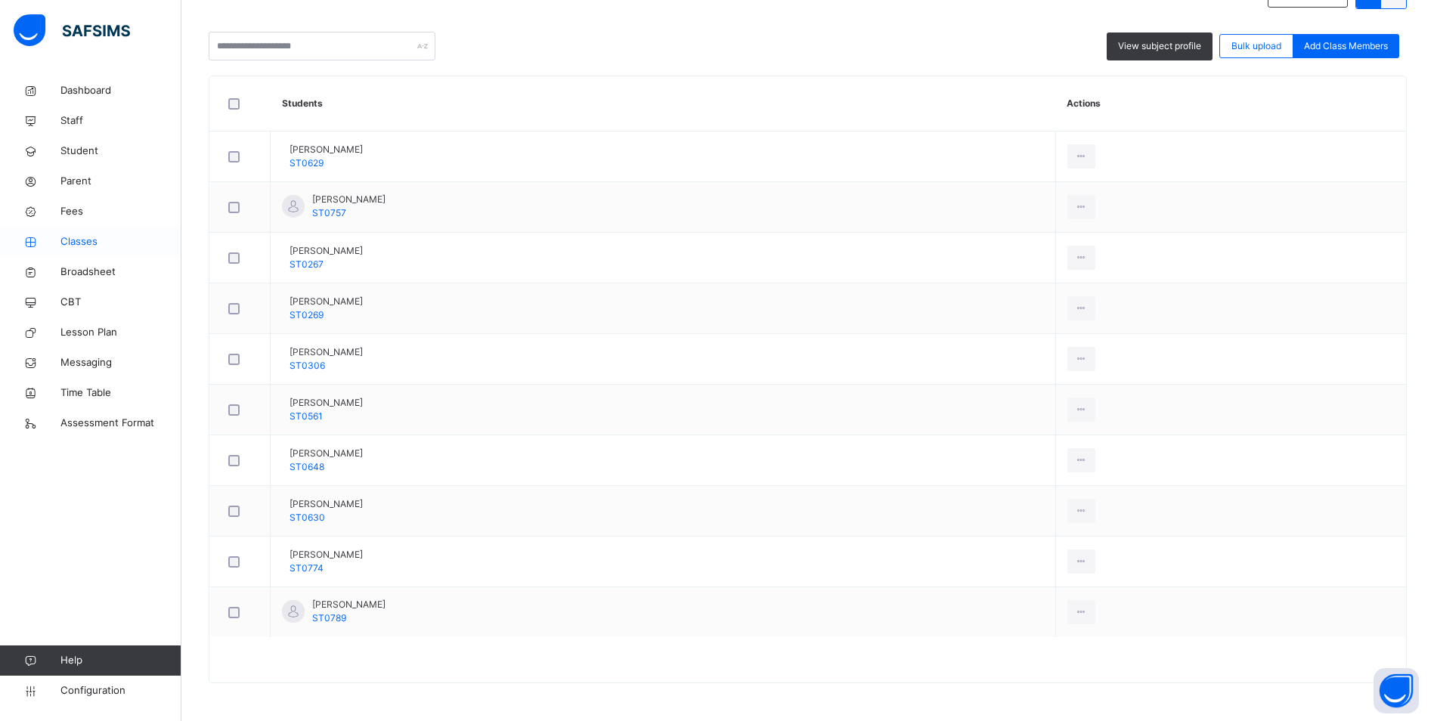
click at [91, 240] on span "Classes" at bounding box center [120, 241] width 121 height 15
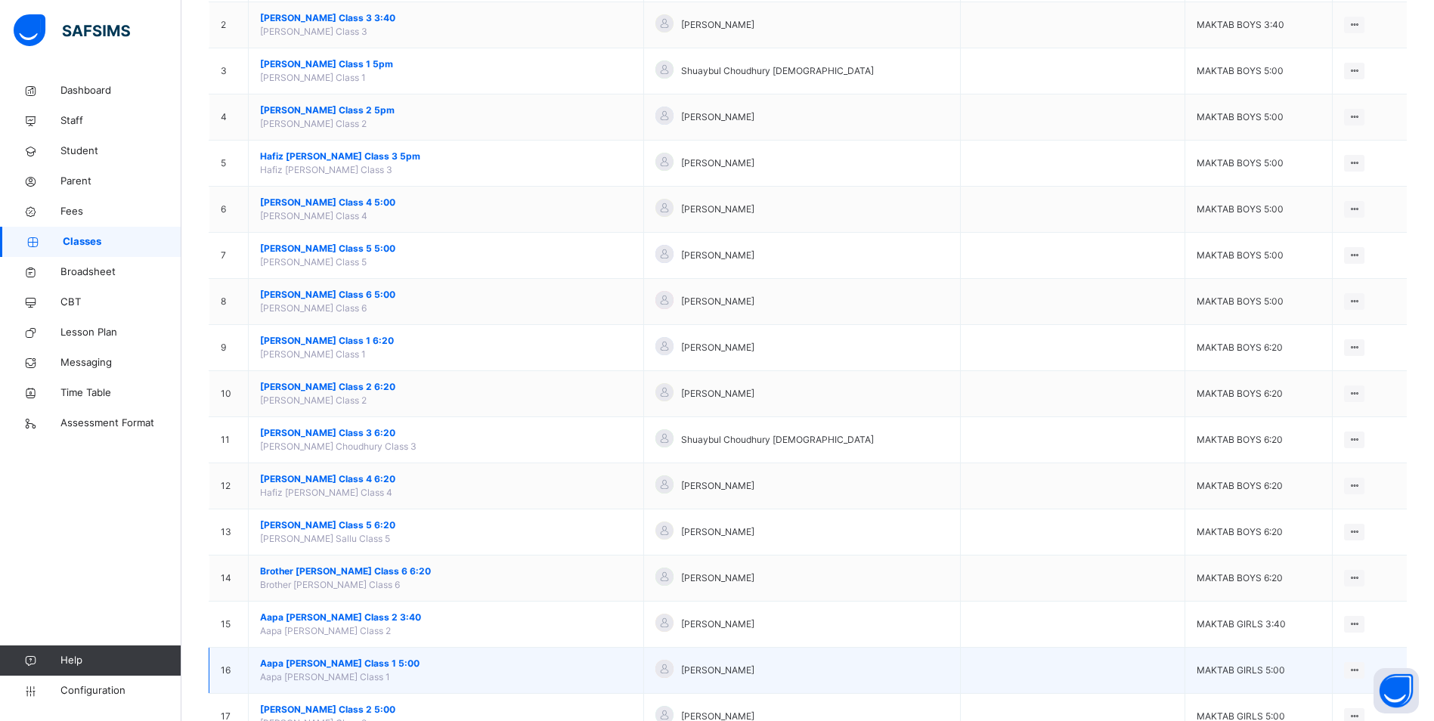
scroll to position [227, 0]
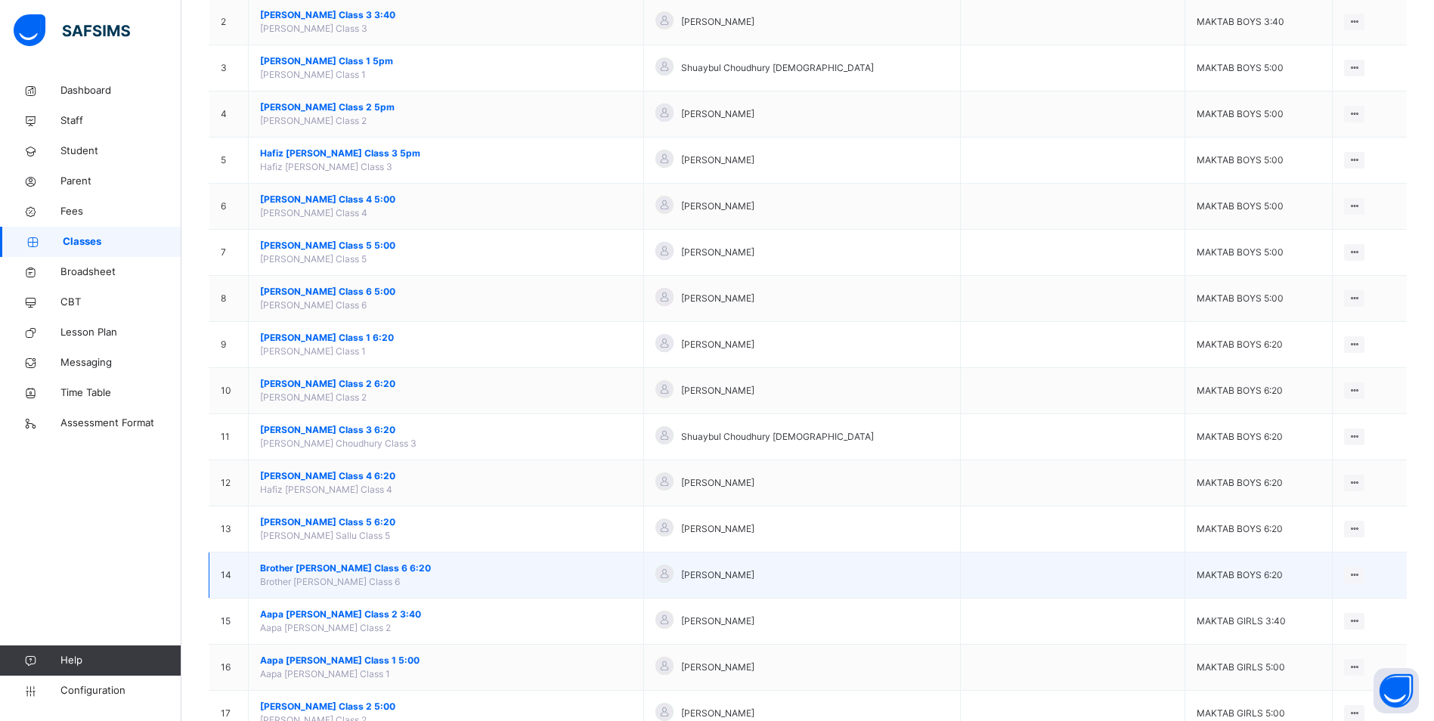
click at [367, 567] on span "Brother [PERSON_NAME] Class 6 6:20" at bounding box center [446, 569] width 372 height 14
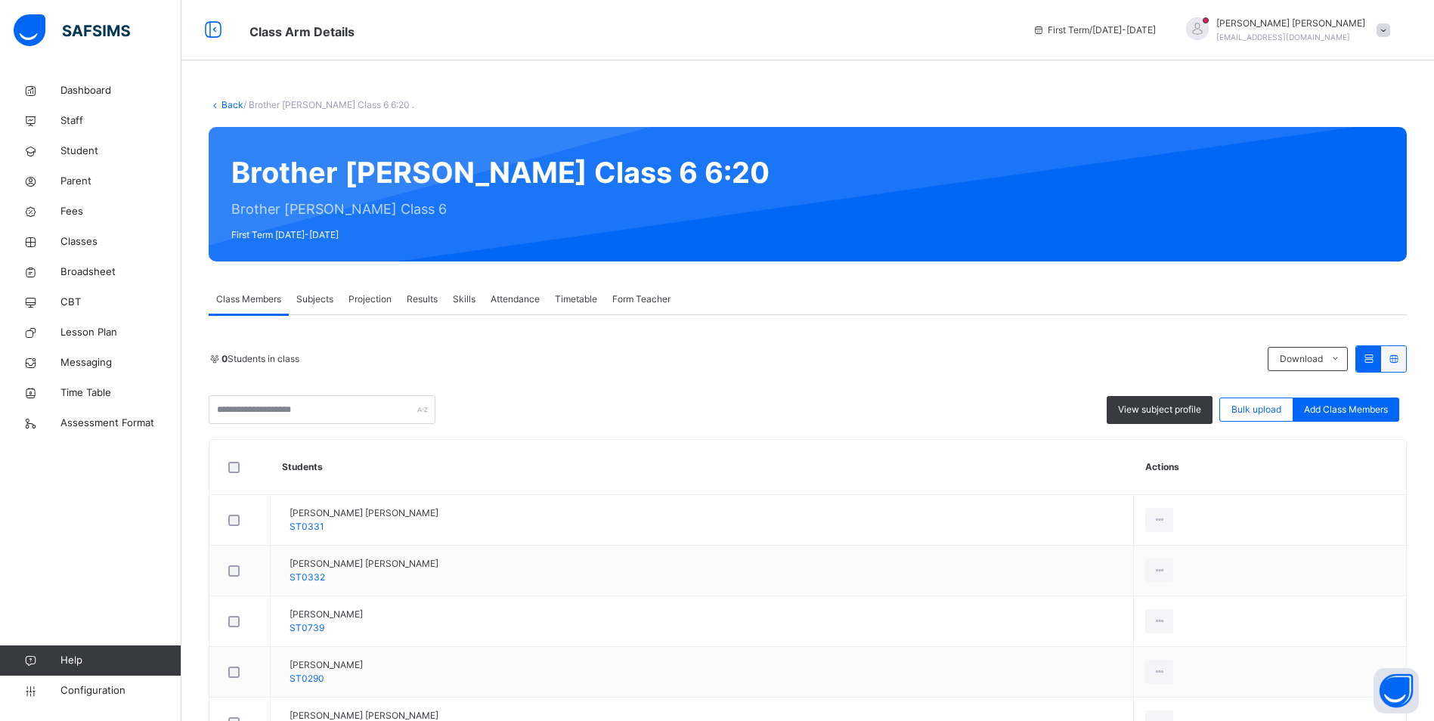
click at [531, 304] on span "Attendance" at bounding box center [515, 300] width 49 height 14
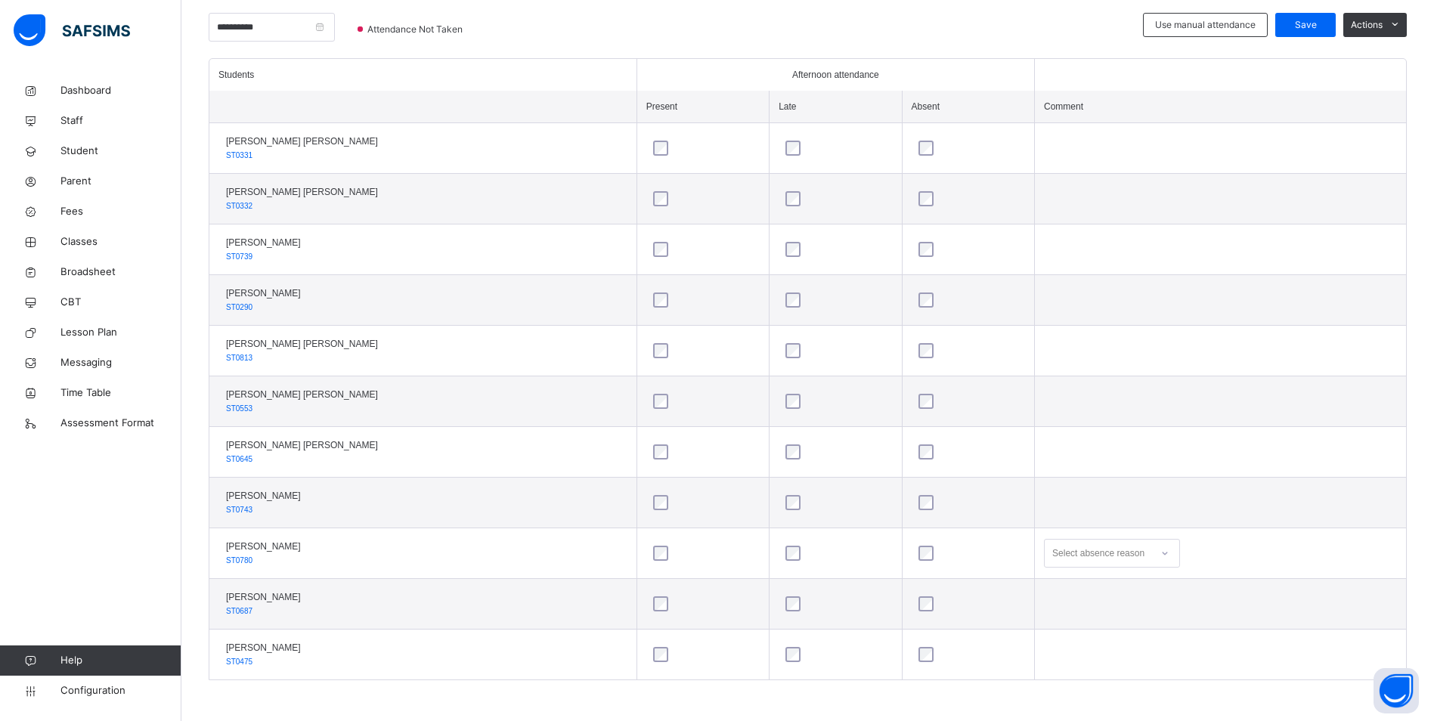
scroll to position [376, 0]
click at [779, 459] on div at bounding box center [835, 451] width 113 height 32
click at [1324, 23] on span "Save" at bounding box center [1306, 24] width 38 height 14
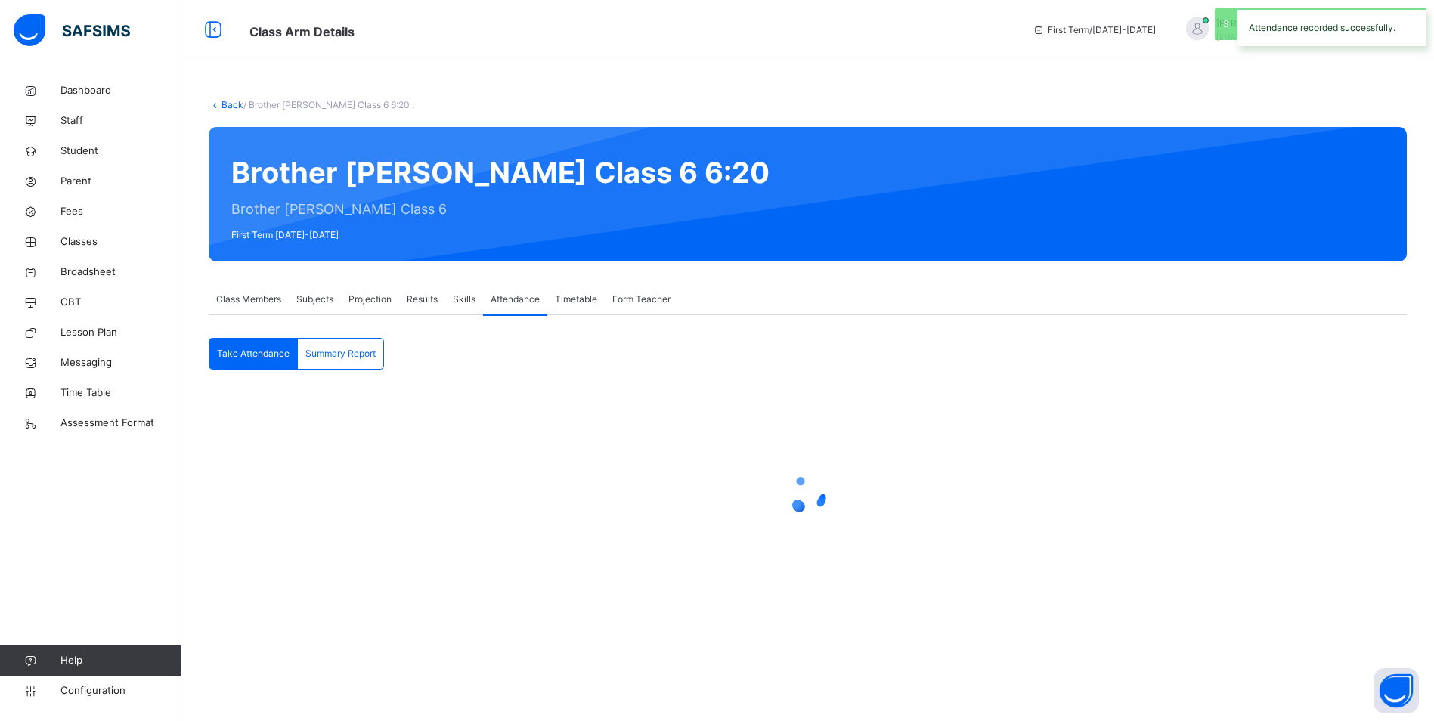
scroll to position [0, 0]
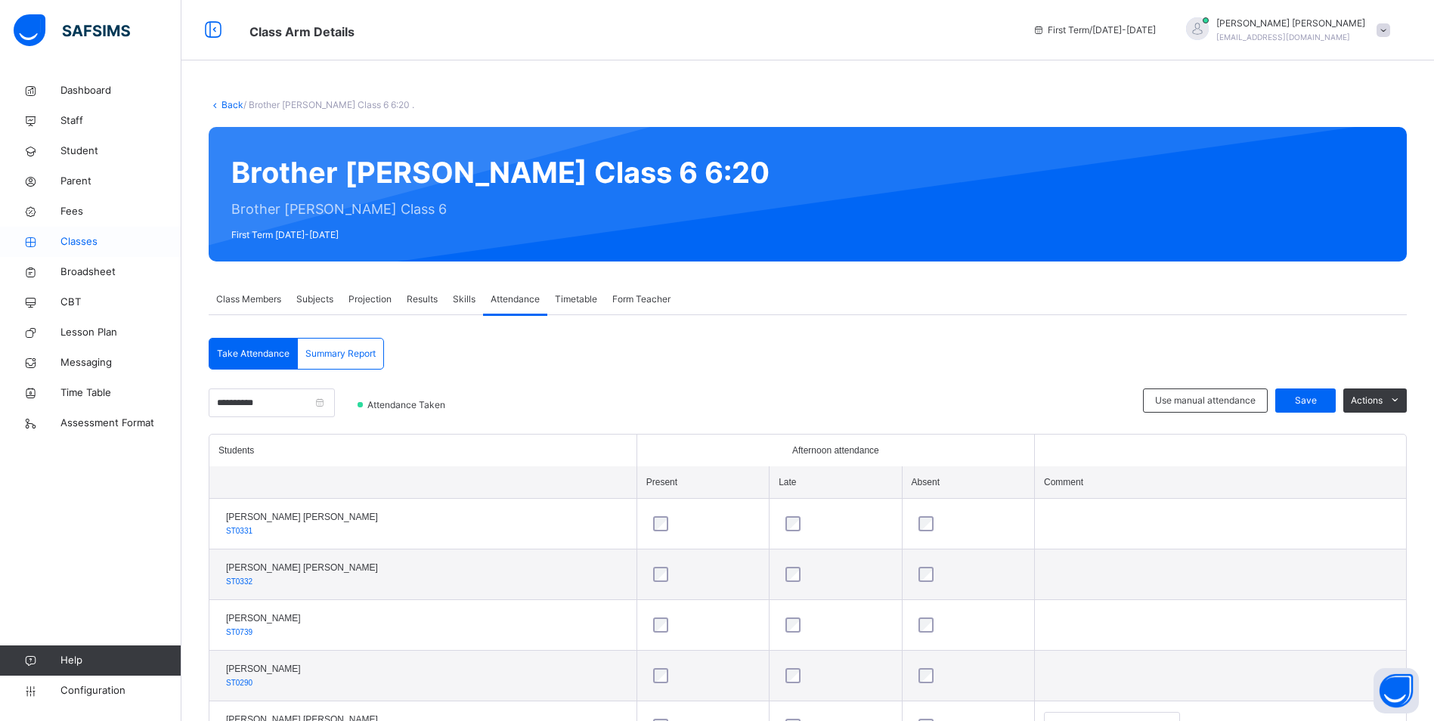
click at [84, 237] on span "Classes" at bounding box center [120, 241] width 121 height 15
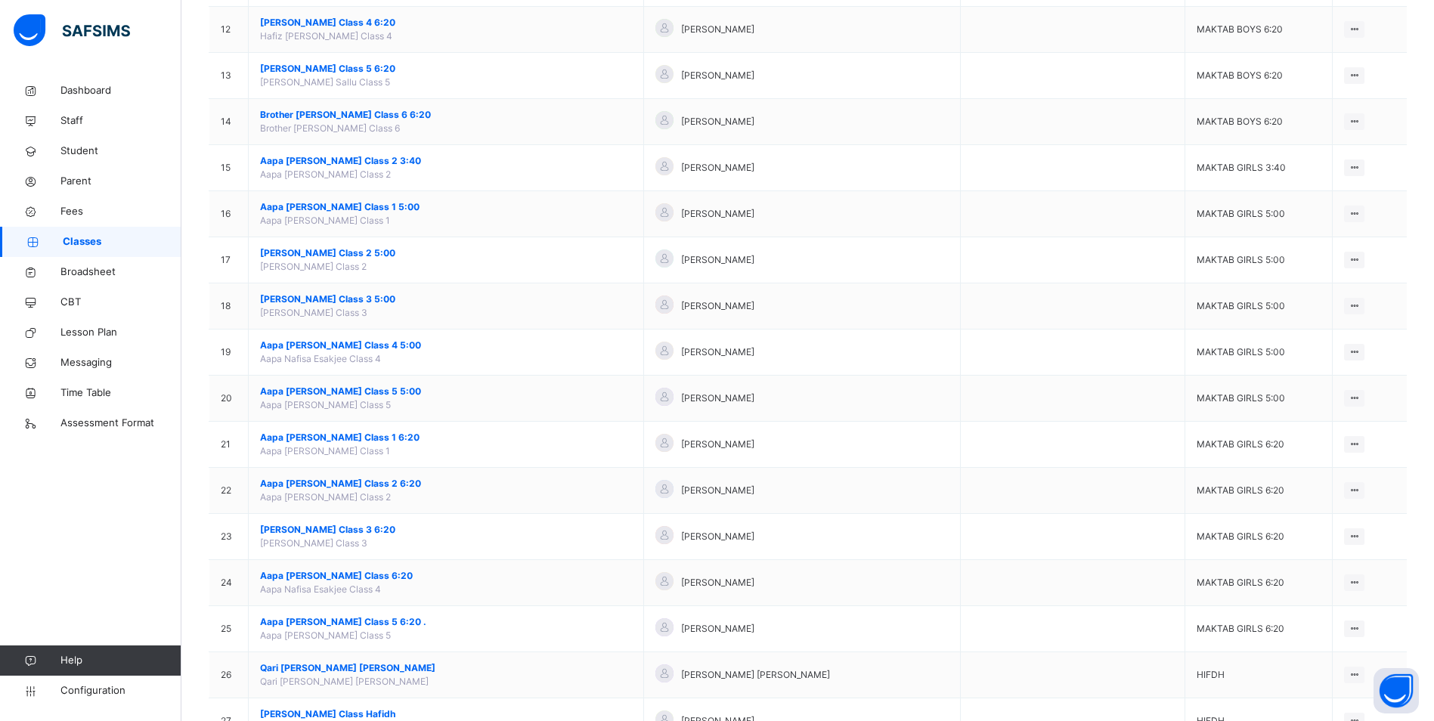
scroll to position [1058, 0]
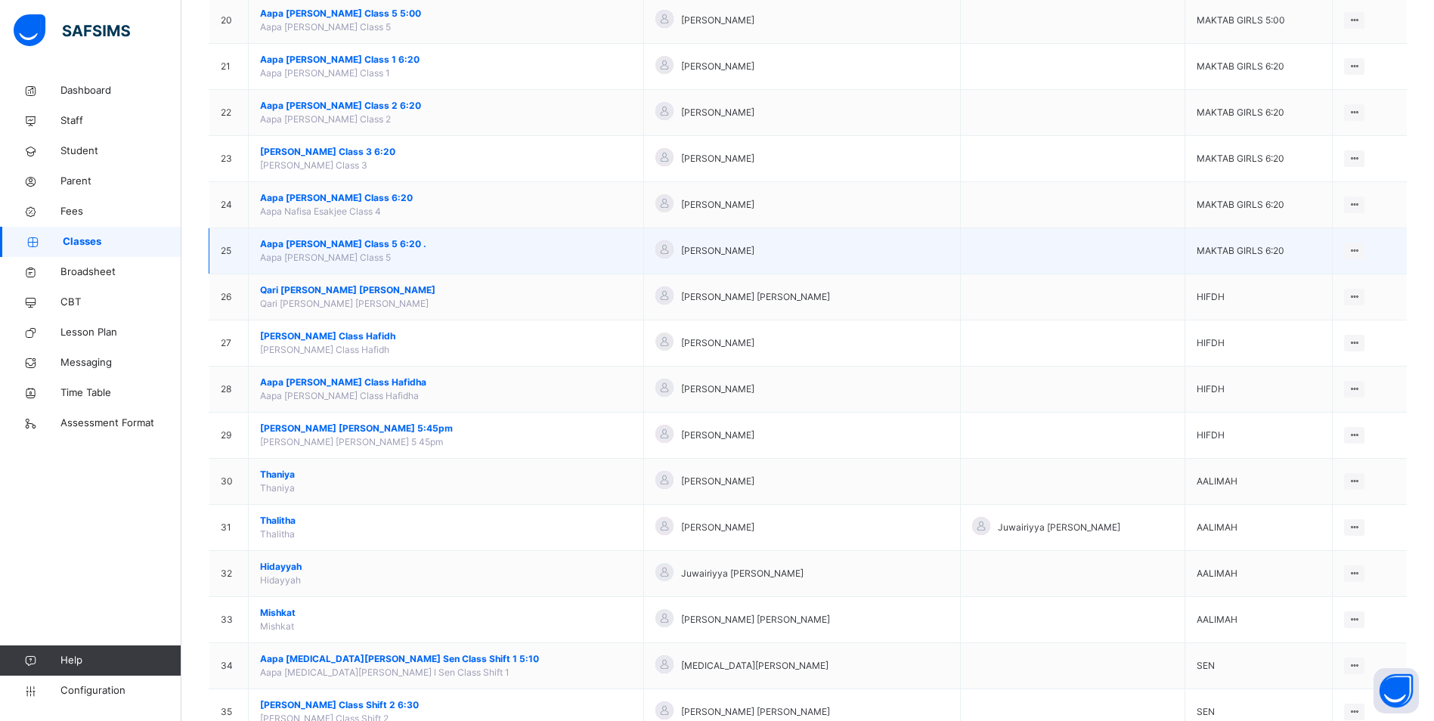
click at [345, 243] on span "Aapa [PERSON_NAME] Class 5 6:20 ." at bounding box center [446, 244] width 372 height 14
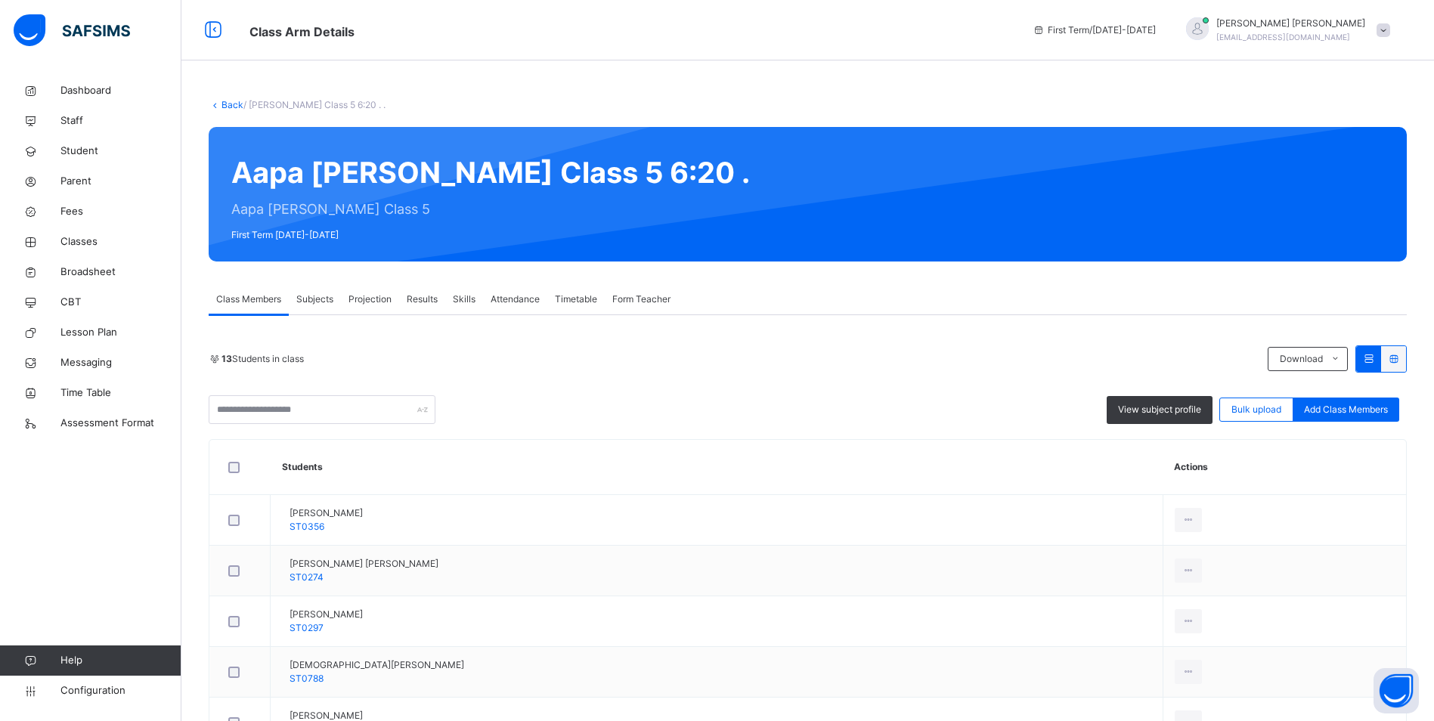
click at [530, 299] on span "Attendance" at bounding box center [515, 300] width 49 height 14
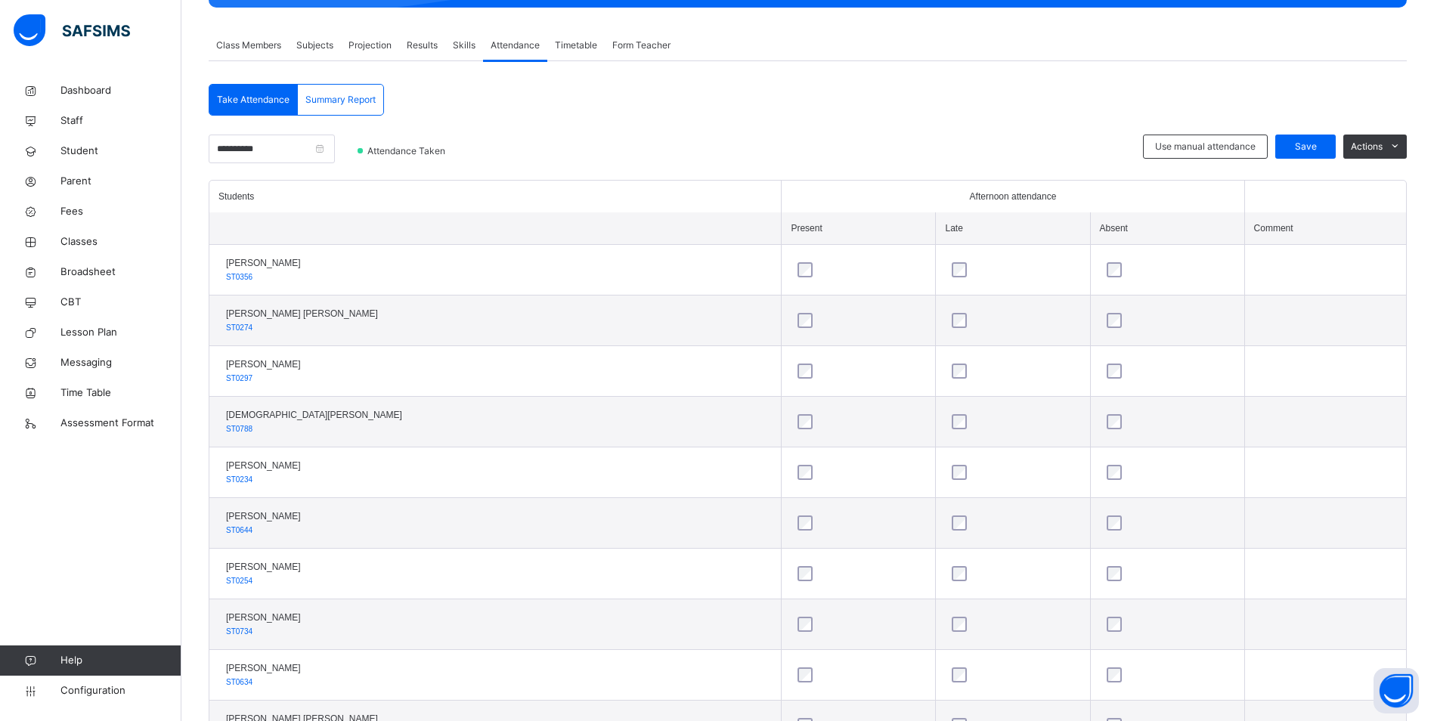
scroll to position [251, 0]
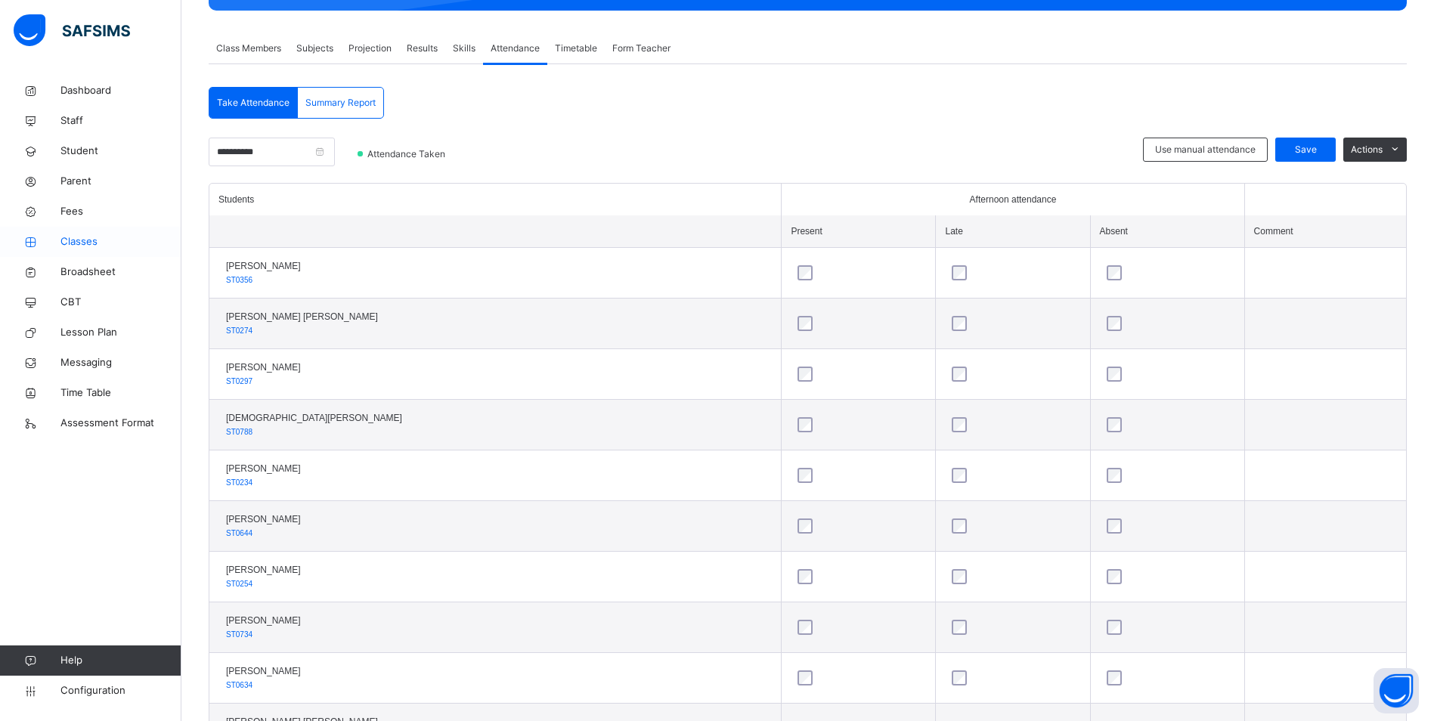
click at [75, 237] on span "Classes" at bounding box center [120, 241] width 121 height 15
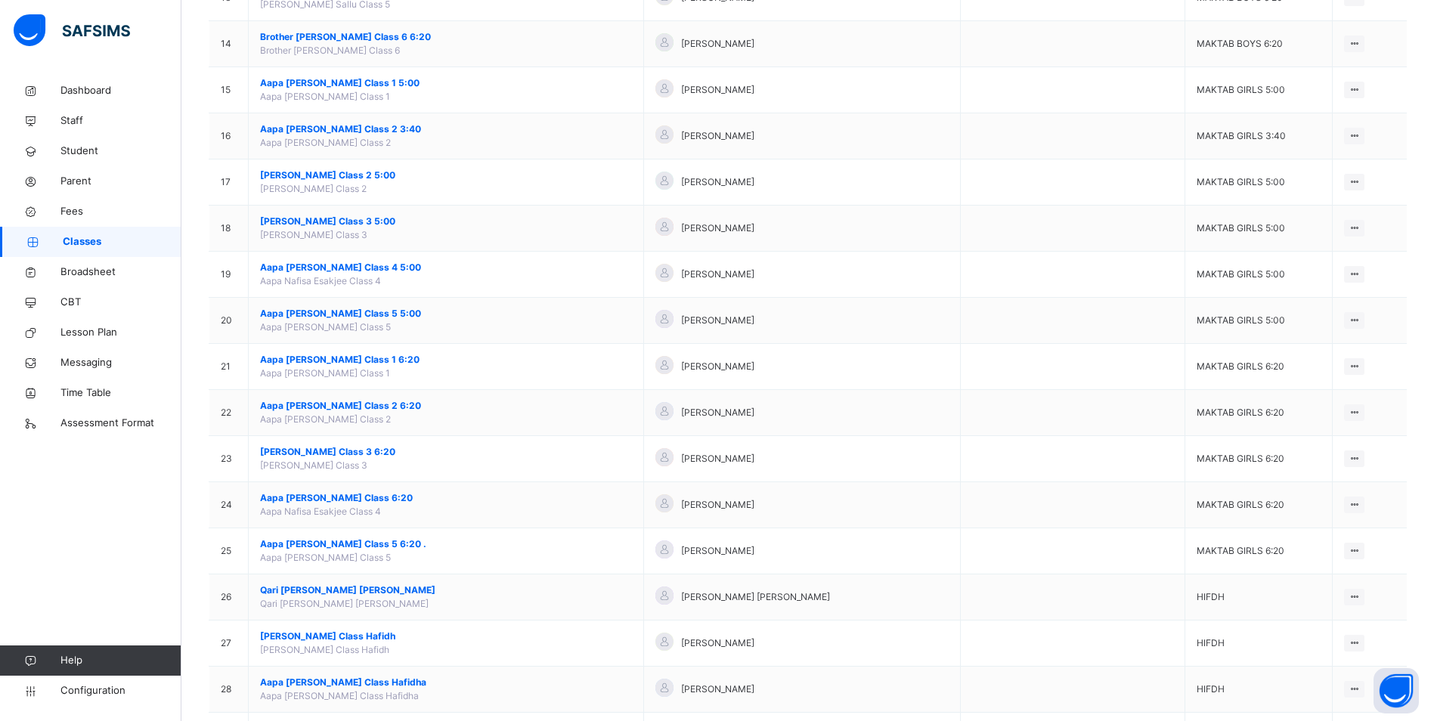
scroll to position [907, 0]
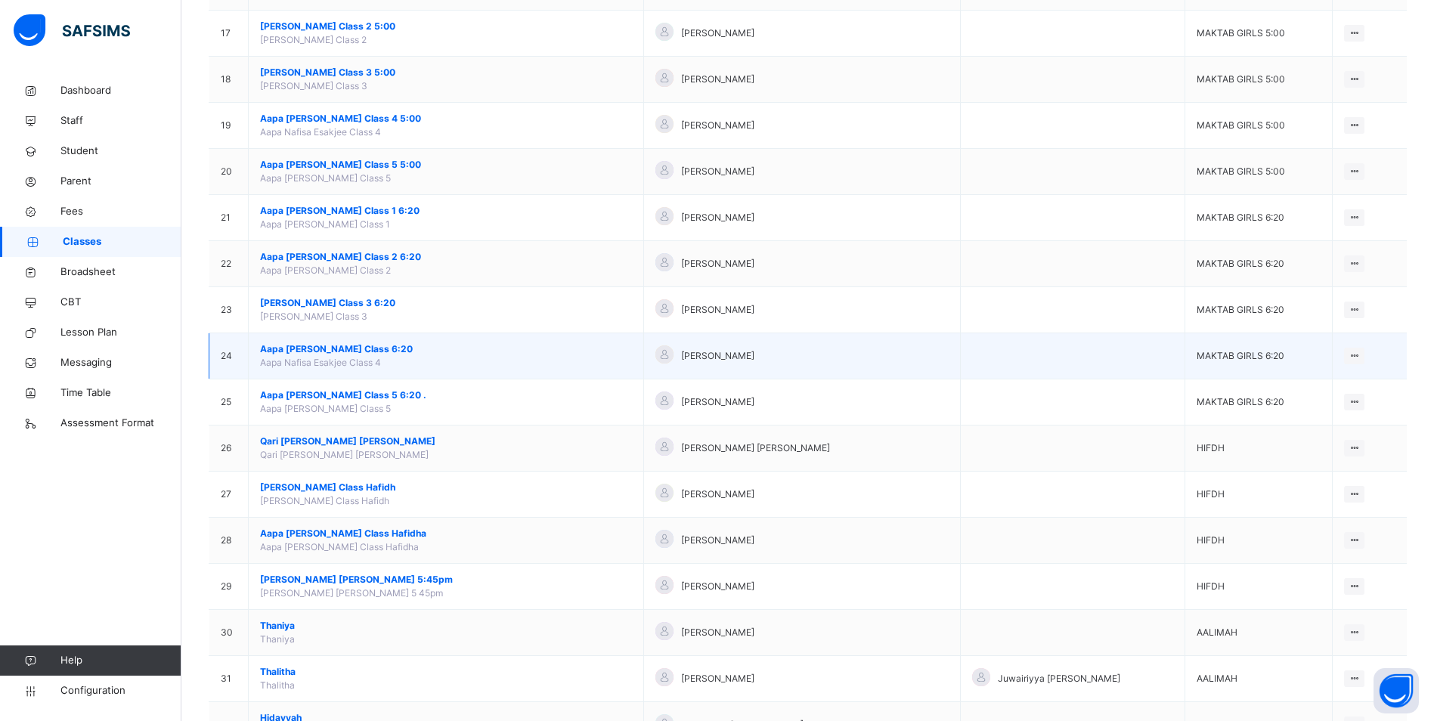
click at [374, 352] on span "Aapa [PERSON_NAME] Class 6:20" at bounding box center [446, 349] width 372 height 14
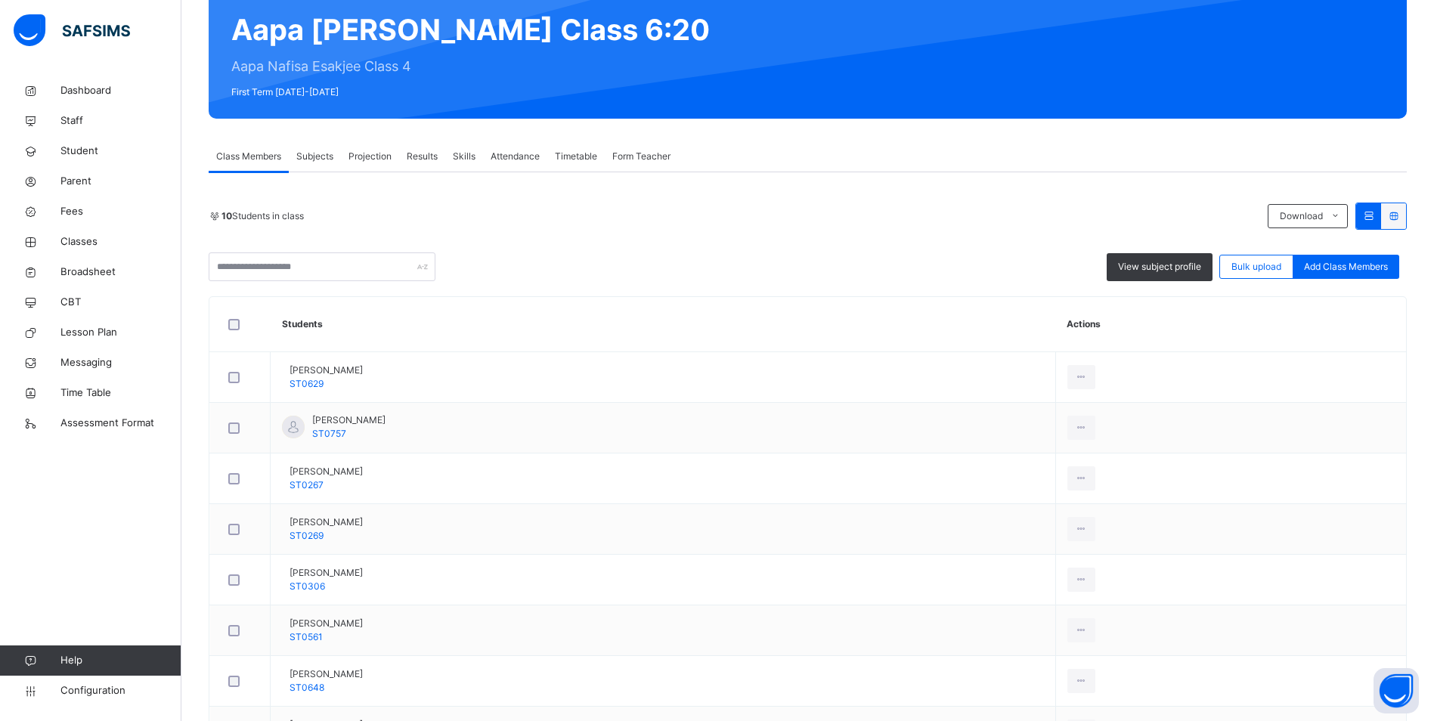
scroll to position [137, 0]
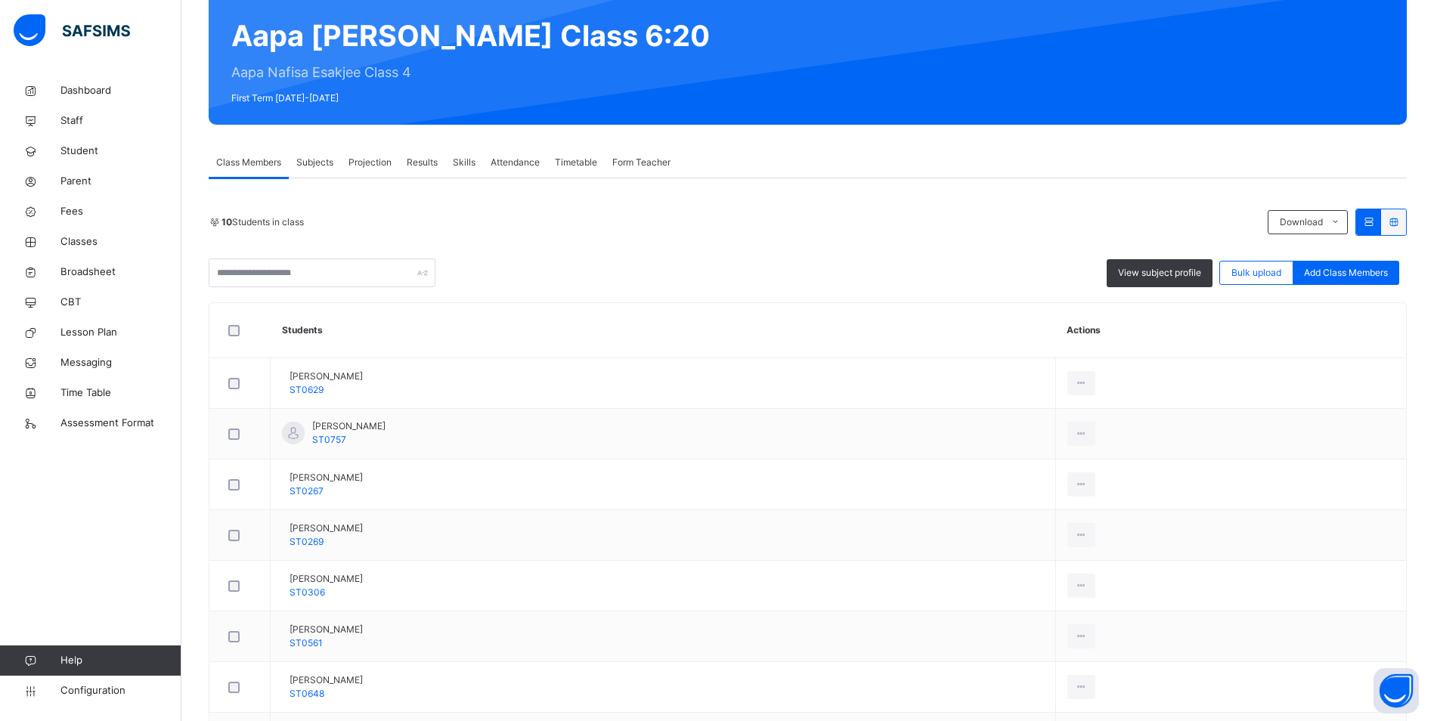
click at [516, 164] on span "Attendance" at bounding box center [515, 163] width 49 height 14
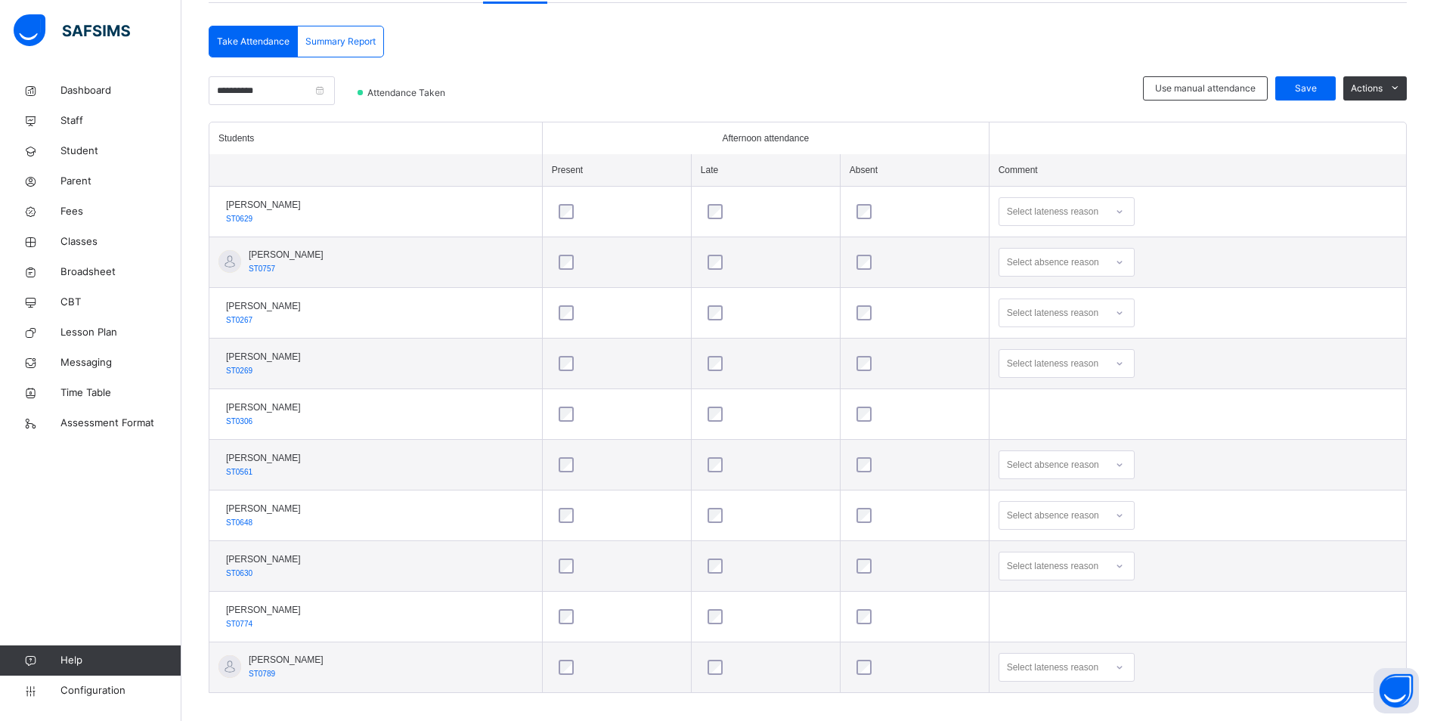
scroll to position [326, 0]
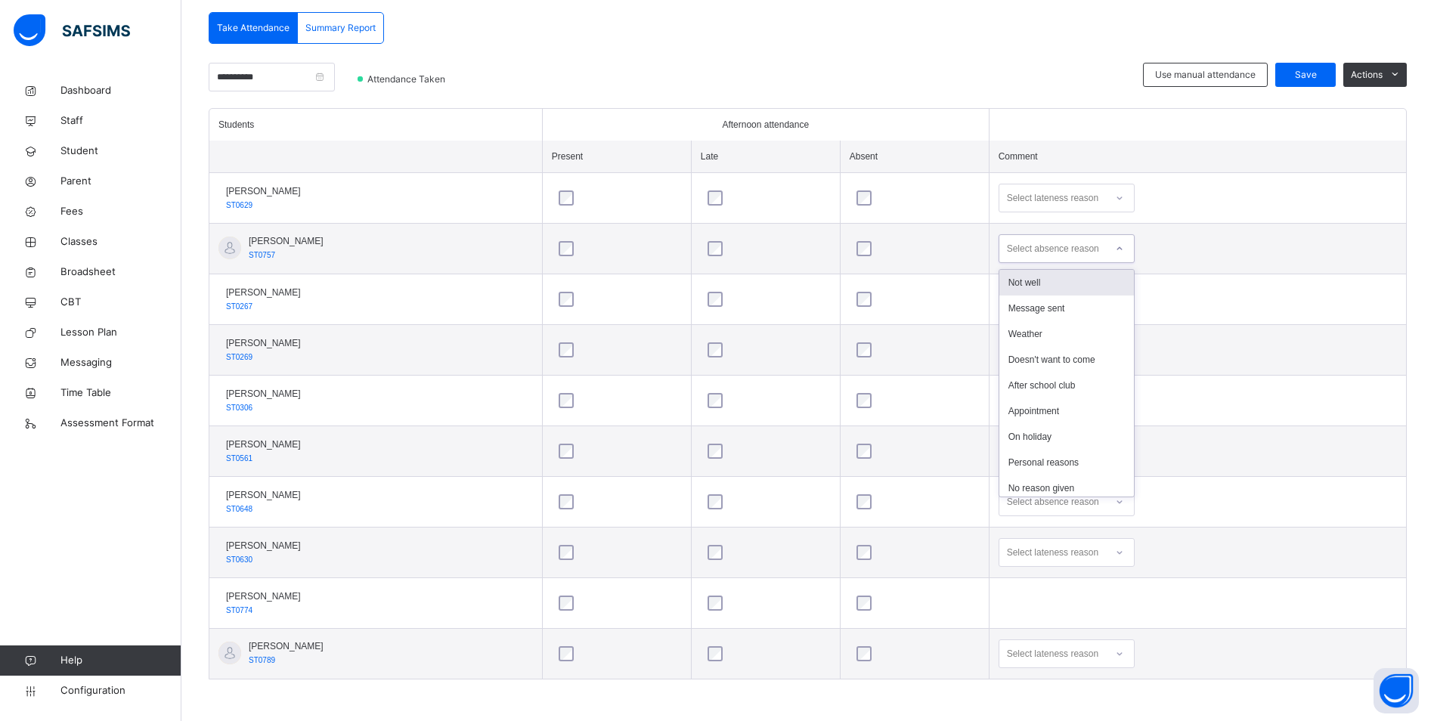
click at [1120, 252] on icon at bounding box center [1119, 248] width 9 height 15
click at [1070, 289] on div "Not well" at bounding box center [1066, 283] width 135 height 26
click at [1123, 449] on icon at bounding box center [1119, 451] width 9 height 15
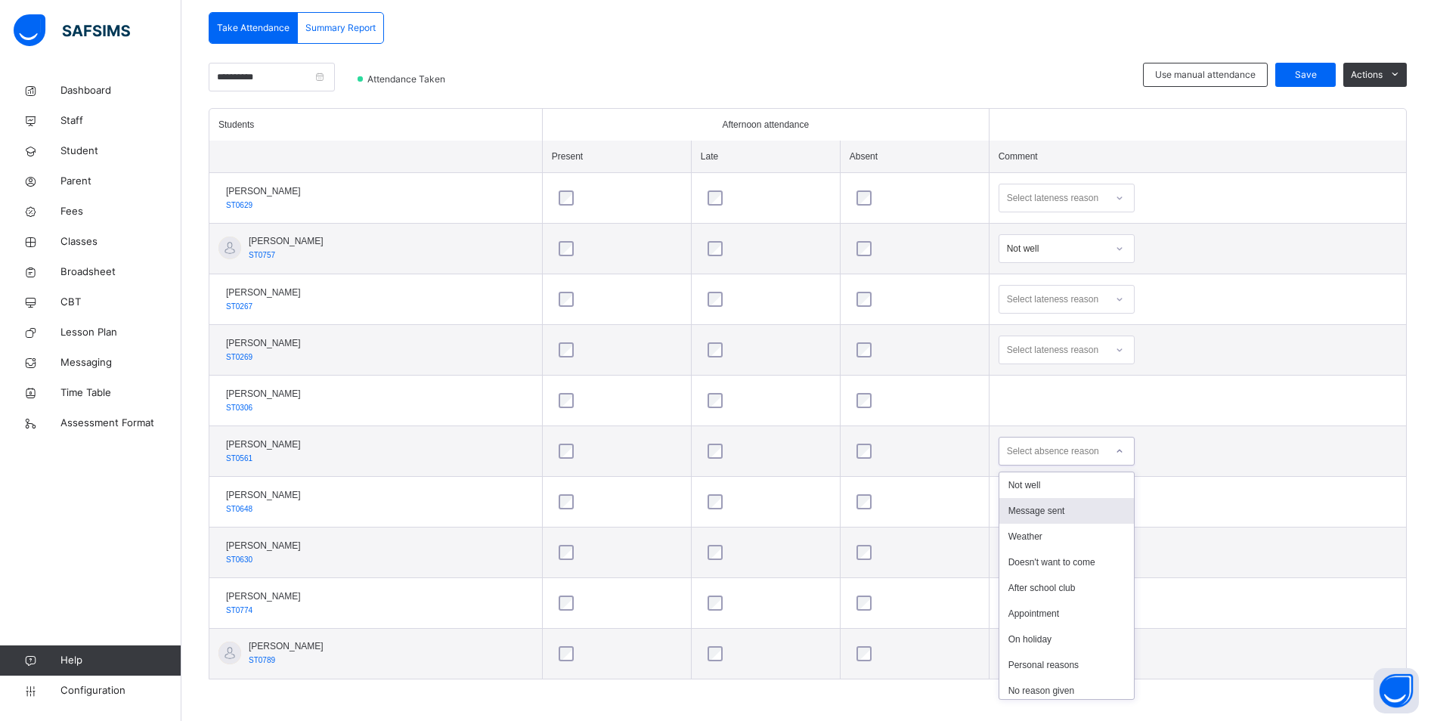
click at [1070, 507] on div "Message sent" at bounding box center [1066, 511] width 135 height 26
drag, startPoint x: 1119, startPoint y: 499, endPoint x: 1101, endPoint y: 522, distance: 28.6
click at [1119, 499] on icon at bounding box center [1119, 501] width 9 height 15
click at [1066, 539] on div "Not well" at bounding box center [1066, 536] width 135 height 26
click at [1314, 73] on span "Save" at bounding box center [1306, 75] width 38 height 14
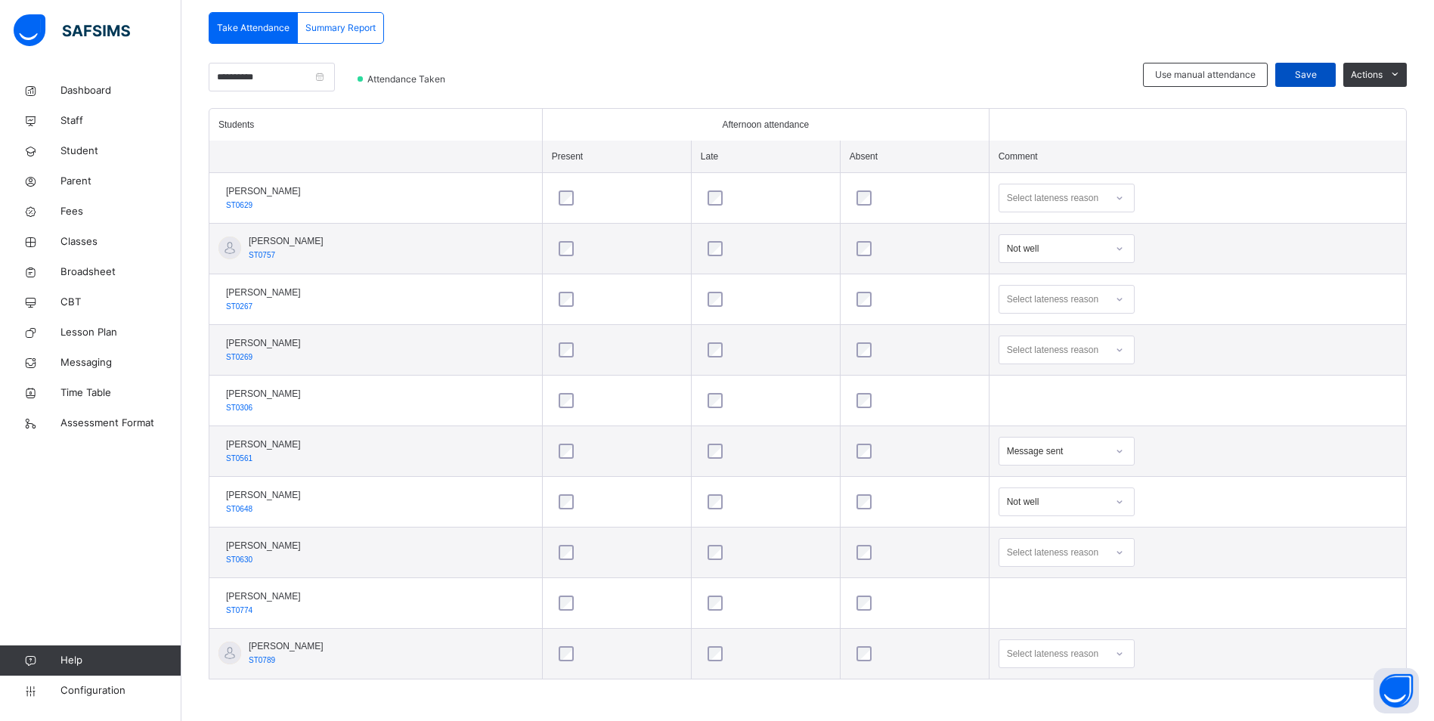
click at [1311, 75] on span "Save" at bounding box center [1306, 75] width 38 height 14
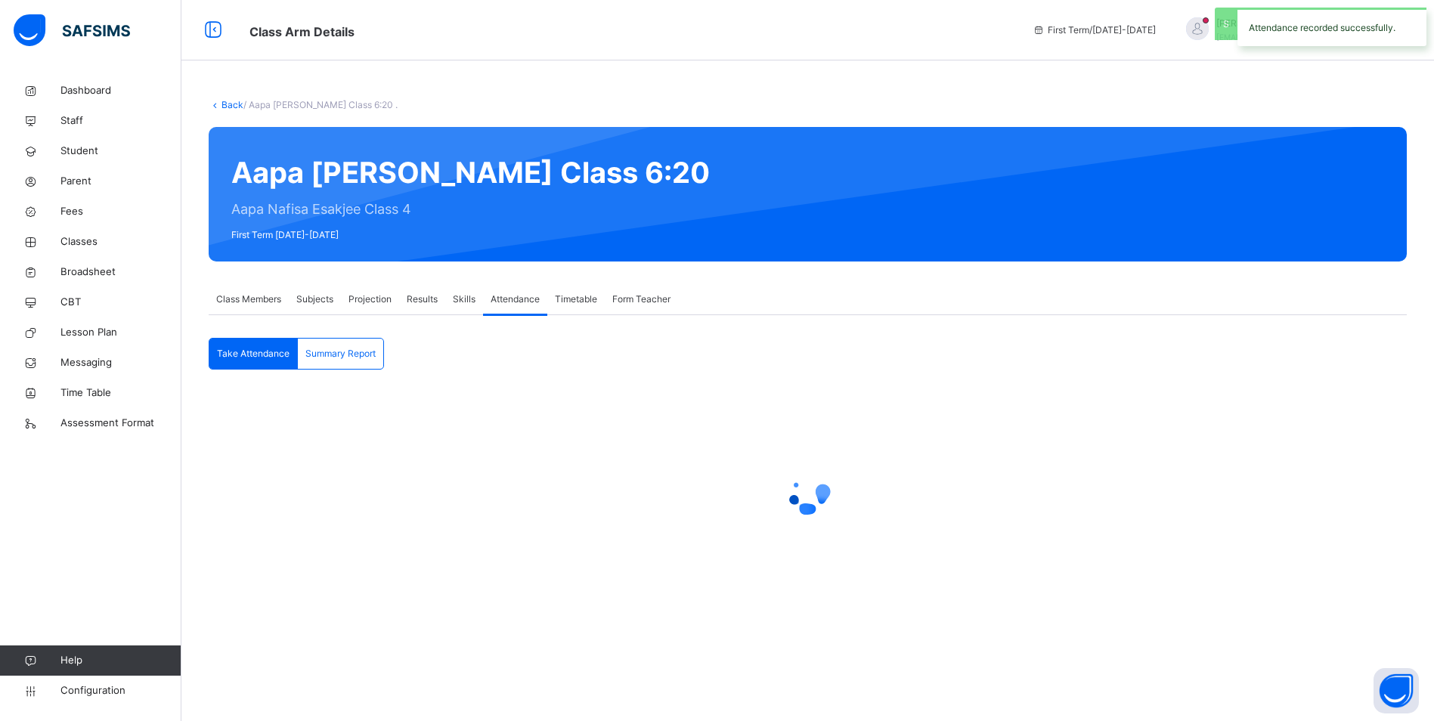
scroll to position [0, 0]
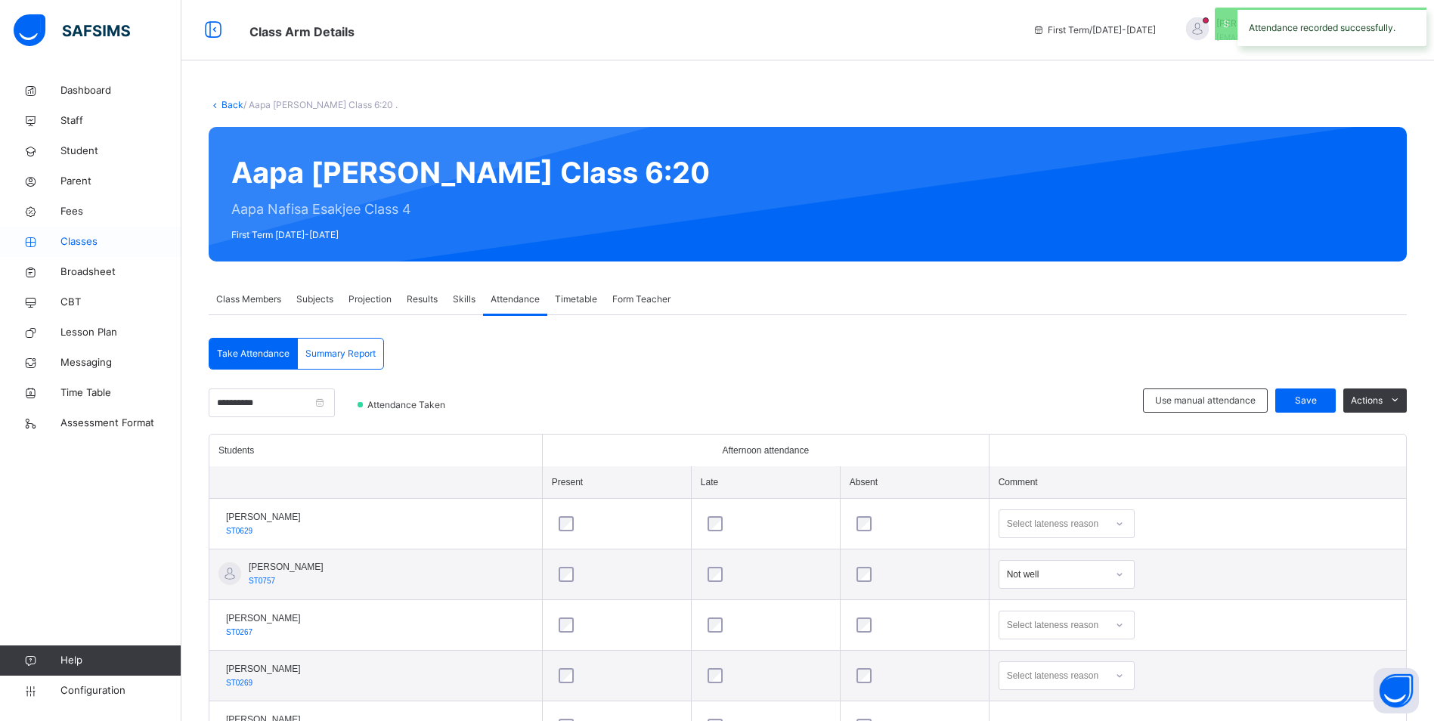
click at [88, 235] on span "Classes" at bounding box center [120, 241] width 121 height 15
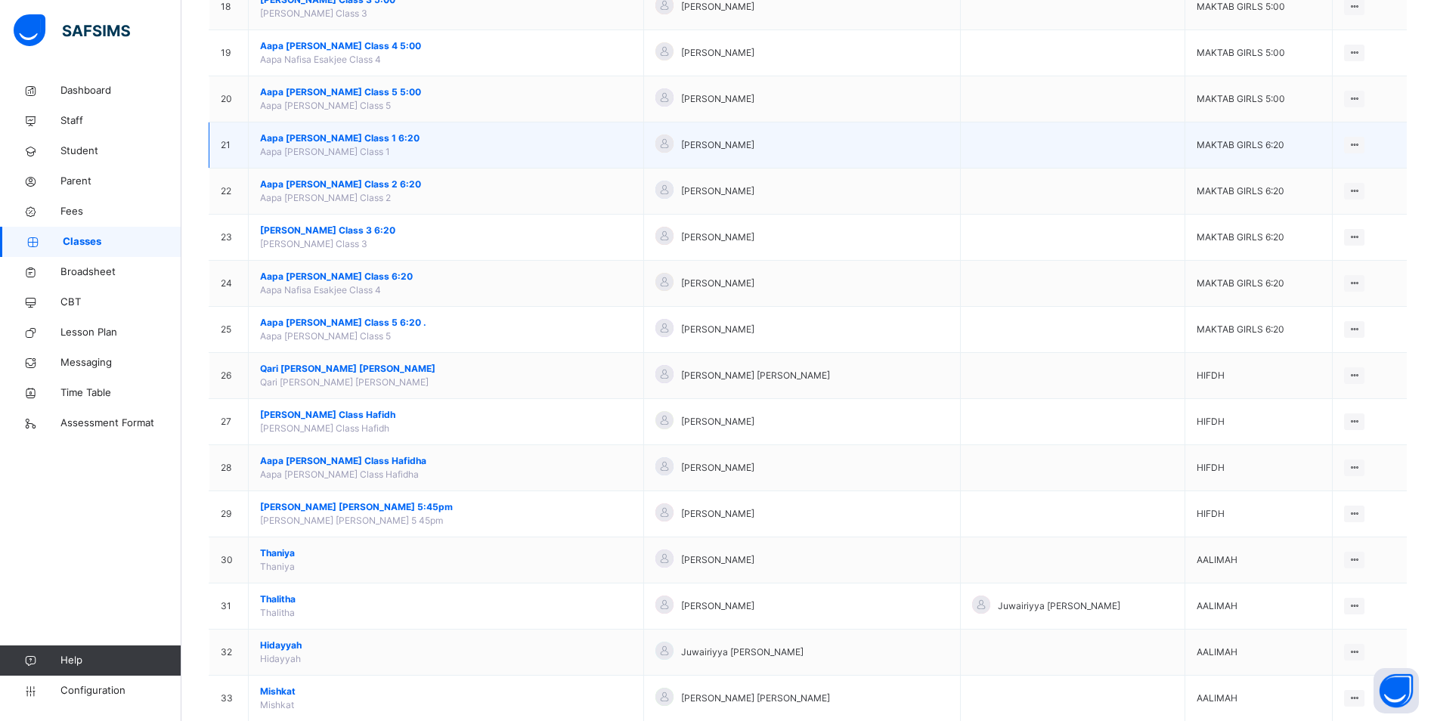
scroll to position [983, 0]
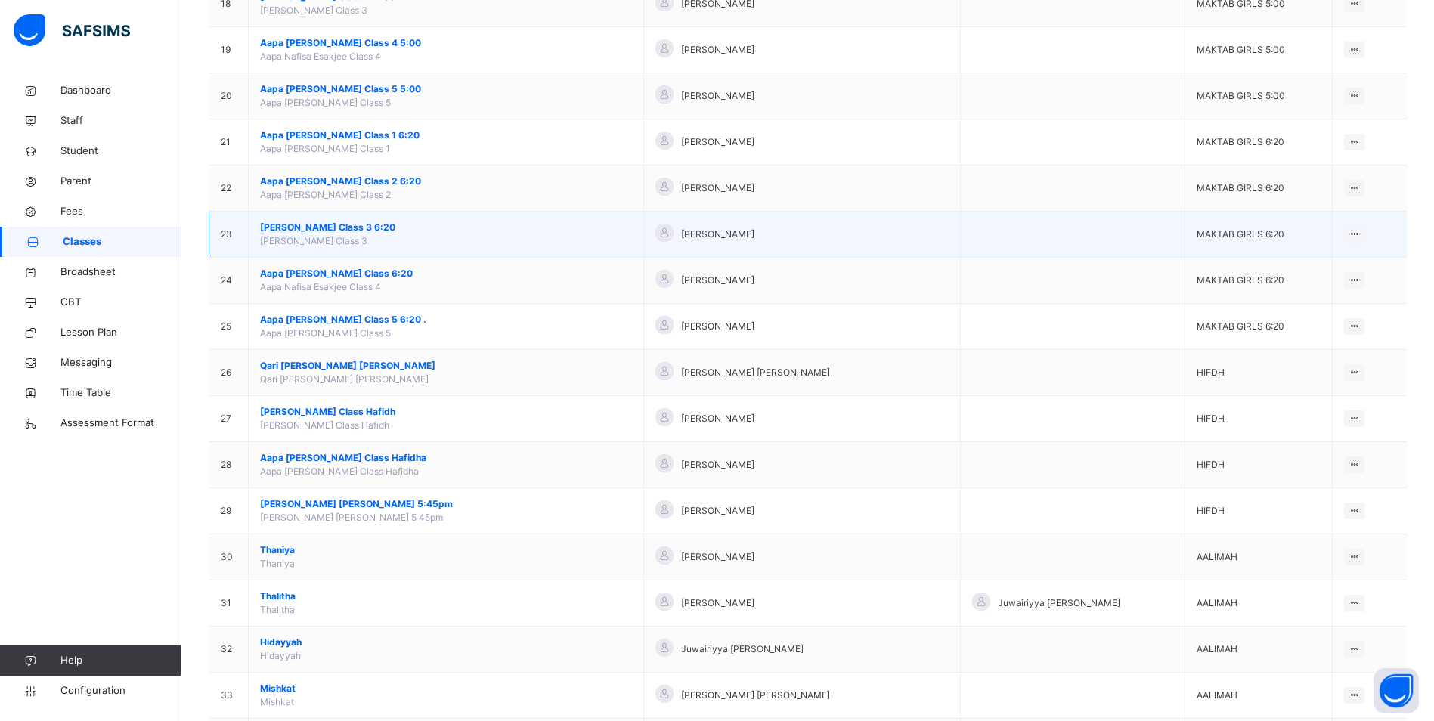
click at [360, 221] on span "[PERSON_NAME] Class 3 6:20" at bounding box center [446, 228] width 372 height 14
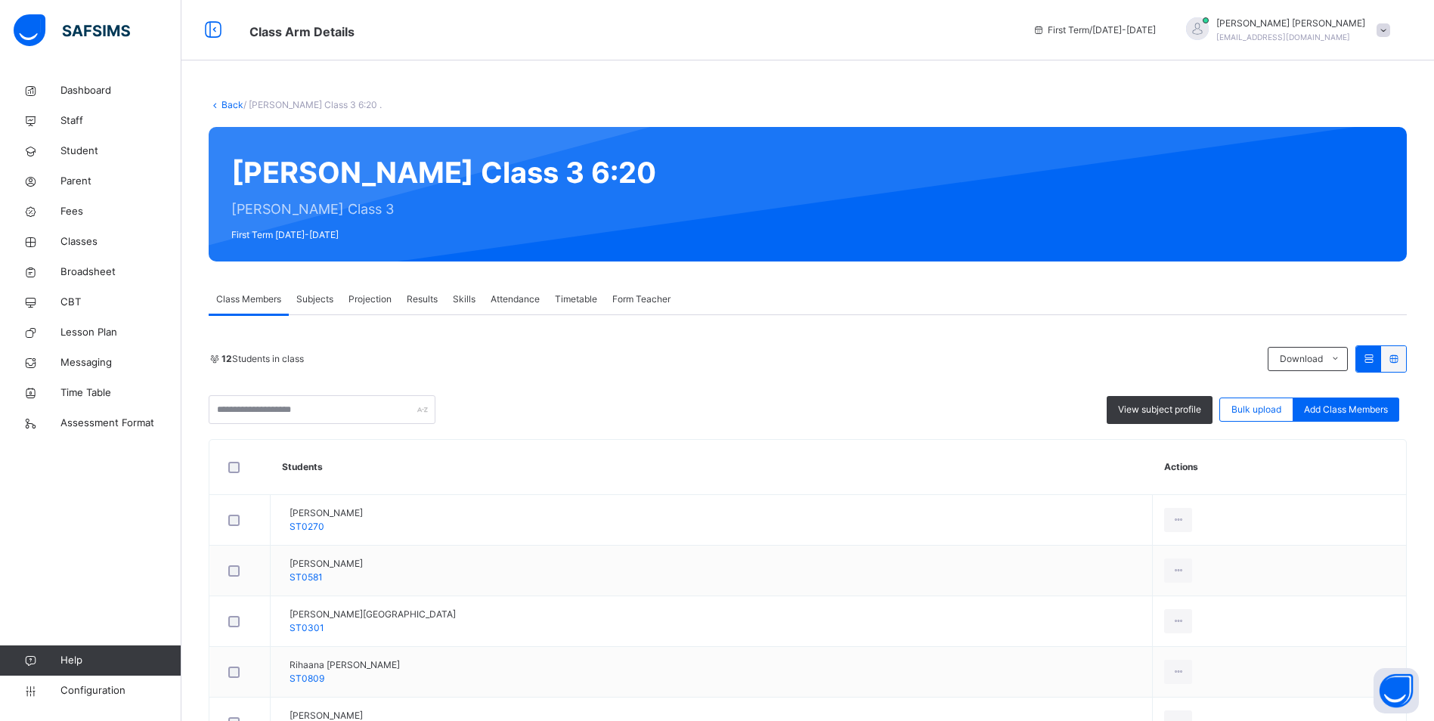
click at [520, 292] on div "Attendance" at bounding box center [515, 299] width 64 height 30
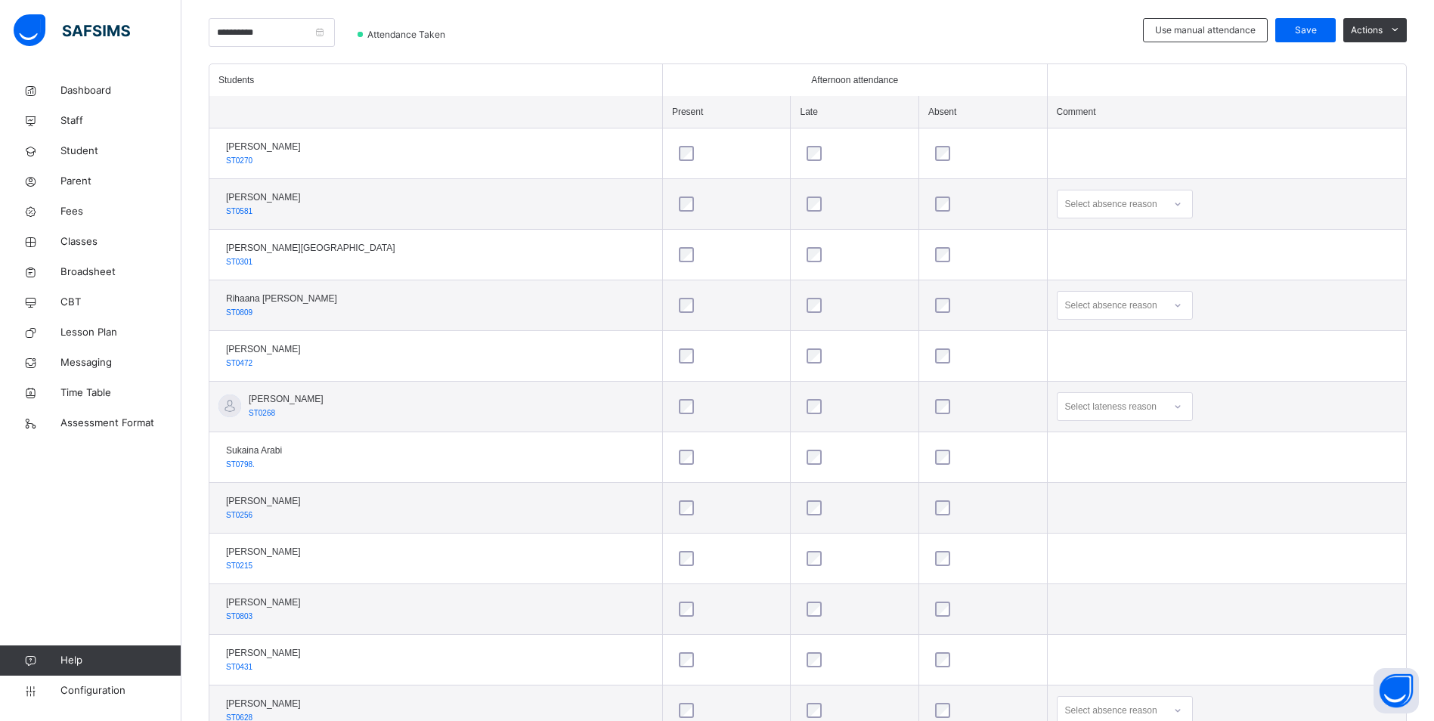
scroll to position [427, 0]
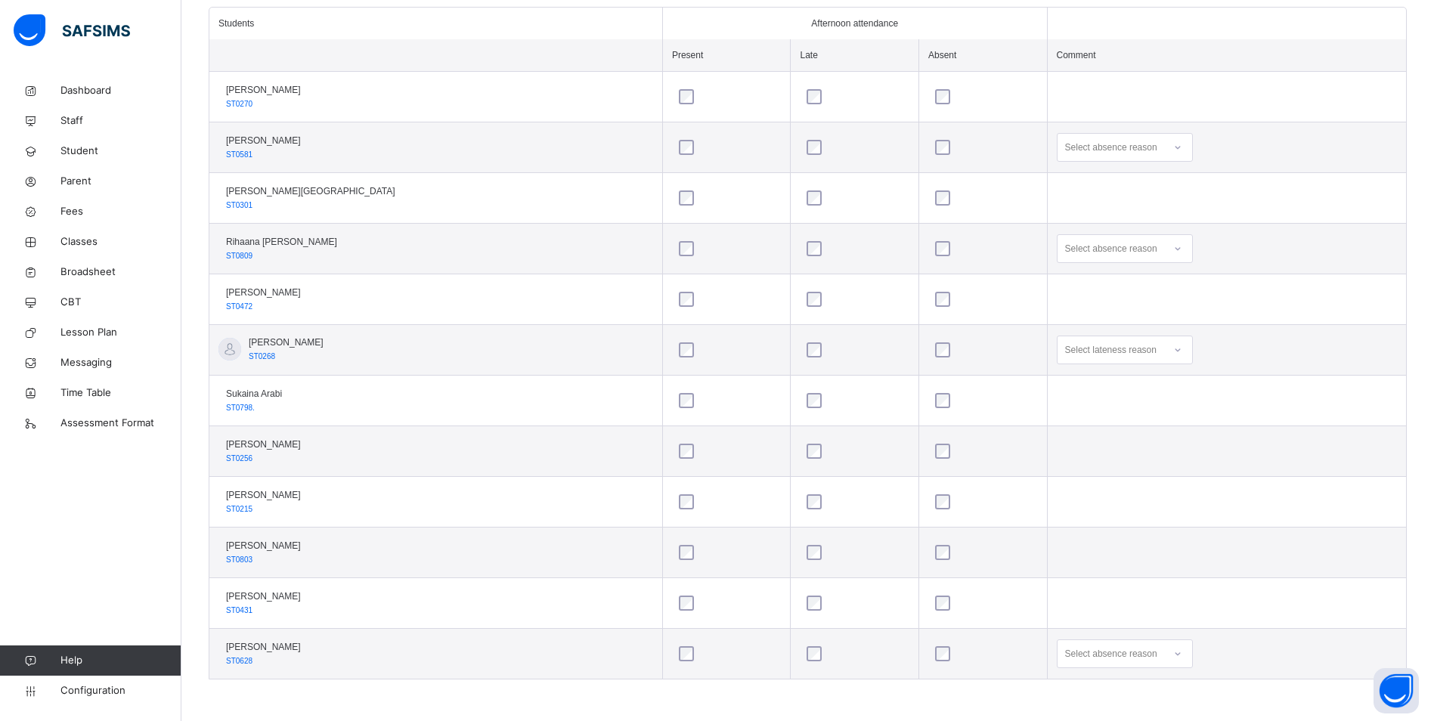
click at [1173, 246] on icon at bounding box center [1177, 248] width 9 height 15
click at [1066, 282] on div "Not well" at bounding box center [1125, 283] width 135 height 26
click at [1165, 149] on div at bounding box center [1178, 147] width 26 height 24
click at [1074, 360] on div "Personal reasons" at bounding box center [1125, 361] width 135 height 26
click at [1134, 655] on div "Select absence reason" at bounding box center [1125, 654] width 136 height 29
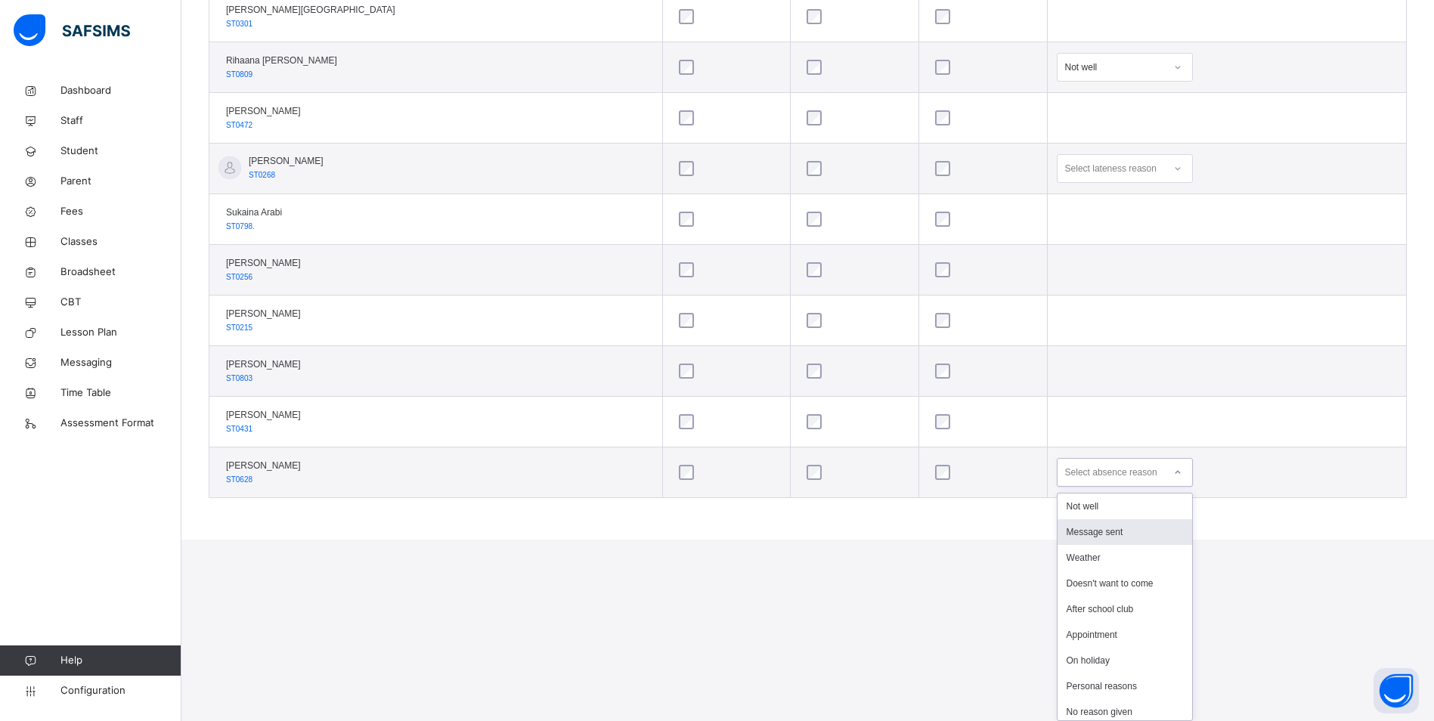
click at [1092, 528] on div "Message sent" at bounding box center [1125, 532] width 135 height 26
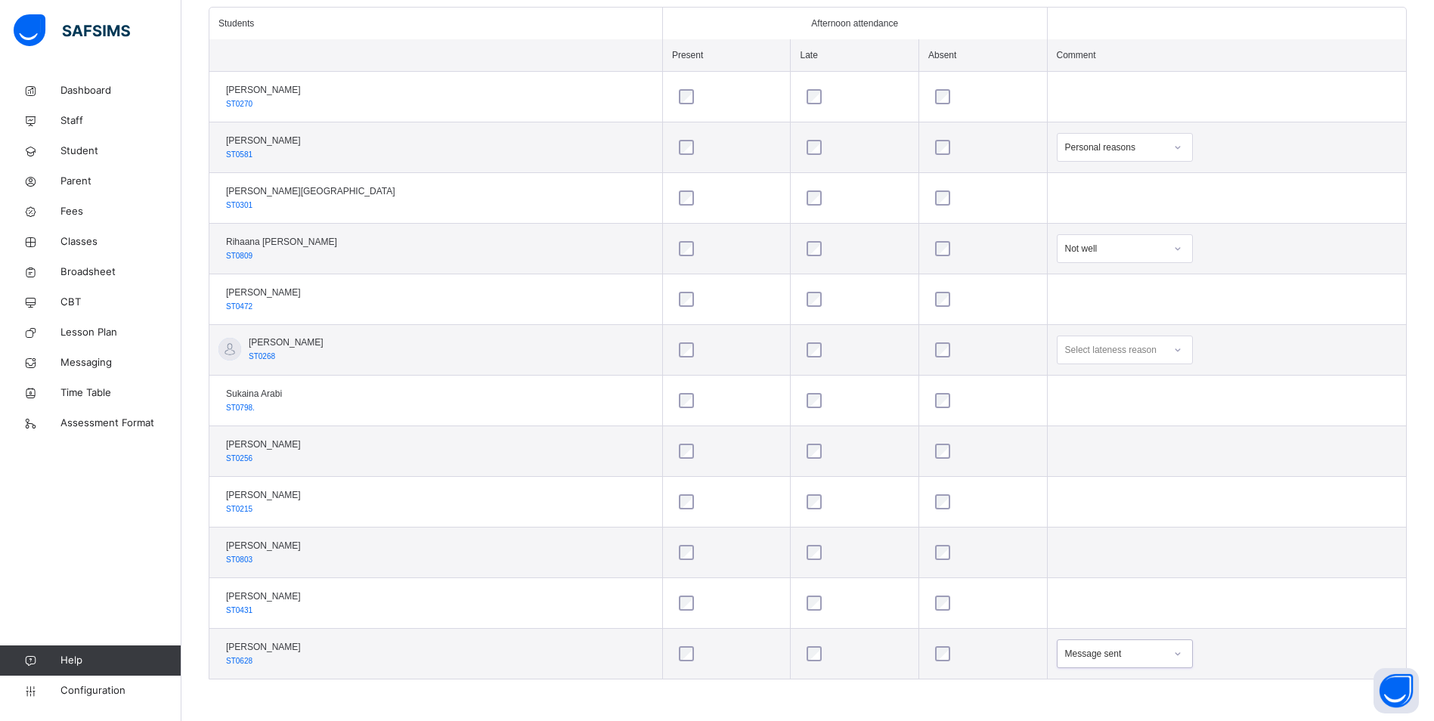
scroll to position [200, 0]
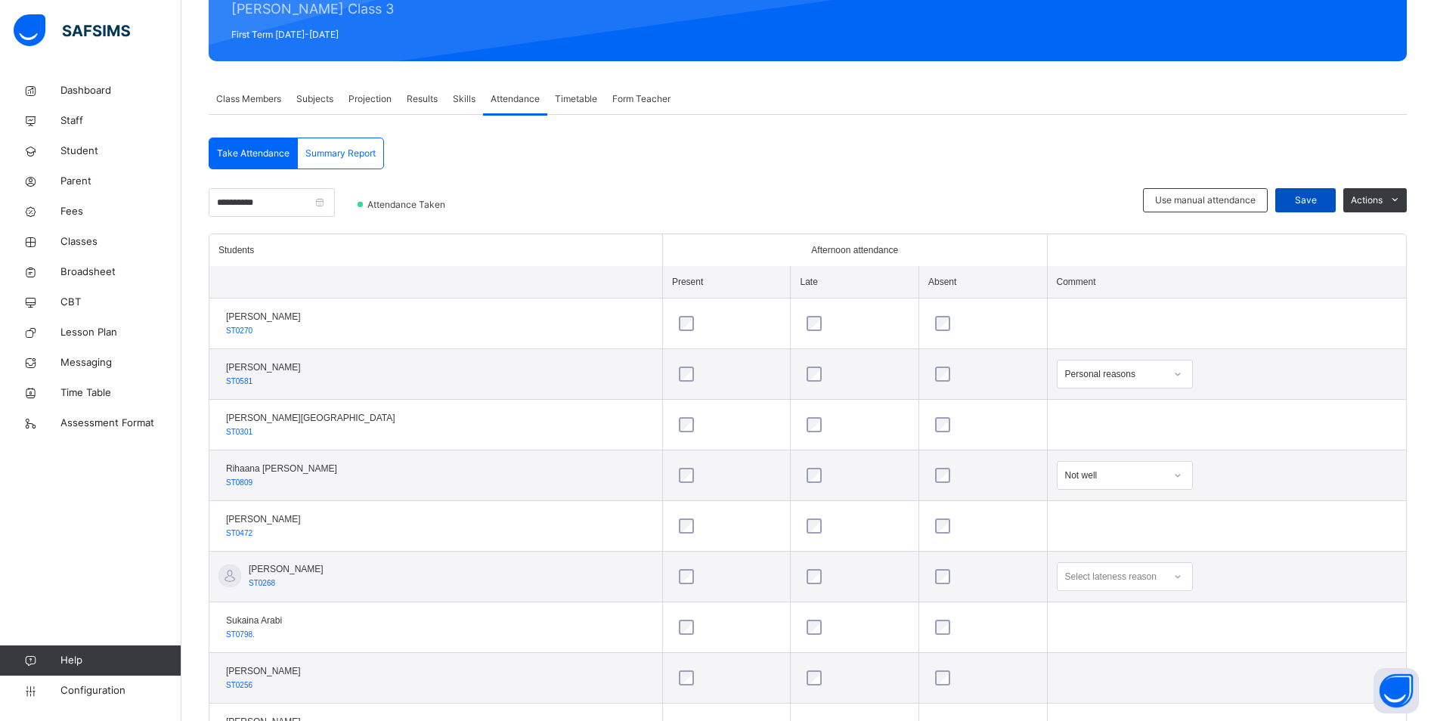
click at [1322, 197] on span "Save" at bounding box center [1306, 201] width 38 height 14
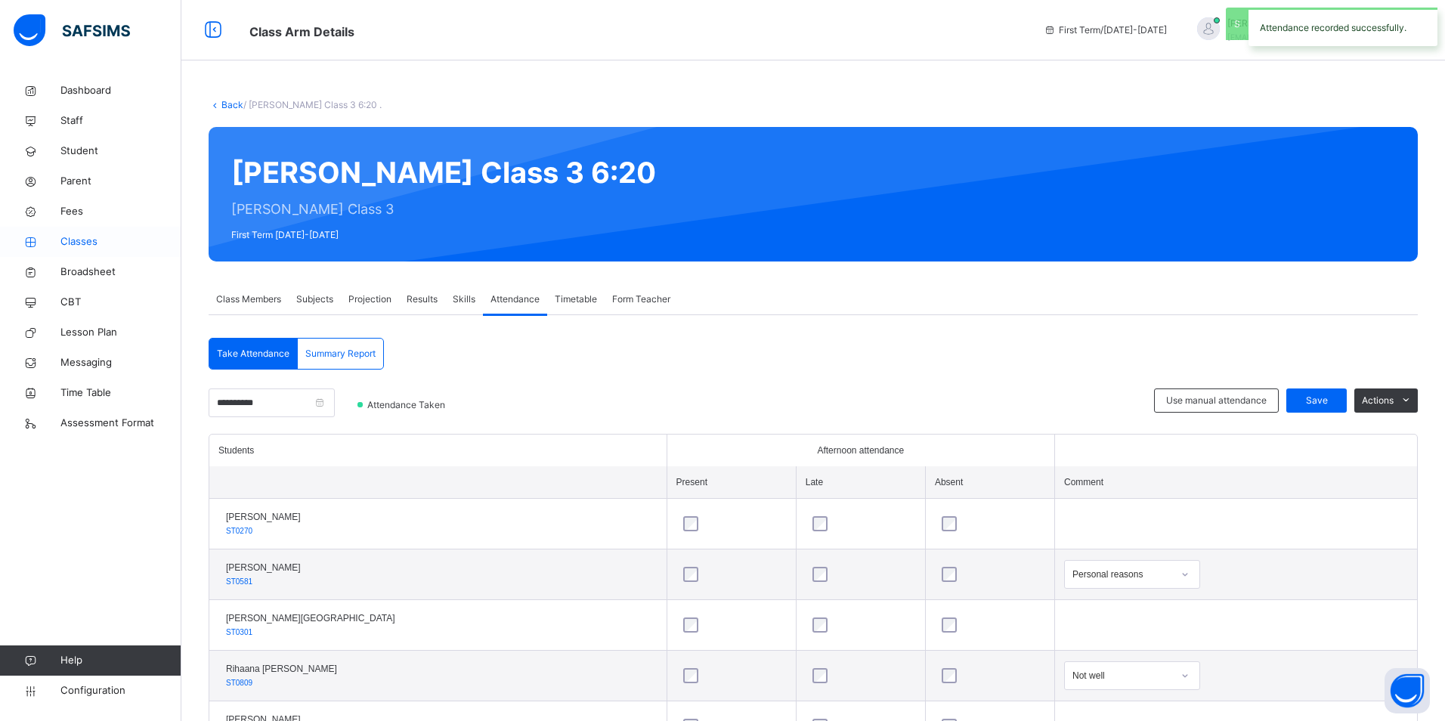
click at [72, 239] on span "Classes" at bounding box center [120, 241] width 121 height 15
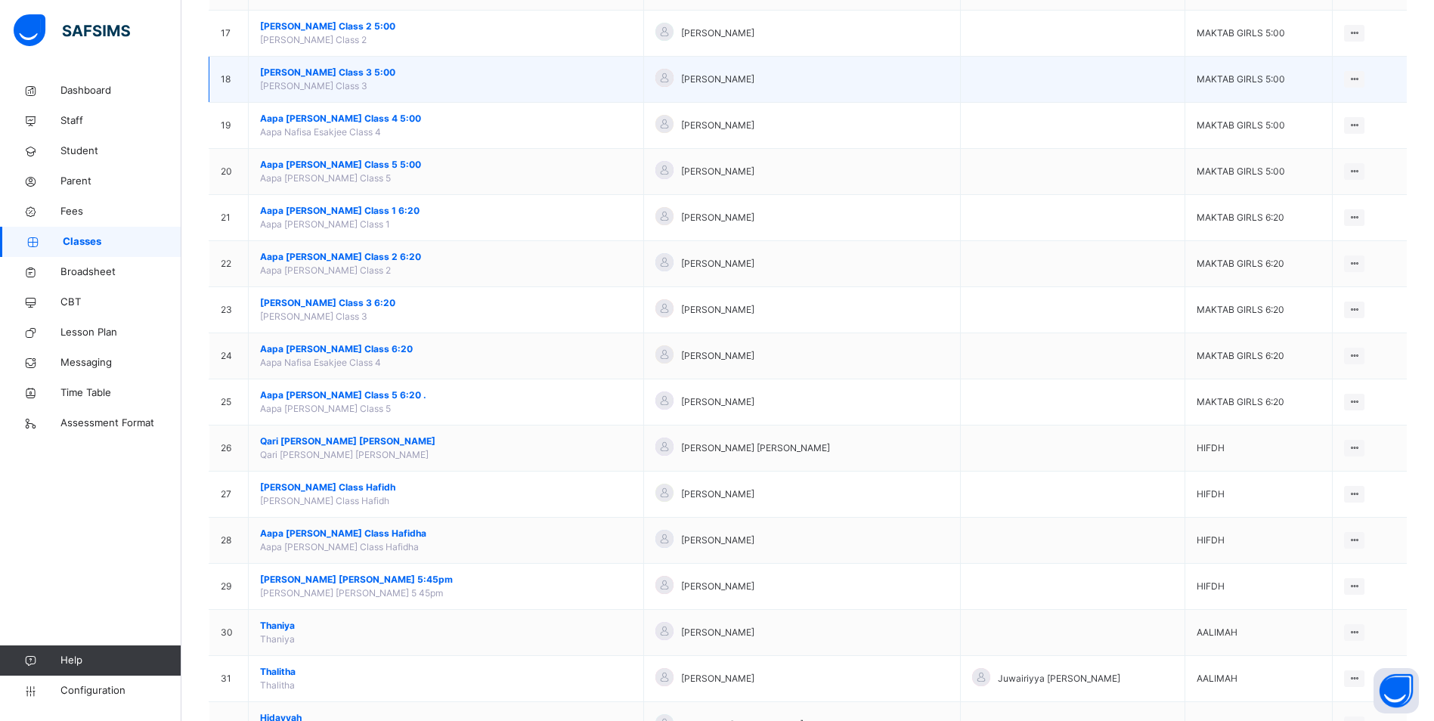
scroll to position [983, 0]
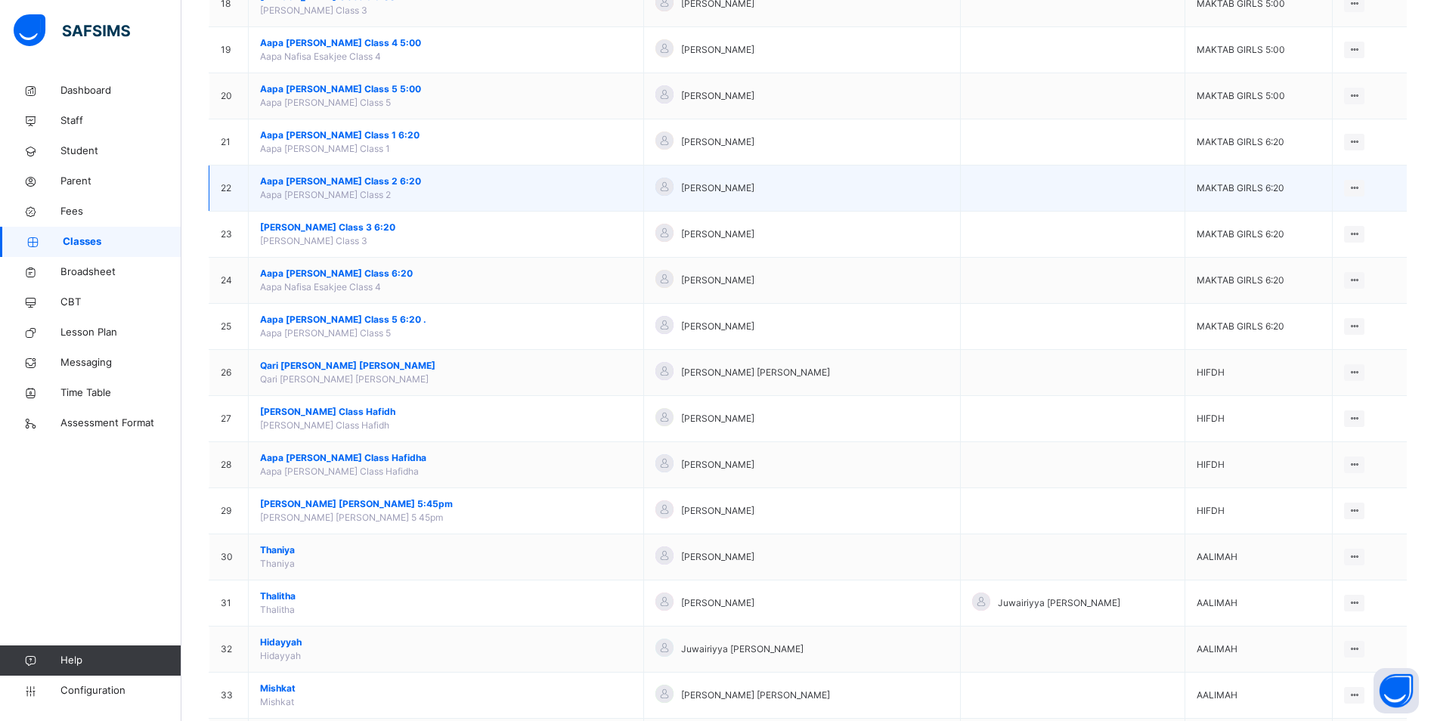
click at [327, 177] on span "Aapa [PERSON_NAME] Class 2 6:20" at bounding box center [446, 182] width 372 height 14
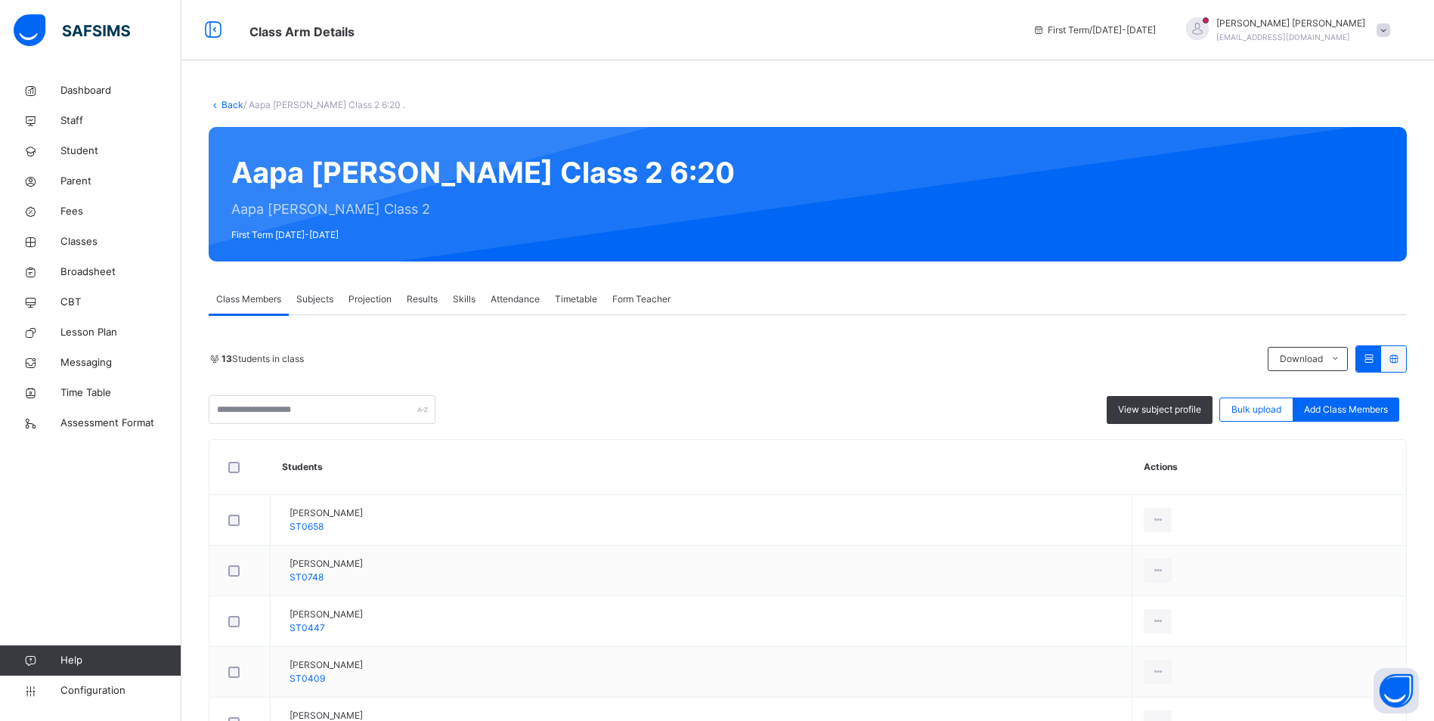
click at [522, 301] on span "Attendance" at bounding box center [515, 300] width 49 height 14
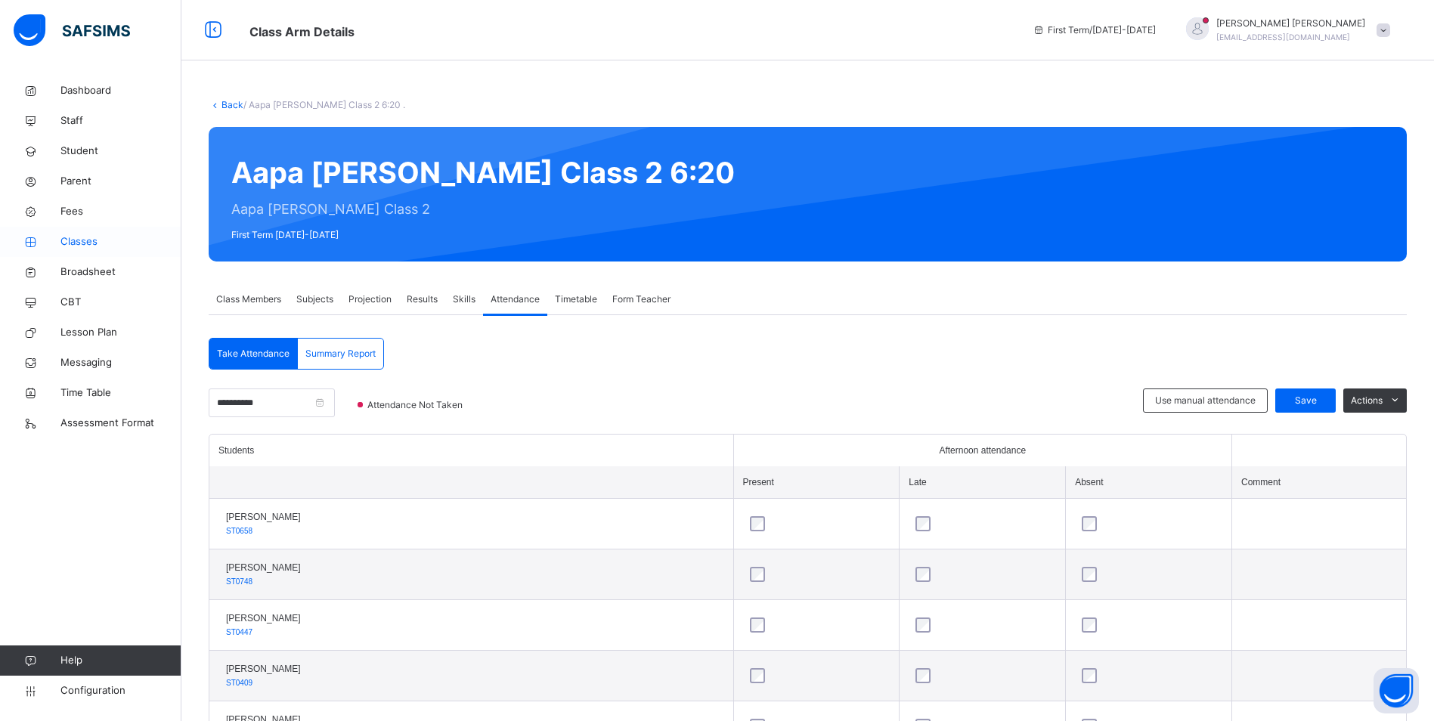
click at [94, 239] on span "Classes" at bounding box center [120, 241] width 121 height 15
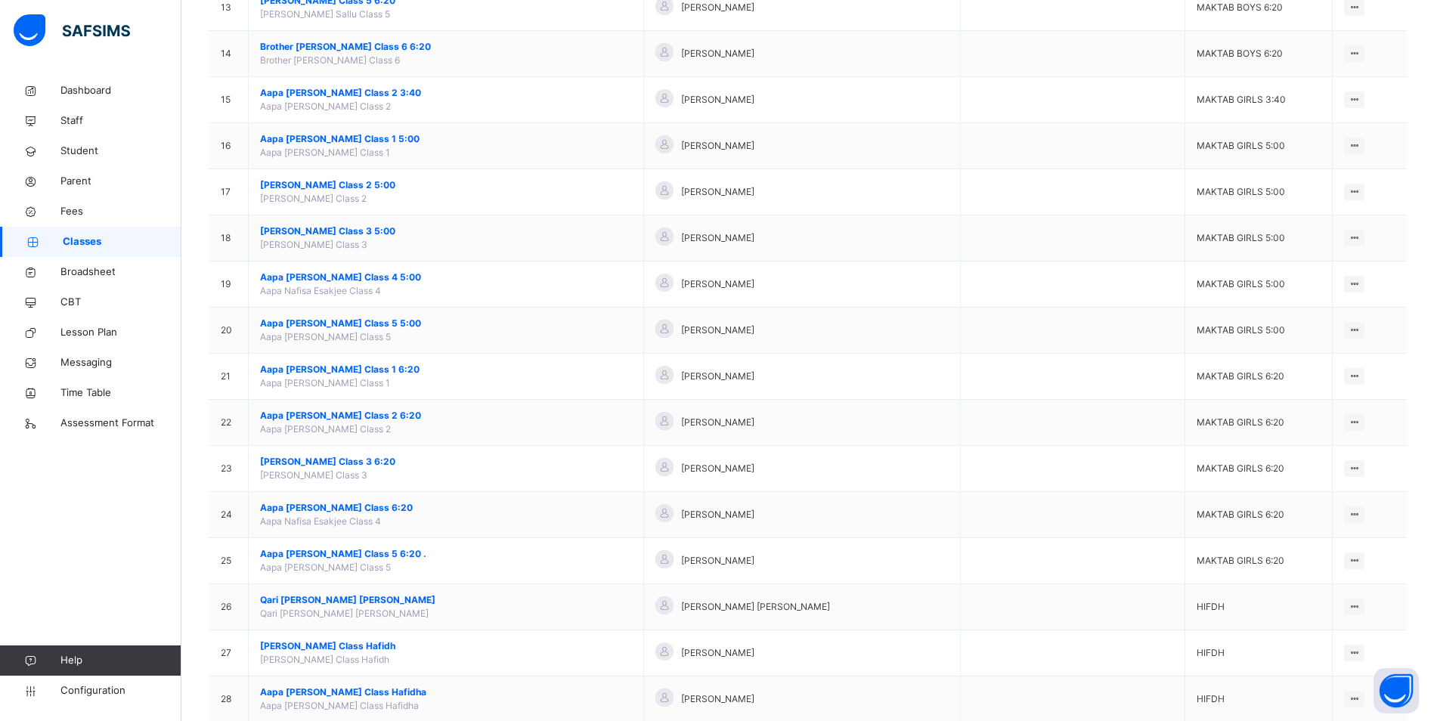
scroll to position [756, 0]
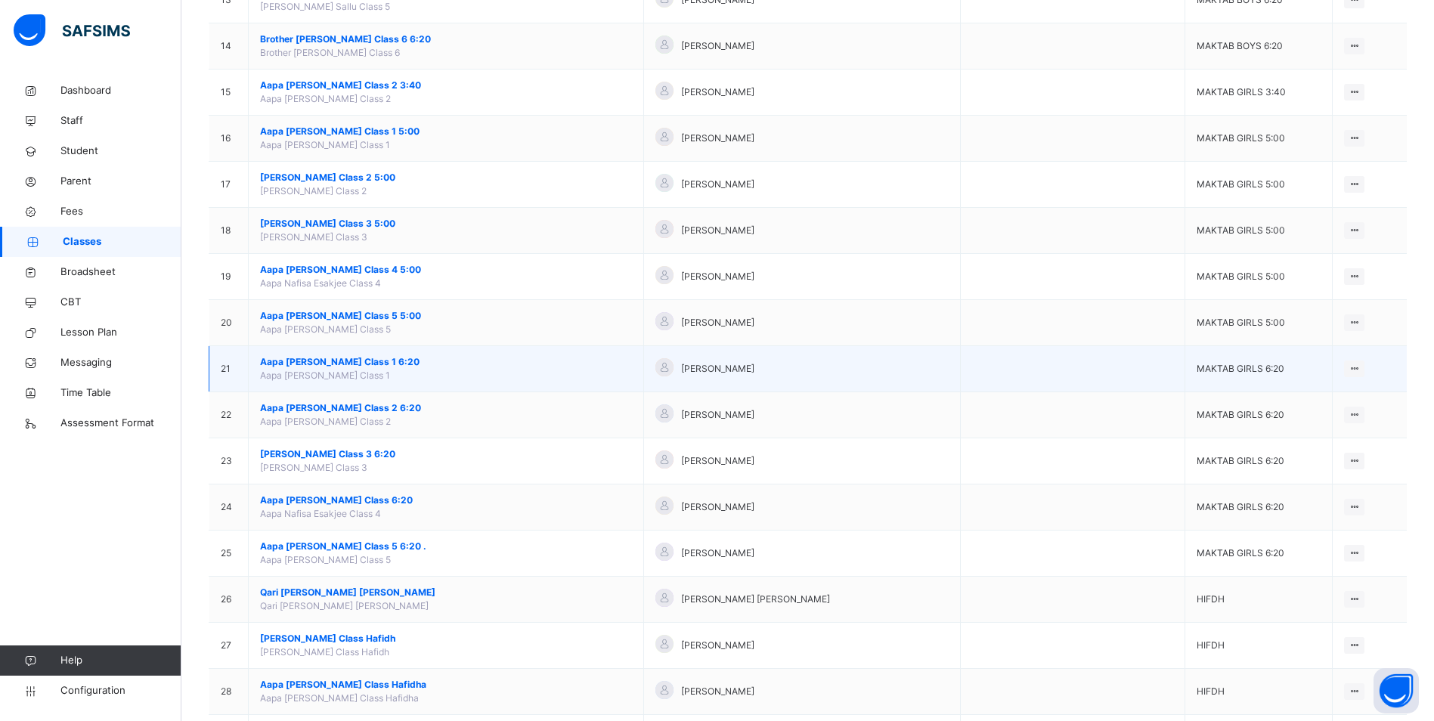
click at [336, 359] on span "Aapa [PERSON_NAME] Class 1 6:20" at bounding box center [446, 362] width 372 height 14
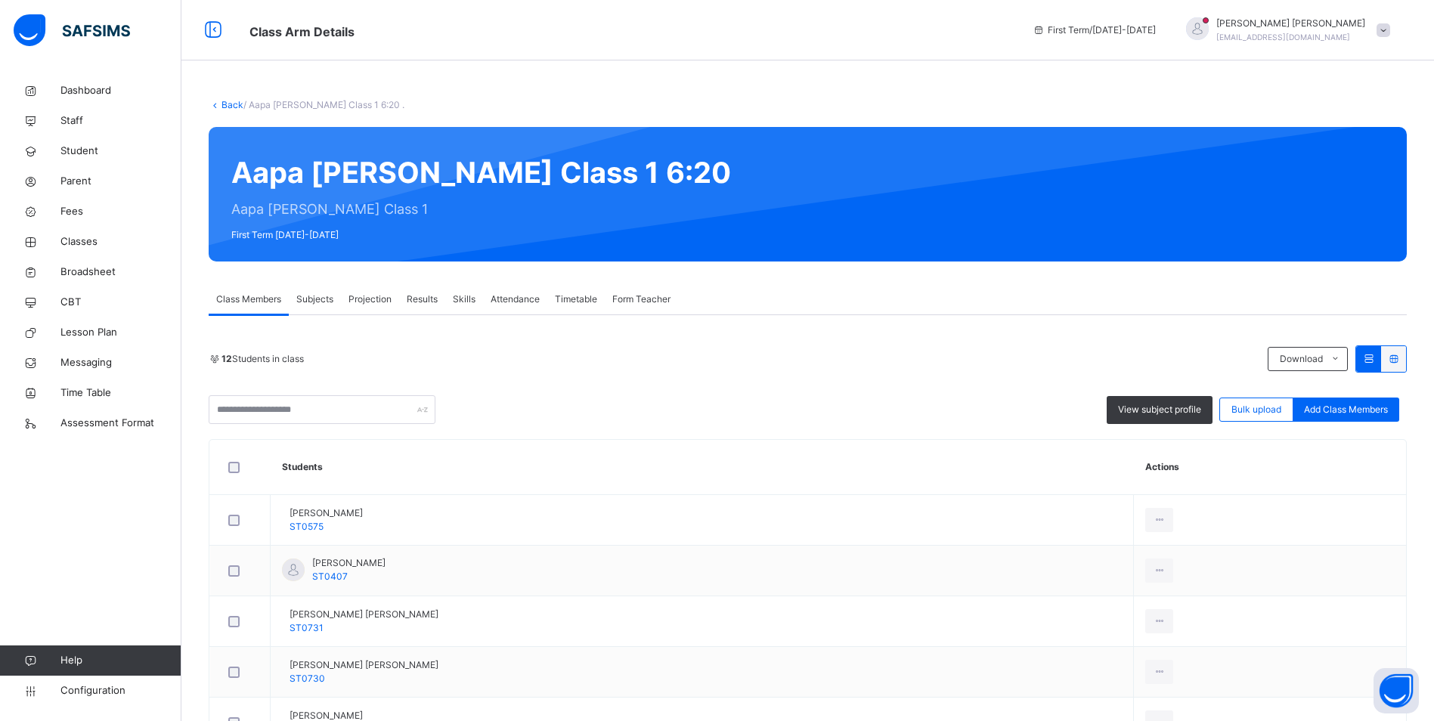
click at [525, 296] on span "Attendance" at bounding box center [515, 300] width 49 height 14
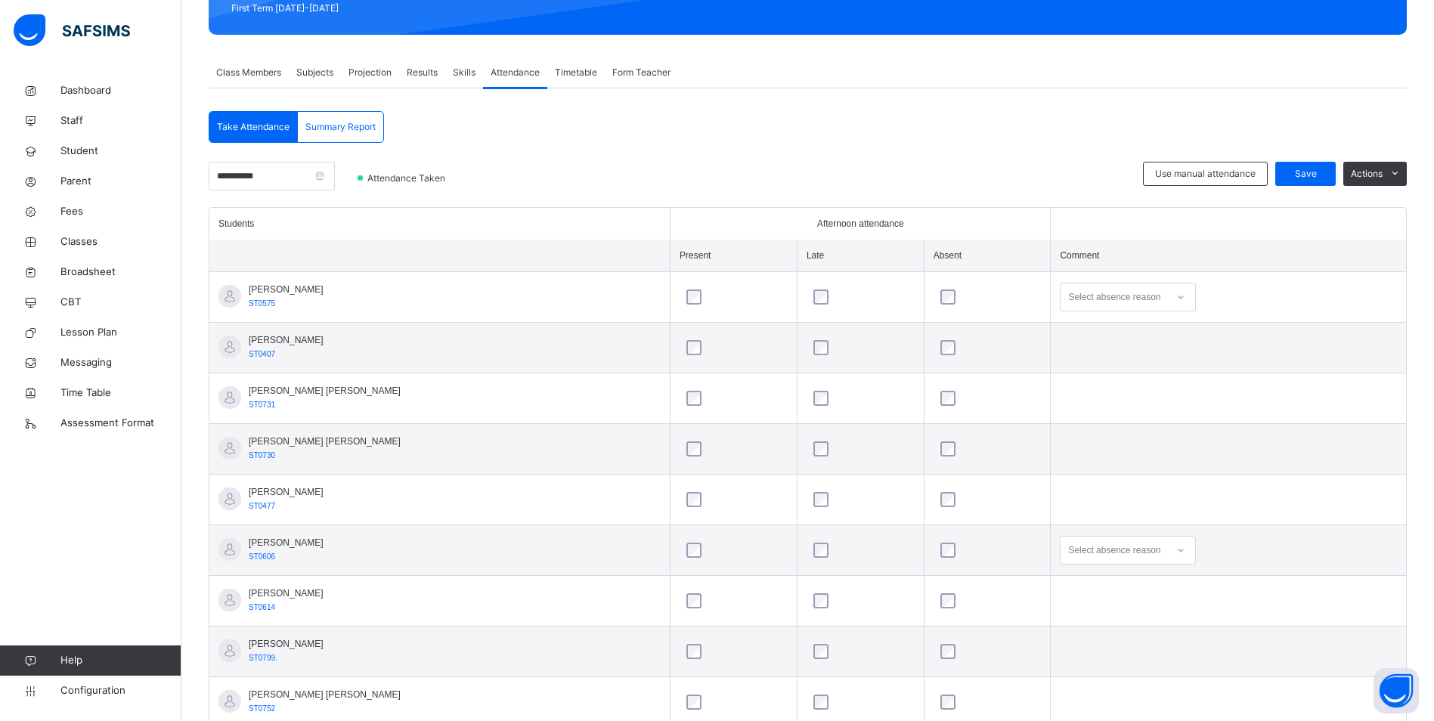
scroll to position [302, 0]
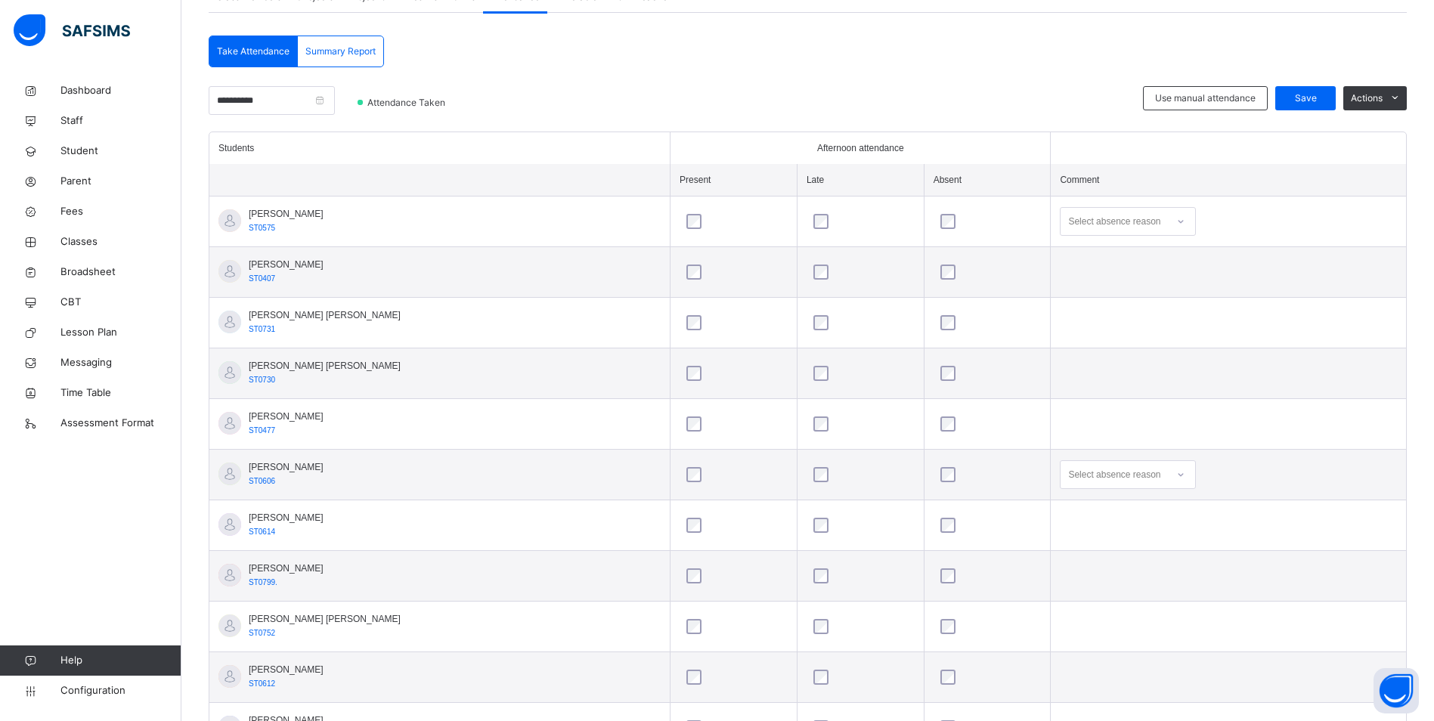
click at [1176, 218] on icon at bounding box center [1180, 221] width 9 height 15
click at [1094, 383] on div "Appointment" at bounding box center [1128, 384] width 135 height 26
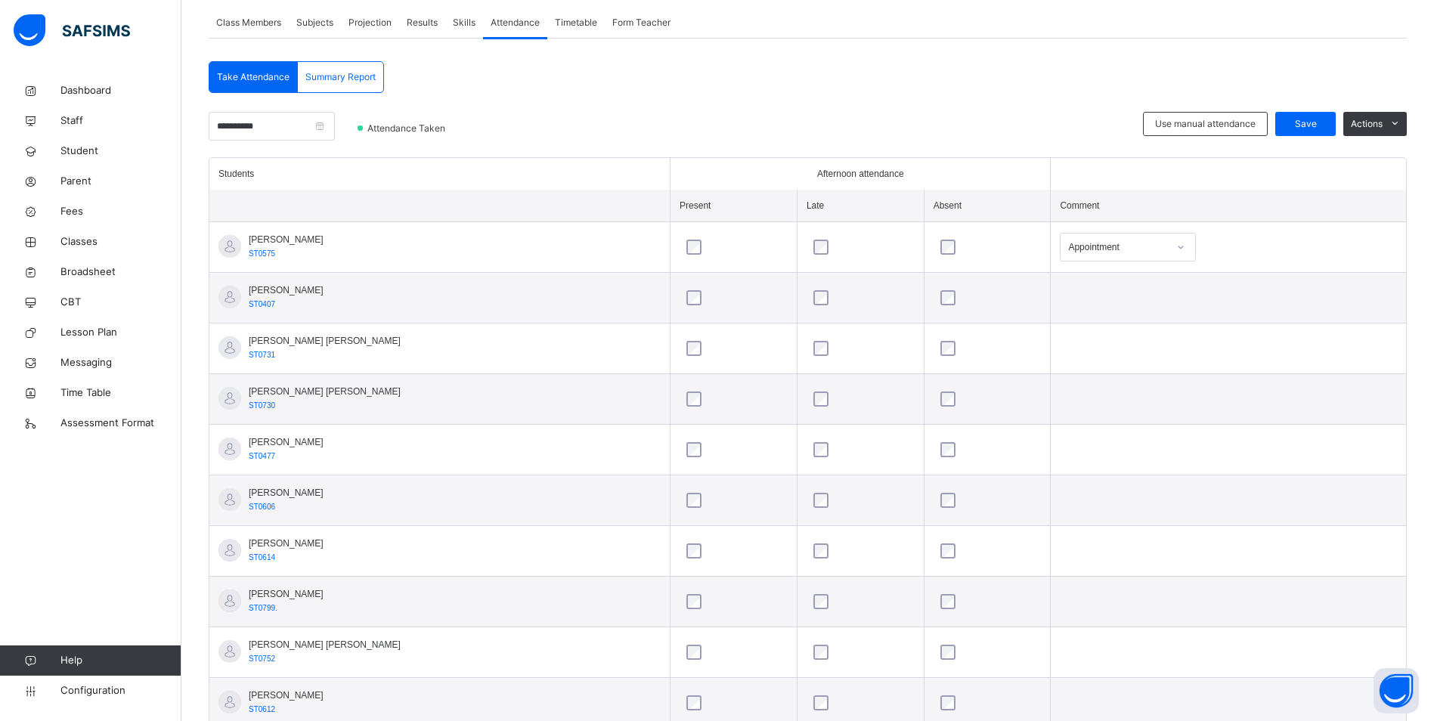
scroll to position [276, 0]
click at [1324, 129] on span "Save" at bounding box center [1306, 125] width 38 height 14
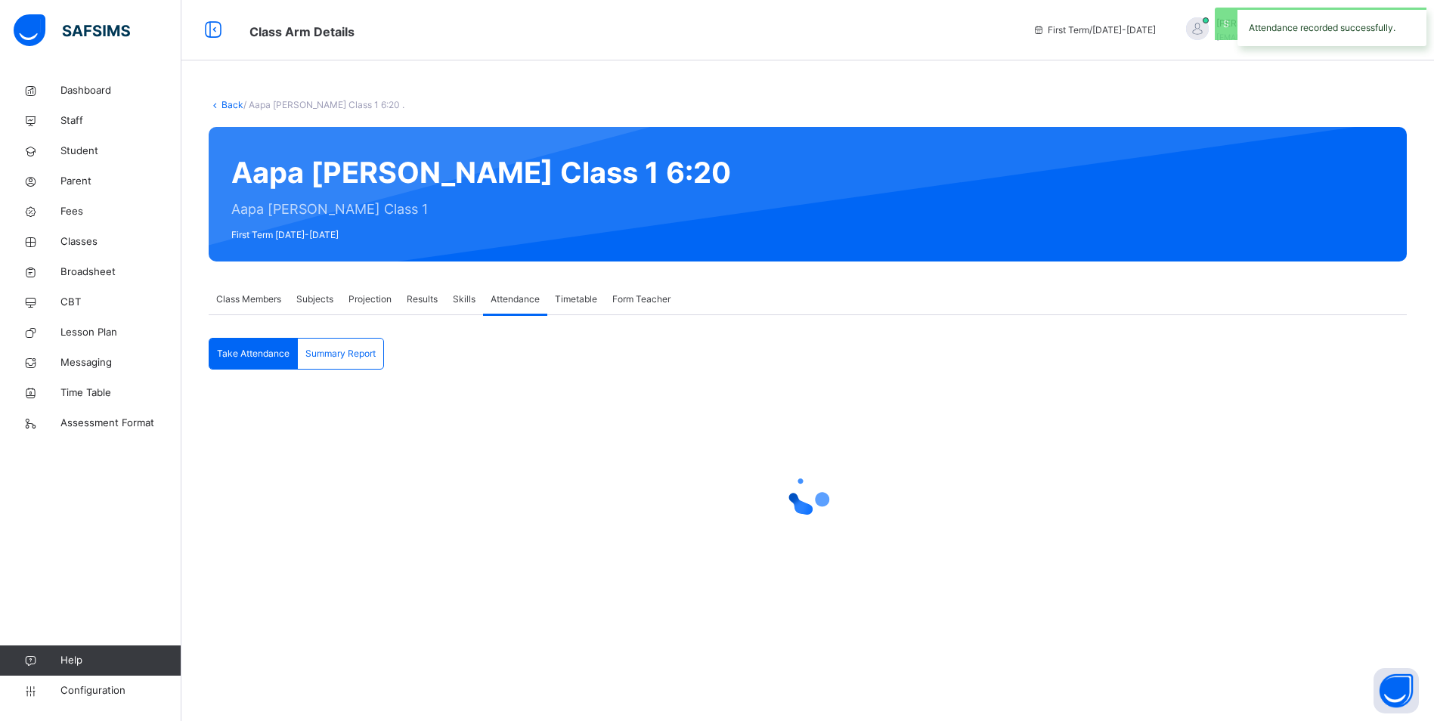
scroll to position [0, 0]
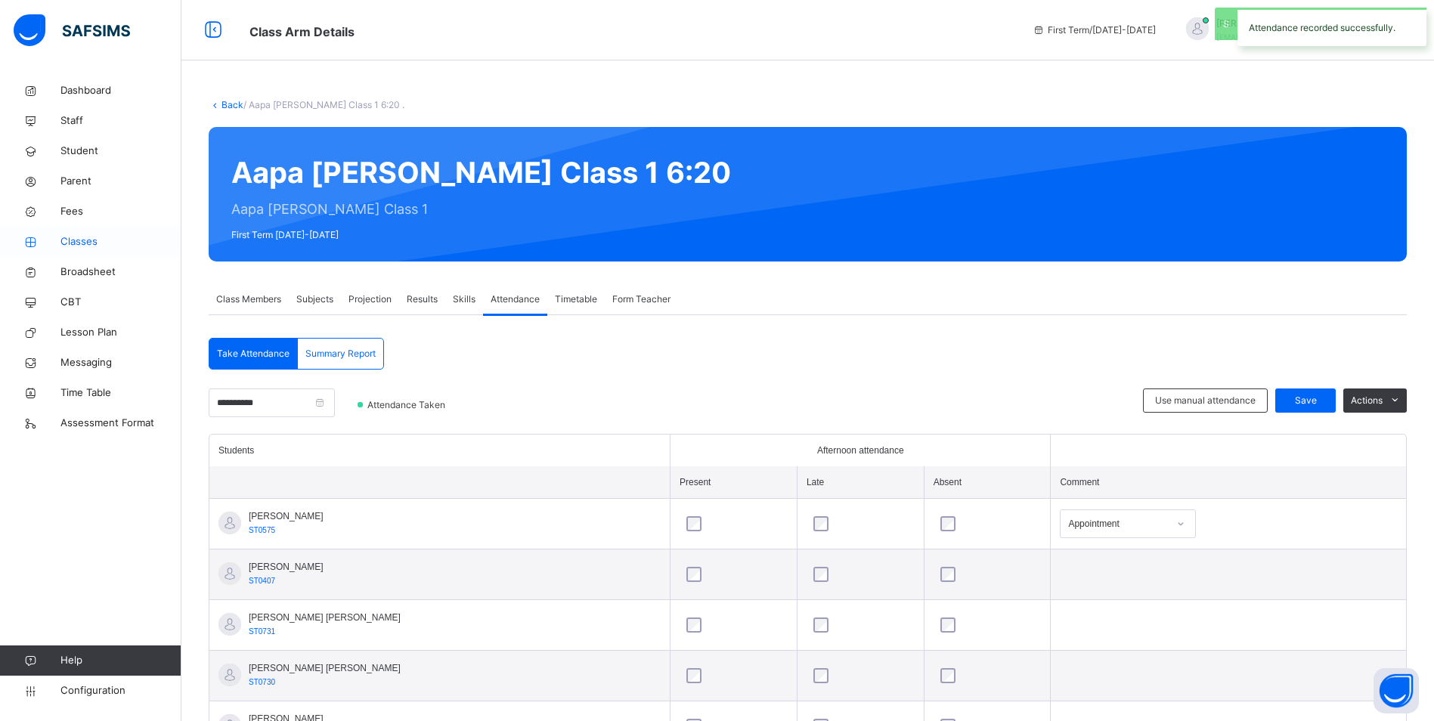
click at [100, 242] on span "Classes" at bounding box center [120, 241] width 121 height 15
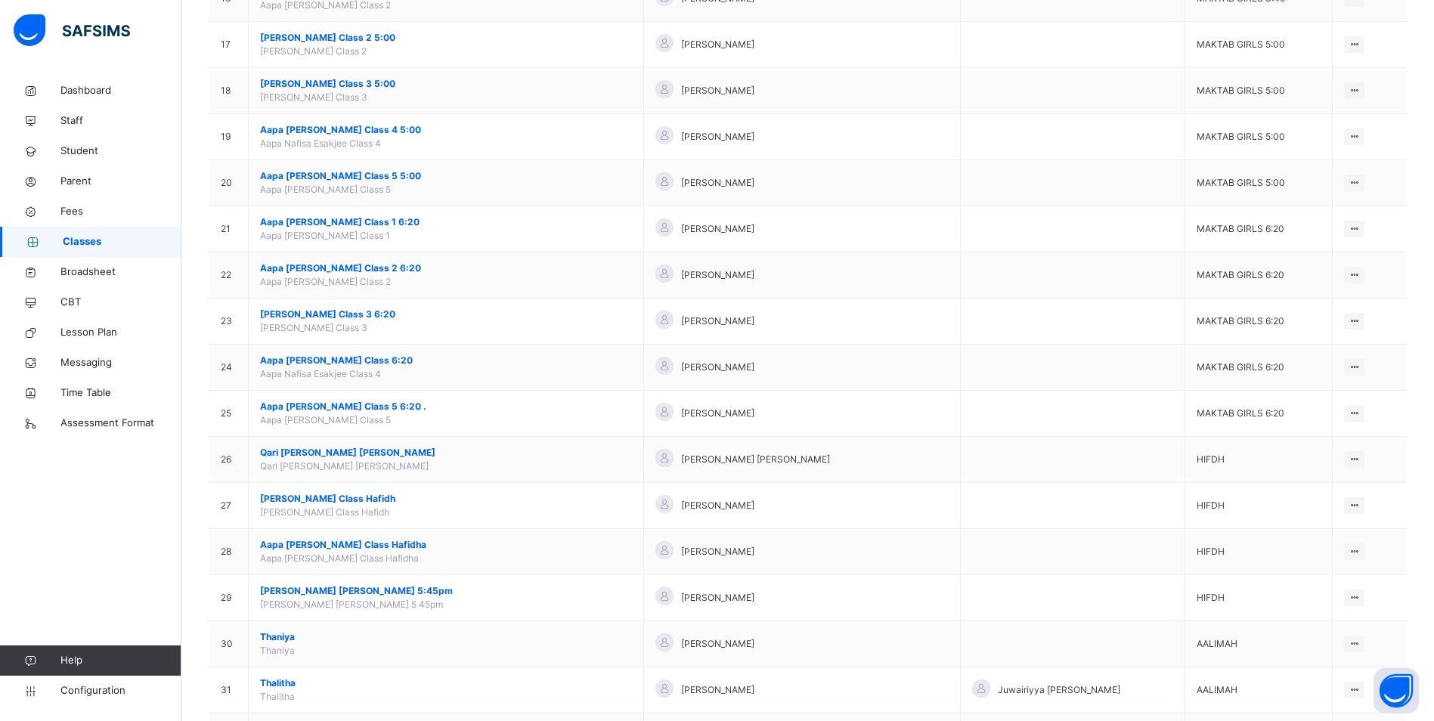
scroll to position [907, 0]
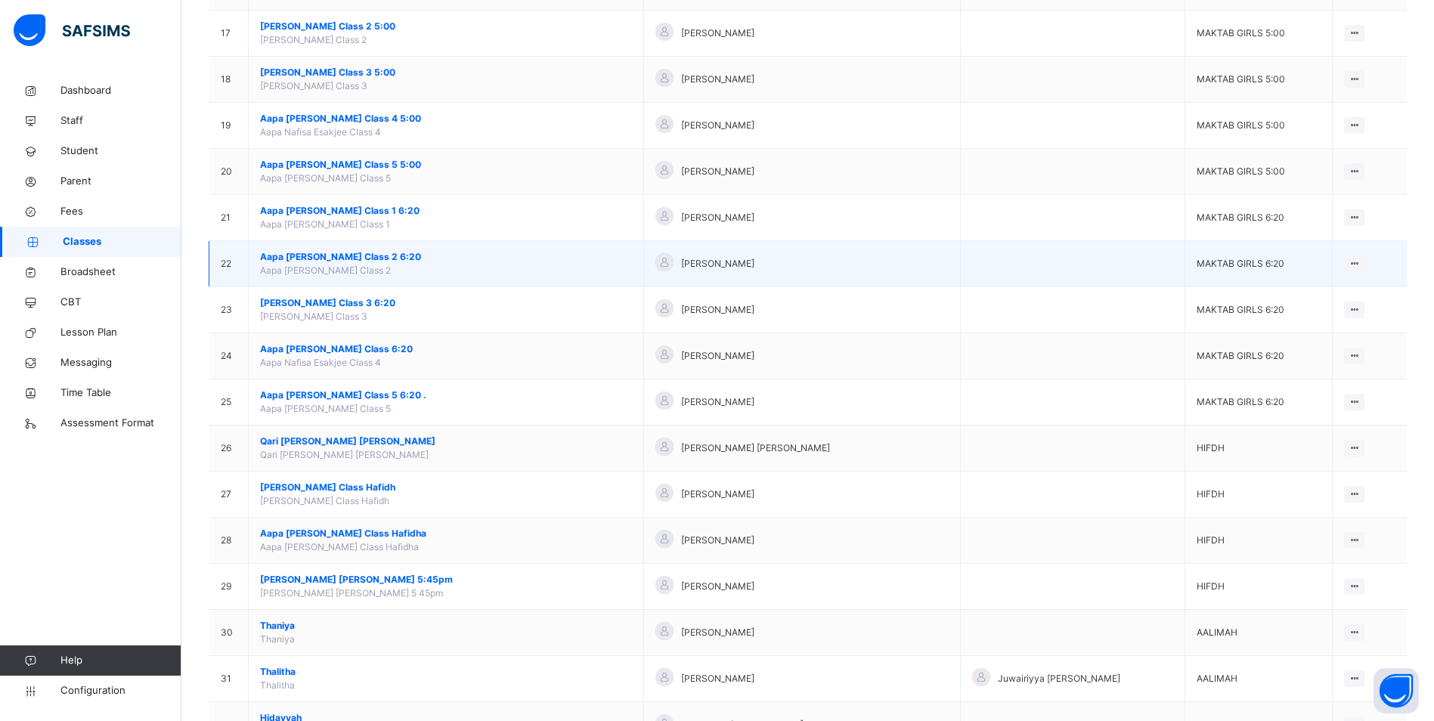
click at [348, 255] on span "Aapa [PERSON_NAME] Class 2 6:20" at bounding box center [446, 257] width 372 height 14
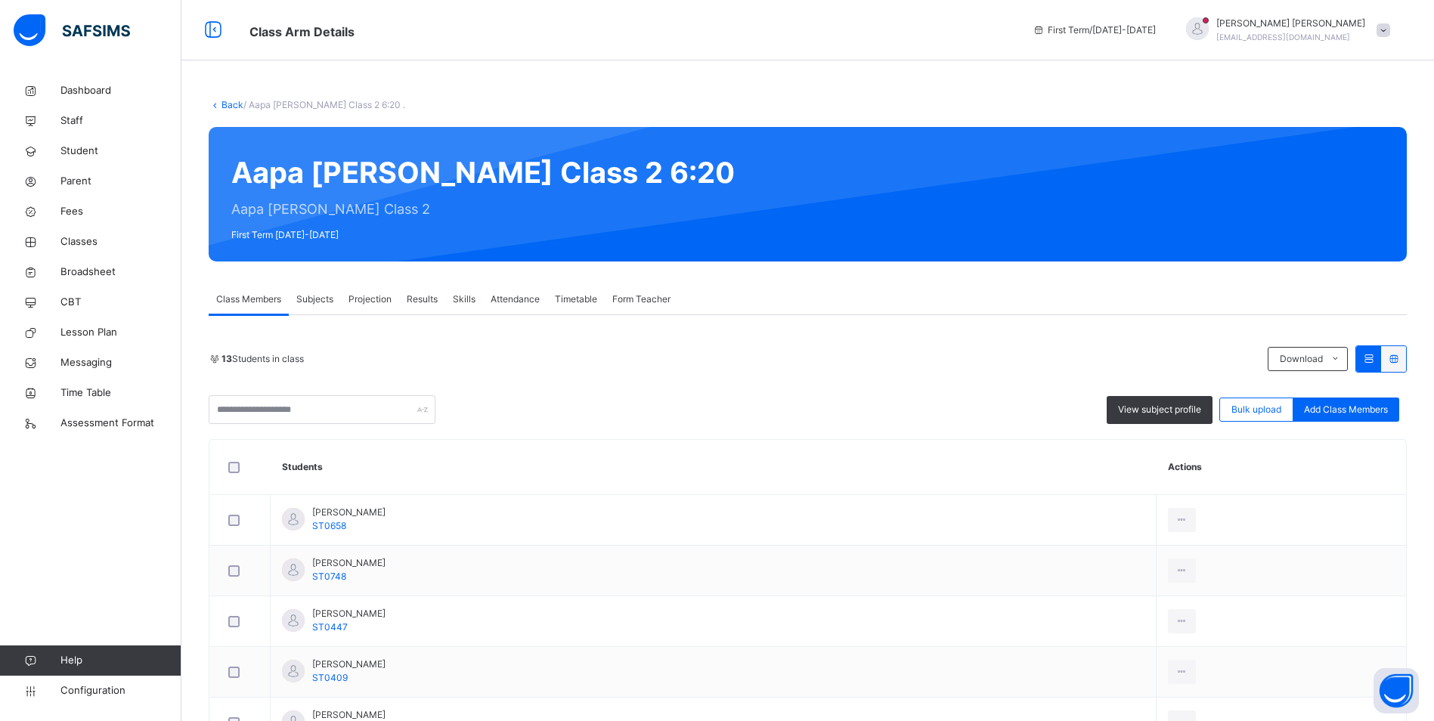
click at [516, 296] on span "Attendance" at bounding box center [515, 300] width 49 height 14
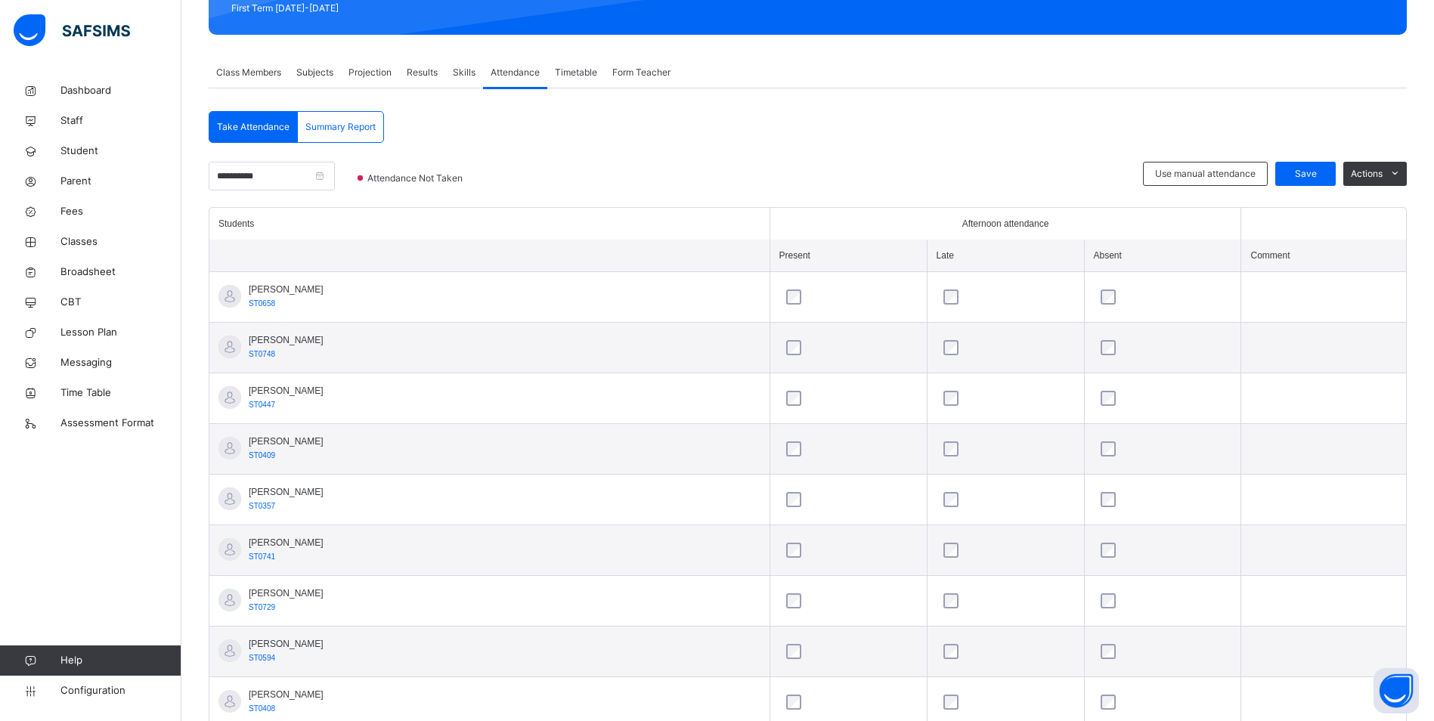
scroll to position [454, 0]
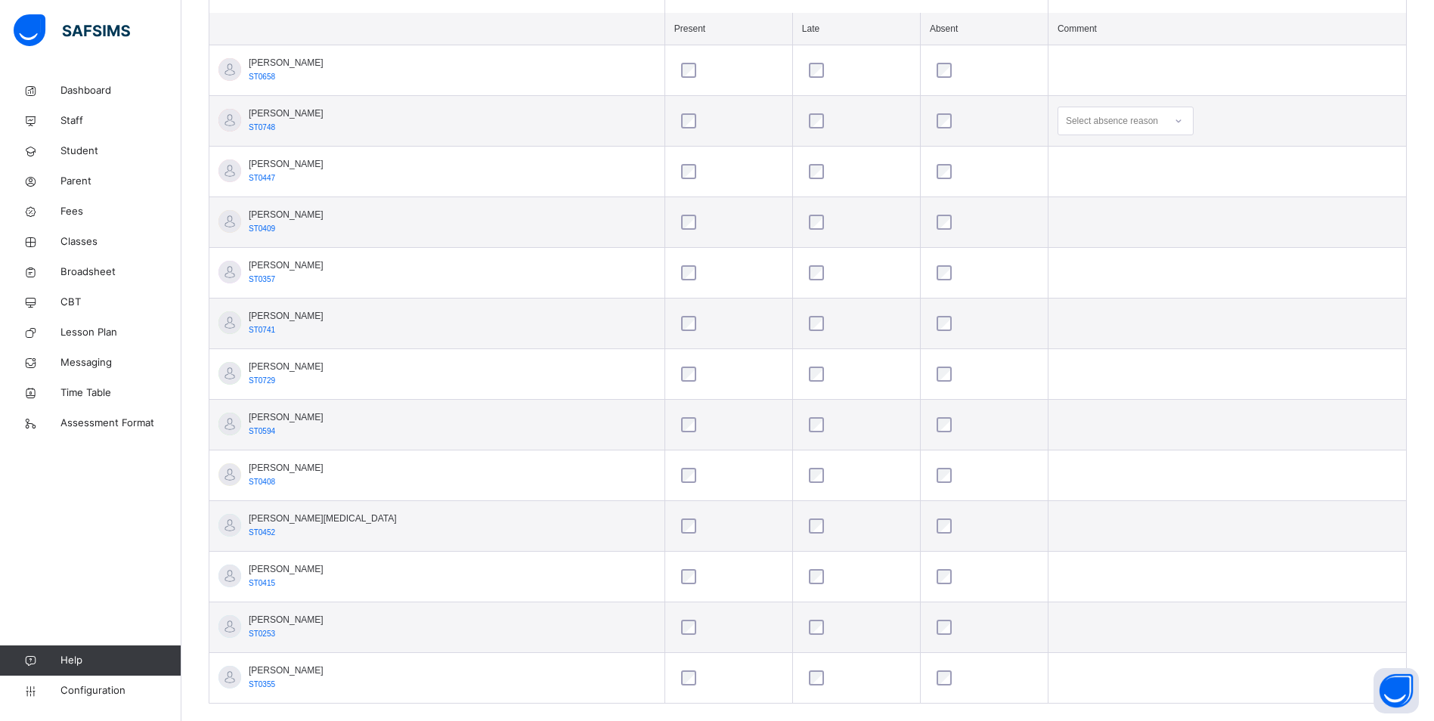
click at [934, 529] on div at bounding box center [984, 526] width 101 height 15
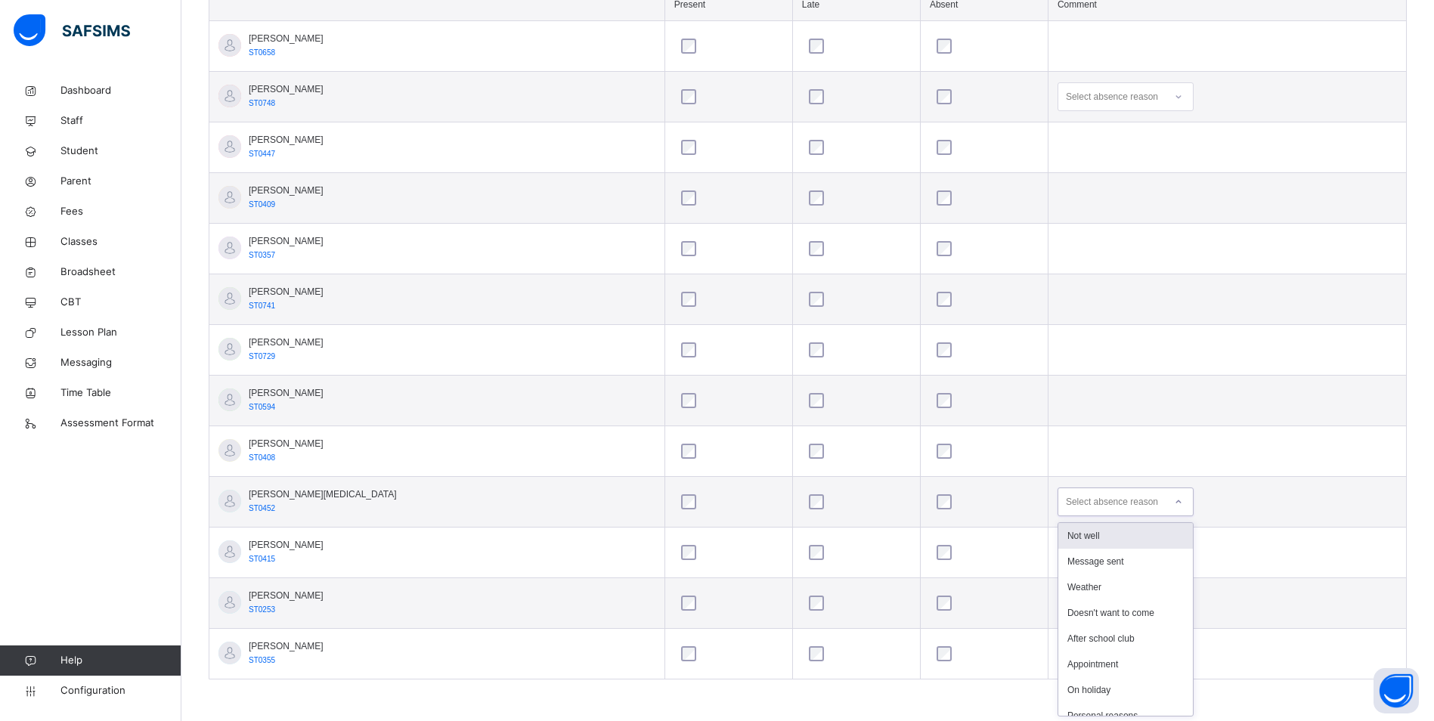
click at [1151, 516] on div "option Not well focused, 1 of 12. 12 results available. Use Up and Down to choo…" at bounding box center [1126, 502] width 136 height 29
click at [1080, 537] on div "Not well" at bounding box center [1125, 536] width 135 height 26
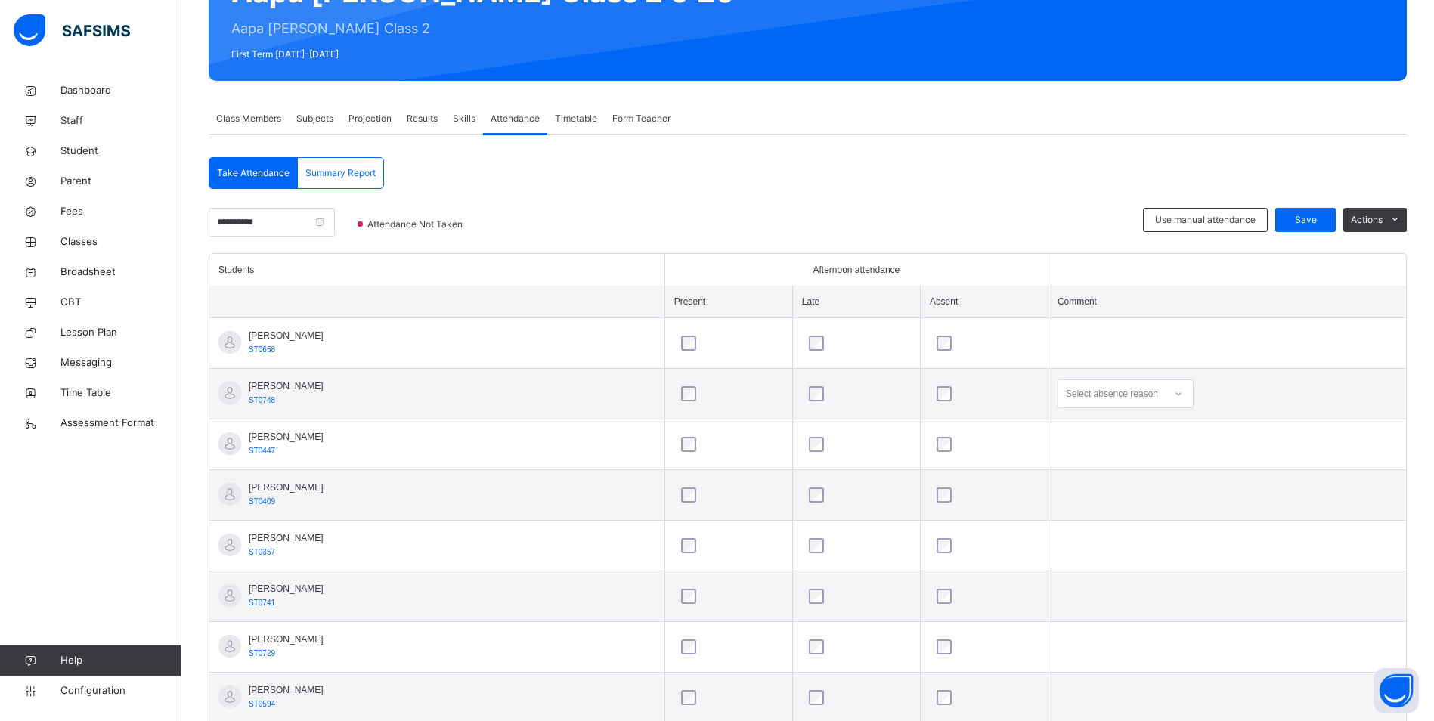
scroll to position [175, 0]
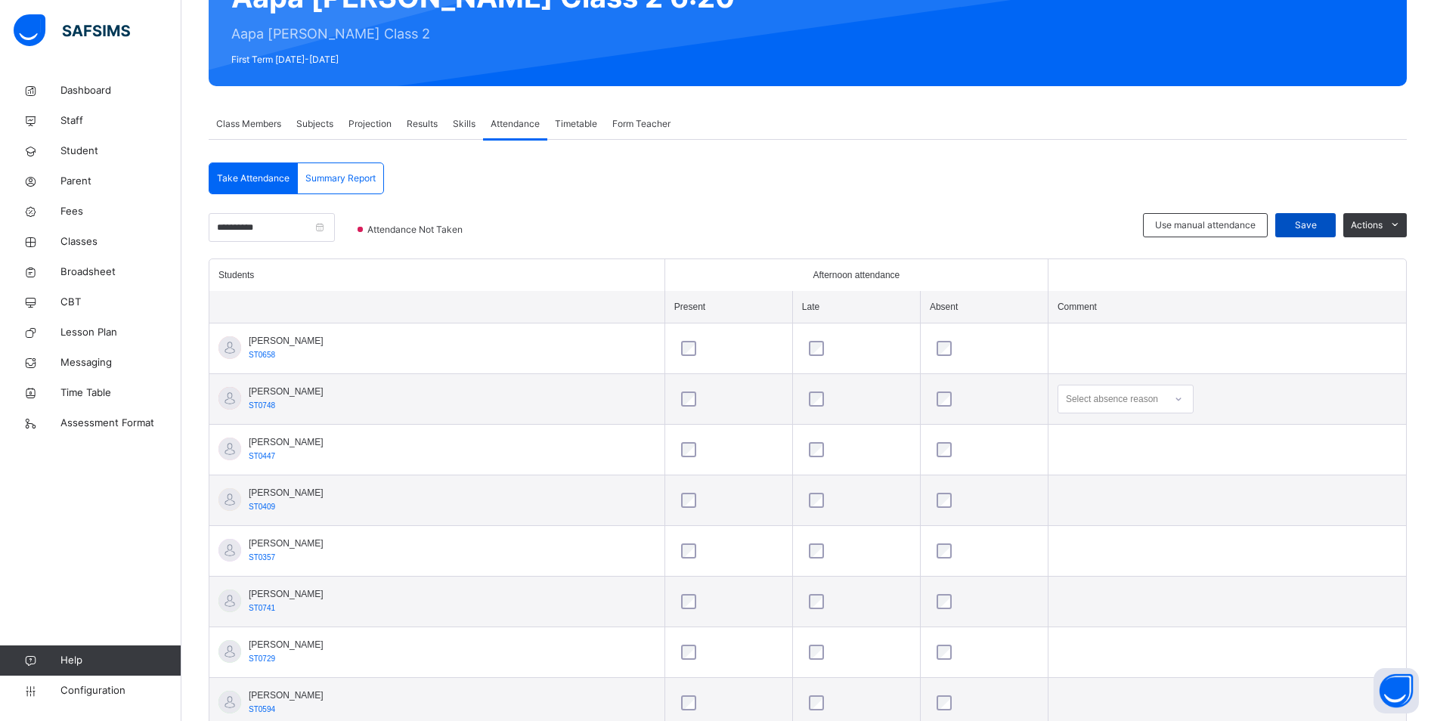
click at [1324, 221] on span "Save" at bounding box center [1306, 225] width 38 height 14
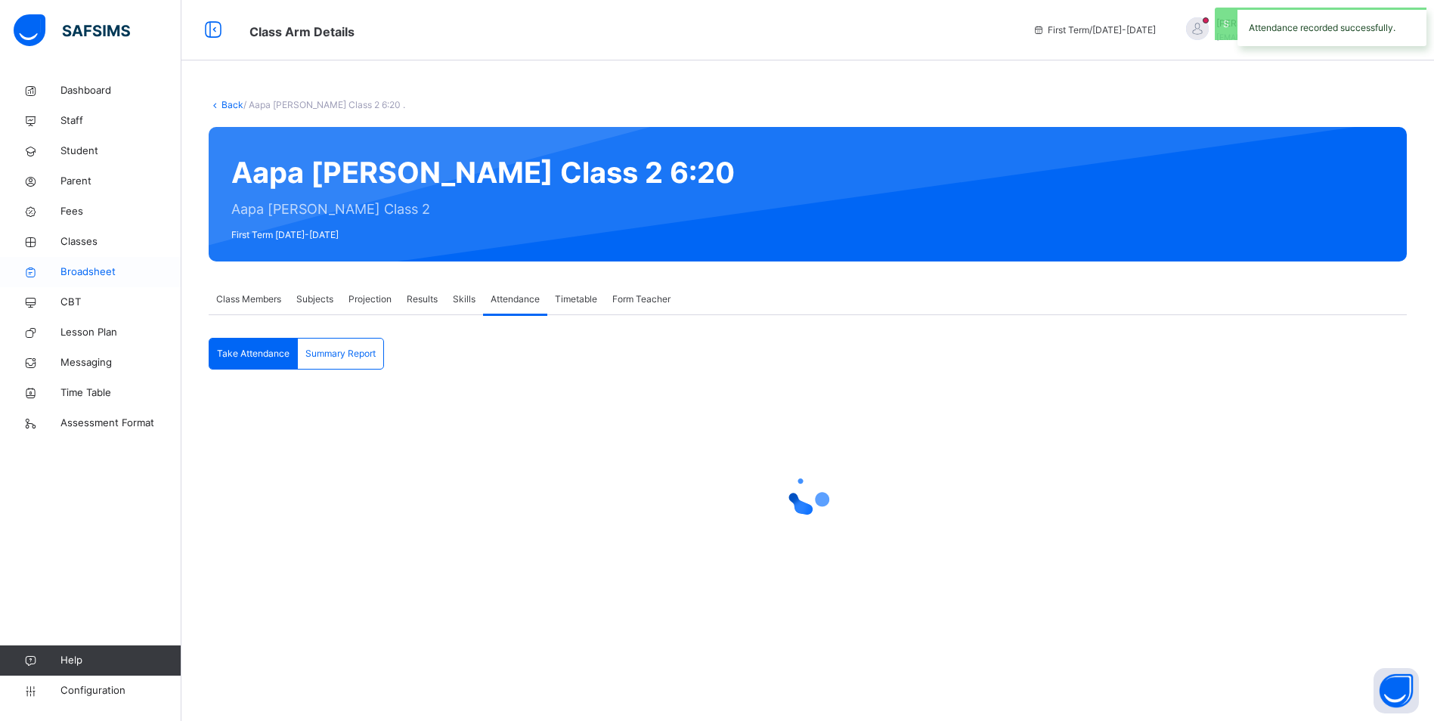
scroll to position [0, 0]
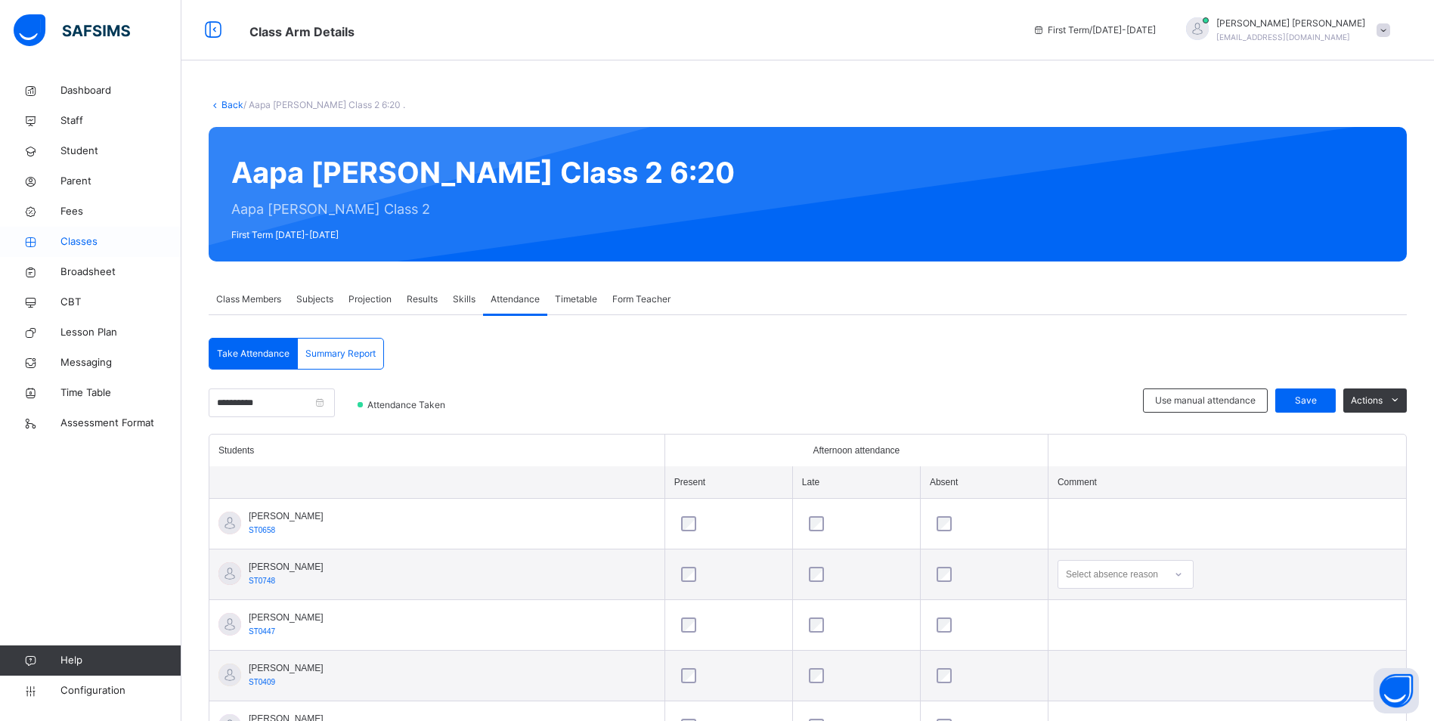
click at [79, 243] on span "Classes" at bounding box center [120, 241] width 121 height 15
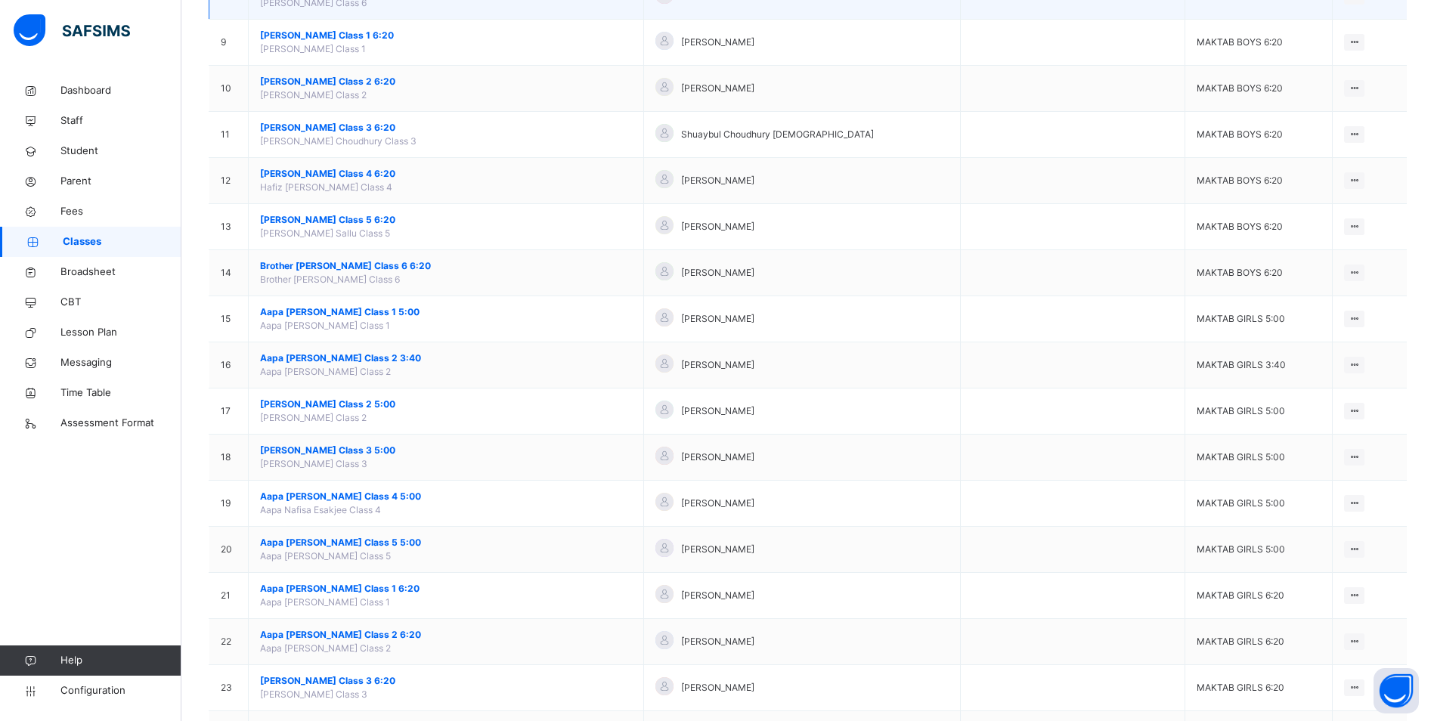
scroll to position [680, 0]
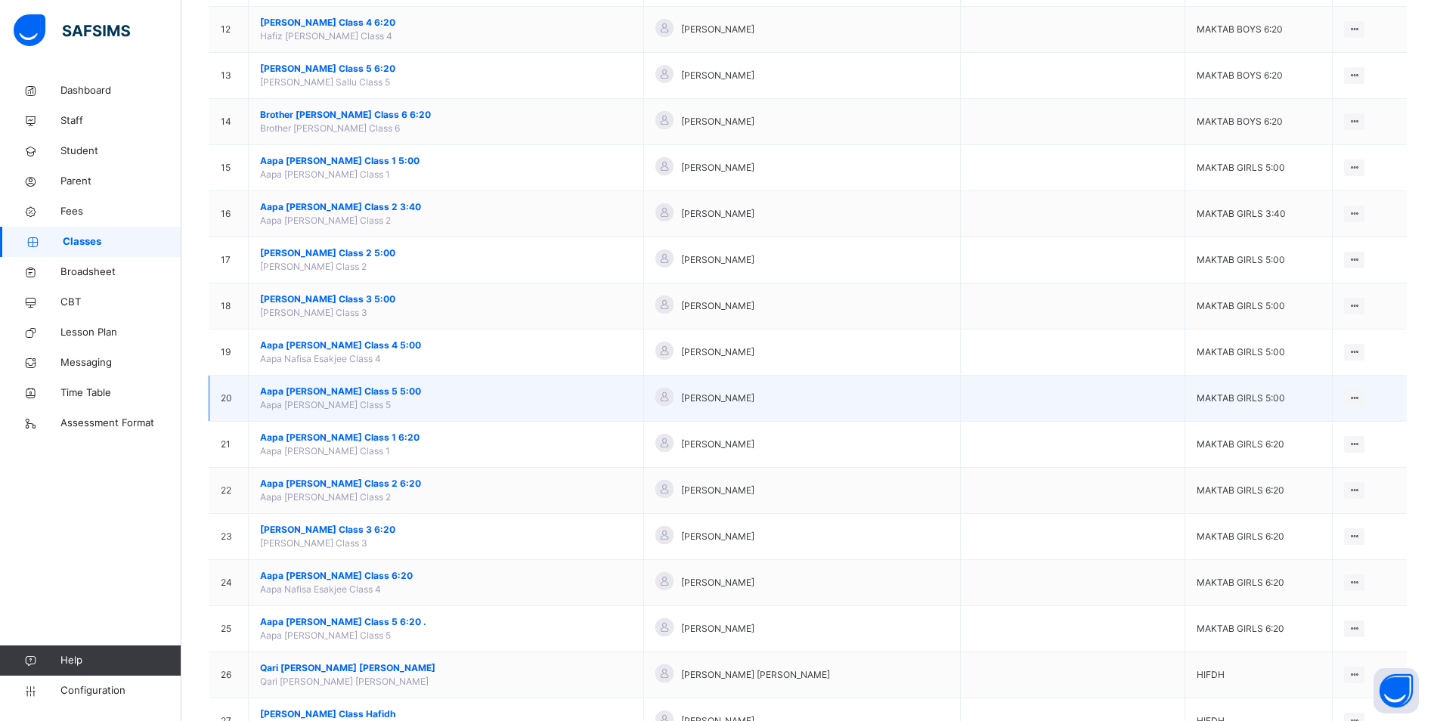
click at [345, 387] on span "Aapa [PERSON_NAME] Class 5 5:00" at bounding box center [446, 392] width 372 height 14
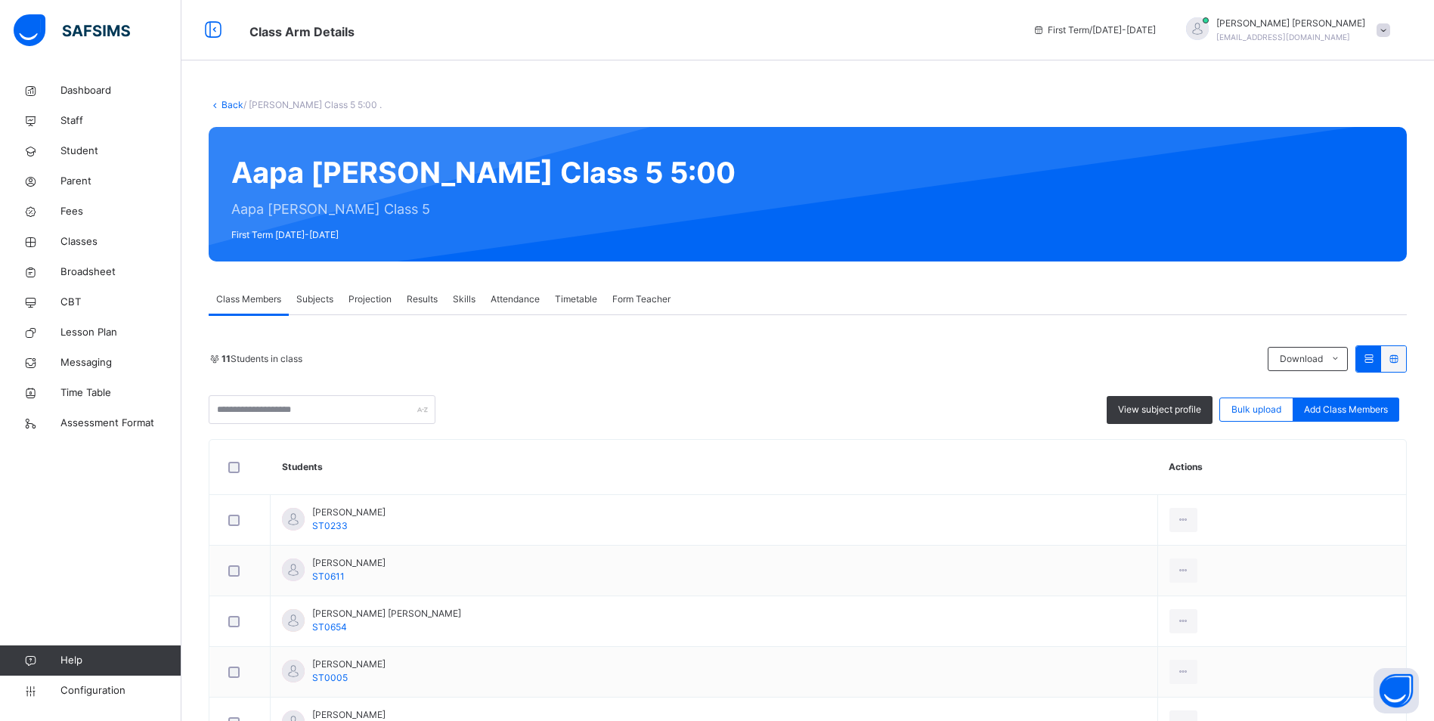
click at [522, 299] on span "Attendance" at bounding box center [515, 300] width 49 height 14
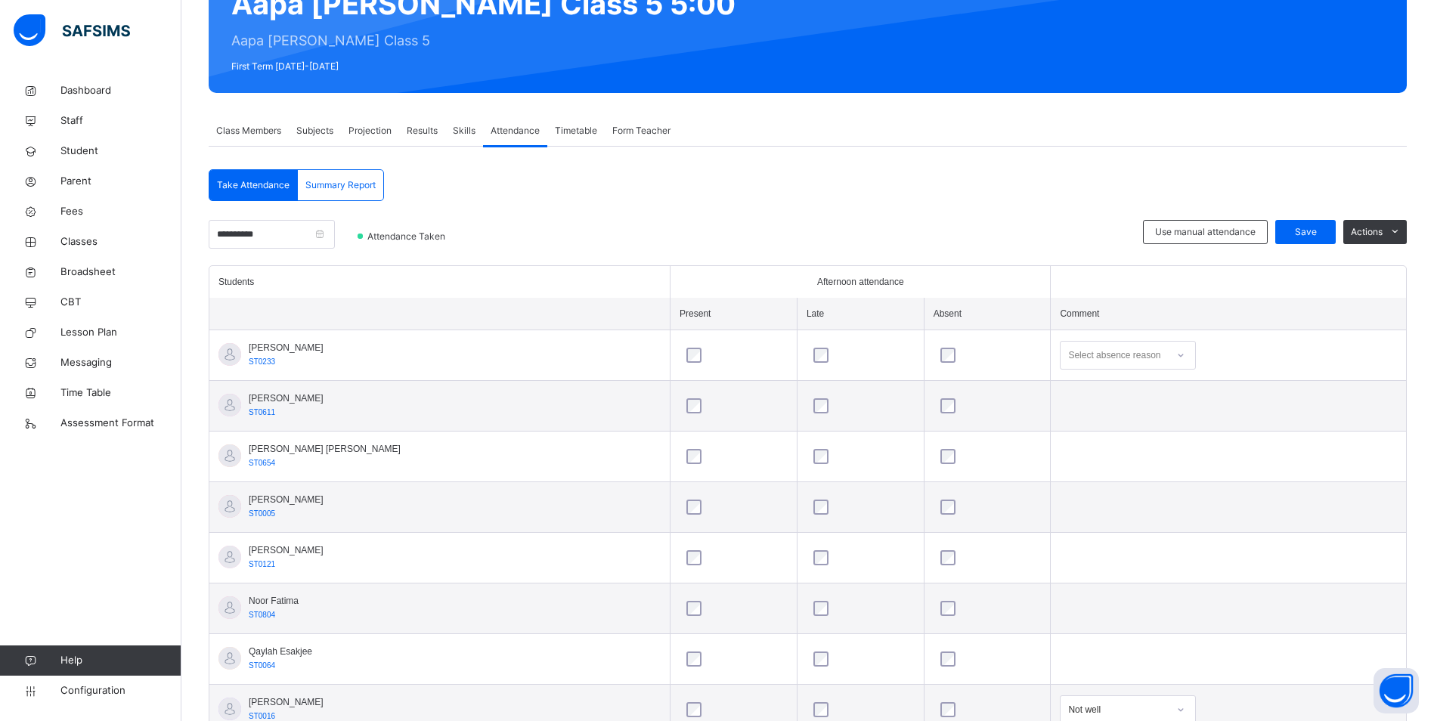
scroll to position [150, 0]
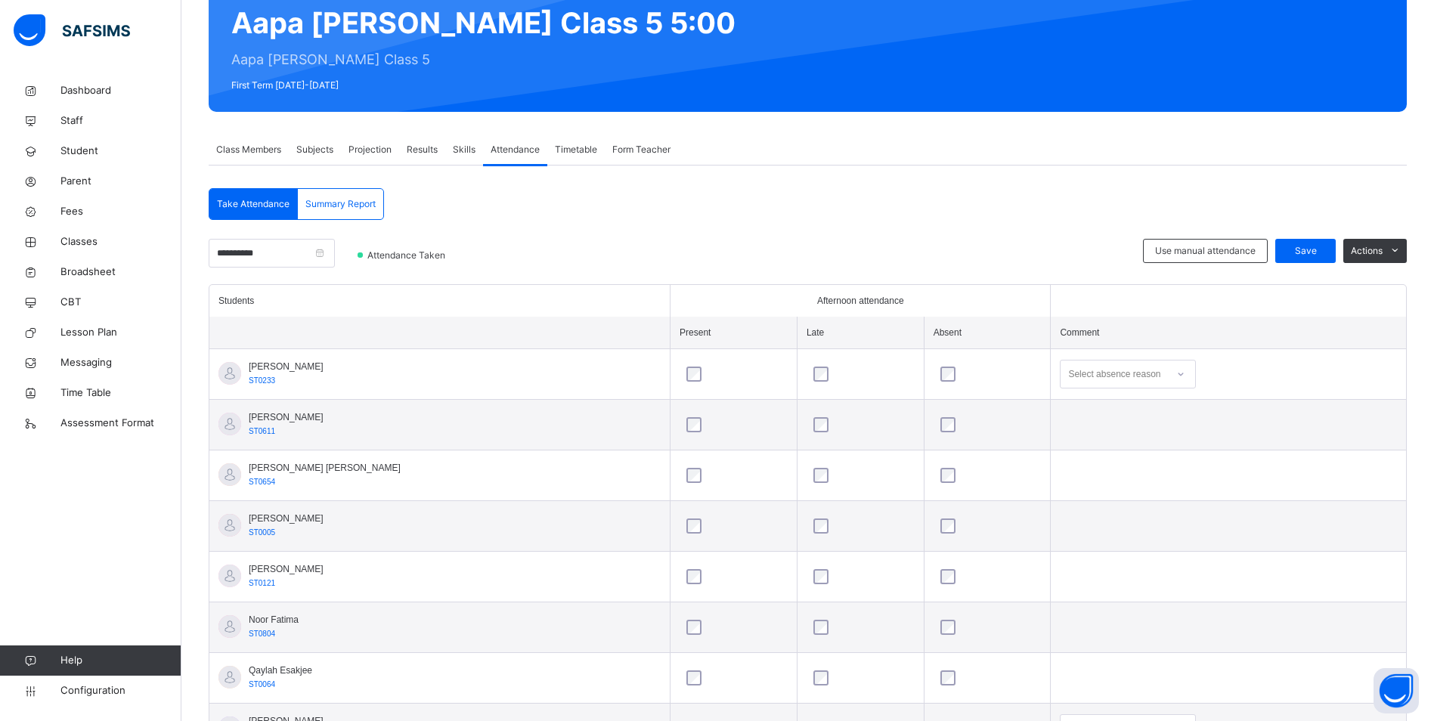
click at [275, 147] on span "Class Members" at bounding box center [248, 150] width 65 height 14
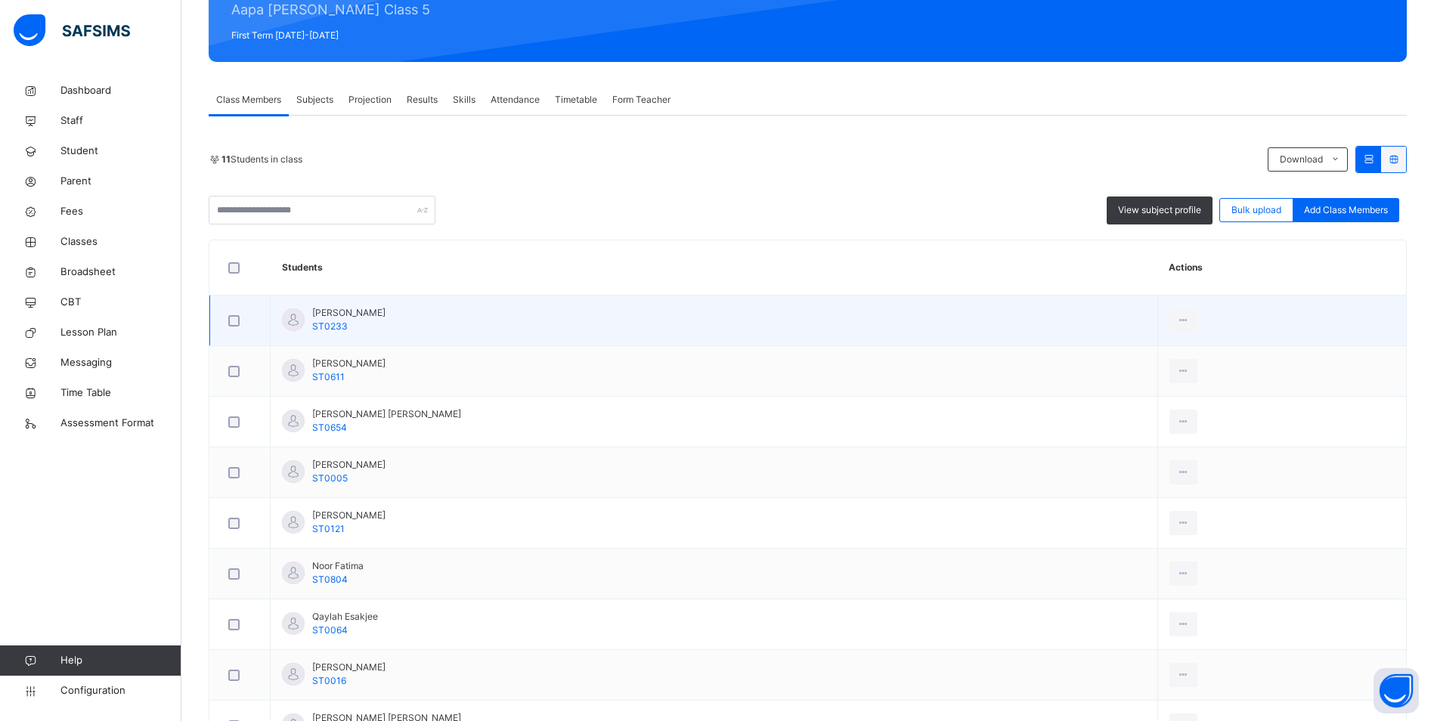
scroll to position [225, 0]
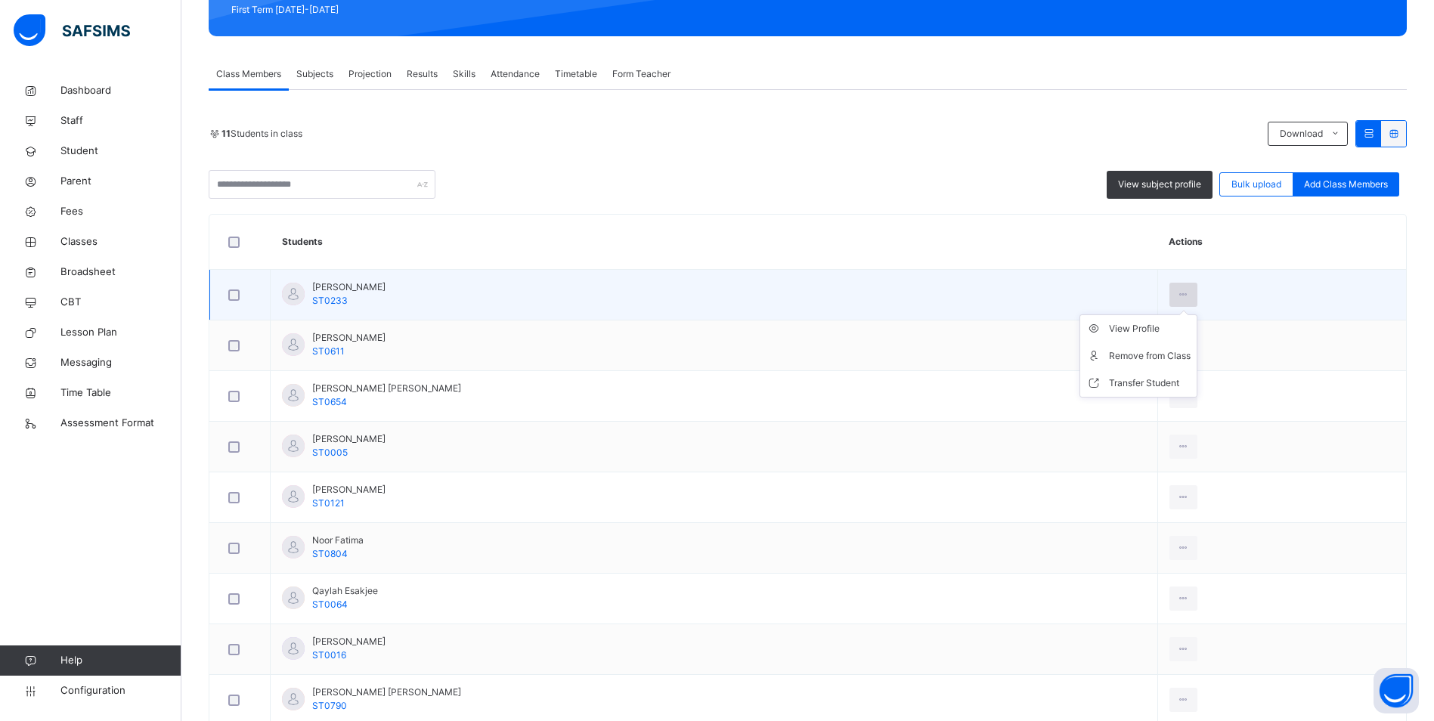
click at [1177, 290] on icon at bounding box center [1183, 295] width 13 height 14
click at [1109, 355] on div "Remove from Class" at bounding box center [1150, 355] width 82 height 15
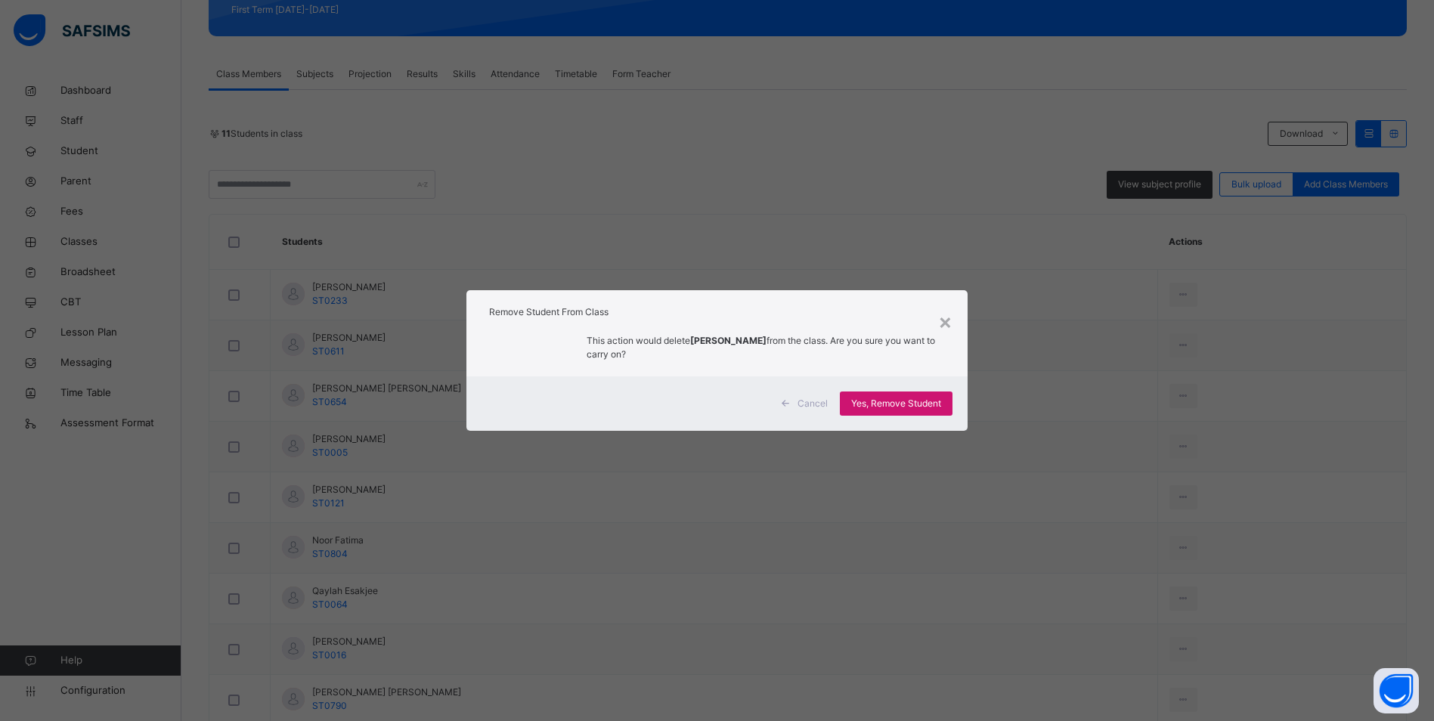
click at [920, 398] on span "Yes, Remove Student" at bounding box center [896, 404] width 90 height 14
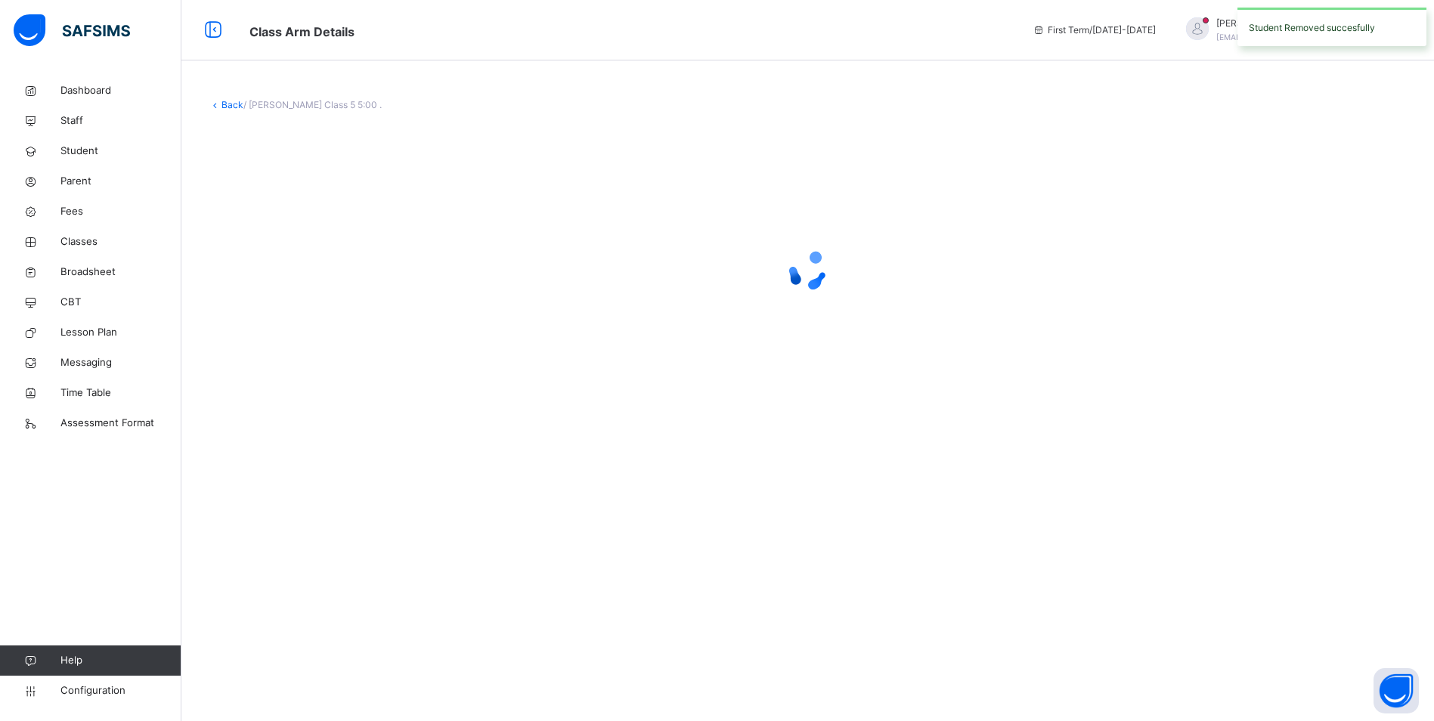
scroll to position [0, 0]
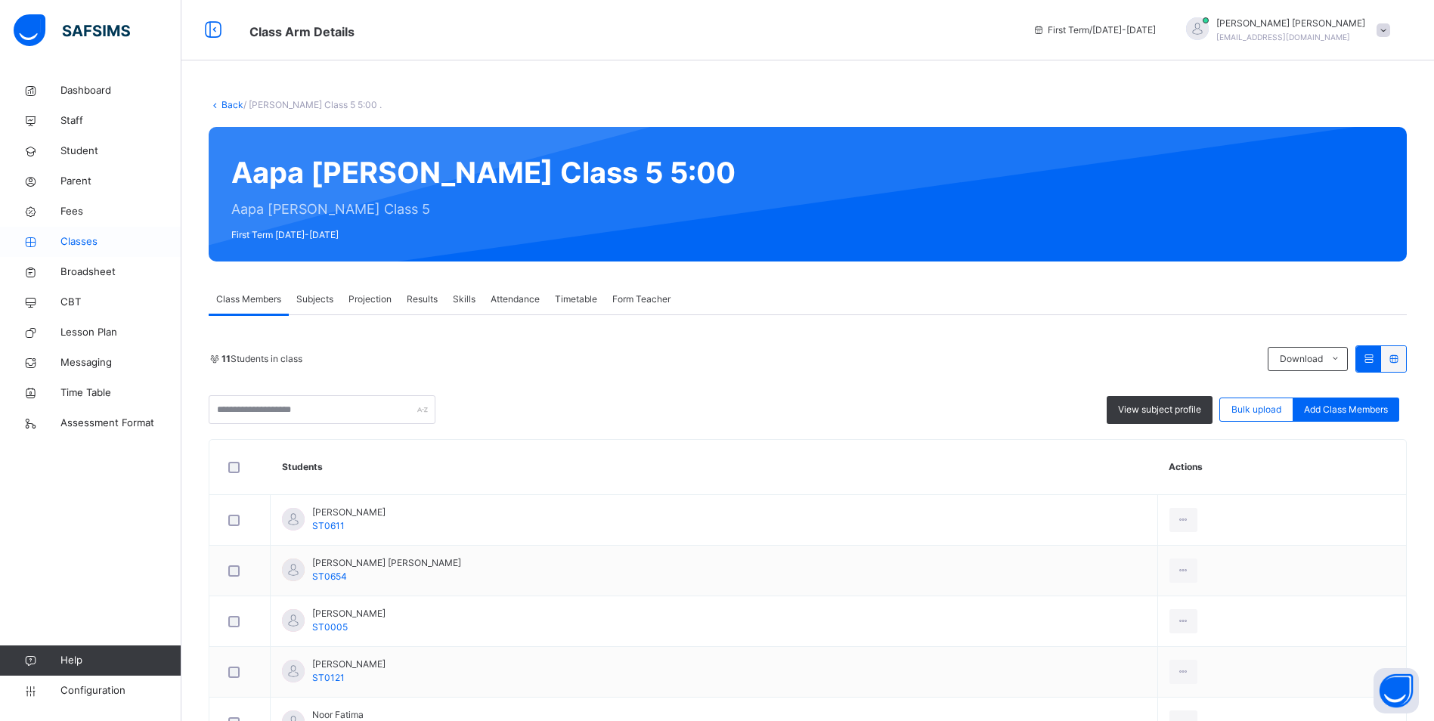
drag, startPoint x: 94, startPoint y: 240, endPoint x: 104, endPoint y: 256, distance: 18.0
click at [94, 240] on span "Classes" at bounding box center [120, 241] width 121 height 15
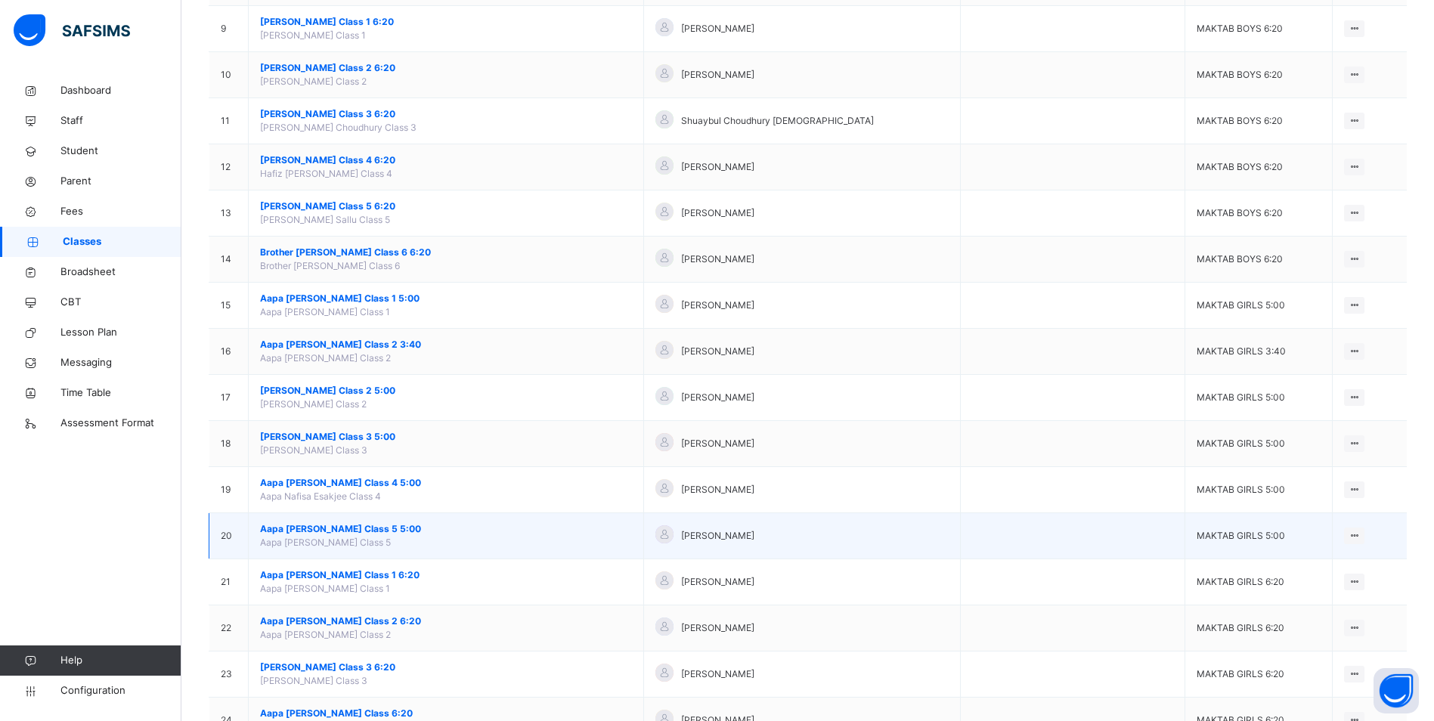
scroll to position [605, 0]
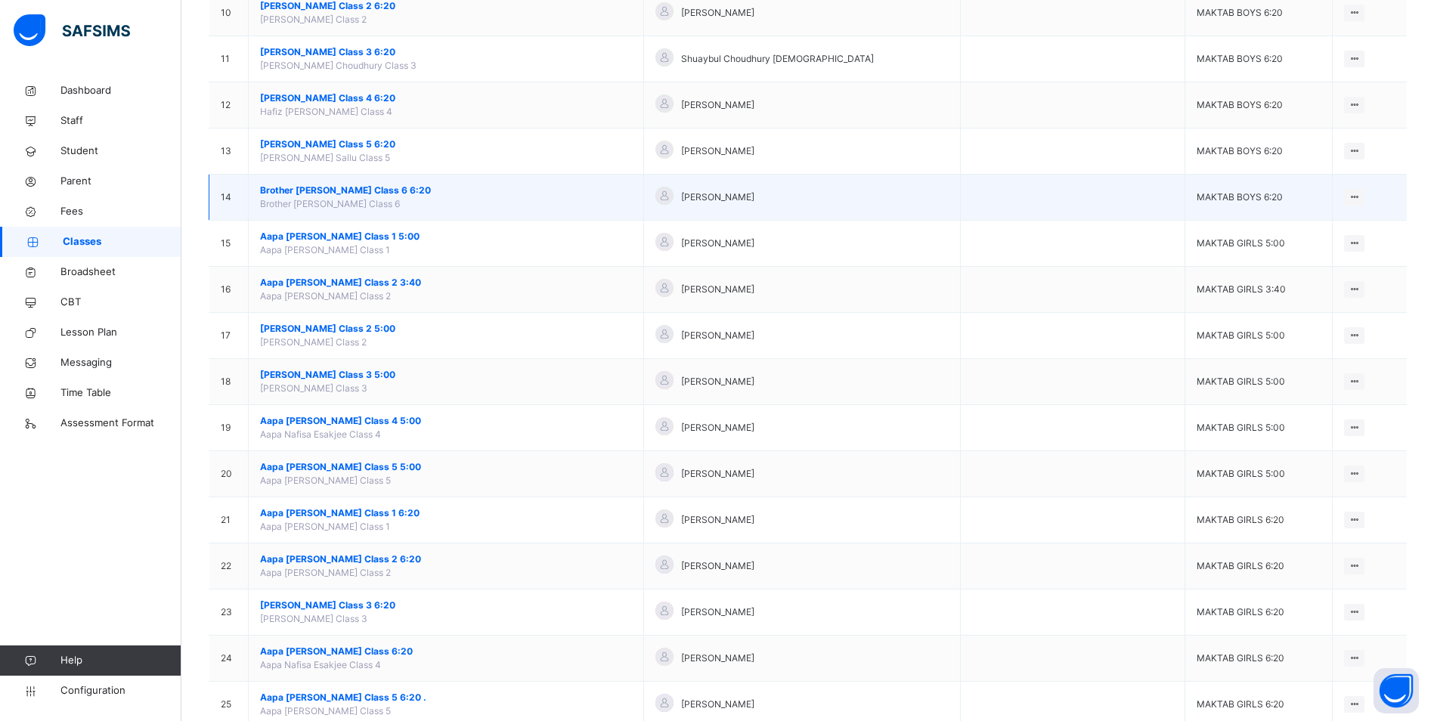
click at [345, 187] on span "Brother [PERSON_NAME] Class 6 6:20" at bounding box center [446, 191] width 372 height 14
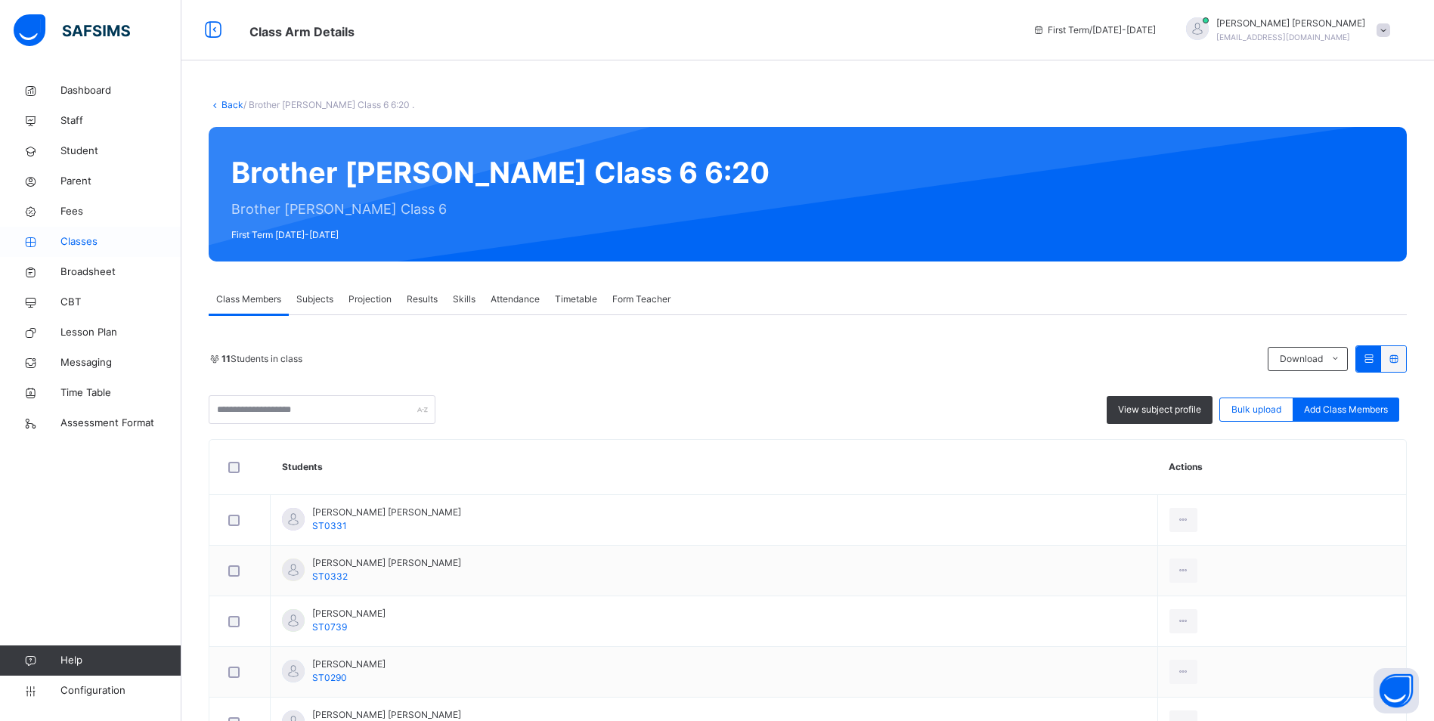
click at [104, 243] on span "Classes" at bounding box center [120, 241] width 121 height 15
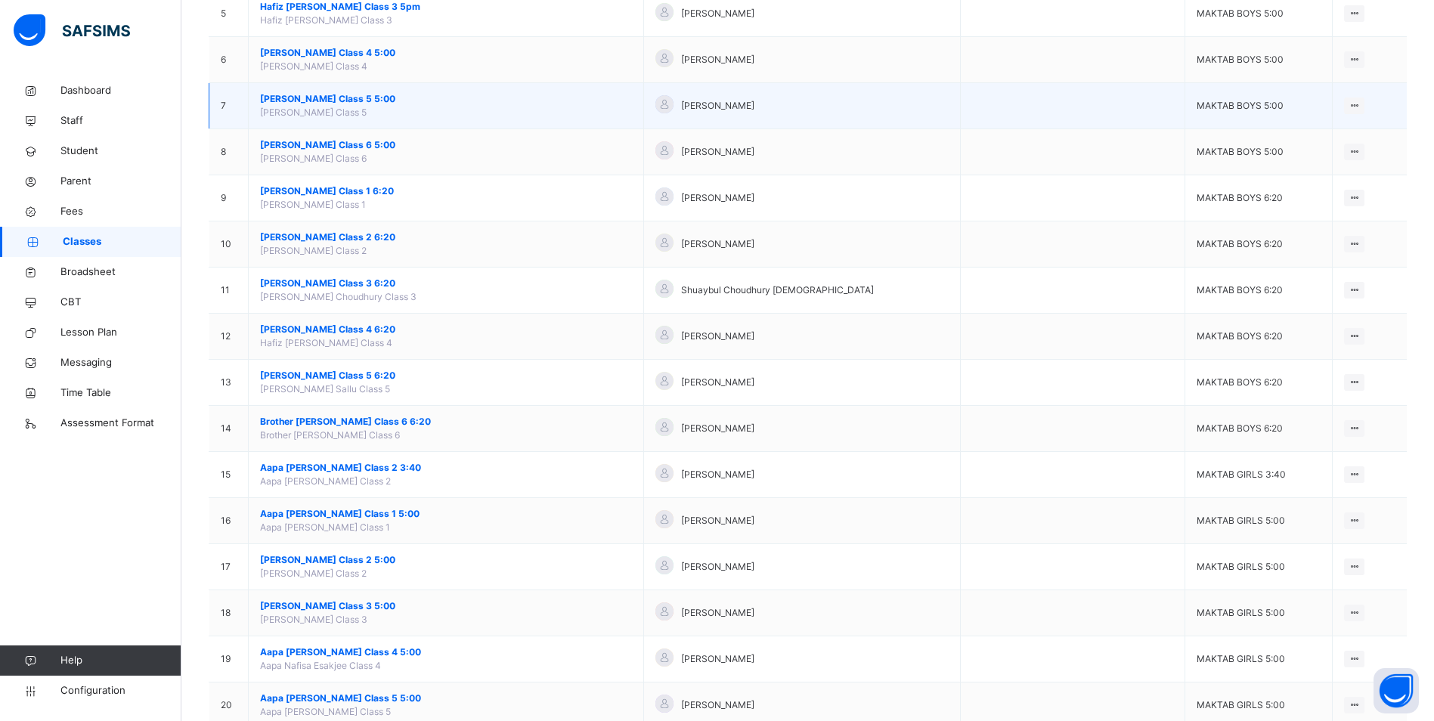
scroll to position [378, 0]
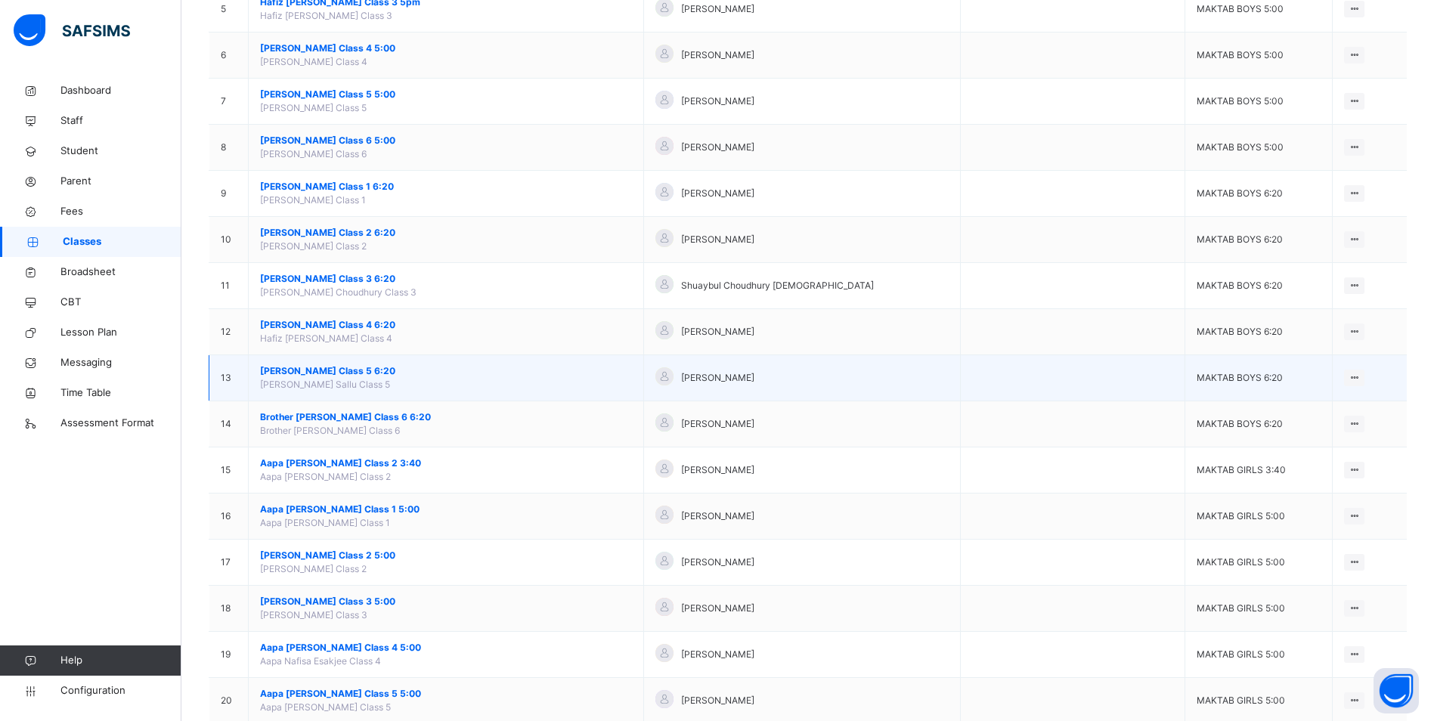
click at [379, 371] on span "[PERSON_NAME] Class 5 6:20" at bounding box center [446, 371] width 372 height 14
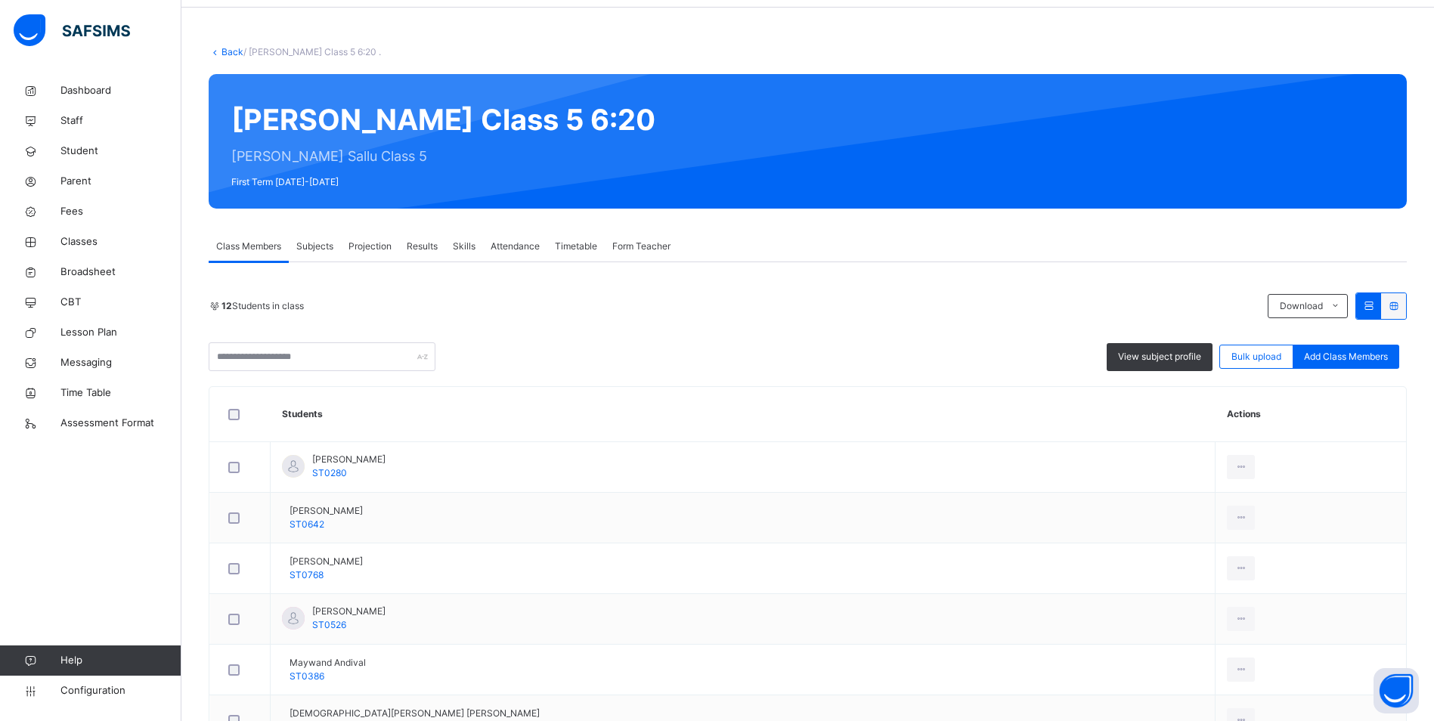
scroll to position [76, 0]
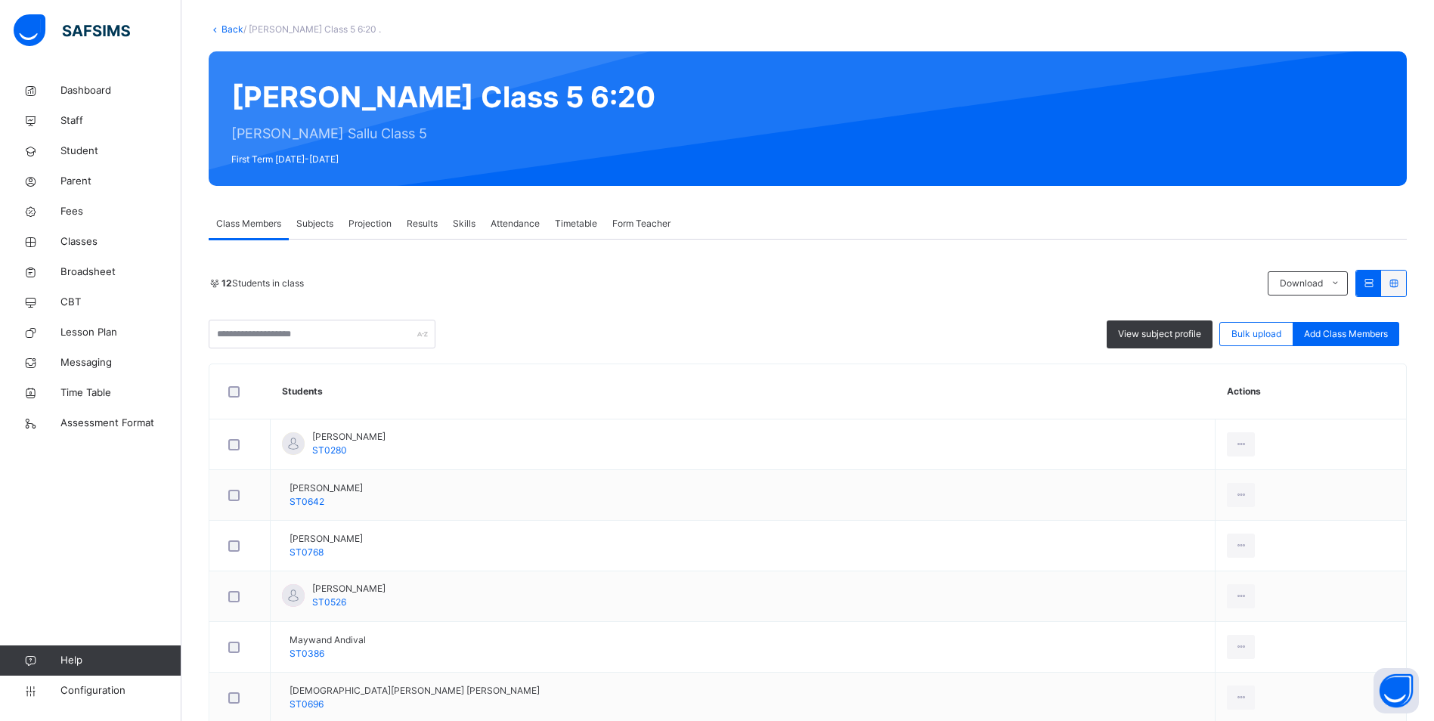
drag, startPoint x: 76, startPoint y: 240, endPoint x: 635, endPoint y: 443, distance: 594.3
click at [76, 240] on span "Classes" at bounding box center [120, 241] width 121 height 15
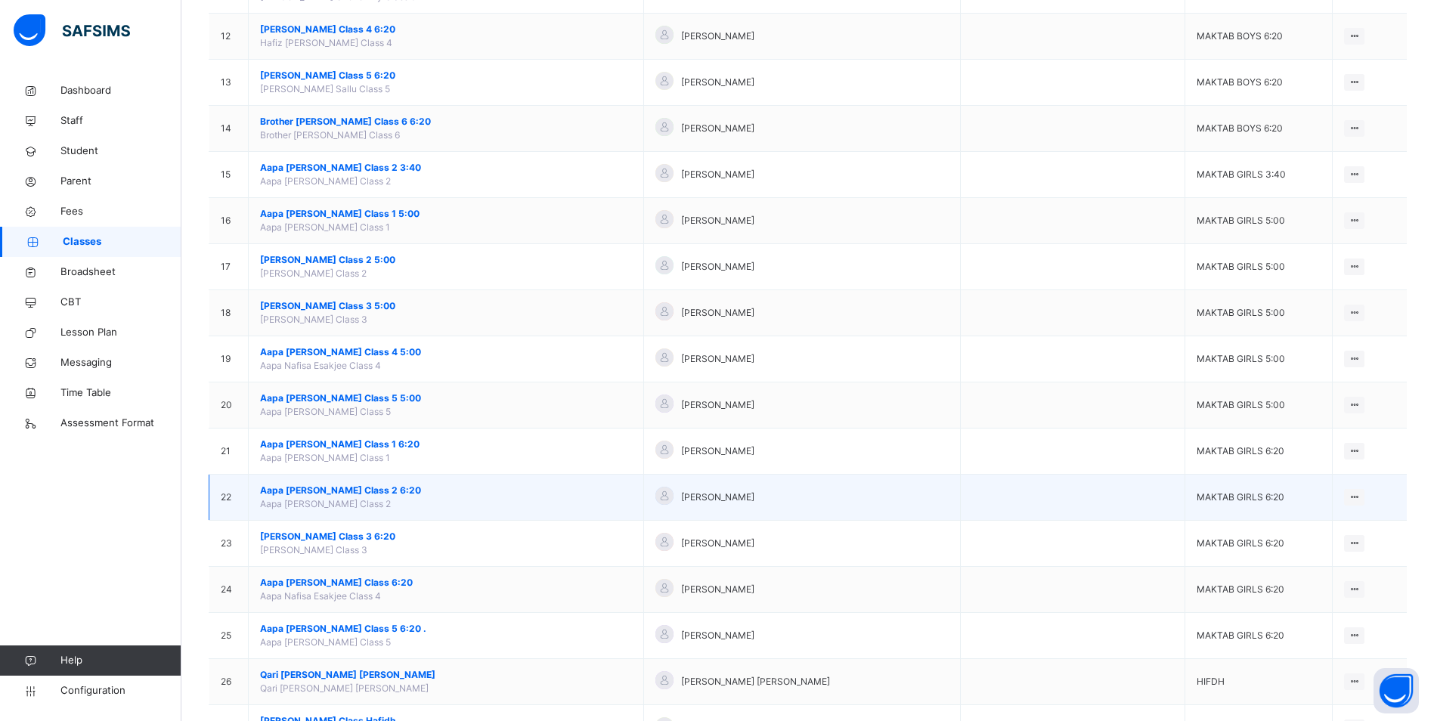
scroll to position [657, 0]
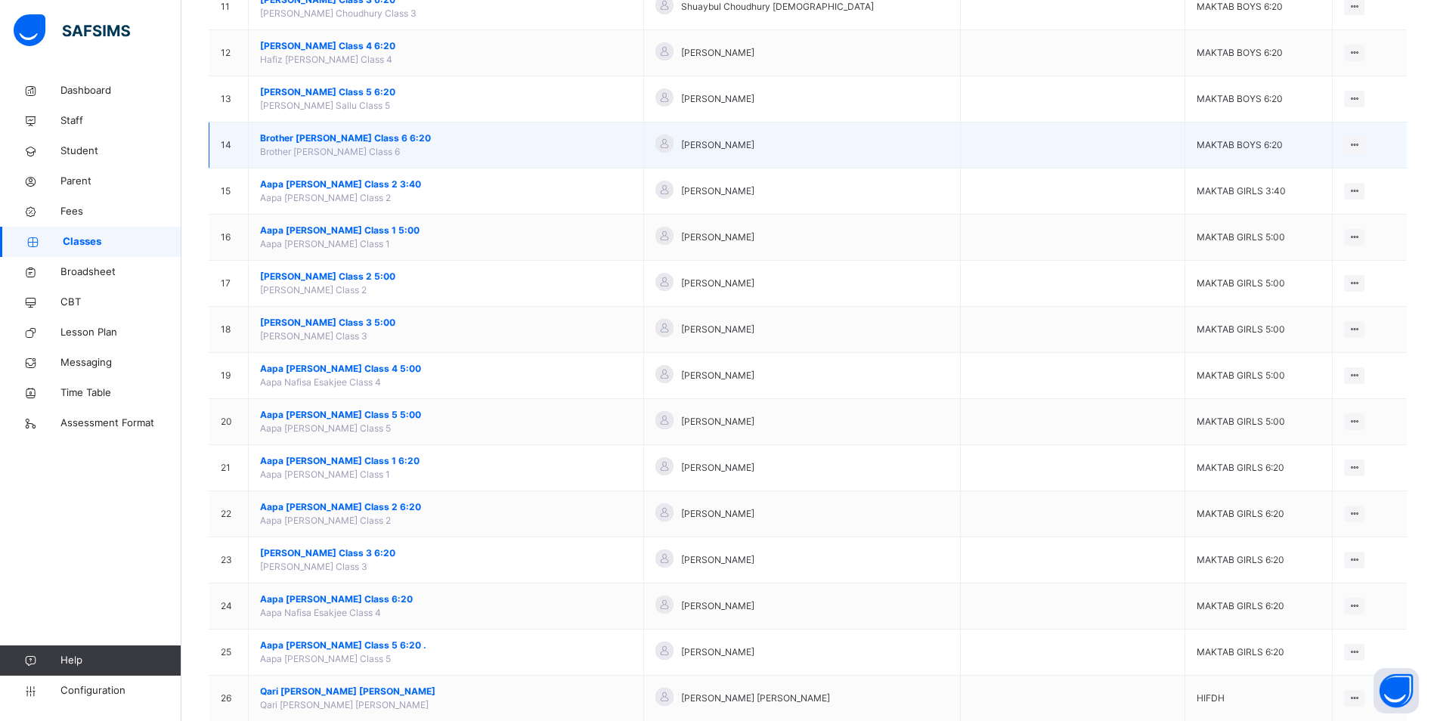
click at [364, 133] on span "Brother [PERSON_NAME] Class 6 6:20" at bounding box center [446, 139] width 372 height 14
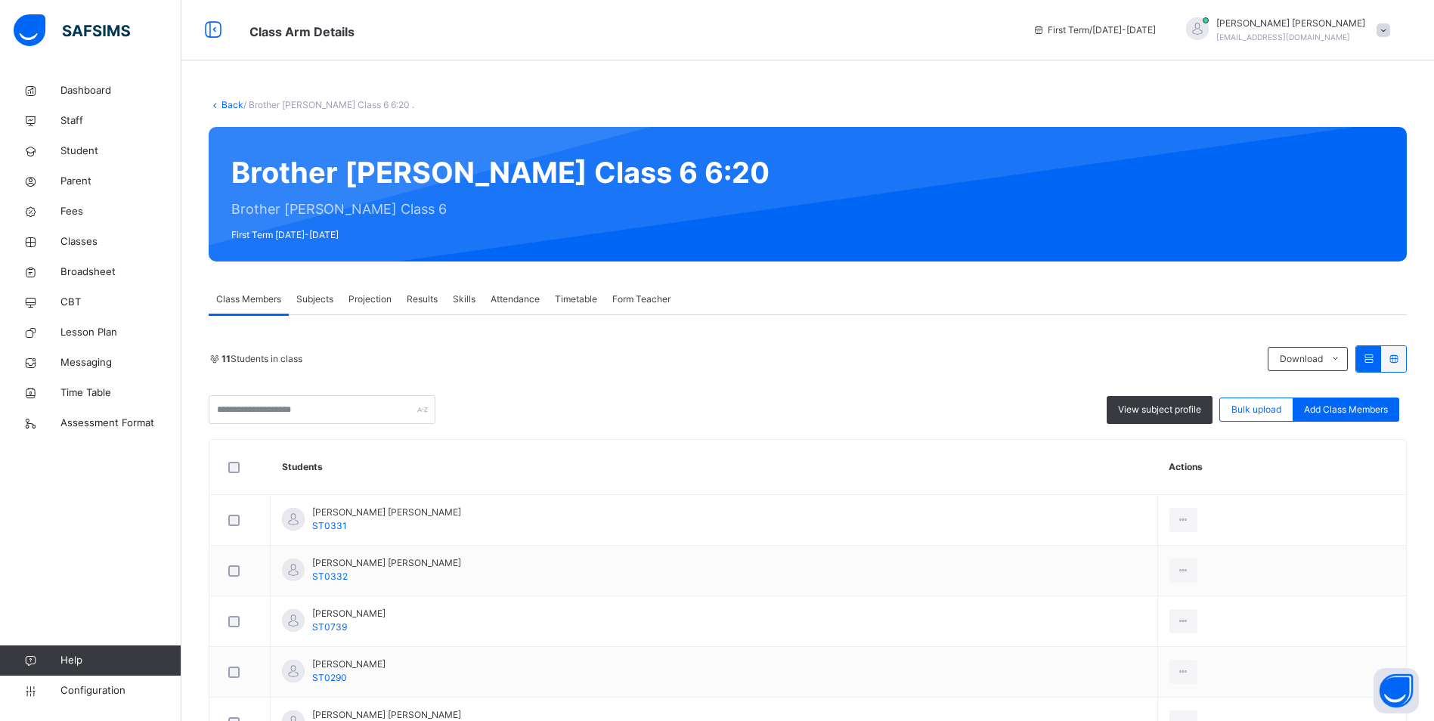
click at [509, 302] on span "Attendance" at bounding box center [515, 300] width 49 height 14
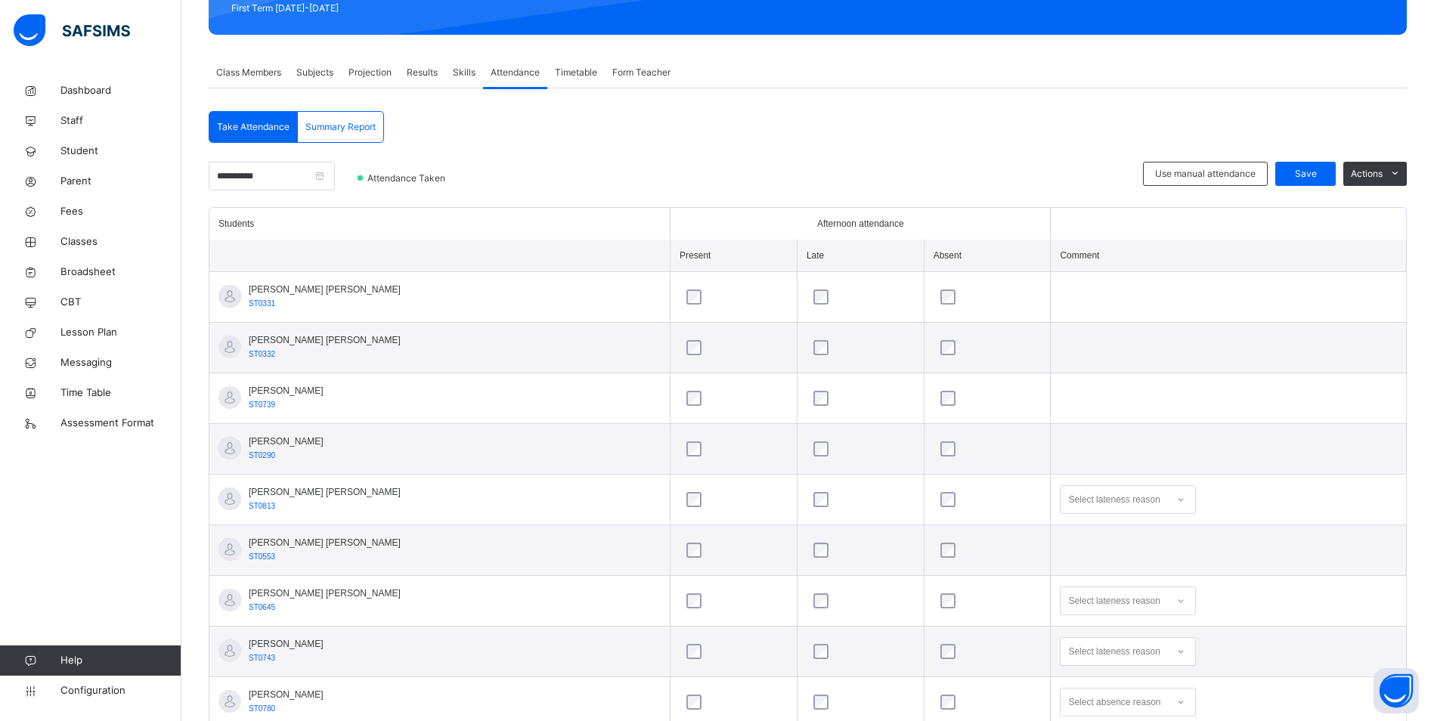
scroll to position [376, 0]
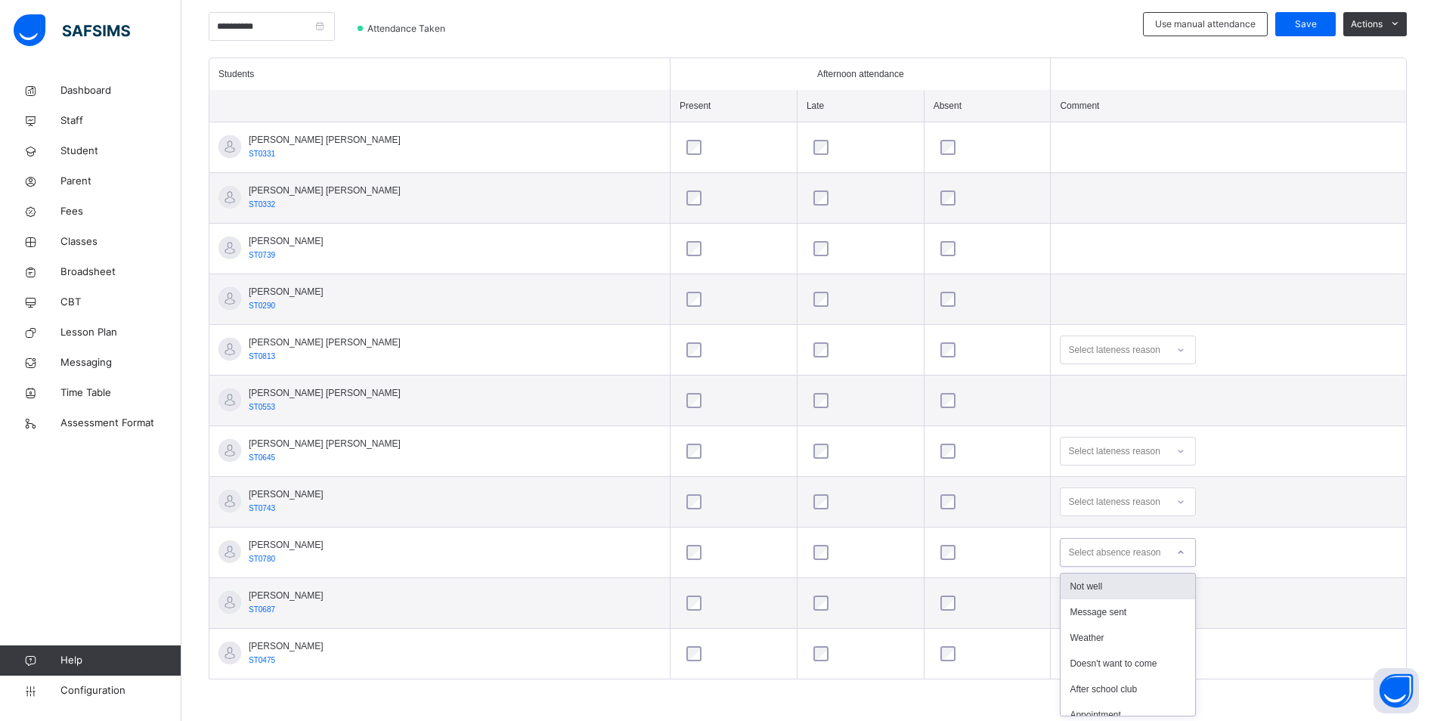
click at [1168, 554] on div at bounding box center [1181, 553] width 26 height 24
click at [1107, 608] on div "Message sent" at bounding box center [1128, 612] width 135 height 26
click at [1298, 14] on div "Save" at bounding box center [1305, 24] width 60 height 24
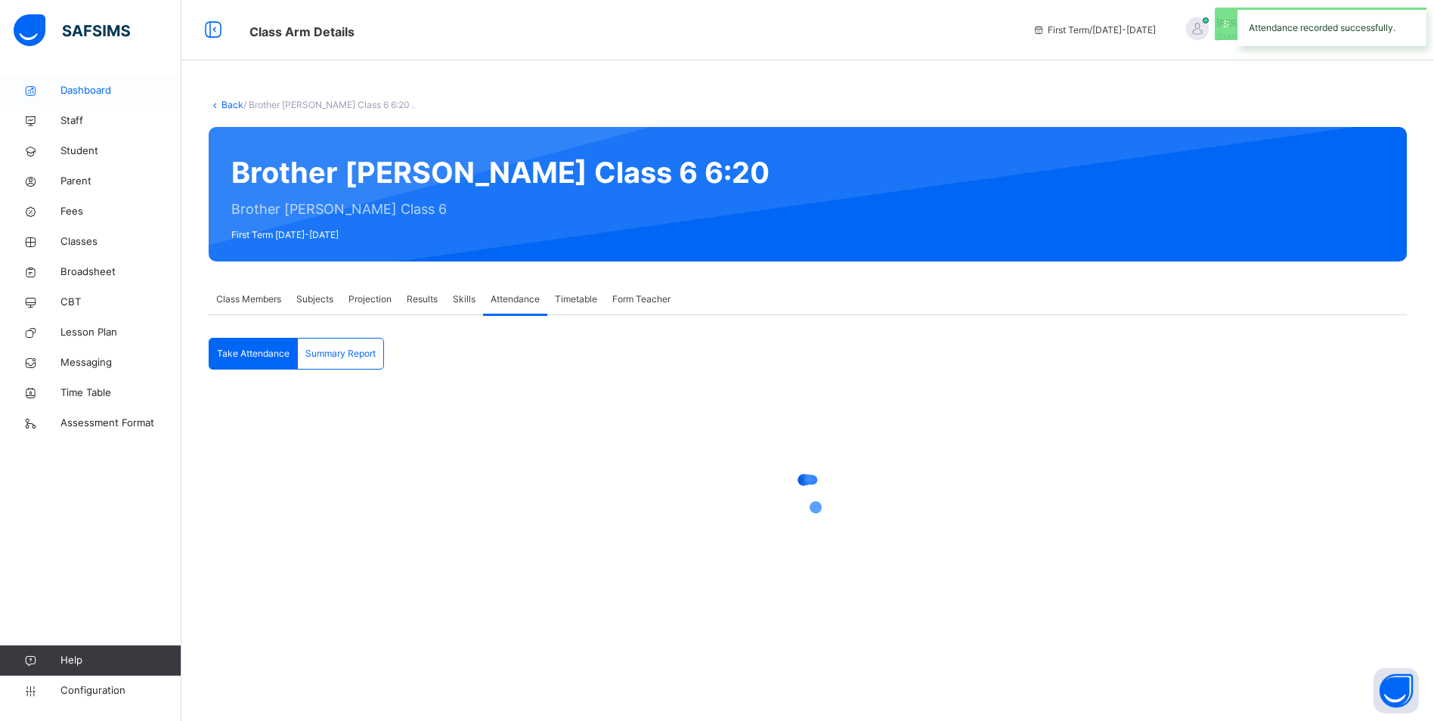
scroll to position [0, 0]
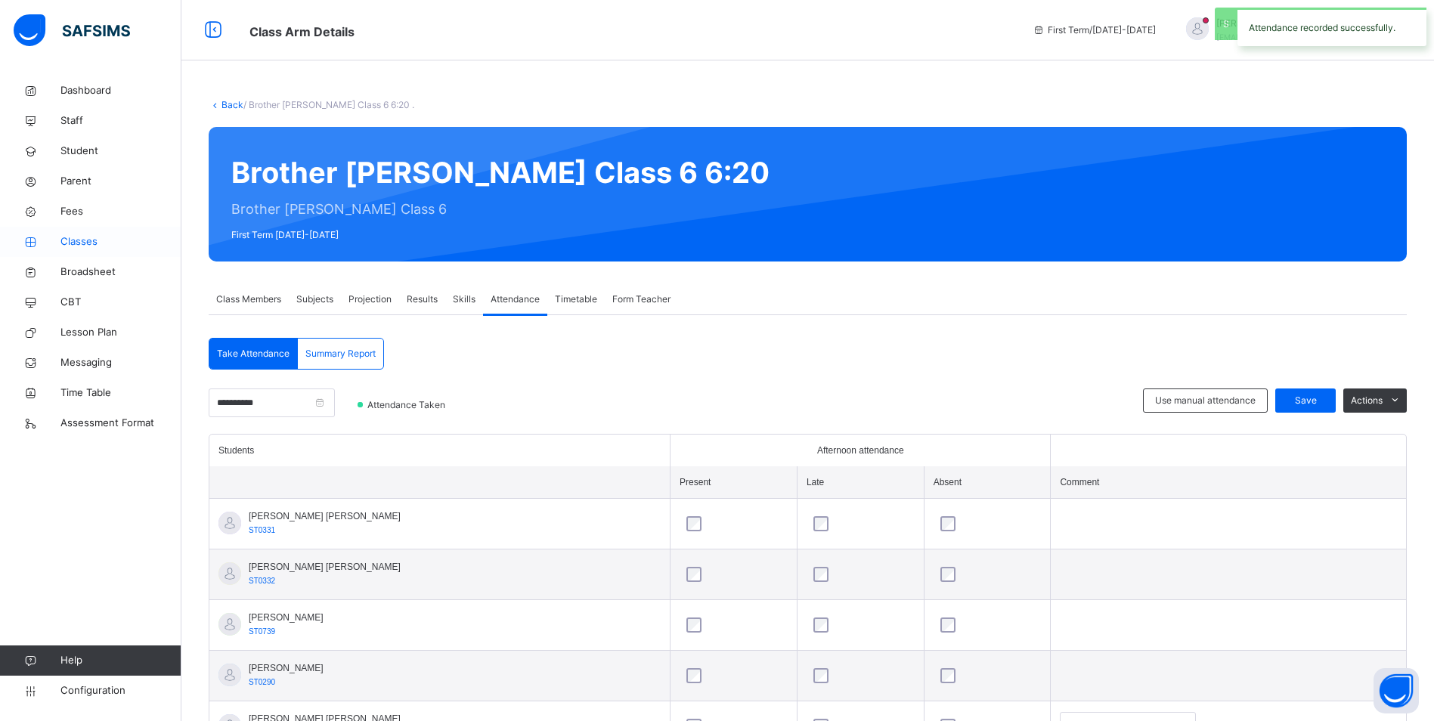
click at [86, 241] on span "Classes" at bounding box center [120, 241] width 121 height 15
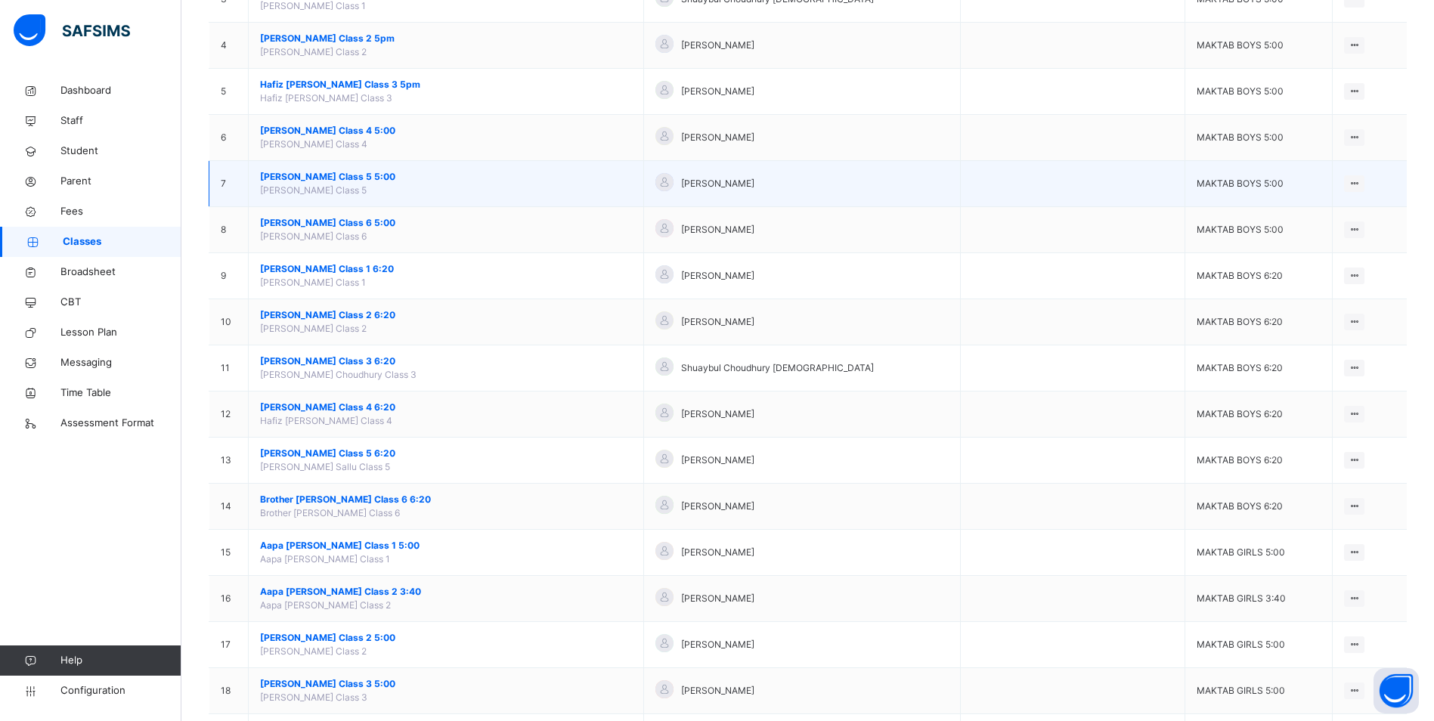
scroll to position [302, 0]
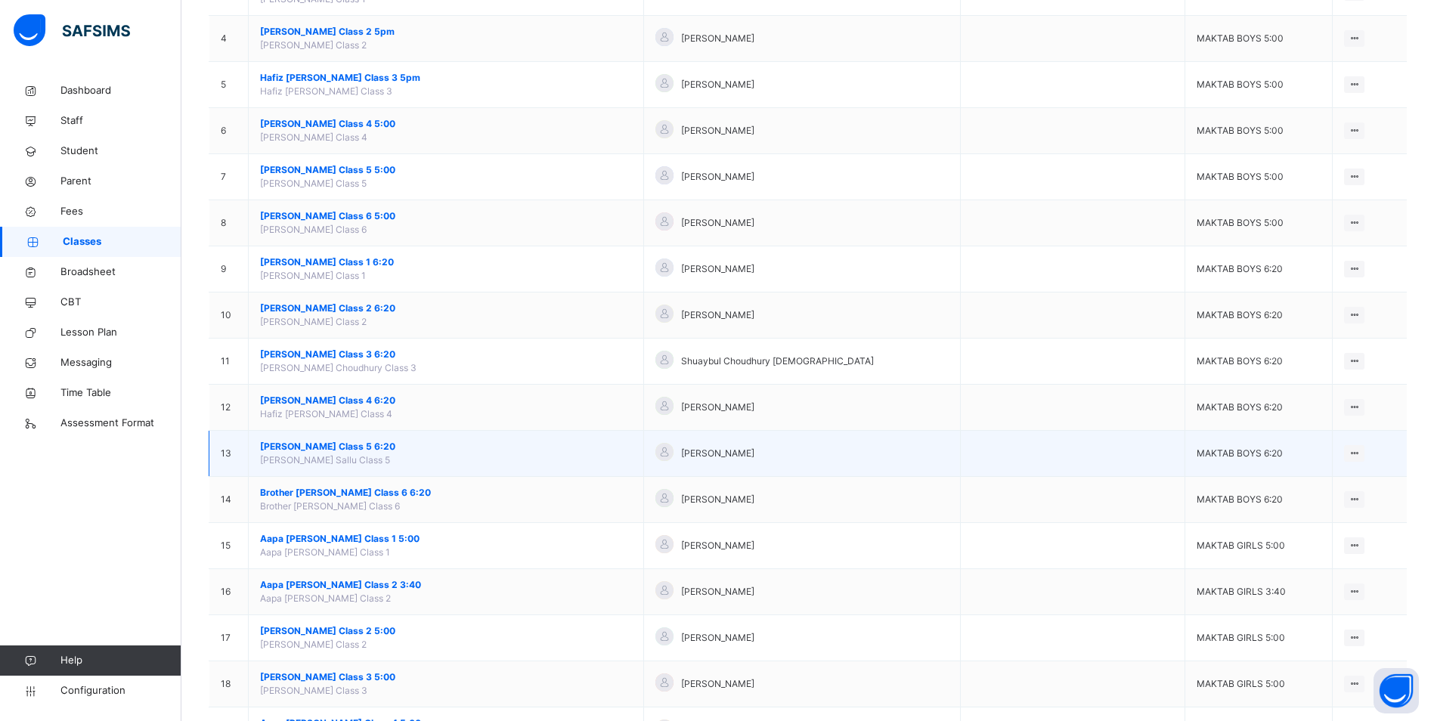
click at [360, 446] on span "[PERSON_NAME] Class 5 6:20" at bounding box center [446, 447] width 372 height 14
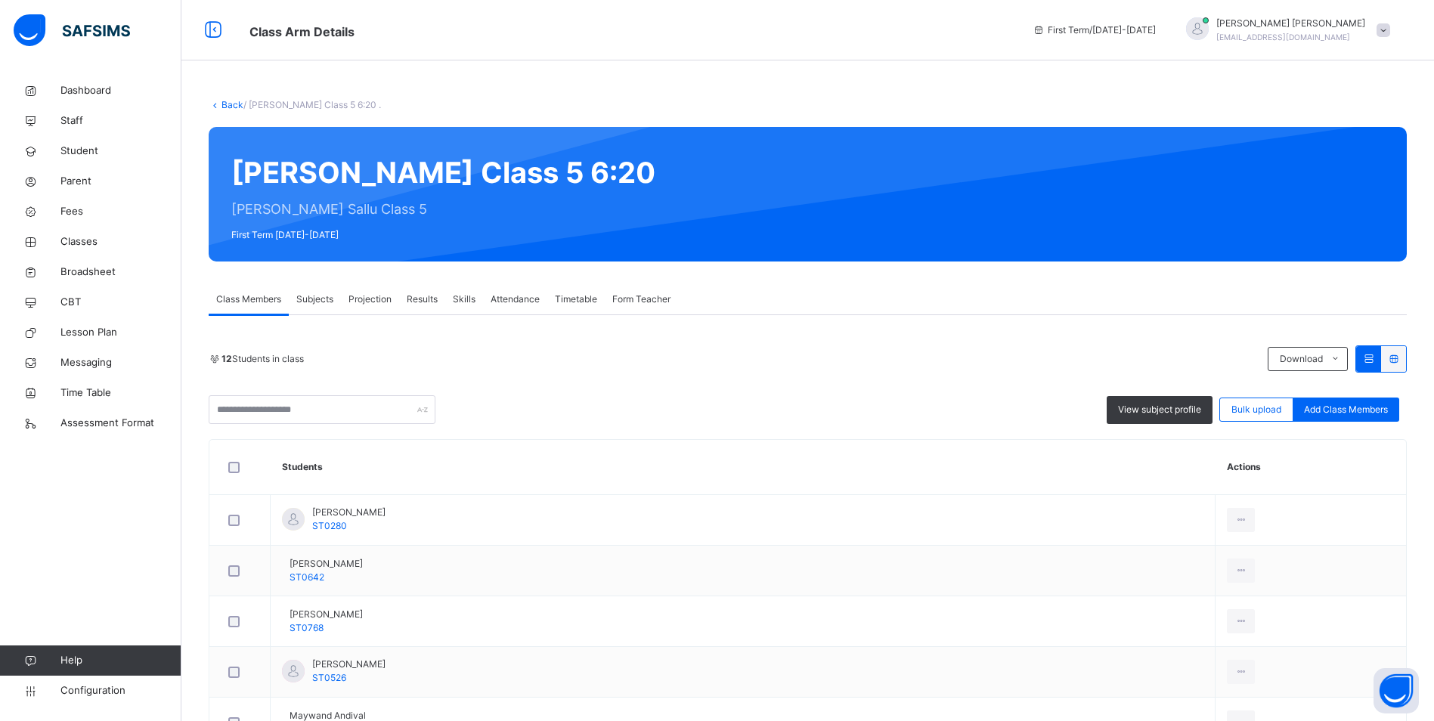
click at [510, 297] on span "Attendance" at bounding box center [515, 300] width 49 height 14
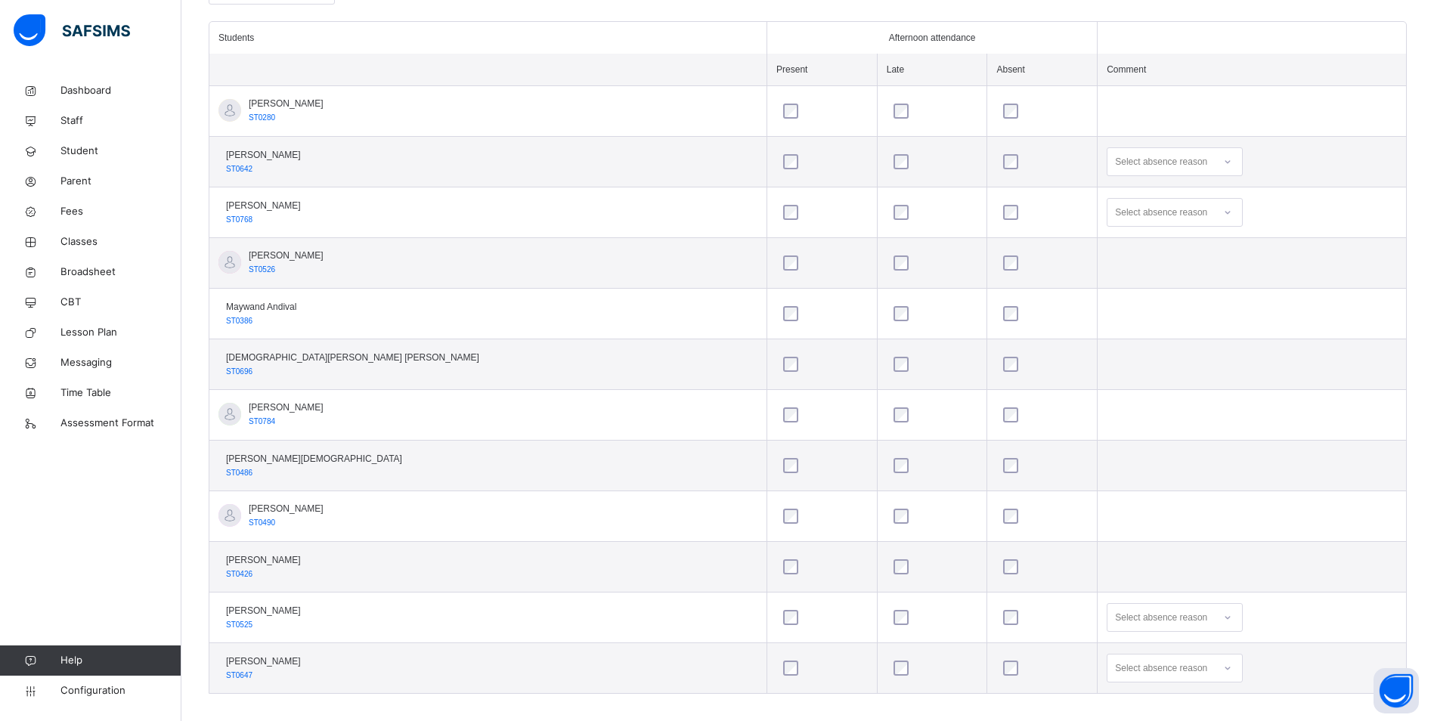
scroll to position [427, 0]
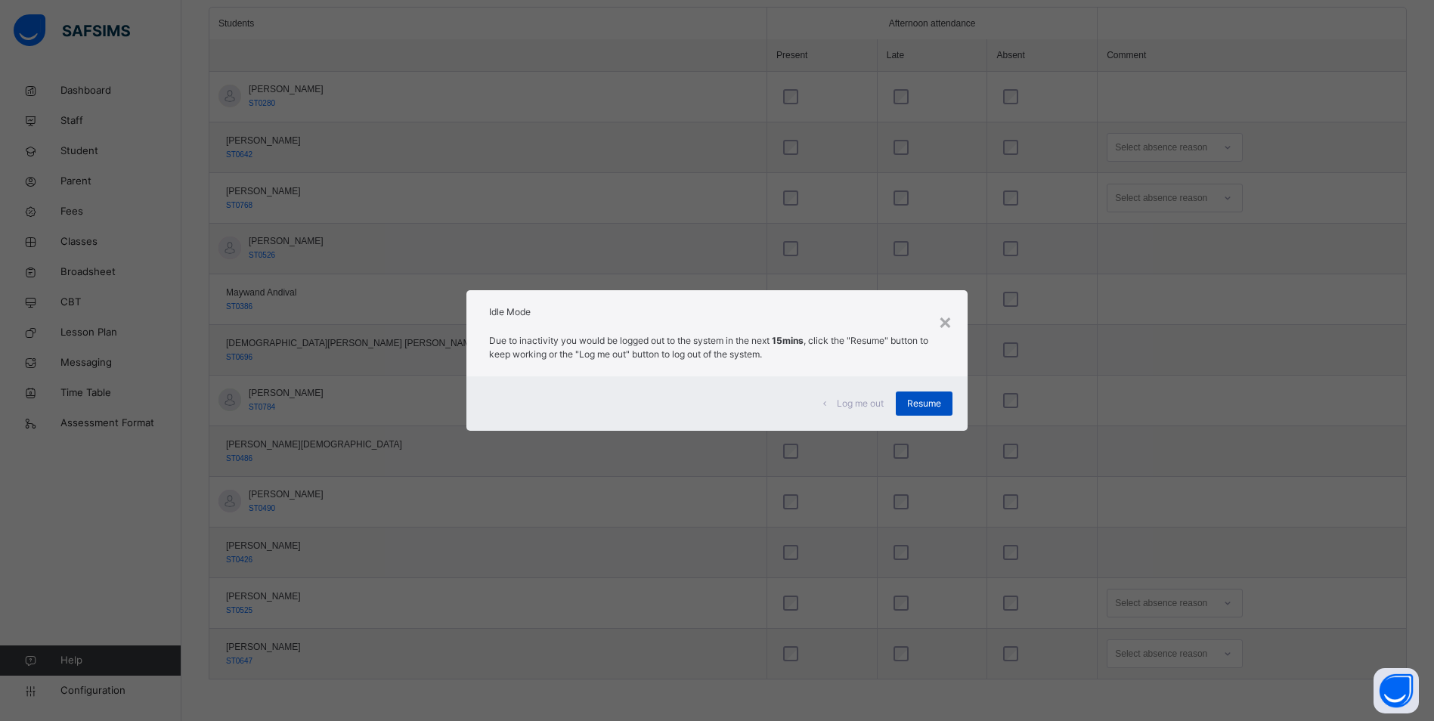
click at [924, 404] on span "Resume" at bounding box center [924, 404] width 34 height 14
